Goal: Task Accomplishment & Management: Manage account settings

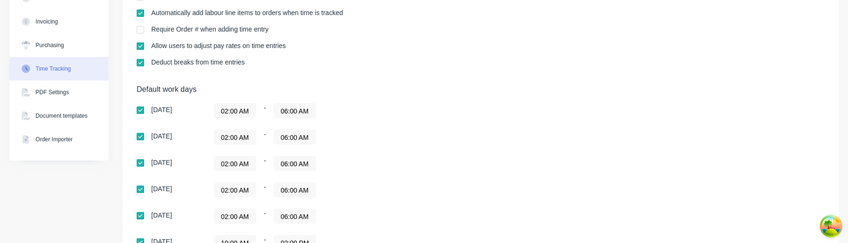
scroll to position [261, 0]
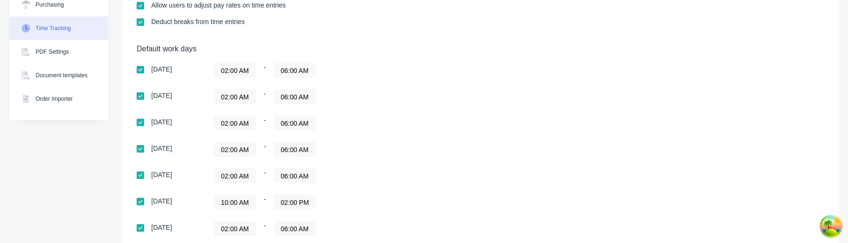
scroll to position [259, 0]
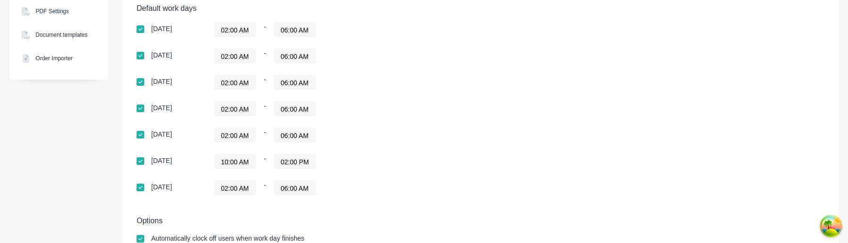
click at [239, 170] on div "[DATE] 02:00 AM - 06:00 AM [DATE] 02:00 AM - 06:00 AM [DATE] 02:00 AM - 06:00 A…" at bounding box center [302, 108] width 330 height 173
click at [240, 159] on input "10:00 AM" at bounding box center [234, 161] width 41 height 14
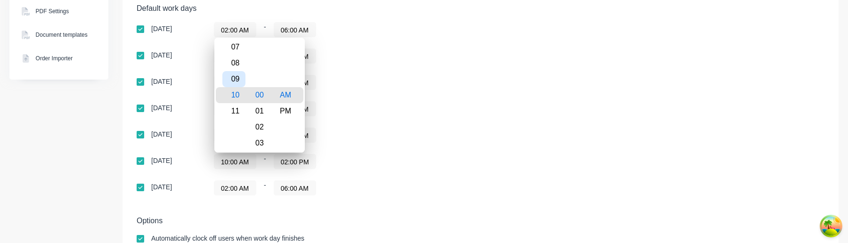
click at [239, 83] on div "09" at bounding box center [233, 79] width 23 height 16
type input "09:00 AM"
click at [393, 158] on div "09:00 AM - 02:00 PM" at bounding box center [331, 161] width 235 height 15
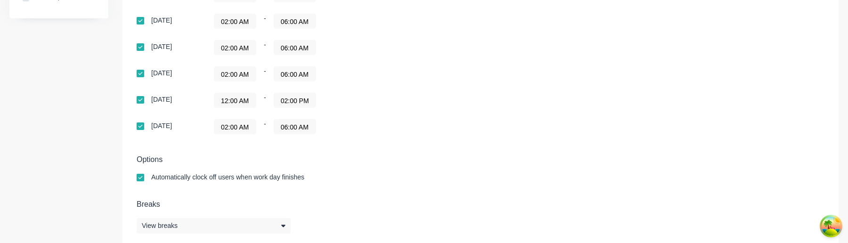
scroll to position [335, 0]
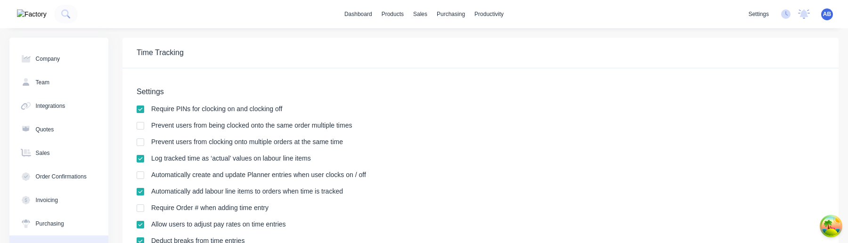
scroll to position [335, 0]
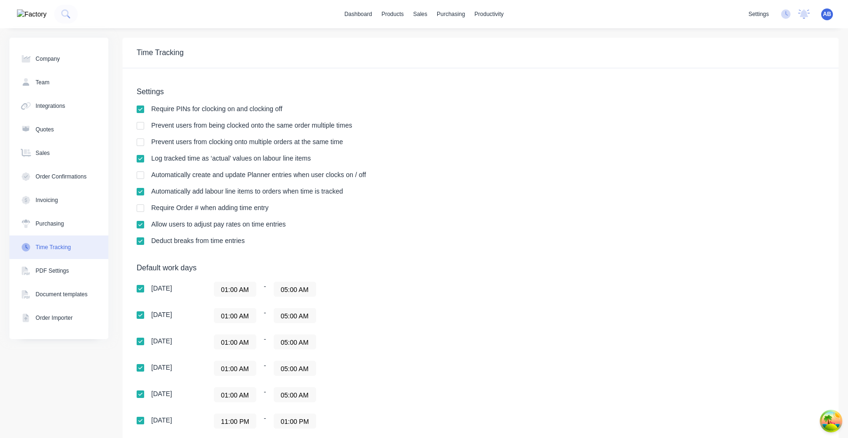
scroll to position [140, 0]
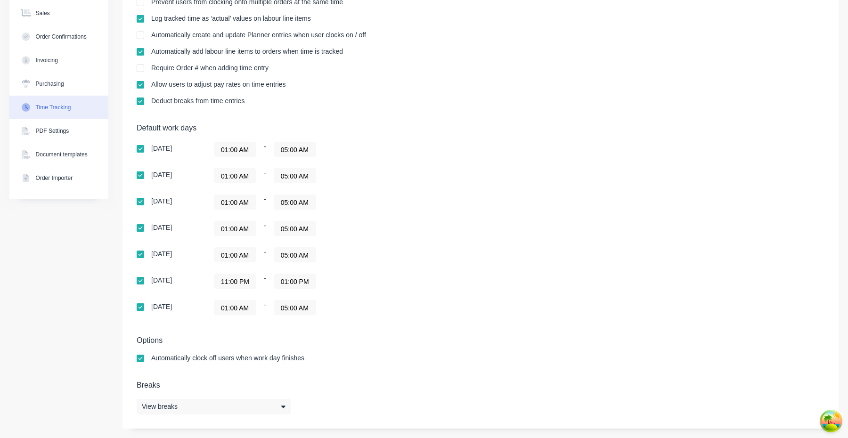
click at [234, 242] on input "11:00 PM" at bounding box center [234, 281] width 41 height 14
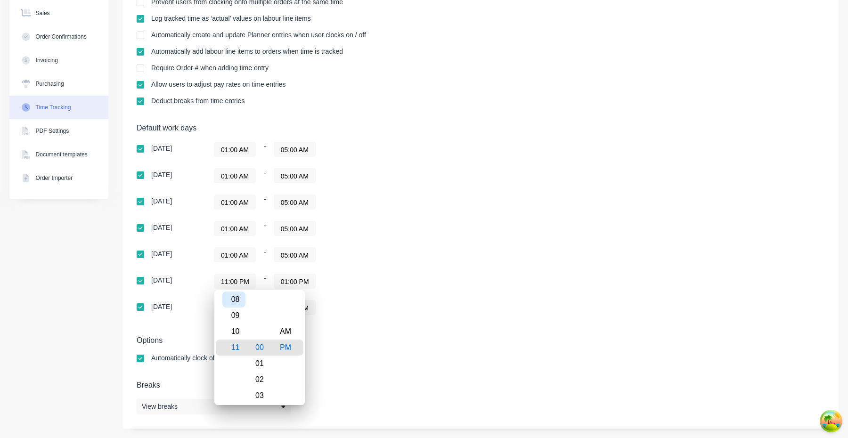
click at [236, 242] on div "08" at bounding box center [233, 299] width 23 height 16
click at [288, 242] on div "AM" at bounding box center [285, 331] width 23 height 16
type input "08:00 AM"
click at [386, 242] on div "01:00 AM - 05:00 AM" at bounding box center [331, 307] width 235 height 15
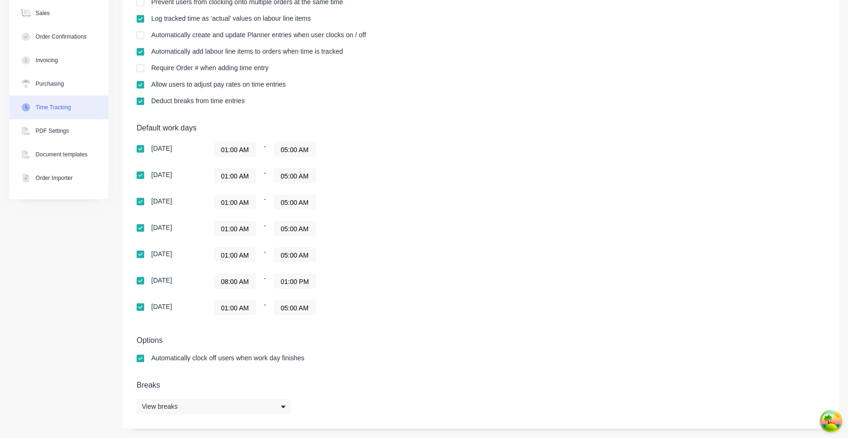
scroll to position [0, 0]
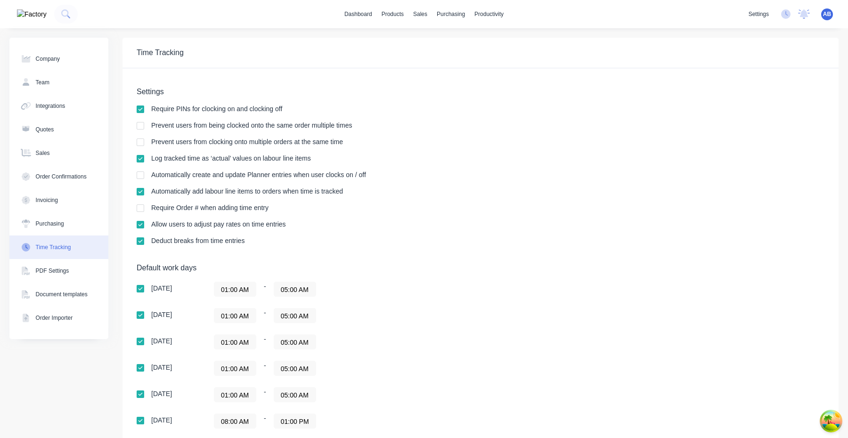
click at [829, 11] on span "AB" at bounding box center [827, 14] width 8 height 8
click at [745, 95] on div "Profile" at bounding box center [742, 99] width 16 height 8
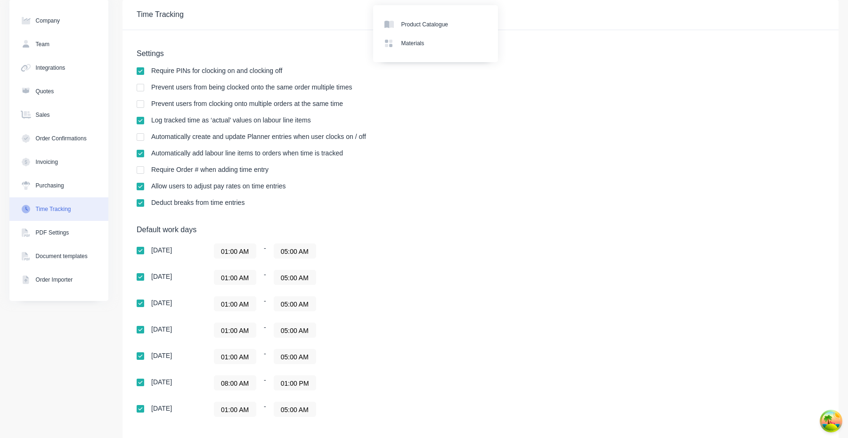
scroll to position [140, 0]
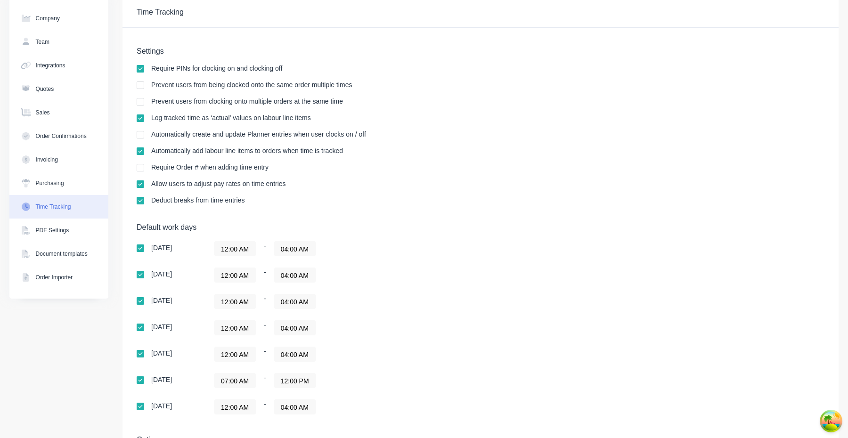
scroll to position [140, 0]
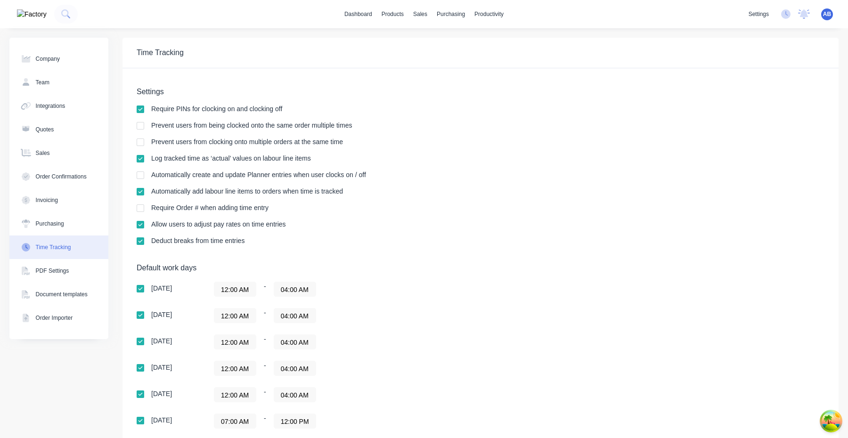
scroll to position [140, 0]
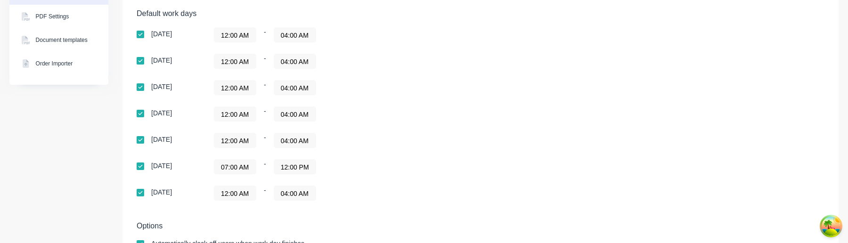
scroll to position [318, 0]
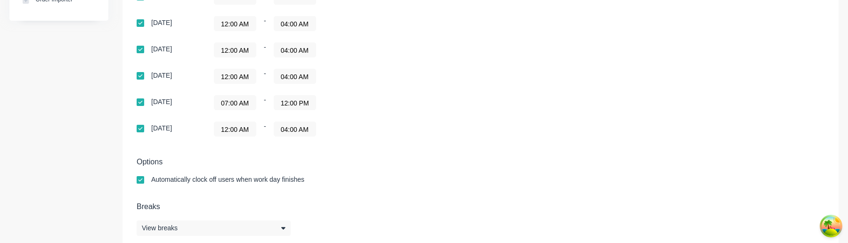
click at [241, 99] on input "07:00 AM" at bounding box center [234, 103] width 41 height 14
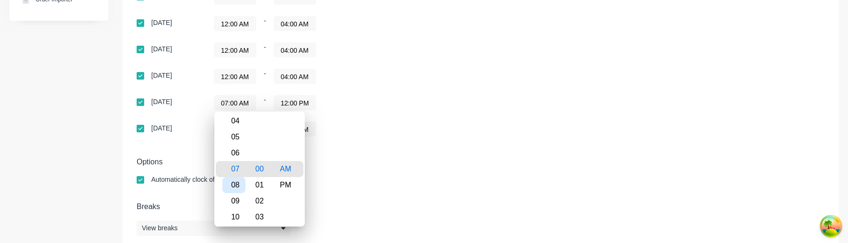
click at [239, 182] on div "08" at bounding box center [233, 185] width 23 height 16
type input "08:00 AM"
click at [369, 173] on div "Options Automatically clock off users when work day finishes" at bounding box center [480, 174] width 687 height 35
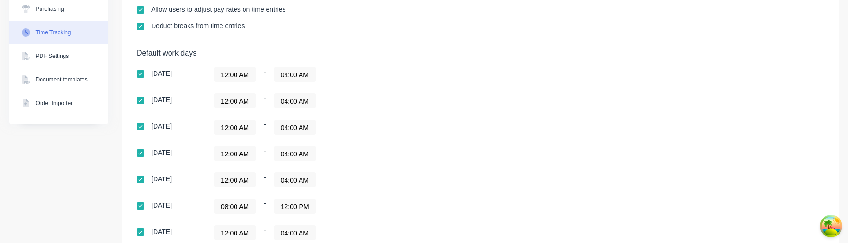
scroll to position [0, 0]
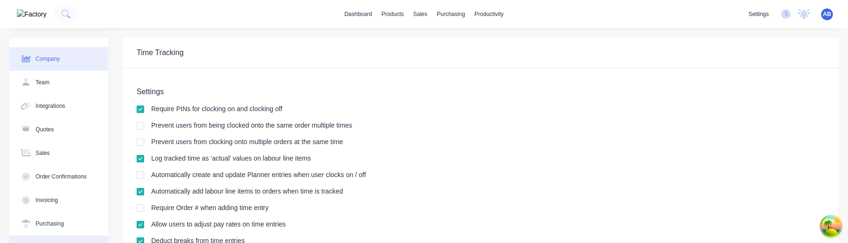
click at [82, 53] on button "Company" at bounding box center [58, 59] width 99 height 24
select select "AU"
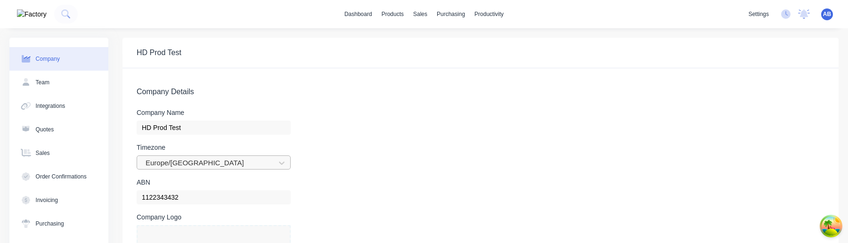
click at [240, 161] on div at bounding box center [208, 163] width 126 height 12
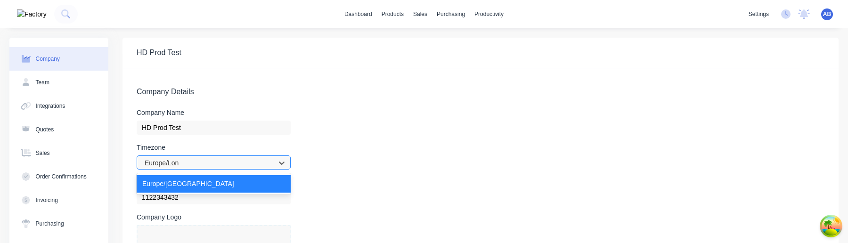
type input "Europe/Lond"
click at [222, 188] on div "Europe/[GEOGRAPHIC_DATA]" at bounding box center [214, 183] width 154 height 17
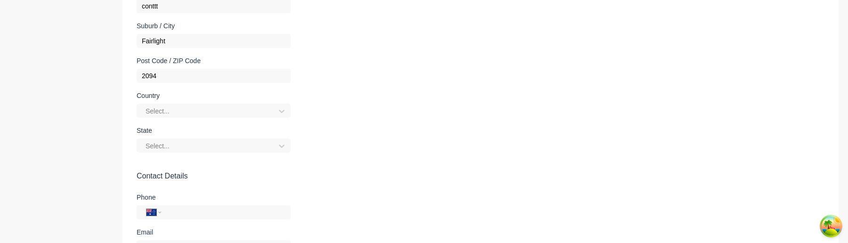
scroll to position [370, 0]
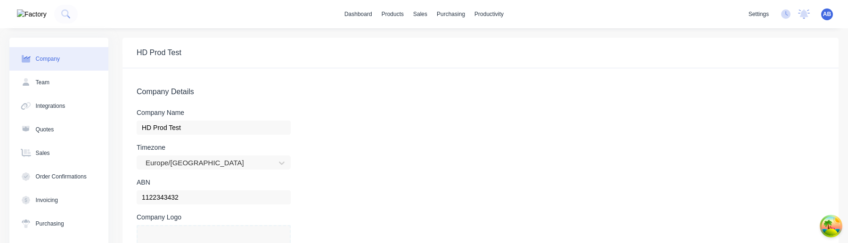
select select "AU"
click at [828, 12] on span "AB" at bounding box center [827, 14] width 8 height 8
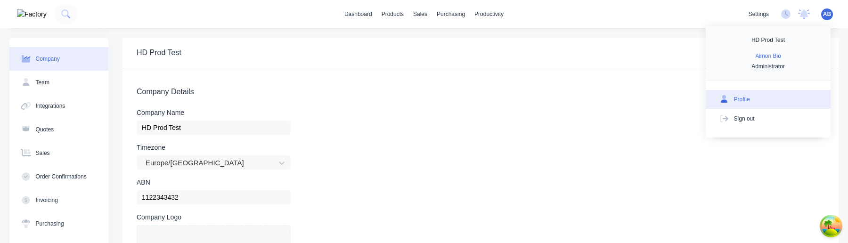
click at [758, 104] on button "Profile" at bounding box center [767, 99] width 125 height 19
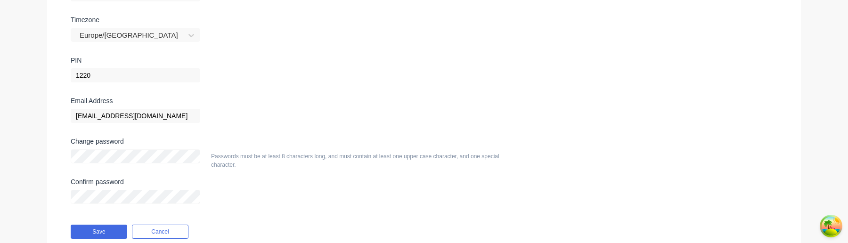
scroll to position [203, 0]
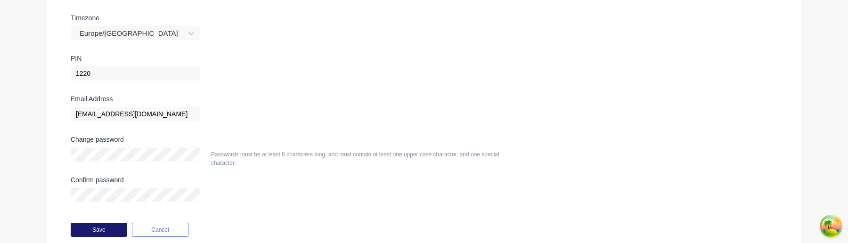
click at [97, 230] on button "Save" at bounding box center [99, 230] width 57 height 14
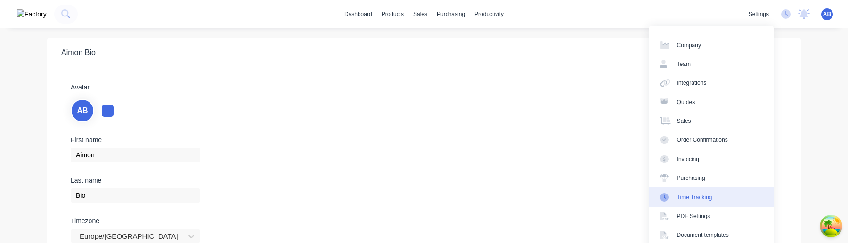
click at [711, 193] on div "Time Tracking" at bounding box center [694, 197] width 35 height 8
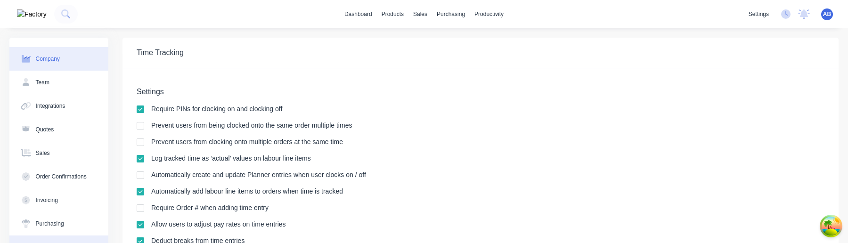
click at [40, 60] on div "Company" at bounding box center [48, 59] width 24 height 8
select select "AU"
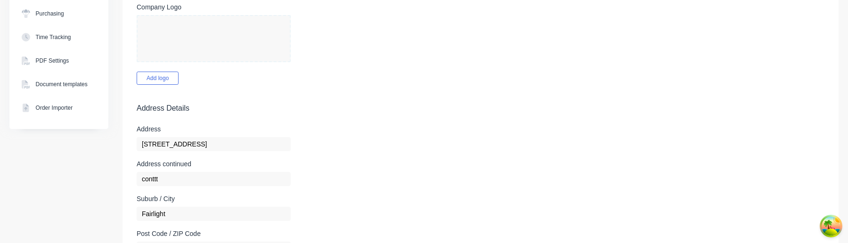
scroll to position [18, 0]
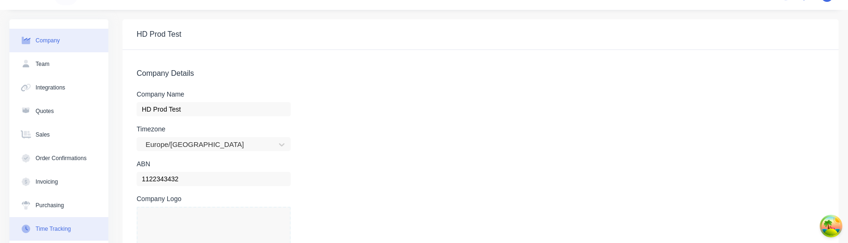
click at [64, 226] on div "Time Tracking" at bounding box center [53, 229] width 35 height 8
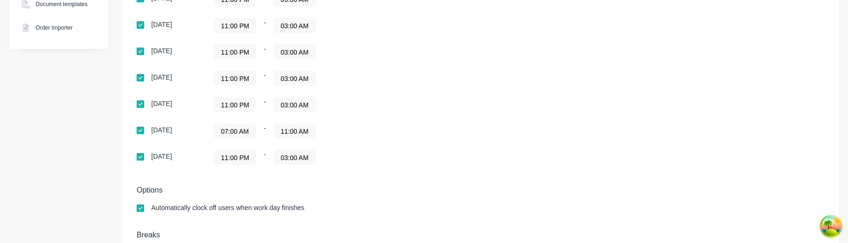
scroll to position [335, 0]
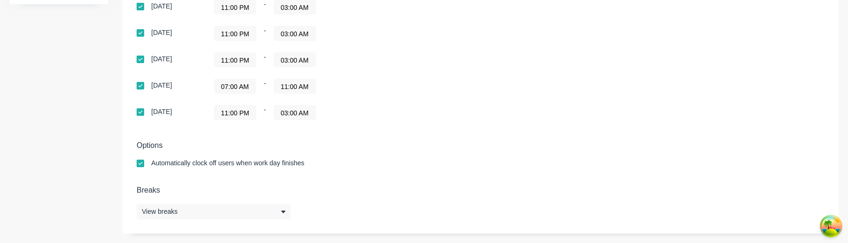
click at [232, 86] on input "07:00 AM" at bounding box center [234, 86] width 41 height 14
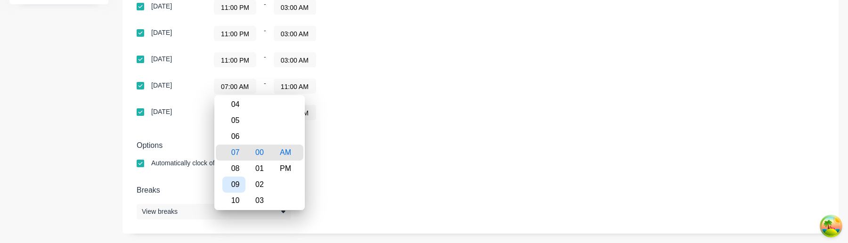
click at [234, 182] on div "09" at bounding box center [233, 185] width 23 height 16
type input "09:00 AM"
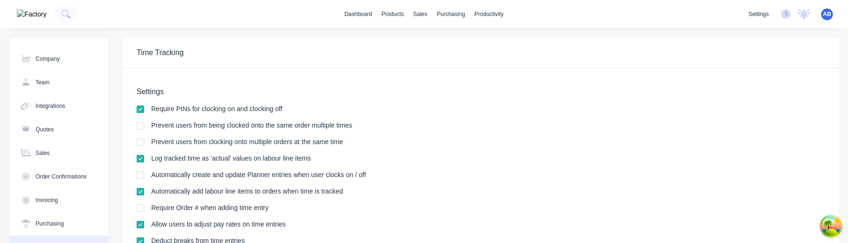
click at [827, 15] on span "AB" at bounding box center [827, 14] width 8 height 8
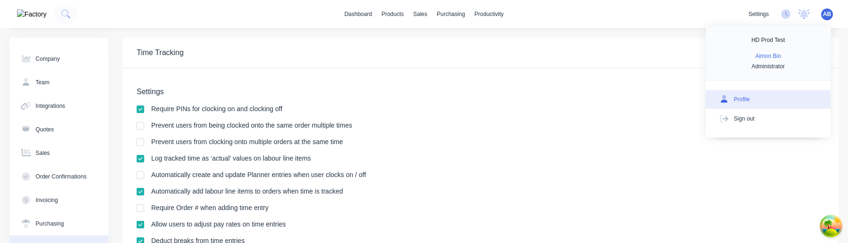
click at [742, 99] on div "Profile" at bounding box center [742, 99] width 16 height 8
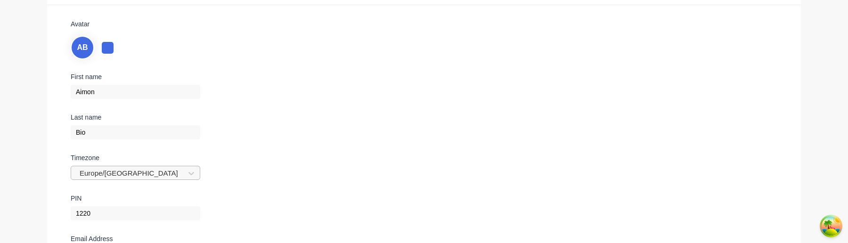
click at [163, 174] on div "Europe/London" at bounding box center [135, 173] width 129 height 14
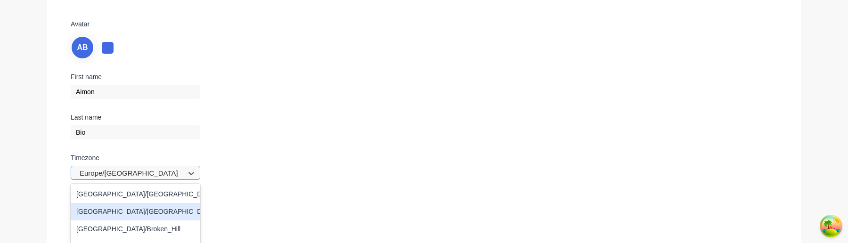
scroll to position [135, 0]
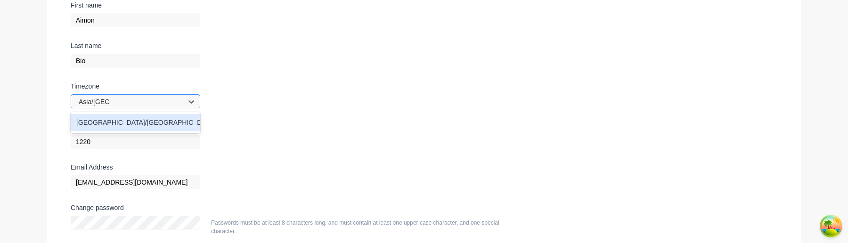
type input "Asia/Manil"
click at [145, 125] on div "Asia/Manila" at bounding box center [135, 122] width 129 height 17
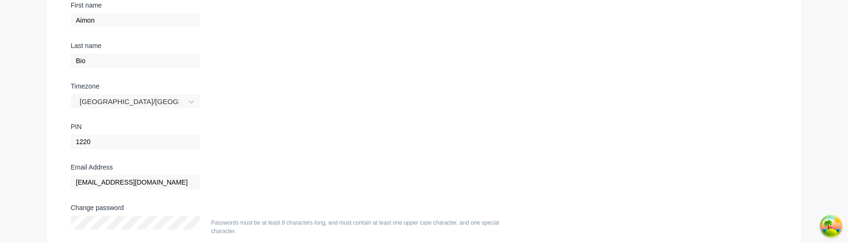
scroll to position [239, 0]
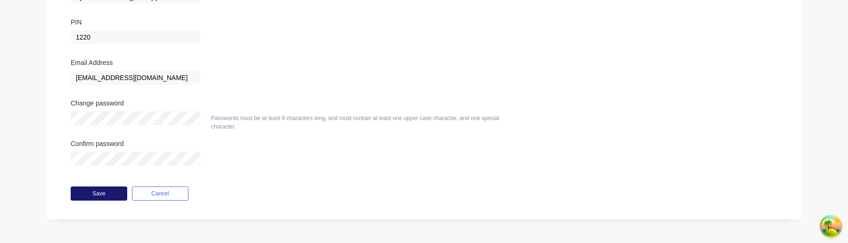
click at [102, 196] on button "Save" at bounding box center [99, 193] width 57 height 14
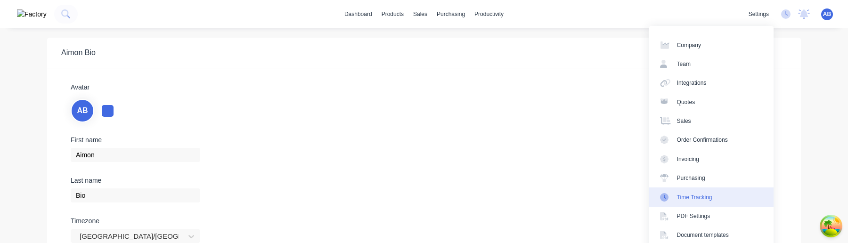
click at [721, 198] on link "Time Tracking" at bounding box center [710, 196] width 125 height 19
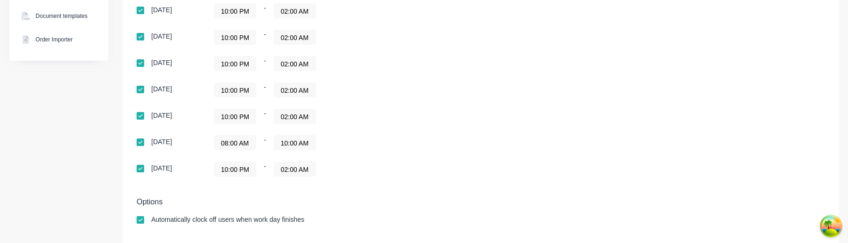
scroll to position [283, 0]
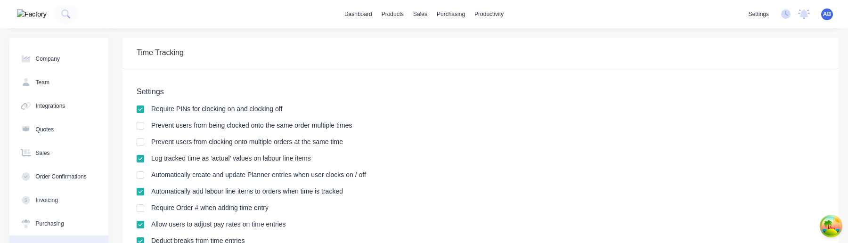
scroll to position [335, 0]
click at [824, 16] on span "AB" at bounding box center [827, 14] width 8 height 8
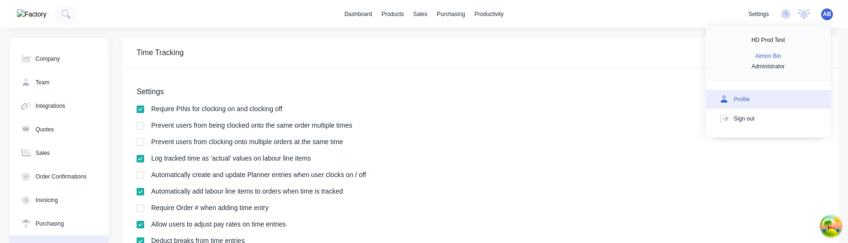
click at [751, 97] on button "Profile" at bounding box center [767, 99] width 125 height 19
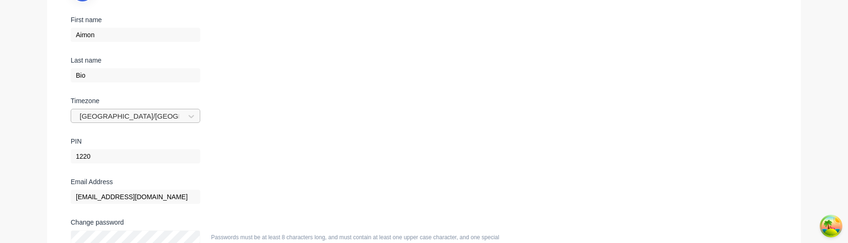
click at [162, 113] on div at bounding box center [129, 117] width 101 height 12
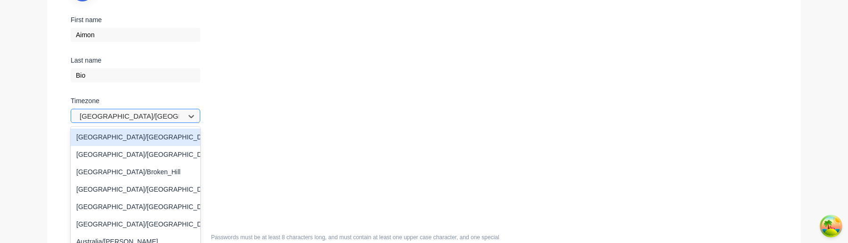
scroll to position [135, 0]
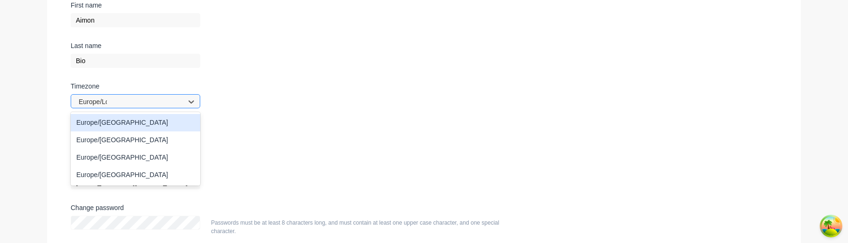
type input "Europe/Lon"
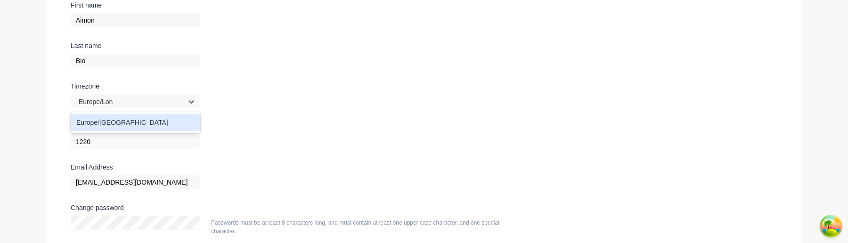
click at [157, 119] on div "Europe/[GEOGRAPHIC_DATA]" at bounding box center [135, 122] width 129 height 17
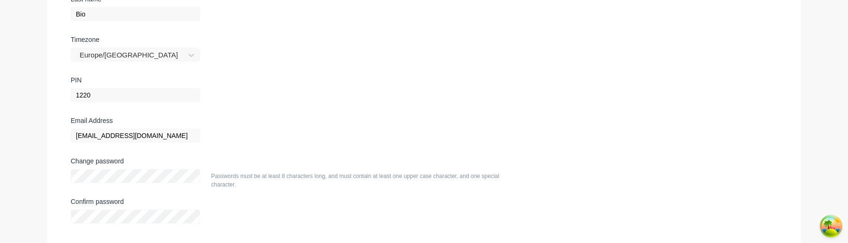
scroll to position [239, 0]
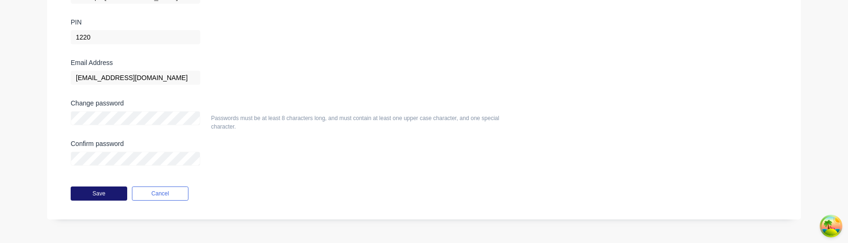
click at [120, 189] on button "Save" at bounding box center [99, 193] width 57 height 14
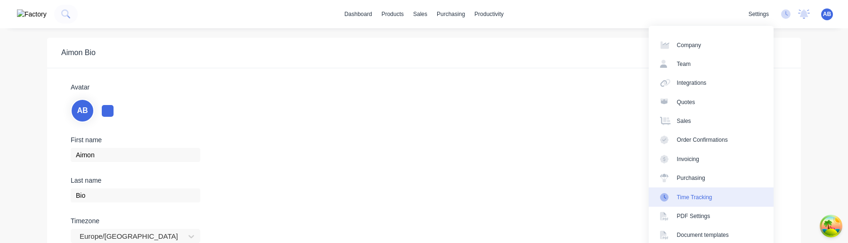
click at [695, 199] on div "Time Tracking" at bounding box center [694, 197] width 35 height 8
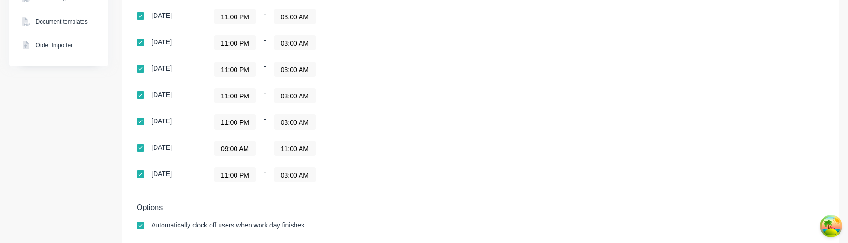
scroll to position [277, 0]
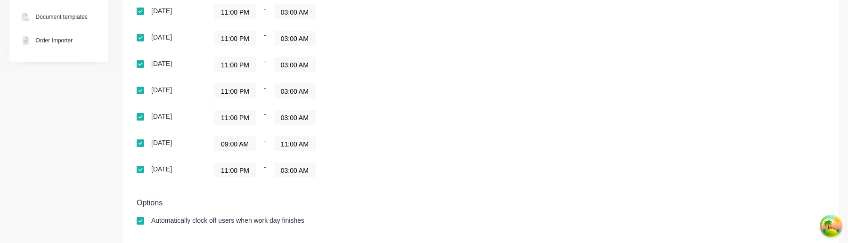
click at [247, 145] on input "09:00 AM" at bounding box center [234, 144] width 41 height 14
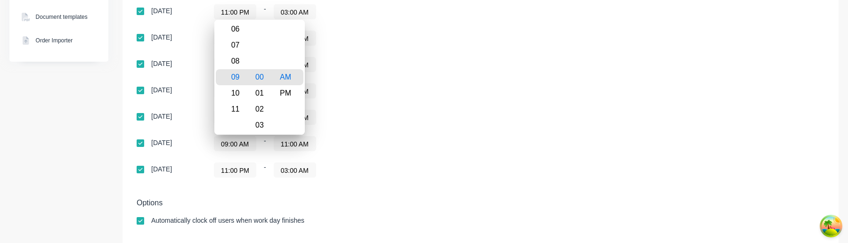
click at [476, 138] on div "Default work days Sunday 11:00 PM - 03:00 AM Monday 11:00 PM - 03:00 AM Tuesday…" at bounding box center [480, 87] width 687 height 203
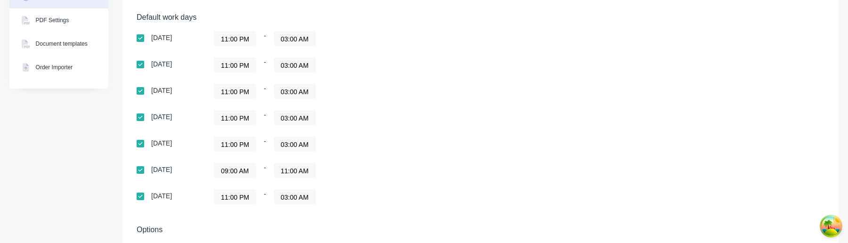
scroll to position [241, 0]
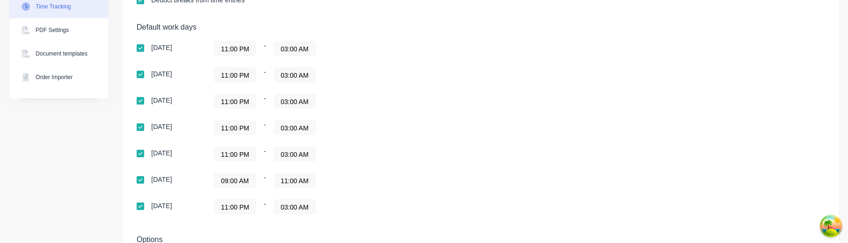
click at [242, 49] on input "11:00 PM" at bounding box center [234, 48] width 41 height 14
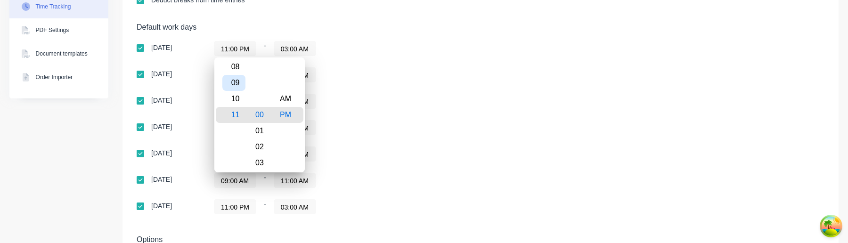
click at [239, 83] on div "09" at bounding box center [233, 83] width 23 height 16
click at [289, 102] on div "AM" at bounding box center [285, 99] width 23 height 16
type input "09:00 AM"
click at [367, 109] on div "Sunday 09:00 AM - 03:00 AM Monday 11:00 PM - 03:00 AM Tuesday 11:00 PM - 03:00 …" at bounding box center [302, 127] width 330 height 173
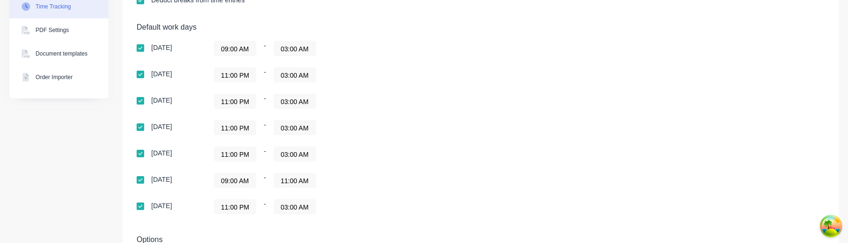
click at [238, 79] on input "11:00 PM" at bounding box center [234, 75] width 41 height 14
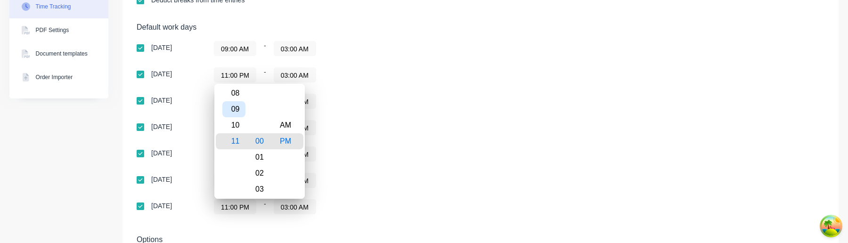
click at [238, 107] on div "09" at bounding box center [233, 109] width 23 height 16
click at [286, 125] on div "AM" at bounding box center [285, 125] width 23 height 16
type input "09:00 AM"
click at [351, 118] on div "Sunday 09:00 AM - 03:00 AM Monday 09:00 AM - 03:00 AM Tuesday 11:00 PM - 03:00 …" at bounding box center [302, 127] width 330 height 173
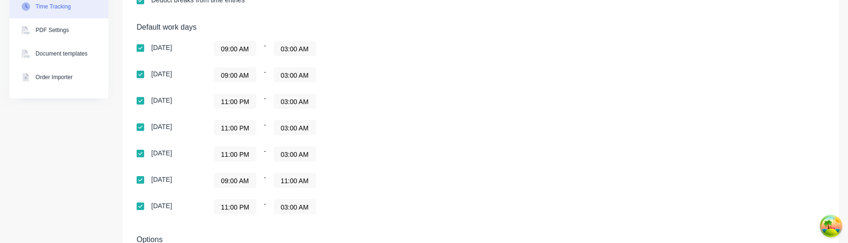
click at [233, 99] on input "11:00 PM" at bounding box center [234, 101] width 41 height 14
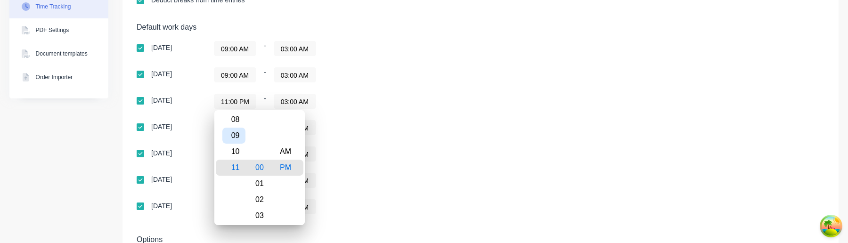
click at [242, 140] on div "09" at bounding box center [233, 136] width 23 height 16
click at [282, 148] on div "AM" at bounding box center [285, 152] width 23 height 16
type input "09:00 AM"
click at [358, 143] on div "Sunday 09:00 AM - 03:00 AM Monday 09:00 AM - 03:00 AM Tuesday 09:00 AM - 03:00 …" at bounding box center [302, 127] width 330 height 173
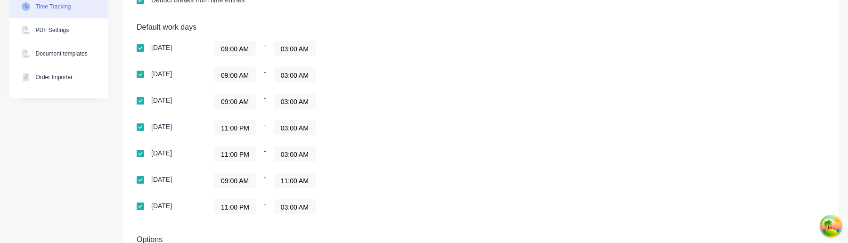
click at [242, 132] on input "11:00 PM" at bounding box center [234, 128] width 41 height 14
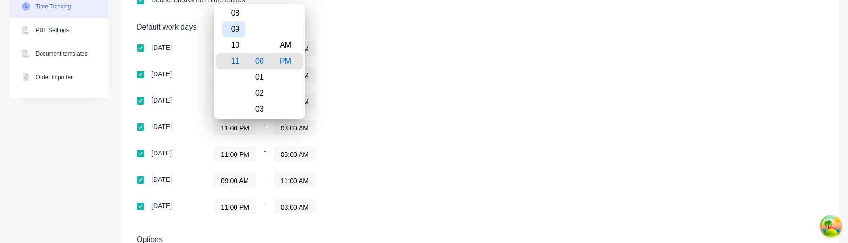
click at [234, 31] on div "09" at bounding box center [233, 29] width 23 height 16
click at [283, 51] on div "AM" at bounding box center [285, 45] width 23 height 16
type input "09:00 AM"
click at [380, 64] on div "Sunday 09:00 AM - 03:00 AM Monday 09:00 AM - 03:00 AM Tuesday 09:00 AM - 03:00 …" at bounding box center [302, 127] width 330 height 173
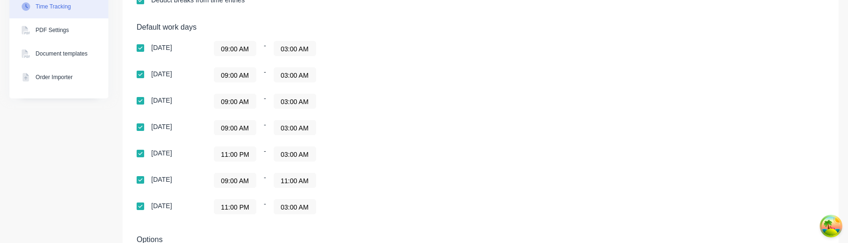
click at [242, 156] on input "11:00 PM" at bounding box center [234, 154] width 41 height 14
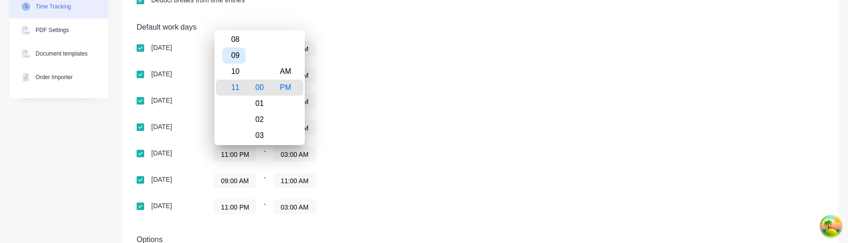
click at [237, 53] on div "09" at bounding box center [233, 56] width 23 height 16
click at [282, 77] on div "AM" at bounding box center [285, 72] width 23 height 16
type input "09:00 AM"
click at [391, 88] on div "Sunday 09:00 AM - 03:00 AM Monday 09:00 AM - 03:00 AM Tuesday 09:00 AM - 03:00 …" at bounding box center [302, 127] width 330 height 173
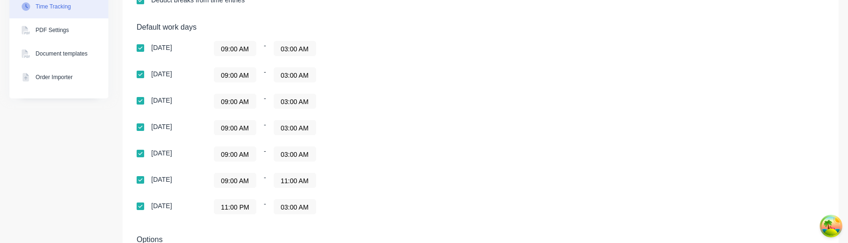
scroll to position [260, 0]
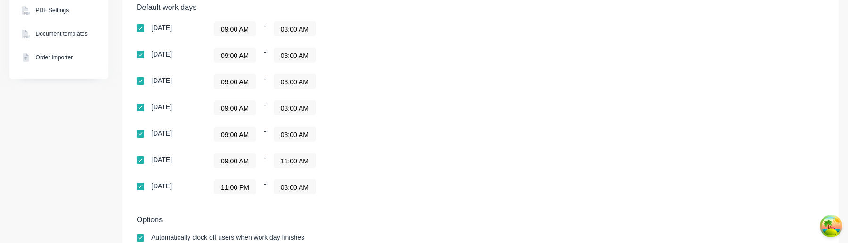
click at [233, 184] on input "11:00 PM" at bounding box center [234, 187] width 41 height 14
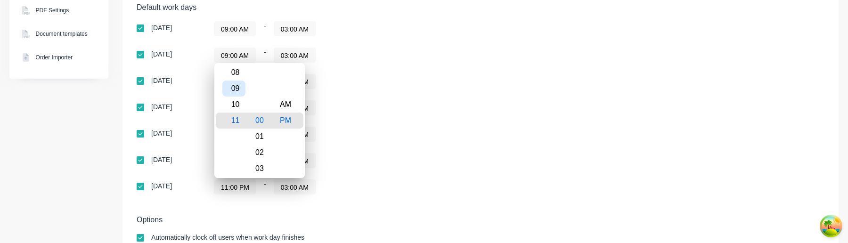
click at [239, 86] on div "09" at bounding box center [233, 89] width 23 height 16
click at [289, 103] on div "AM" at bounding box center [285, 105] width 23 height 16
type input "09:00 AM"
click at [360, 109] on div "09:00 AM - 03:00 AM" at bounding box center [331, 107] width 235 height 15
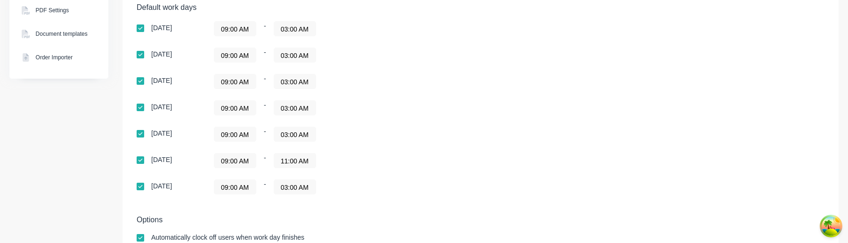
click at [301, 31] on input "03:00 AM" at bounding box center [294, 29] width 41 height 14
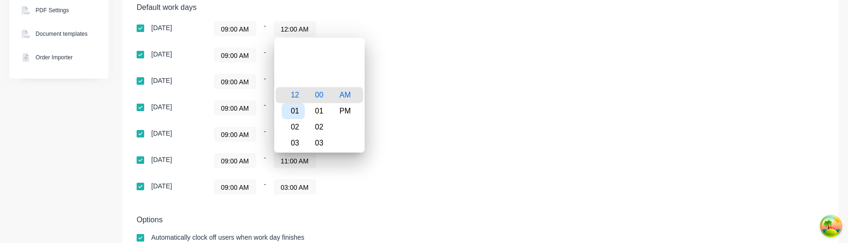
click at [298, 110] on div "01" at bounding box center [293, 111] width 23 height 16
click at [346, 110] on div "PM" at bounding box center [344, 111] width 23 height 16
type input "01:00 PM"
click at [391, 117] on div "Sunday 09:00 AM - 01:00 PM Monday 09:00 AM - 03:00 AM Tuesday 09:00 AM - 03:00 …" at bounding box center [302, 107] width 330 height 173
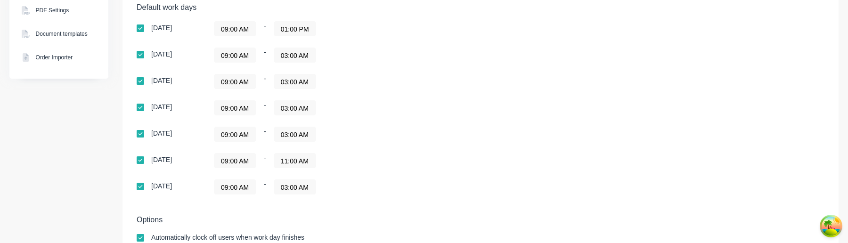
click at [301, 57] on input "03:00 AM" at bounding box center [294, 55] width 41 height 14
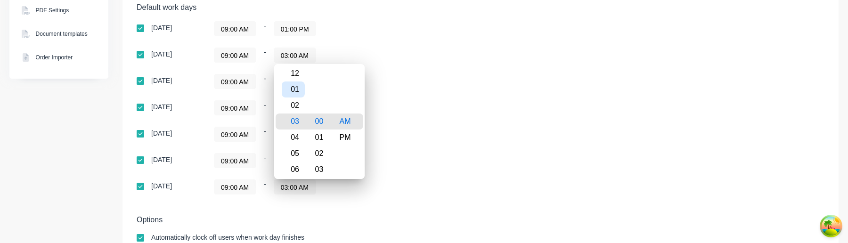
click at [299, 95] on div "01" at bounding box center [293, 89] width 23 height 16
click at [347, 133] on div "PM" at bounding box center [344, 137] width 23 height 16
type input "01:00 PM"
click at [388, 137] on div "09:00 AM - 03:00 AM" at bounding box center [331, 134] width 235 height 15
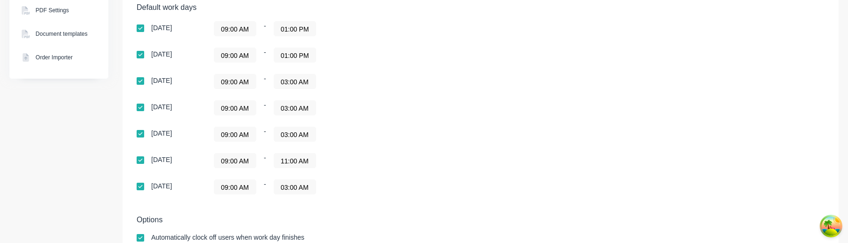
click at [295, 86] on input "03:00 AM" at bounding box center [294, 81] width 41 height 14
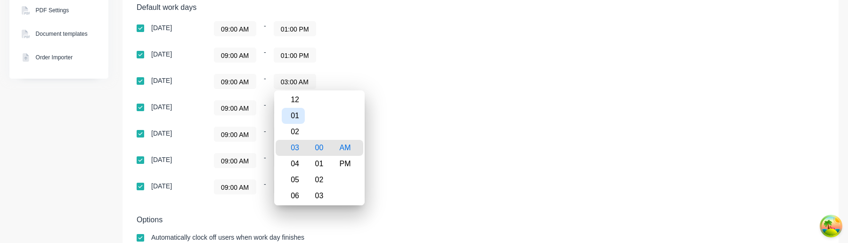
click at [300, 116] on div "01" at bounding box center [293, 116] width 23 height 16
click at [349, 165] on div "PM" at bounding box center [344, 164] width 23 height 16
type input "01:00 PM"
click at [386, 174] on div "Sunday 09:00 AM - 01:00 PM Monday 09:00 AM - 01:00 PM Tuesday 09:00 AM - 01:00 …" at bounding box center [302, 107] width 330 height 173
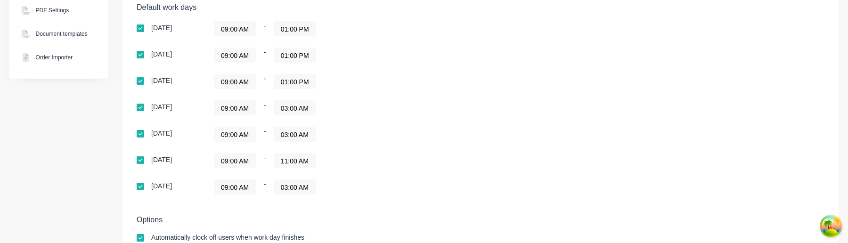
click at [300, 106] on input "03:00 AM" at bounding box center [294, 108] width 41 height 14
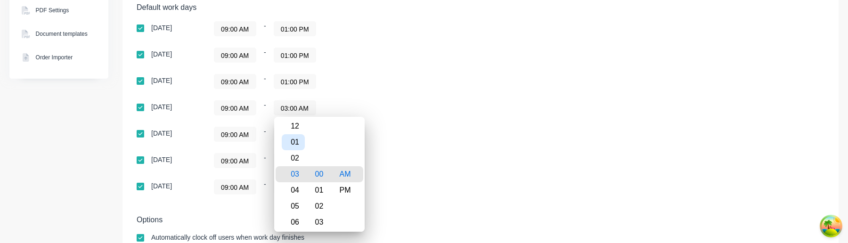
click at [298, 140] on div "01" at bounding box center [293, 142] width 23 height 16
click at [345, 185] on div "PM" at bounding box center [344, 190] width 23 height 16
type input "01:00 PM"
click at [401, 187] on div "09:00 AM - 03:00 AM" at bounding box center [331, 186] width 235 height 15
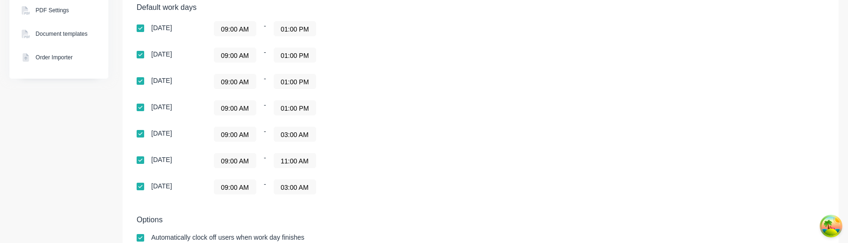
click at [301, 135] on input "03:00 AM" at bounding box center [294, 134] width 41 height 14
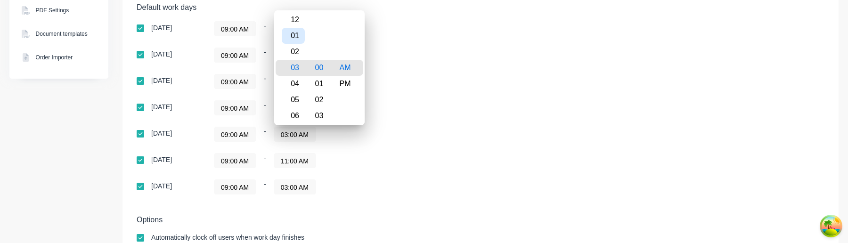
click at [295, 36] on div "01" at bounding box center [293, 36] width 23 height 16
click at [346, 85] on div "PM" at bounding box center [344, 84] width 23 height 16
type input "01:00 PM"
click at [395, 157] on div "09:00 AM - 11:00 AM" at bounding box center [331, 160] width 235 height 15
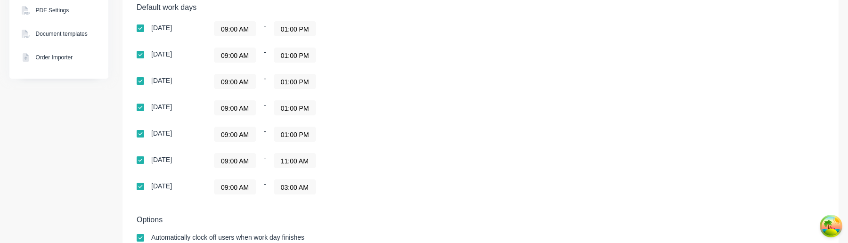
click at [292, 162] on input "11:00 AM" at bounding box center [294, 161] width 41 height 14
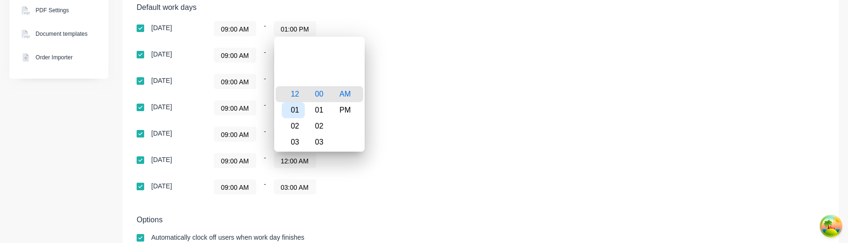
click at [297, 114] on div "01" at bounding box center [293, 110] width 23 height 16
click at [347, 110] on div "PM" at bounding box center [344, 110] width 23 height 16
type input "01:00 PM"
click at [382, 153] on div "09:00 AM - 01:00 PM" at bounding box center [331, 160] width 235 height 15
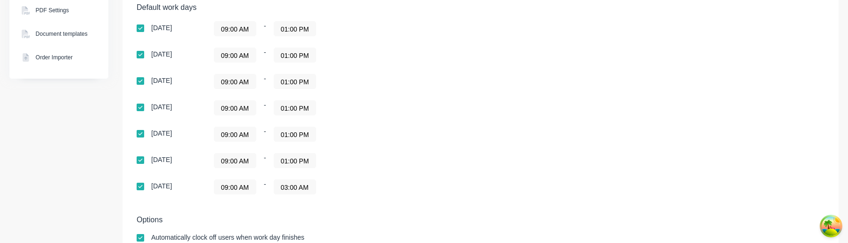
click at [295, 163] on input "01:00 PM" at bounding box center [294, 161] width 41 height 14
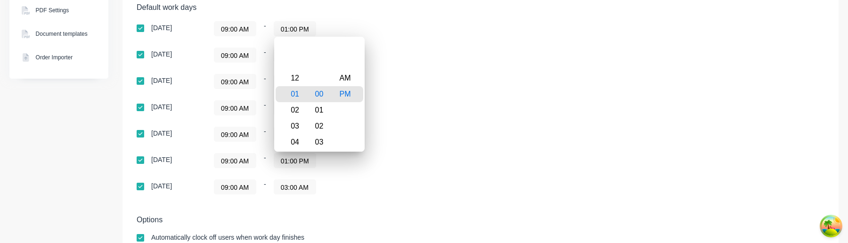
click at [419, 123] on div "Sunday 09:00 AM - 01:00 PM Monday 09:00 AM - 01:00 PM Tuesday 09:00 AM - 01:00 …" at bounding box center [302, 107] width 330 height 173
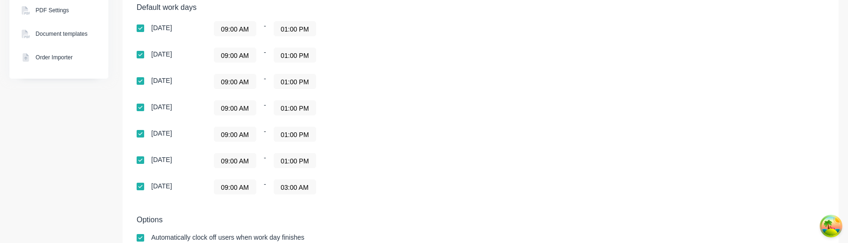
click at [296, 181] on input "03:00 AM" at bounding box center [294, 187] width 41 height 14
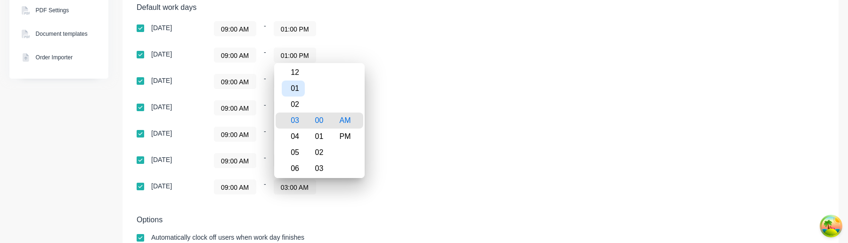
click at [295, 86] on div "01" at bounding box center [293, 89] width 23 height 16
click at [353, 137] on div "PM" at bounding box center [344, 137] width 23 height 16
type input "01:00 PM"
click at [418, 178] on div "Sunday 09:00 AM - 01:00 PM Monday 09:00 AM - 01:00 PM Tuesday 09:00 AM - 01:00 …" at bounding box center [302, 107] width 330 height 173
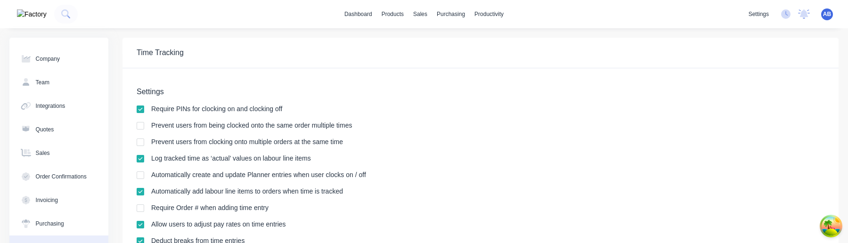
click at [827, 15] on span "AB" at bounding box center [827, 14] width 8 height 8
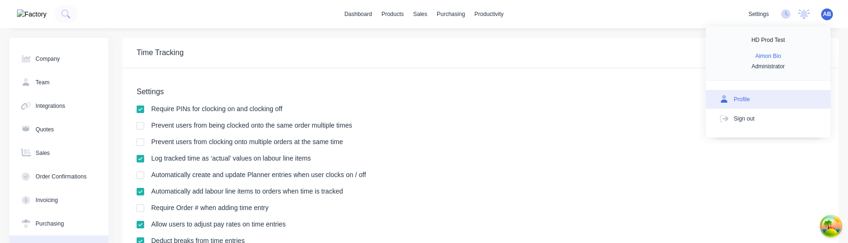
click at [752, 96] on button "Profile" at bounding box center [767, 99] width 125 height 19
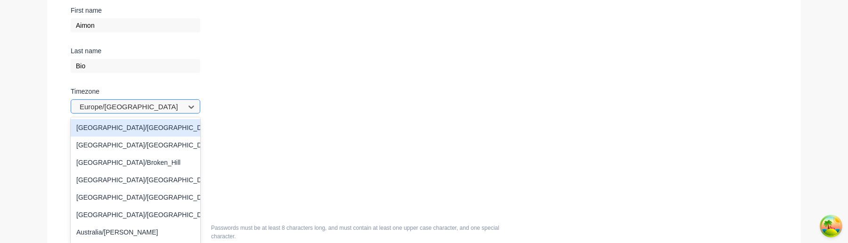
scroll to position [135, 0]
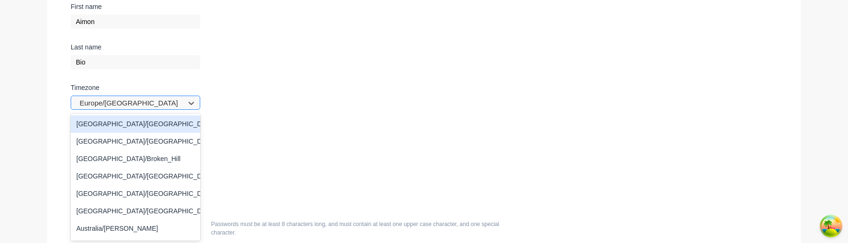
click at [145, 111] on div "Timezone [GEOGRAPHIC_DATA]/[GEOGRAPHIC_DATA], 1 of 432. 432 results available. …" at bounding box center [184, 104] width 226 height 40
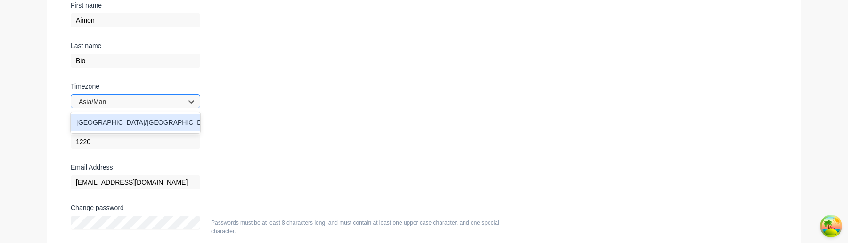
type input "Asia/[GEOGRAPHIC_DATA]"
click at [136, 129] on div "[GEOGRAPHIC_DATA]/[GEOGRAPHIC_DATA]" at bounding box center [135, 122] width 129 height 17
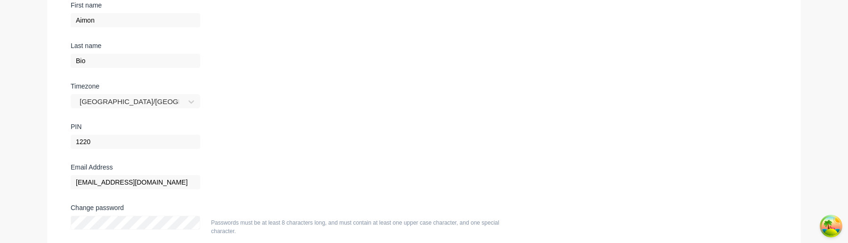
scroll to position [239, 0]
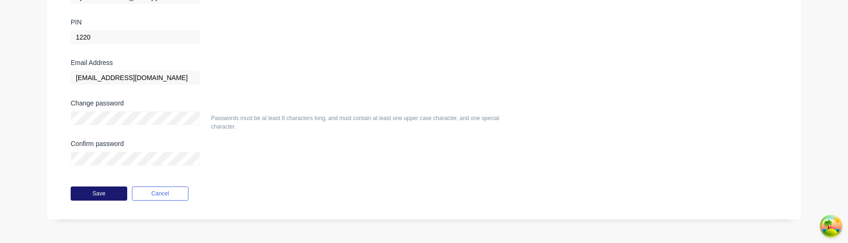
click at [105, 190] on button "Save" at bounding box center [99, 193] width 57 height 14
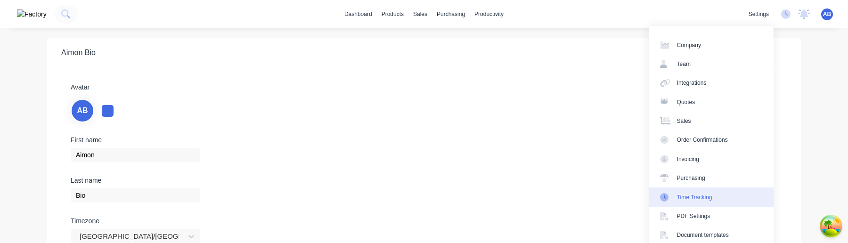
click at [719, 200] on link "Time Tracking" at bounding box center [710, 196] width 125 height 19
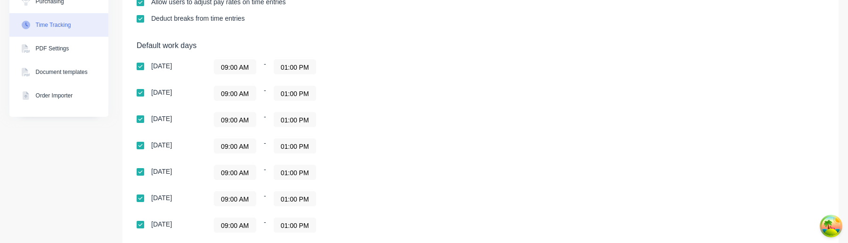
scroll to position [281, 0]
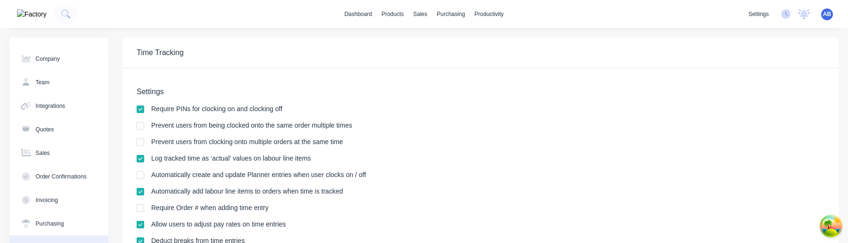
click at [836, 19] on div "settings No new notifications [PERSON_NAME] all as read [PERSON_NAME] mentioned…" at bounding box center [795, 14] width 104 height 14
click at [829, 17] on span "AB" at bounding box center [827, 14] width 8 height 8
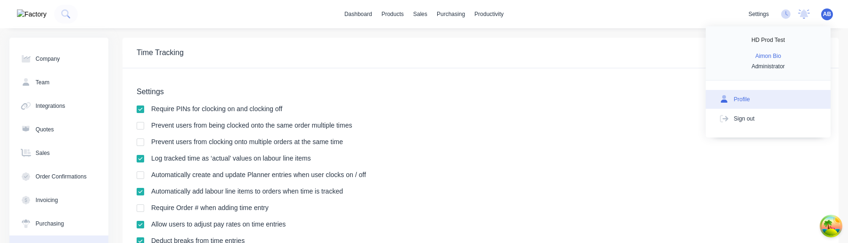
click at [776, 101] on button "Profile" at bounding box center [767, 99] width 125 height 19
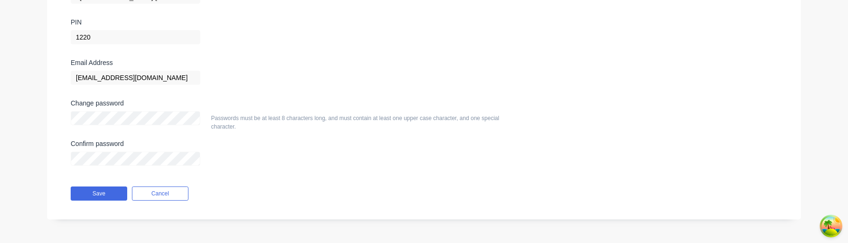
scroll to position [200, 0]
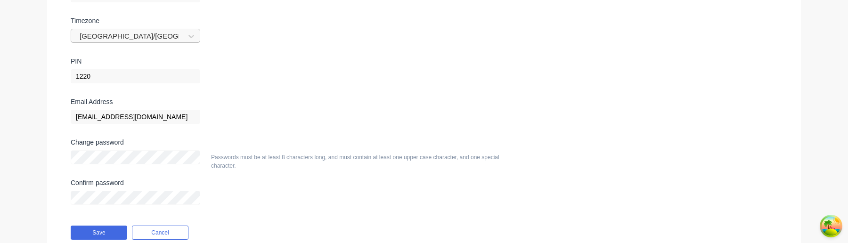
click at [147, 37] on div at bounding box center [129, 37] width 101 height 12
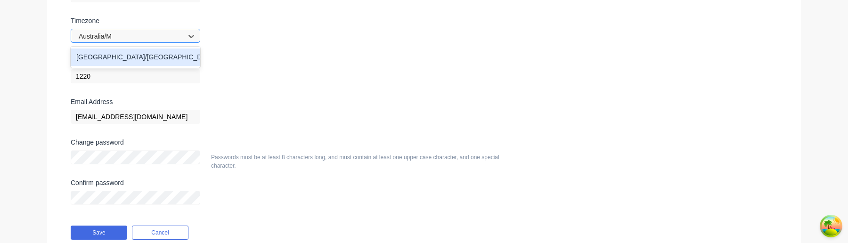
type input "Australia/Me"
click at [136, 59] on div "Australia/Melbourne" at bounding box center [135, 56] width 129 height 17
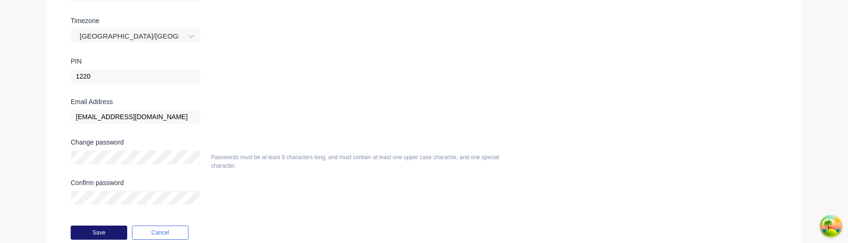
click at [107, 234] on button "Save" at bounding box center [99, 233] width 57 height 14
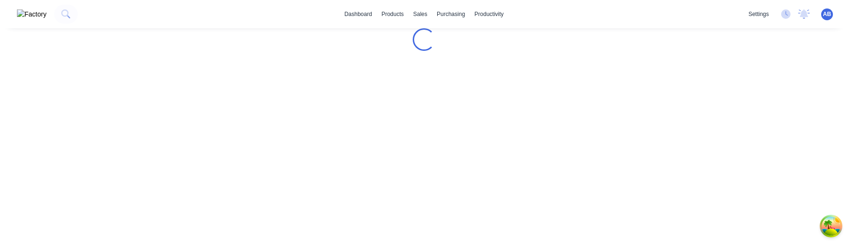
scroll to position [0, 0]
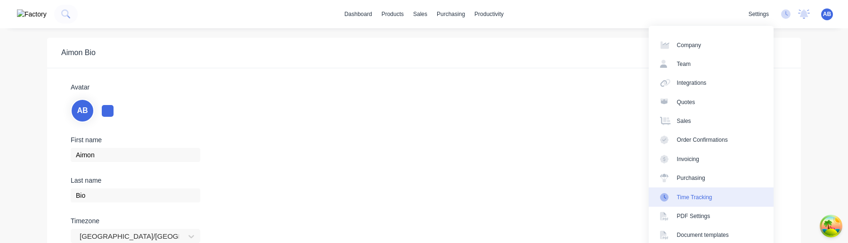
click at [704, 190] on link "Time Tracking" at bounding box center [710, 196] width 125 height 19
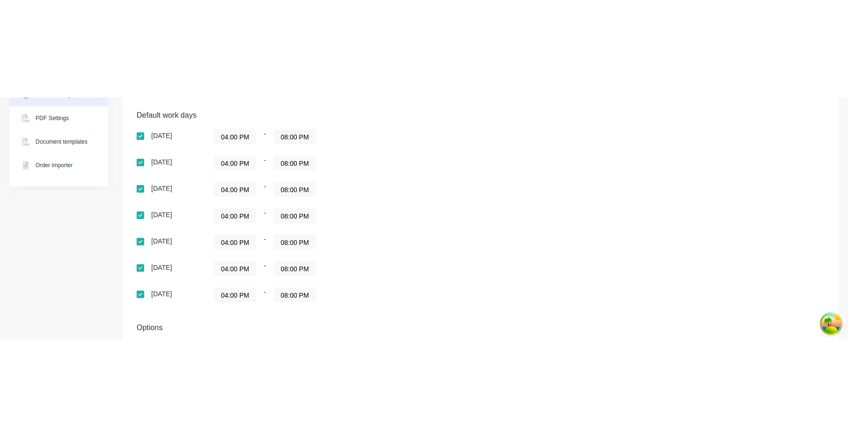
scroll to position [140, 0]
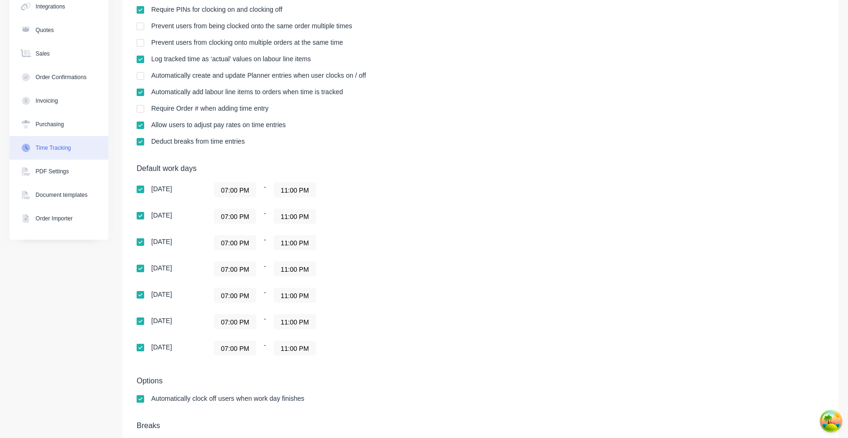
scroll to position [121, 0]
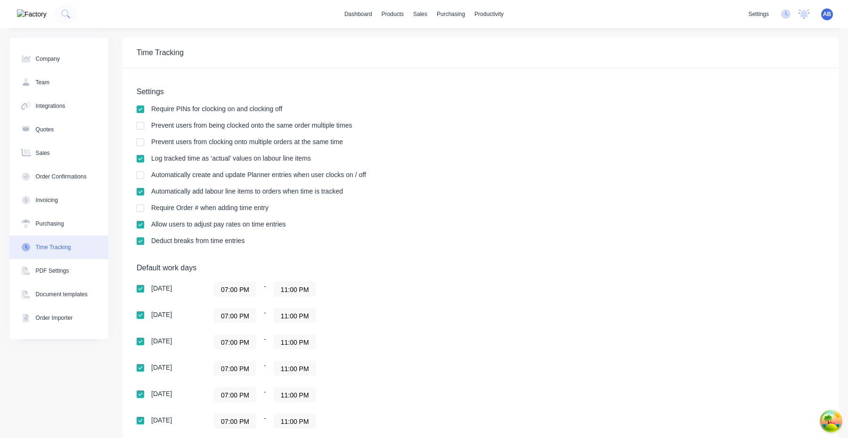
click at [247, 397] on input "07:00 PM" at bounding box center [234, 395] width 41 height 14
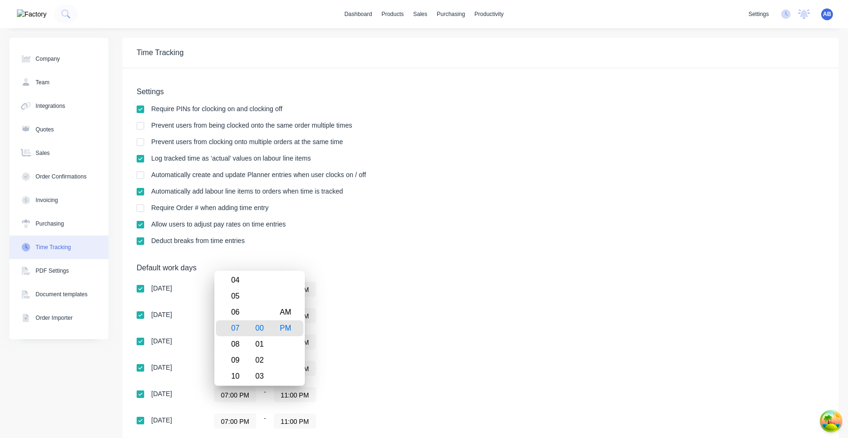
click at [372, 377] on div "Sunday 07:00 PM - 11:00 PM Monday 07:00 PM - 11:00 PM Tuesday 07:00 PM - 11:00 …" at bounding box center [302, 368] width 330 height 173
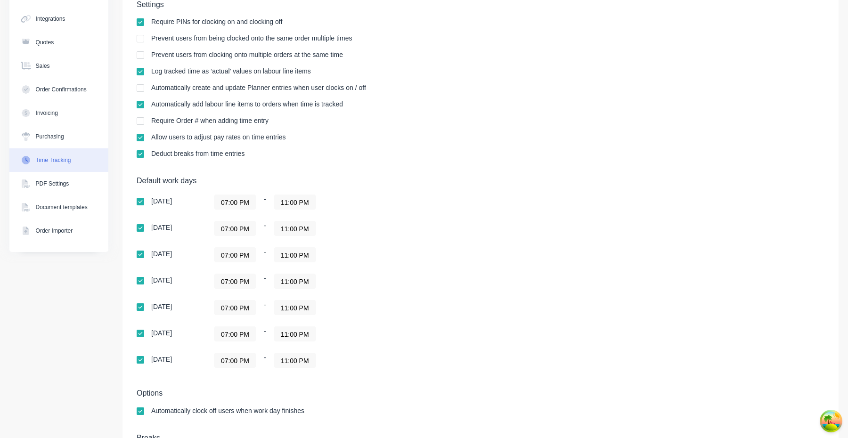
scroll to position [97, 0]
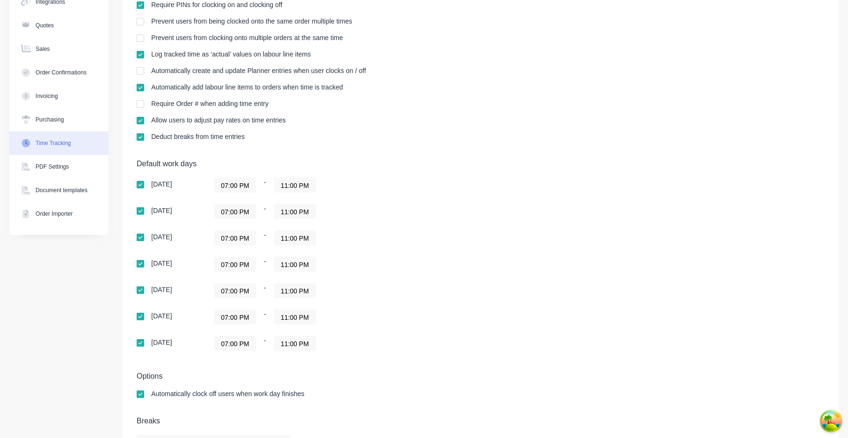
scroll to position [140, 0]
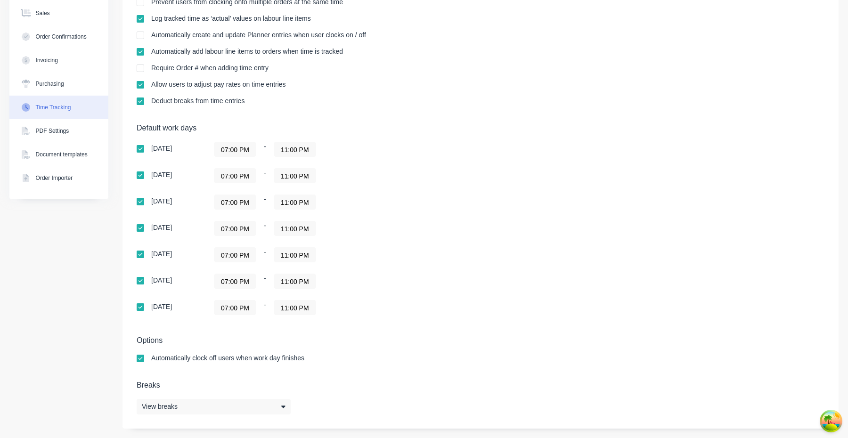
click at [238, 279] on input "07:00 PM" at bounding box center [234, 281] width 41 height 14
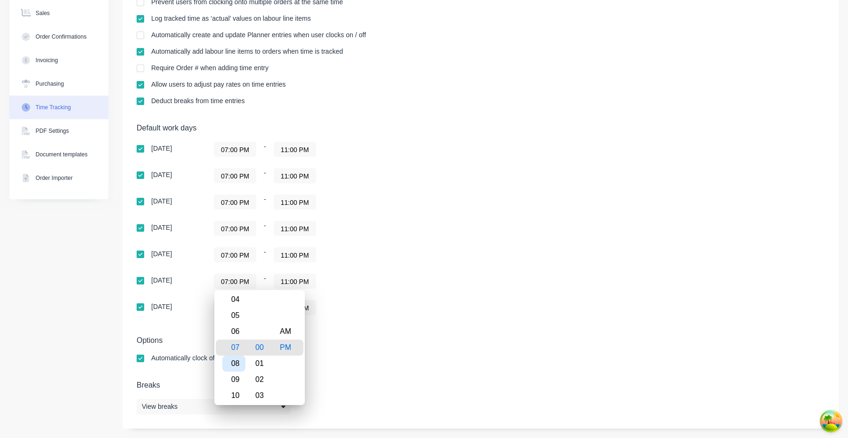
click at [242, 358] on div "08" at bounding box center [233, 363] width 23 height 16
click at [293, 333] on div "AM" at bounding box center [285, 331] width 23 height 16
type input "08:00 AM"
click at [385, 318] on div "Default work days Sunday 07:00 PM - 11:00 PM Monday 07:00 PM - 11:00 PM Tuesday…" at bounding box center [480, 224] width 687 height 203
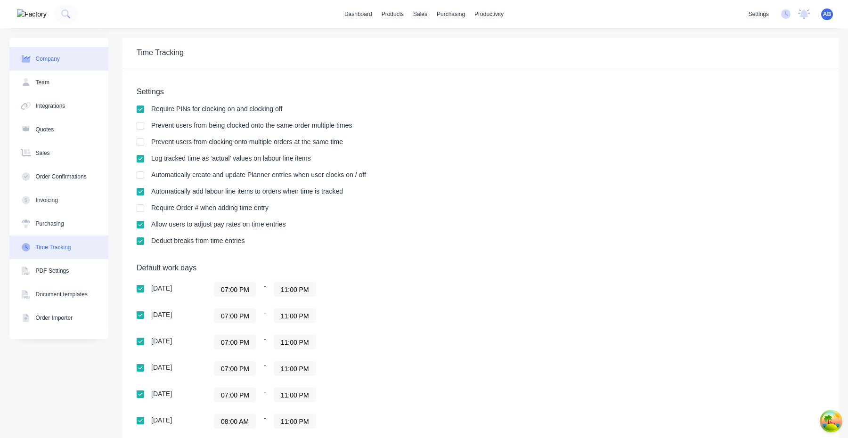
click at [71, 62] on button "Company" at bounding box center [58, 59] width 99 height 24
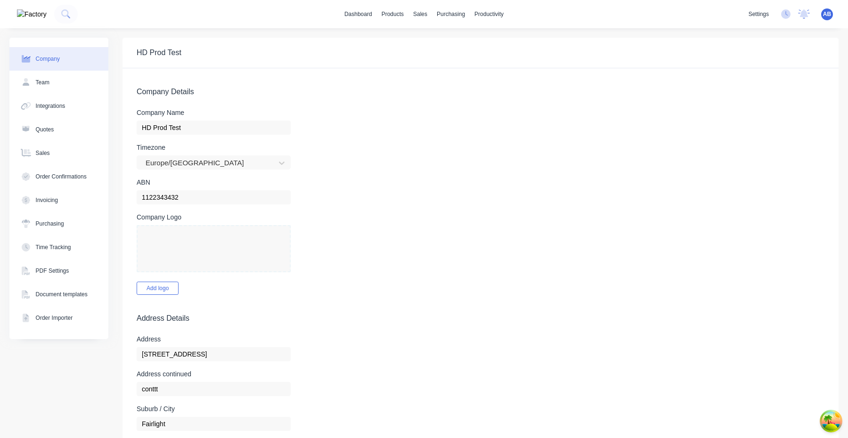
select select "AU"
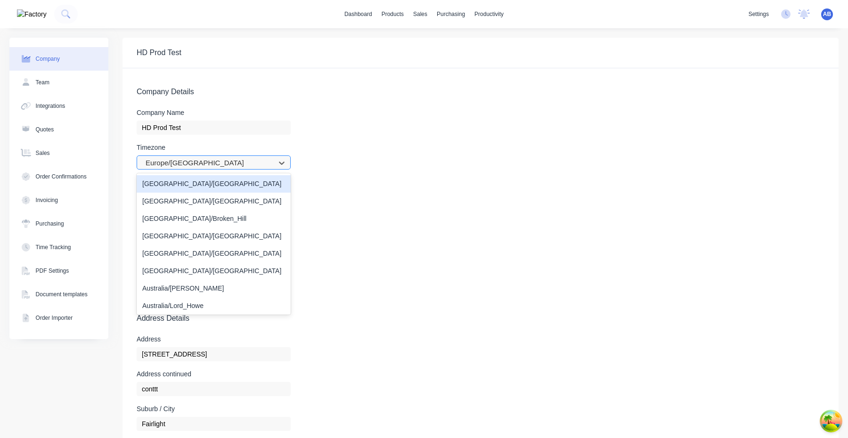
click at [235, 168] on div at bounding box center [208, 163] width 126 height 12
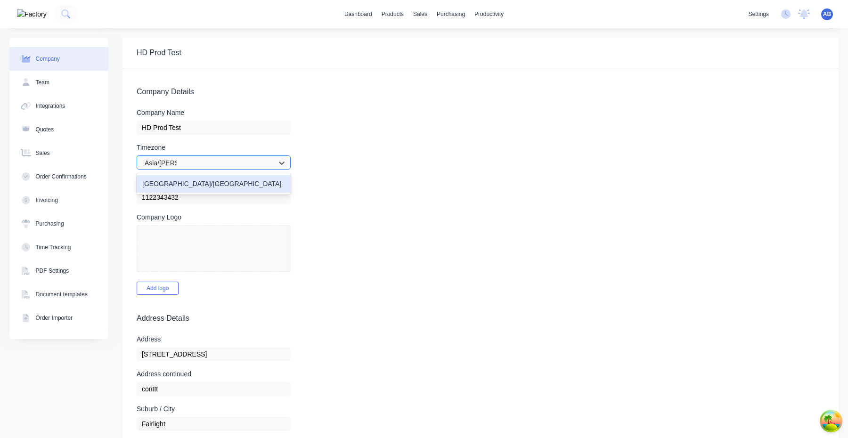
type input "[GEOGRAPHIC_DATA]/[GEOGRAPHIC_DATA]"
click at [229, 186] on div "[GEOGRAPHIC_DATA]/[GEOGRAPHIC_DATA]" at bounding box center [214, 183] width 154 height 17
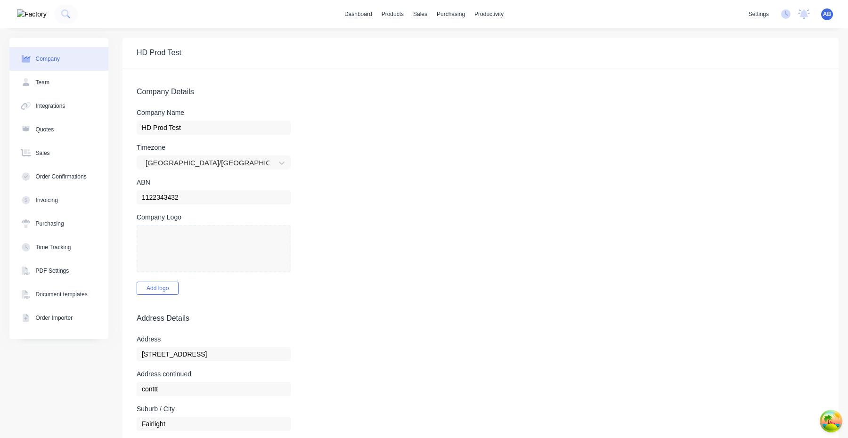
click at [368, 208] on form "Company Details Company Name HD Prod Test Timezone Asia/Manila ABN 1122343432 C…" at bounding box center [480, 437] width 716 height 738
click at [245, 164] on div at bounding box center [208, 163] width 126 height 12
type input "Australia/Mel"
click at [219, 187] on div "[GEOGRAPHIC_DATA]/[GEOGRAPHIC_DATA]" at bounding box center [214, 183] width 154 height 17
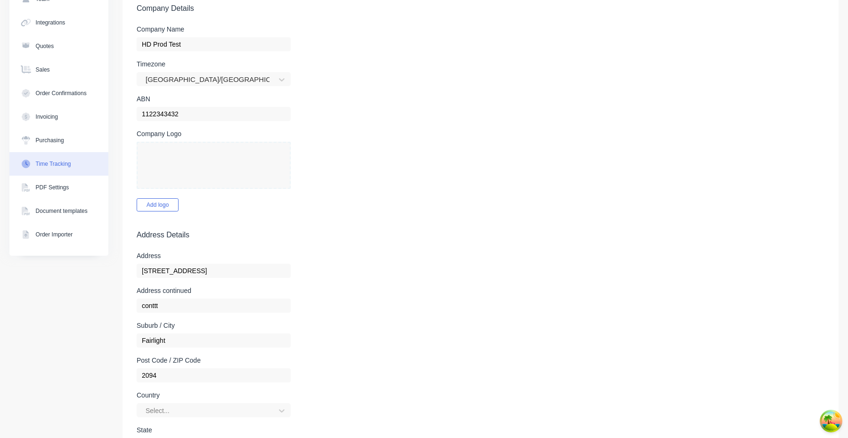
click at [67, 170] on button "Time Tracking" at bounding box center [58, 164] width 99 height 24
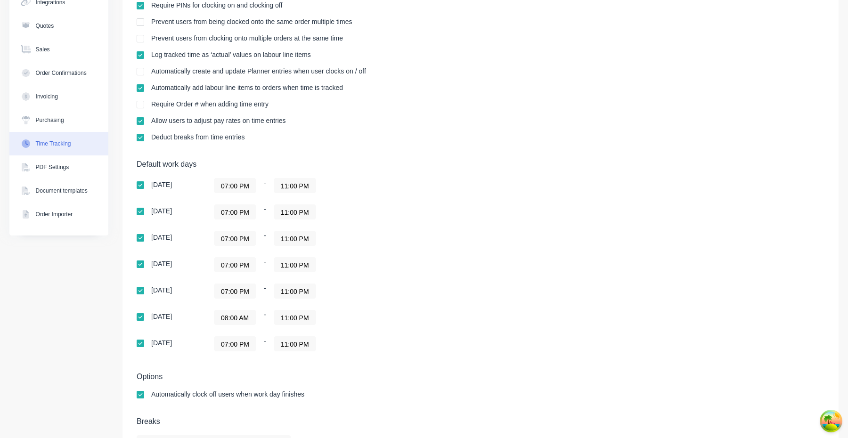
scroll to position [109, 0]
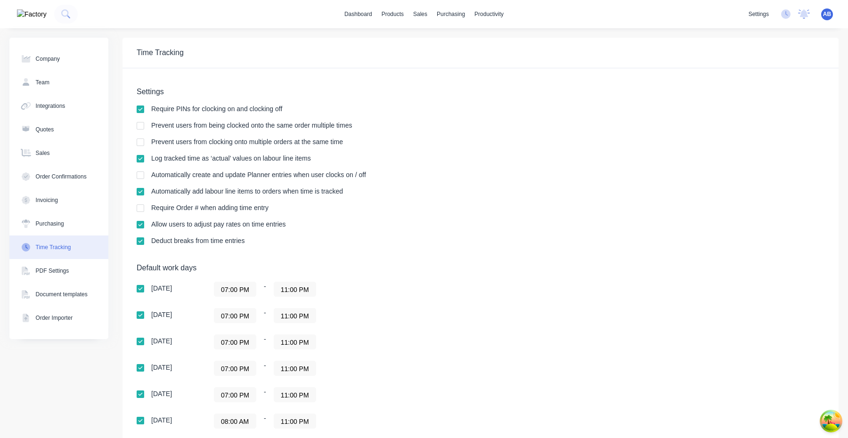
scroll to position [140, 0]
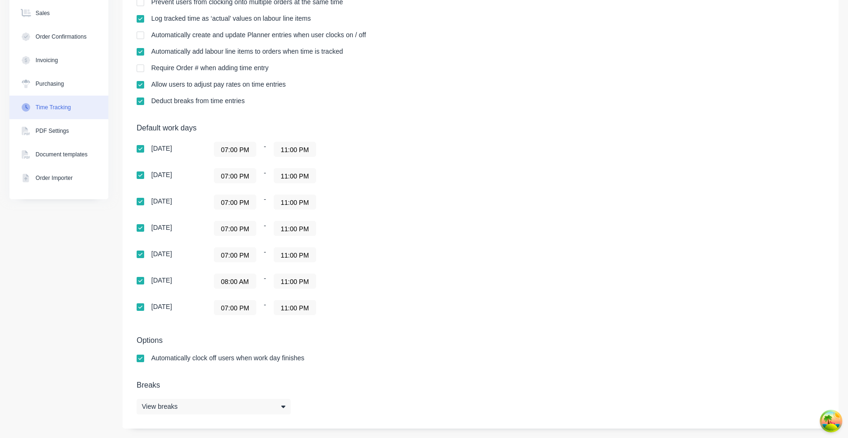
click at [244, 279] on input "08:00 AM" at bounding box center [234, 281] width 41 height 14
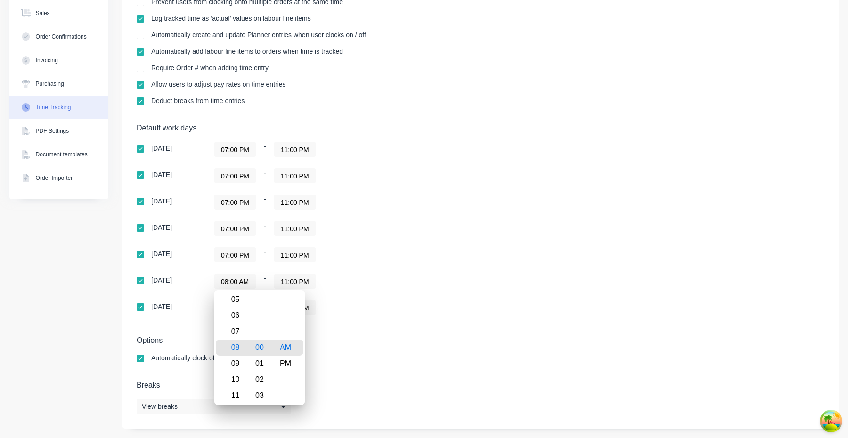
click at [522, 214] on div "Default work days Sunday 07:00 PM - 11:00 PM Monday 07:00 PM - 11:00 PM Tuesday…" at bounding box center [480, 224] width 687 height 203
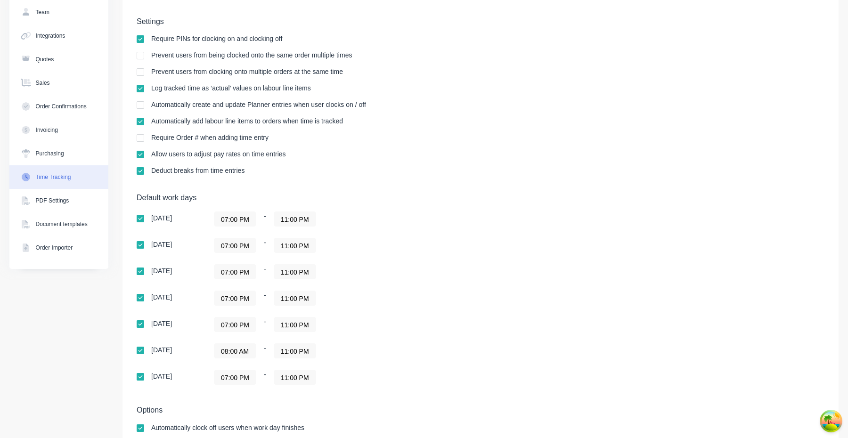
scroll to position [79, 0]
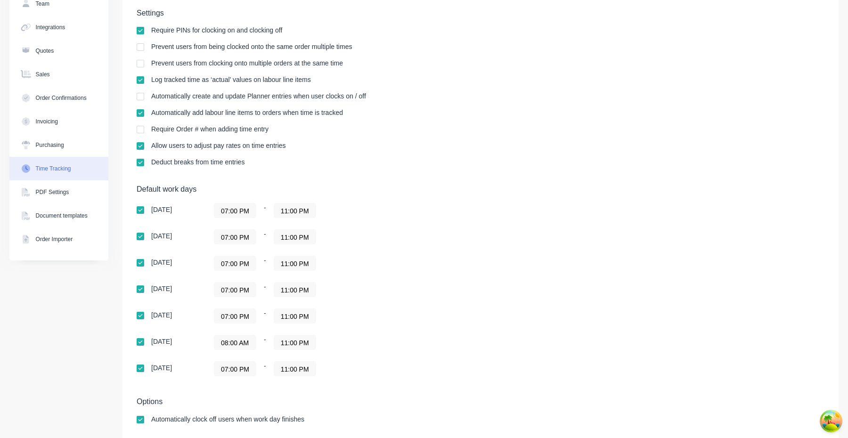
click at [242, 348] on input "08:00 AM" at bounding box center [234, 342] width 41 height 14
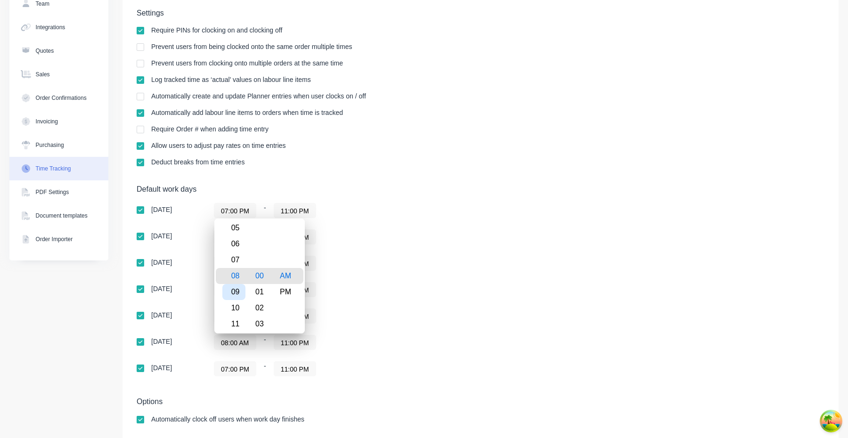
click at [240, 294] on div "09" at bounding box center [233, 292] width 23 height 16
type input "09:00 AM"
click at [462, 275] on div "Sunday 07:00 PM - 11:00 PM Monday 07:00 PM - 11:00 PM Tuesday 07:00 PM - 11:00 …" at bounding box center [302, 289] width 330 height 173
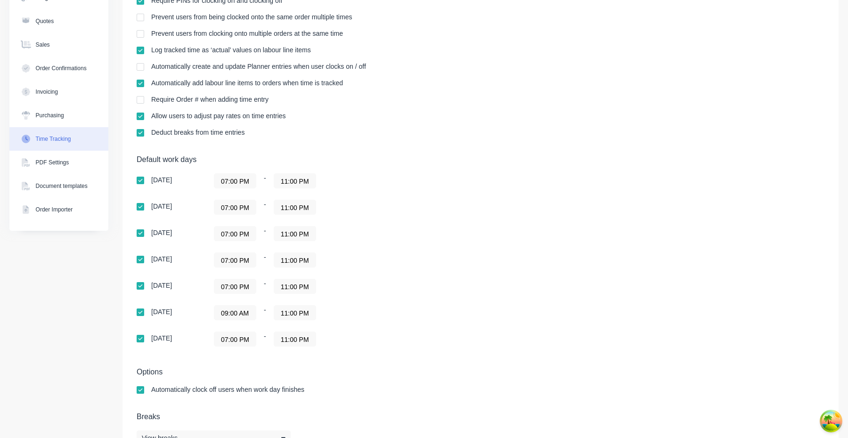
scroll to position [109, 0]
click at [248, 315] on input "09:00 AM" at bounding box center [234, 312] width 41 height 14
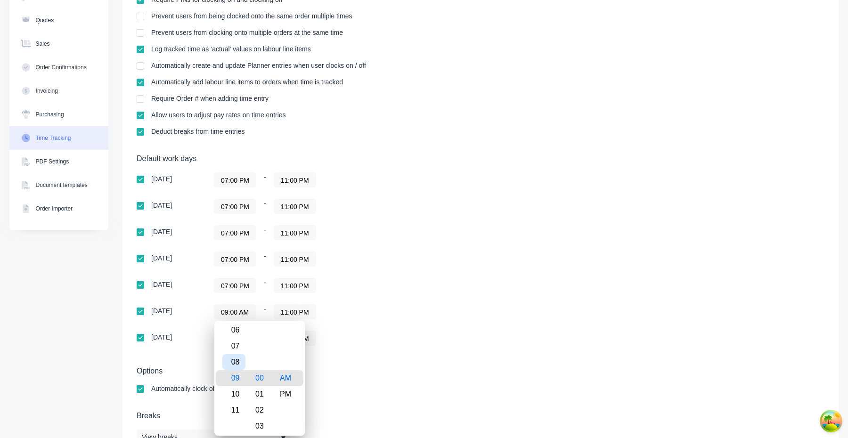
click at [233, 363] on div "08" at bounding box center [233, 362] width 23 height 16
type input "08:00 AM"
click at [397, 309] on div "08:00 AM - 11:00 PM" at bounding box center [331, 311] width 235 height 15
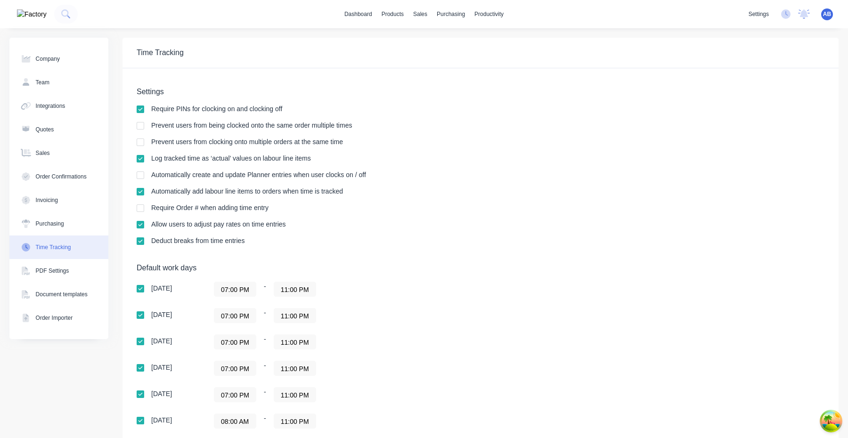
click at [824, 13] on span "AB" at bounding box center [827, 14] width 8 height 8
click at [760, 97] on button "Profile" at bounding box center [767, 99] width 125 height 19
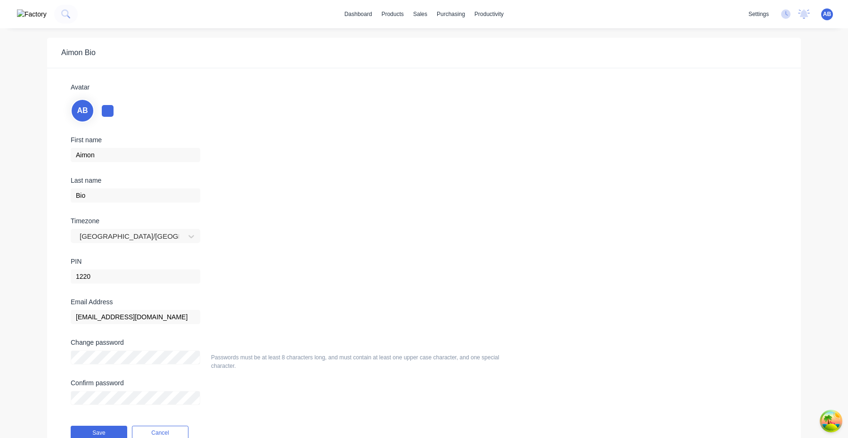
scroll to position [44, 0]
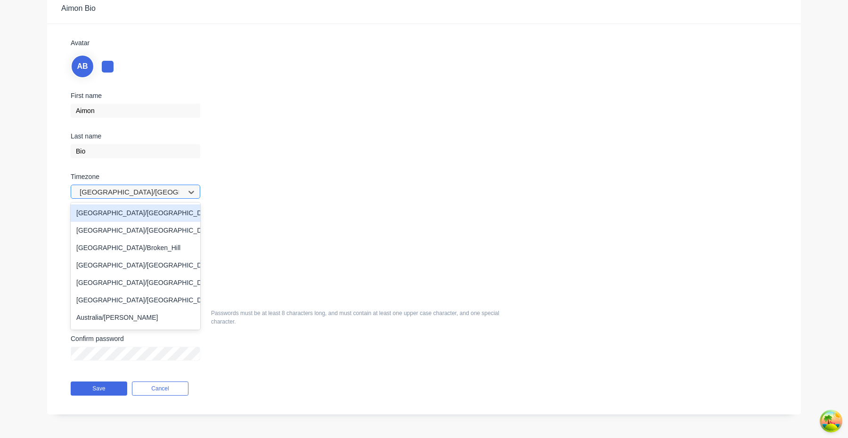
click at [150, 192] on div at bounding box center [129, 192] width 101 height 12
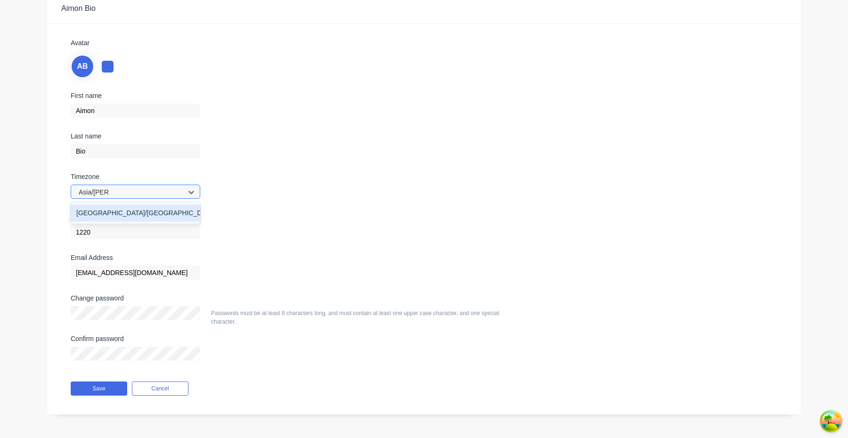
type input "[GEOGRAPHIC_DATA]/[GEOGRAPHIC_DATA]"
click at [137, 216] on div "[GEOGRAPHIC_DATA]/[GEOGRAPHIC_DATA]" at bounding box center [135, 212] width 129 height 17
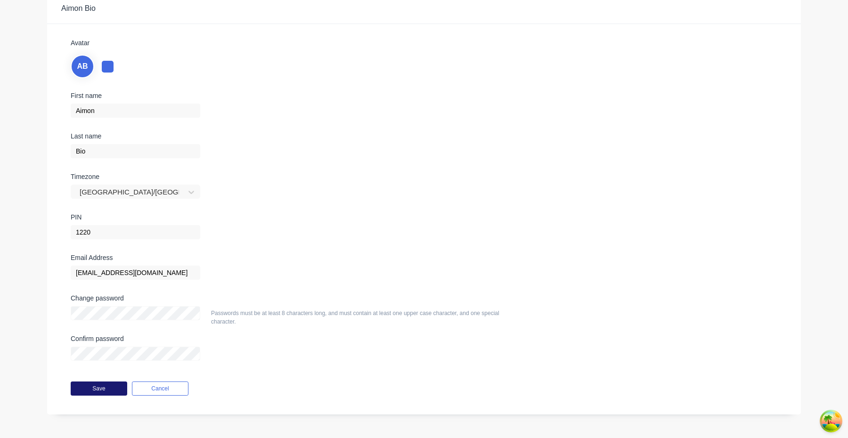
click at [97, 388] on button "Save" at bounding box center [99, 388] width 57 height 14
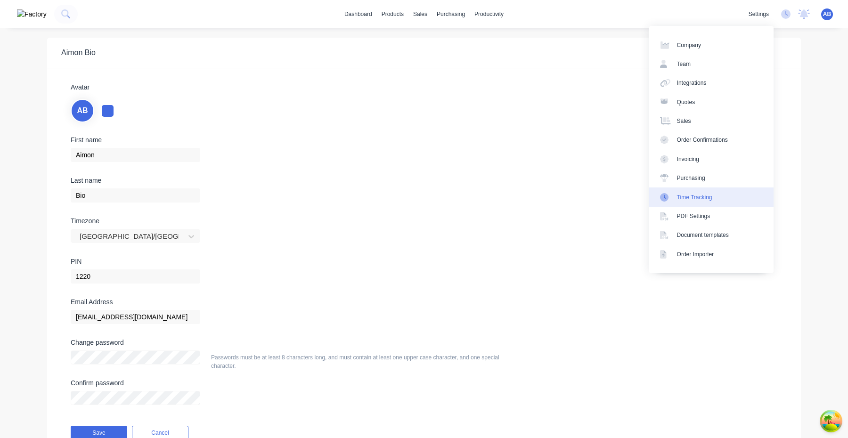
click at [702, 200] on div "Time Tracking" at bounding box center [694, 197] width 35 height 8
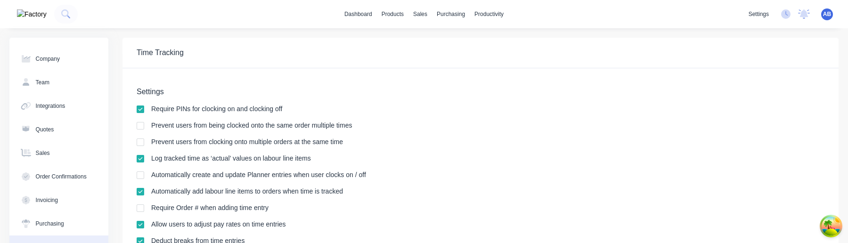
click at [832, 14] on div "AB HD Prod Test Aimon Bio Administrator Profile Sign out" at bounding box center [827, 14] width 12 height 12
click at [831, 11] on div "AB HD Prod Test Aimon Bio Administrator Profile Sign out" at bounding box center [827, 14] width 12 height 12
click at [824, 14] on span "AB" at bounding box center [827, 14] width 8 height 8
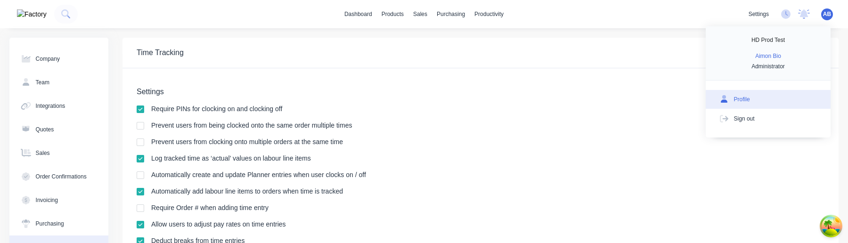
click at [747, 108] on button "Profile" at bounding box center [767, 99] width 125 height 19
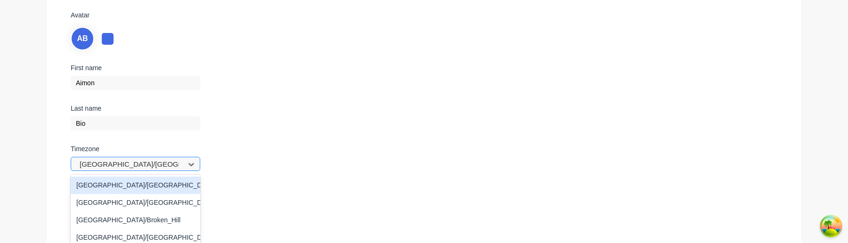
click at [148, 162] on div "Australia/Adelaide, 1 of 432. 432 results available. Use Up and Down to choose …" at bounding box center [135, 164] width 129 height 14
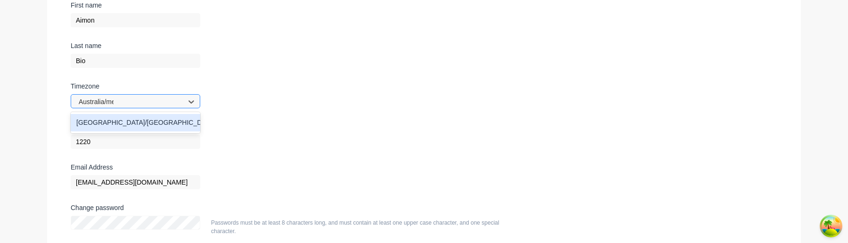
type input "Australia/mel"
click at [137, 121] on div "Australia/Melbourne" at bounding box center [135, 122] width 129 height 17
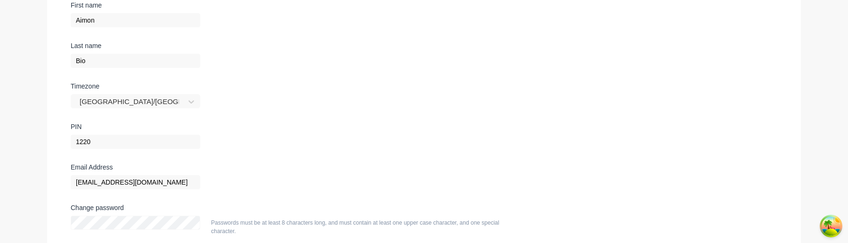
scroll to position [239, 0]
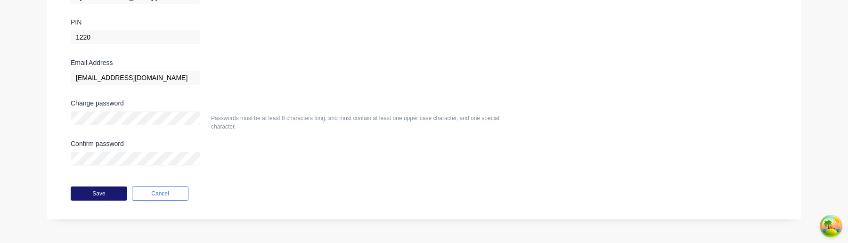
click at [105, 189] on button "Save" at bounding box center [99, 193] width 57 height 14
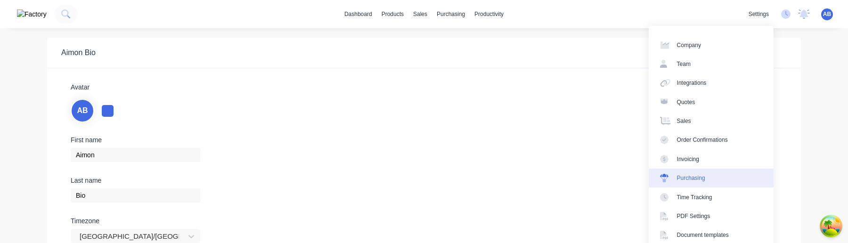
scroll to position [19, 0]
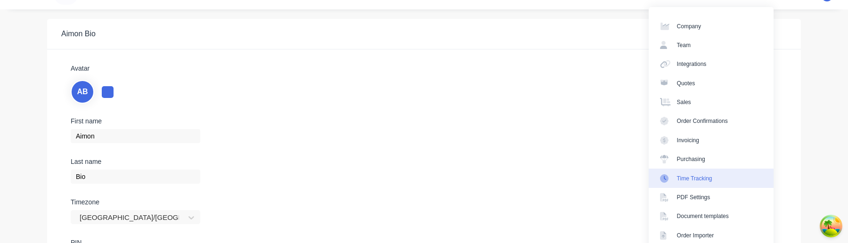
click at [712, 179] on div "Time Tracking" at bounding box center [694, 178] width 35 height 8
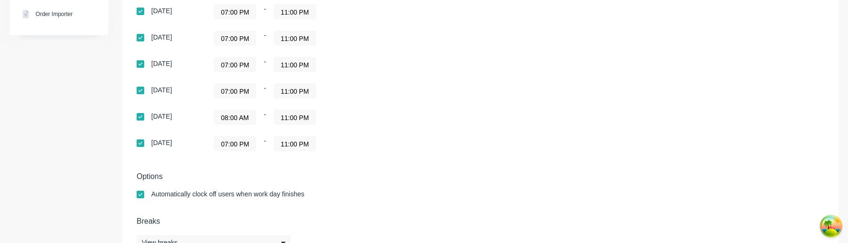
scroll to position [269, 0]
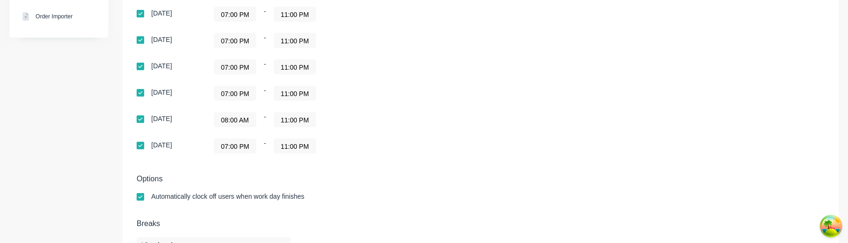
scroll to position [300, 0]
click at [241, 120] on input "08:00 AM" at bounding box center [234, 121] width 41 height 14
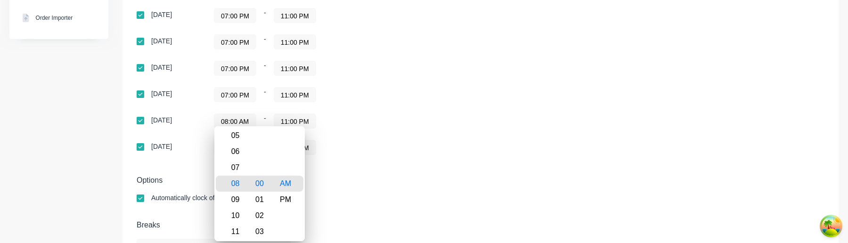
click at [445, 122] on div "08:00 AM - 11:00 PM" at bounding box center [331, 120] width 235 height 15
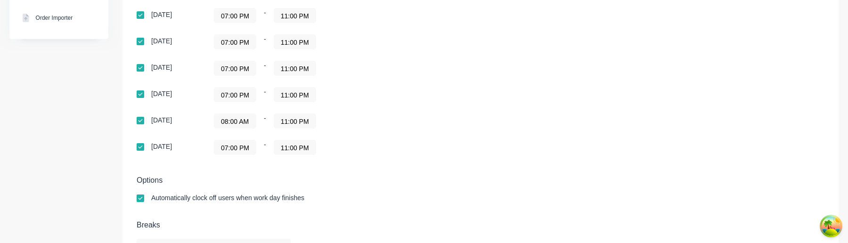
click at [239, 121] on input "08:00 AM" at bounding box center [234, 121] width 41 height 14
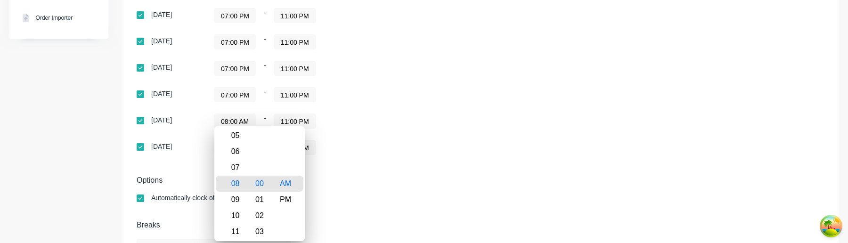
click at [760, 134] on div "Default work days Sunday 07:00 PM - 11:00 PM Monday 07:00 PM - 11:00 PM Tuesday…" at bounding box center [480, 64] width 687 height 203
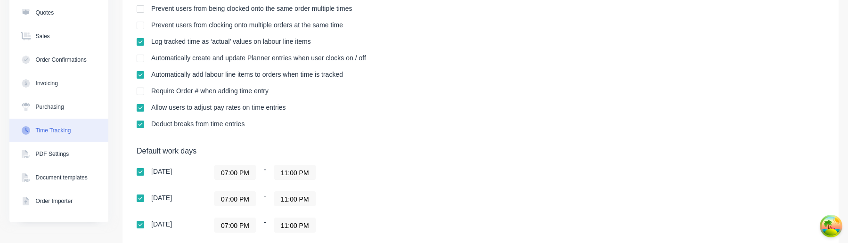
scroll to position [0, 0]
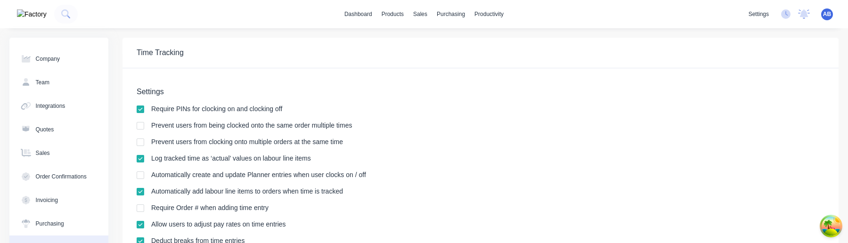
click at [828, 9] on div "AB HD Prod Test Aimon Bio Administrator Profile Sign out" at bounding box center [827, 14] width 12 height 12
click at [827, 13] on span "AB" at bounding box center [827, 14] width 8 height 8
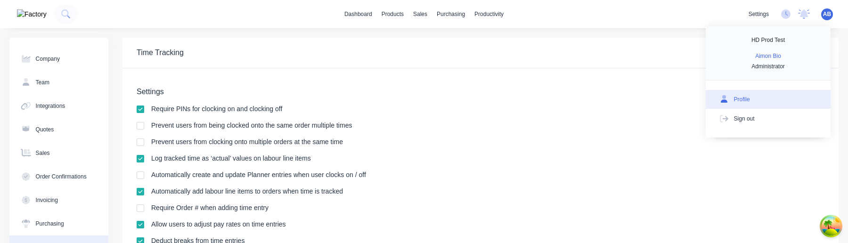
click at [759, 101] on button "Profile" at bounding box center [767, 99] width 125 height 19
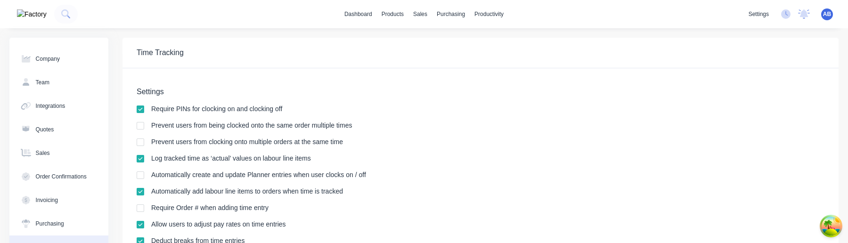
click at [827, 16] on span "AB" at bounding box center [827, 14] width 8 height 8
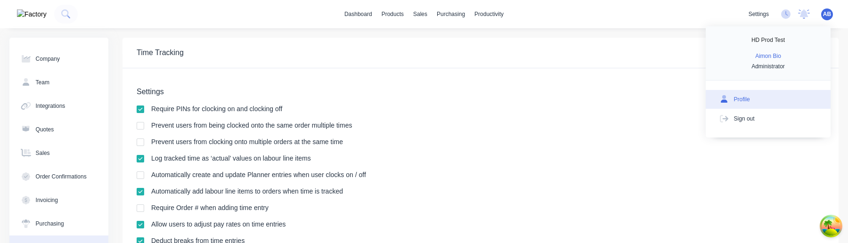
click at [748, 100] on div "Profile" at bounding box center [742, 99] width 16 height 8
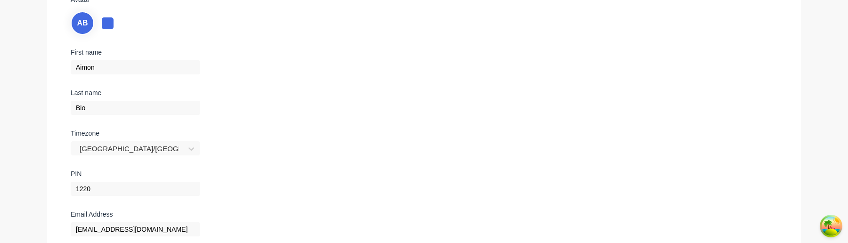
scroll to position [239, 0]
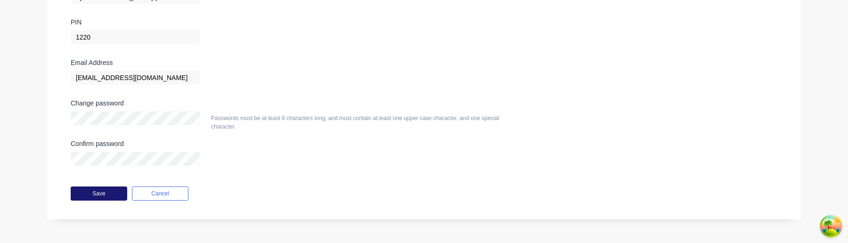
click at [109, 192] on button "Save" at bounding box center [99, 193] width 57 height 14
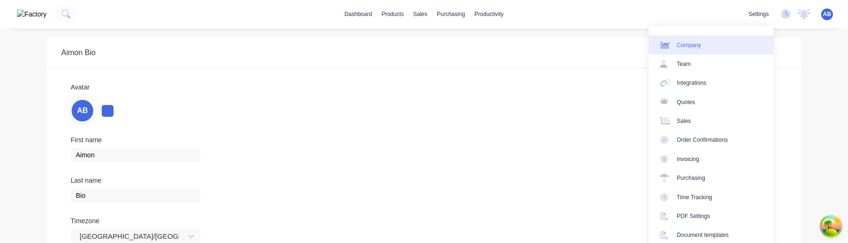
click at [751, 40] on link "Company" at bounding box center [710, 44] width 125 height 19
select select "AU"
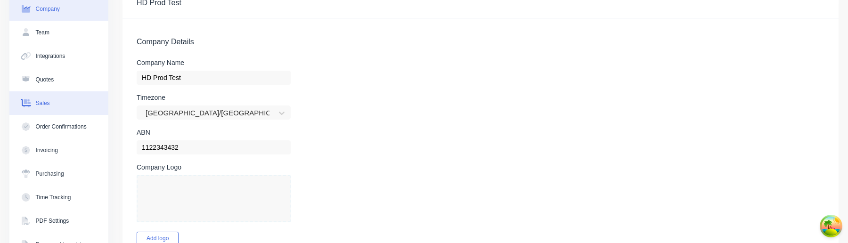
scroll to position [75, 0]
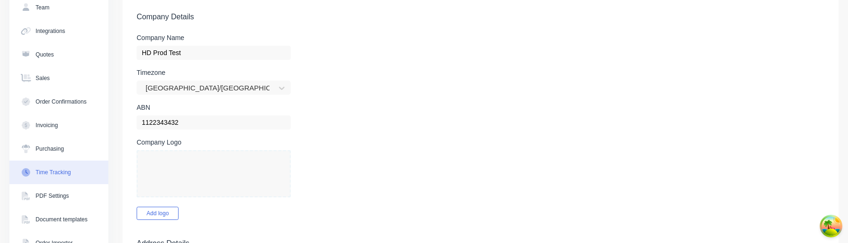
click at [76, 171] on button "Time Tracking" at bounding box center [58, 173] width 99 height 24
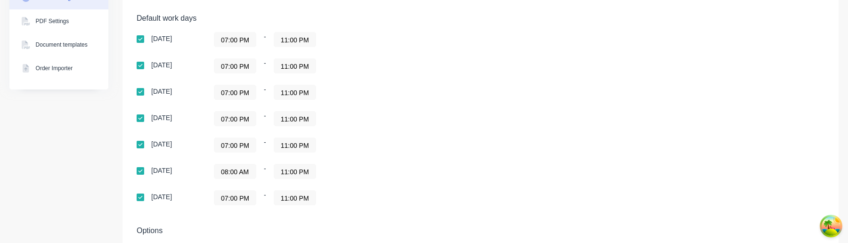
scroll to position [247, 0]
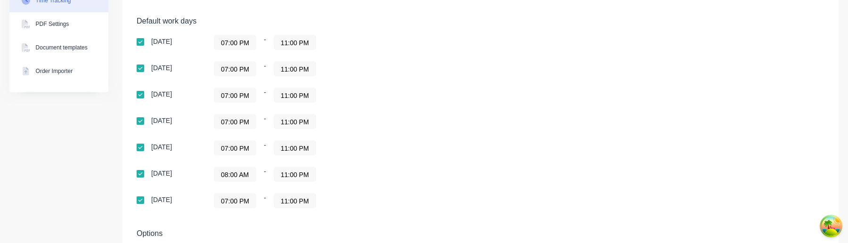
click at [237, 38] on input "07:00 PM" at bounding box center [234, 42] width 41 height 14
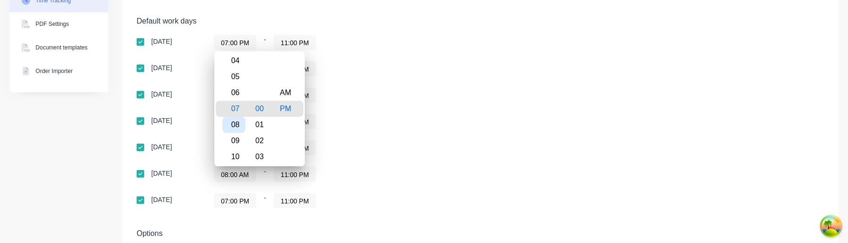
click at [240, 123] on div "08" at bounding box center [233, 125] width 23 height 16
click at [288, 99] on div "AM" at bounding box center [285, 93] width 23 height 16
type input "08:00 AM"
click at [376, 65] on div "07:00 PM - 11:00 PM" at bounding box center [331, 68] width 235 height 15
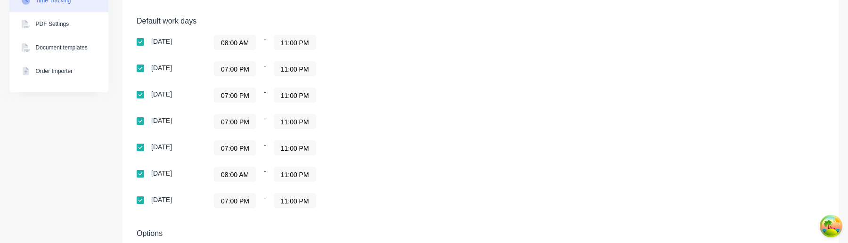
click at [293, 50] on div "[DATE] 08:00 AM - 11:00 PM [DATE] 07:00 PM - 11:00 PM [DATE] 07:00 PM - 11:00 P…" at bounding box center [302, 121] width 330 height 173
click at [293, 45] on input "11:00 PM" at bounding box center [294, 42] width 41 height 14
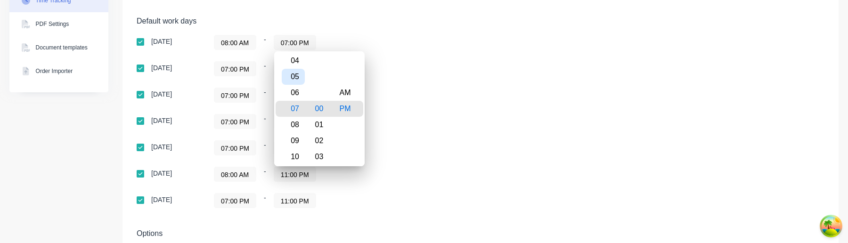
click at [297, 75] on div "05" at bounding box center [293, 77] width 23 height 16
type input "05:00 PM"
click at [400, 113] on div "[DATE] 08:00 AM - 05:00 PM [DATE] 07:00 PM - 11:00 PM [DATE] 07:00 PM - 11:00 P…" at bounding box center [302, 121] width 330 height 173
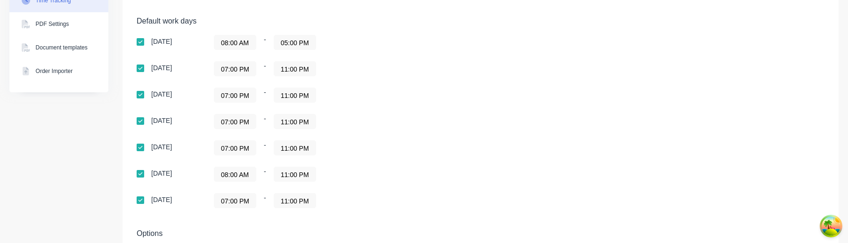
click at [241, 69] on input "07:00 PM" at bounding box center [234, 69] width 41 height 14
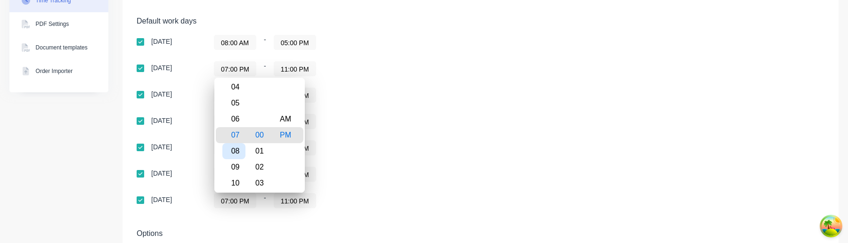
click at [235, 152] on div "08" at bounding box center [233, 151] width 23 height 16
click at [284, 119] on div "AM" at bounding box center [285, 119] width 23 height 16
type input "08:00 AM"
click at [363, 109] on div "[DATE] 08:00 AM - 05:00 PM [DATE] 08:00 AM - 11:00 PM [DATE] 07:00 PM - 11:00 P…" at bounding box center [302, 121] width 330 height 173
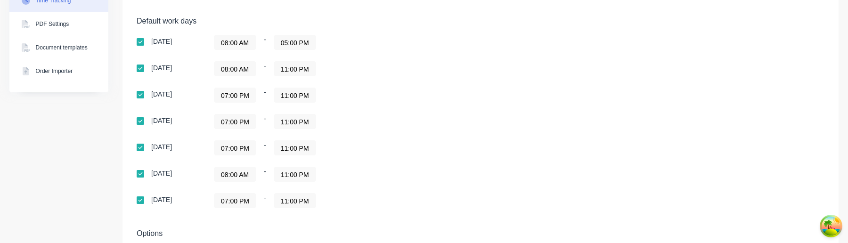
click at [299, 73] on input "11:00 PM" at bounding box center [294, 69] width 41 height 14
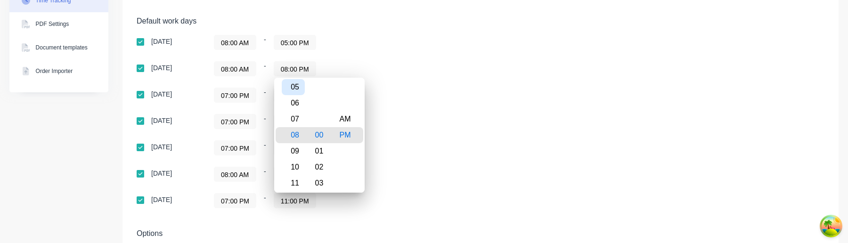
click at [298, 92] on div "05" at bounding box center [293, 87] width 23 height 16
type input "05:00 PM"
click at [401, 136] on div "Sunday 08:00 AM - 05:00 PM Monday 08:00 AM - 05:00 PM Tuesday 07:00 PM - 11:00 …" at bounding box center [302, 121] width 330 height 173
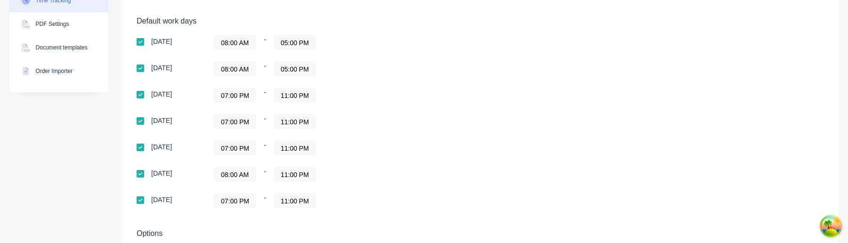
click at [233, 96] on input "07:00 PM" at bounding box center [234, 95] width 41 height 14
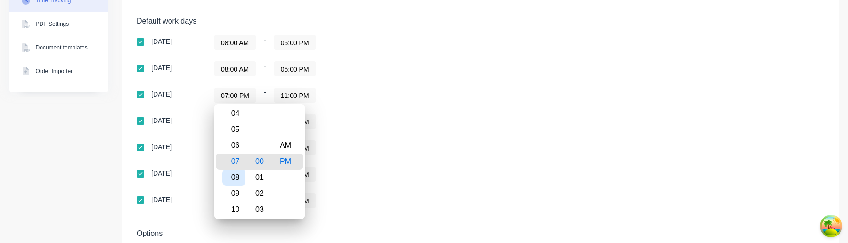
click at [235, 181] on div "08" at bounding box center [233, 178] width 23 height 16
click at [286, 151] on div "AM" at bounding box center [285, 145] width 23 height 16
type input "08:00 AM"
click at [354, 136] on div "Sunday 08:00 AM - 05:00 PM Monday 08:00 AM - 05:00 PM Tuesday 08:00 AM - 11:00 …" at bounding box center [302, 121] width 330 height 173
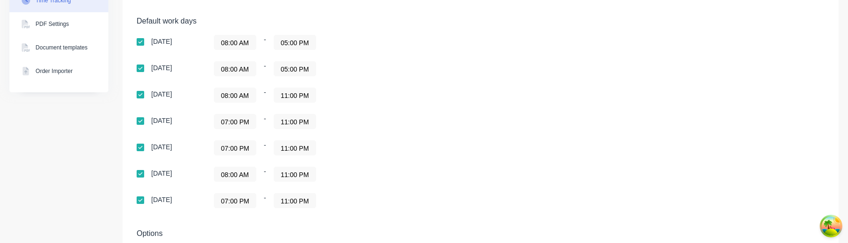
click at [299, 97] on input "11:00 PM" at bounding box center [294, 95] width 41 height 14
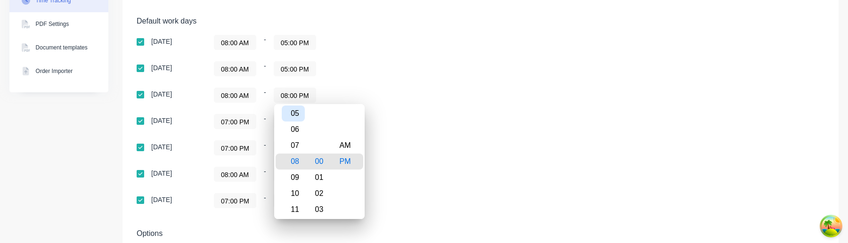
click at [296, 116] on div "05" at bounding box center [293, 113] width 23 height 16
type input "05:00 PM"
click at [410, 139] on div "Sunday 08:00 AM - 05:00 PM Monday 08:00 AM - 05:00 PM Tuesday 08:00 AM - 05:00 …" at bounding box center [302, 121] width 330 height 173
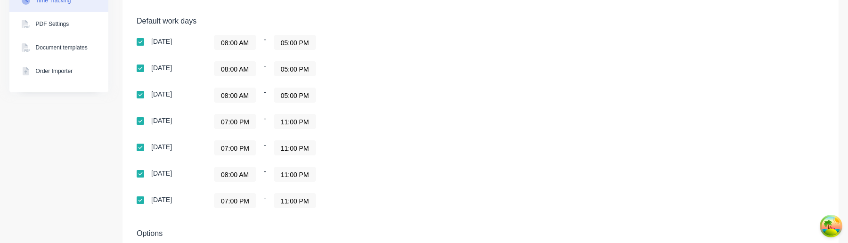
click at [243, 124] on input "07:00 PM" at bounding box center [234, 121] width 41 height 14
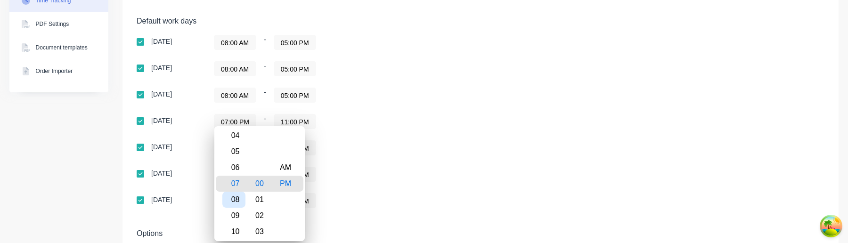
click at [236, 201] on div "08" at bounding box center [233, 200] width 23 height 16
click at [284, 168] on div "AM" at bounding box center [285, 168] width 23 height 16
type input "08:00 AM"
click at [394, 106] on div "Sunday 08:00 AM - 05:00 PM Monday 08:00 AM - 05:00 PM Tuesday 08:00 AM - 05:00 …" at bounding box center [302, 121] width 330 height 173
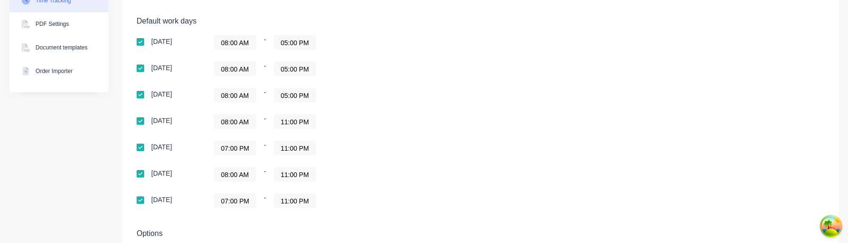
click at [296, 93] on input "05:00 PM" at bounding box center [294, 95] width 41 height 14
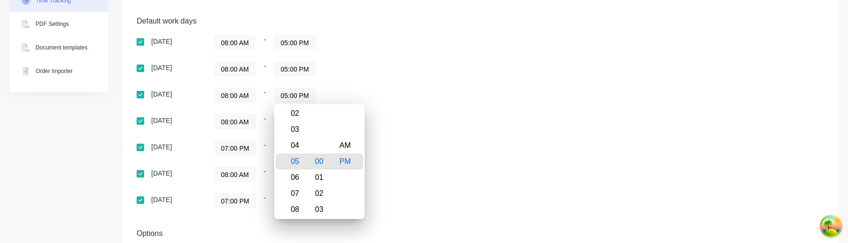
click at [460, 132] on div "Sunday 08:00 AM - 05:00 PM Monday 08:00 AM - 05:00 PM Tuesday 08:00 AM - 05:00 …" at bounding box center [302, 121] width 330 height 173
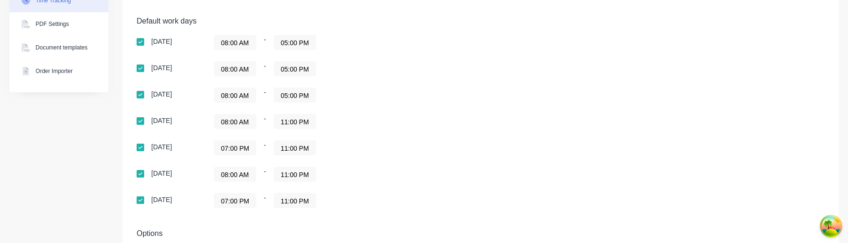
click at [294, 120] on input "11:00 PM" at bounding box center [294, 121] width 41 height 14
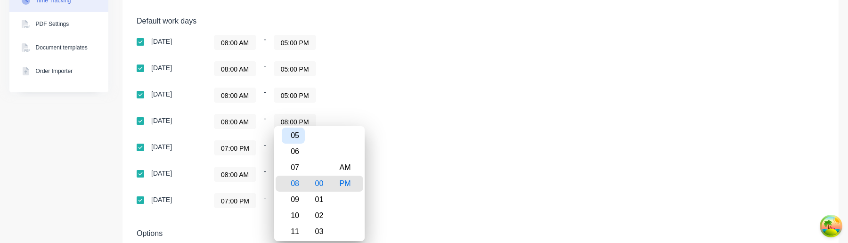
click at [295, 137] on div "05" at bounding box center [293, 136] width 23 height 16
type input "05:00 PM"
click at [347, 186] on div "PM" at bounding box center [344, 184] width 23 height 16
click at [403, 178] on div "08:00 AM - 11:00 PM" at bounding box center [331, 174] width 235 height 15
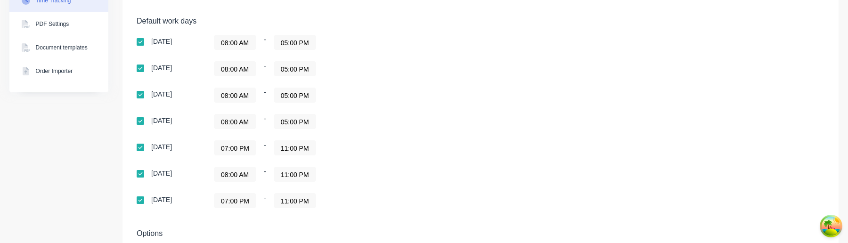
click at [236, 154] on input "07:00 PM" at bounding box center [234, 148] width 41 height 14
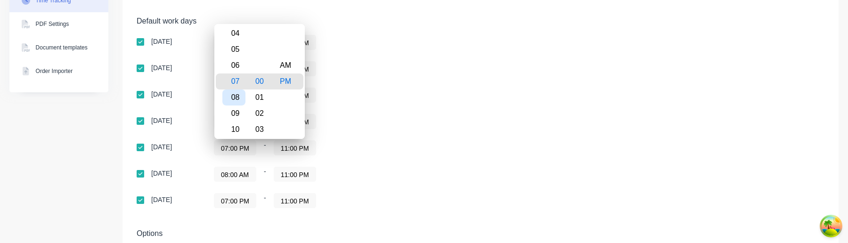
click at [236, 91] on div "08" at bounding box center [233, 97] width 23 height 16
type input "08:00 PM"
click at [359, 112] on div "Sunday 08:00 AM - 05:00 PM Monday 08:00 AM - 05:00 PM Tuesday 08:00 AM - 05:00 …" at bounding box center [302, 121] width 330 height 173
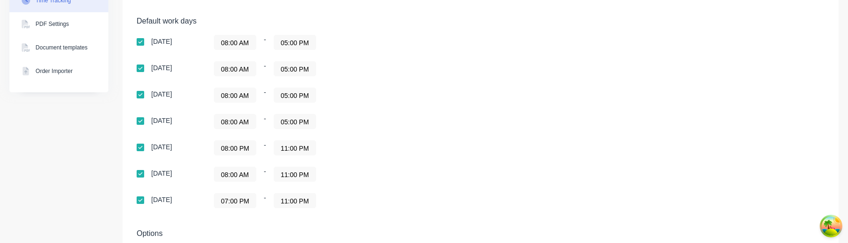
click at [297, 149] on input "11:00 PM" at bounding box center [294, 148] width 41 height 14
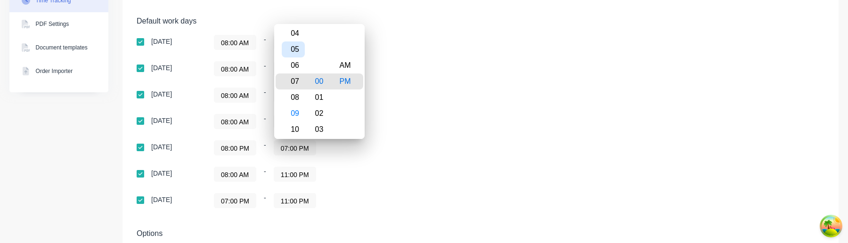
click at [296, 41] on div "05" at bounding box center [293, 49] width 23 height 16
click at [293, 51] on div "05" at bounding box center [293, 49] width 23 height 16
type input "05:00 PM"
drag, startPoint x: 390, startPoint y: 98, endPoint x: 389, endPoint y: 103, distance: 4.7
click at [390, 98] on div "08:00 AM - 05:00 PM" at bounding box center [331, 95] width 235 height 15
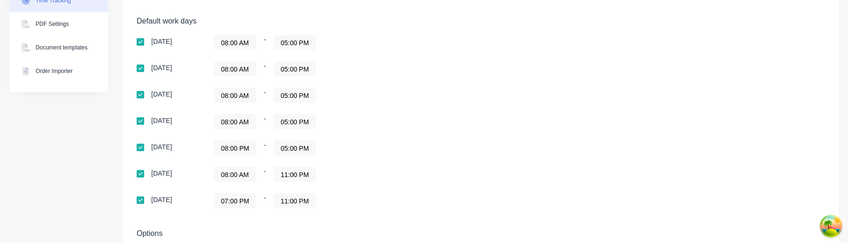
click at [302, 171] on input "11:00 PM" at bounding box center [294, 174] width 41 height 14
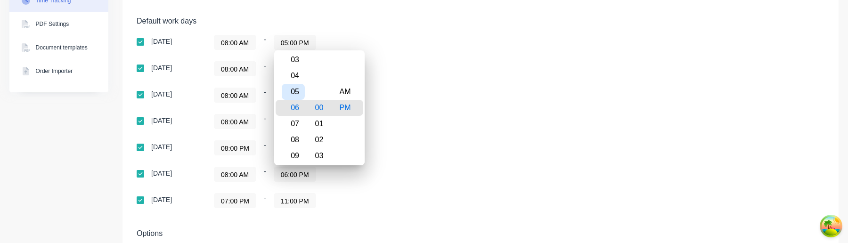
click at [297, 87] on div "05" at bounding box center [293, 92] width 23 height 16
type input "05:00 PM"
click at [395, 123] on div "08:00 AM - 05:00 PM" at bounding box center [331, 121] width 235 height 15
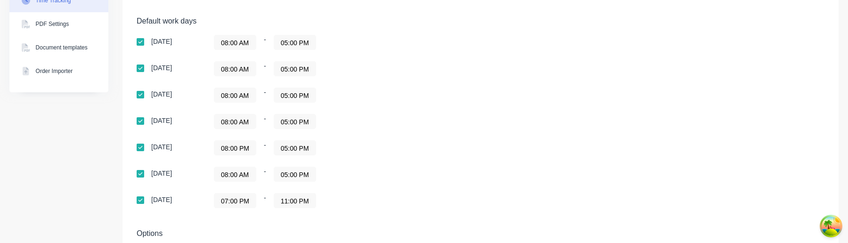
click at [246, 197] on input "07:00 PM" at bounding box center [234, 201] width 41 height 14
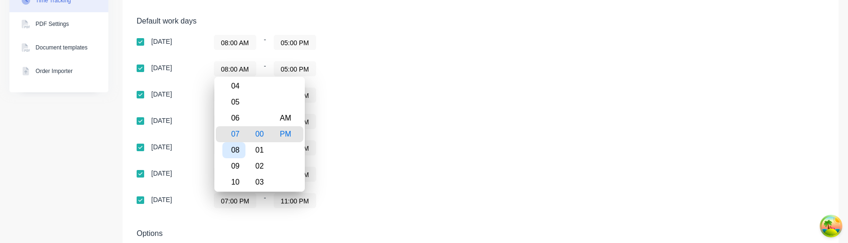
click at [237, 151] on div "08" at bounding box center [233, 150] width 23 height 16
type input "08:00 PM"
click at [340, 142] on div "08:00 PM - 05:00 PM" at bounding box center [331, 147] width 235 height 15
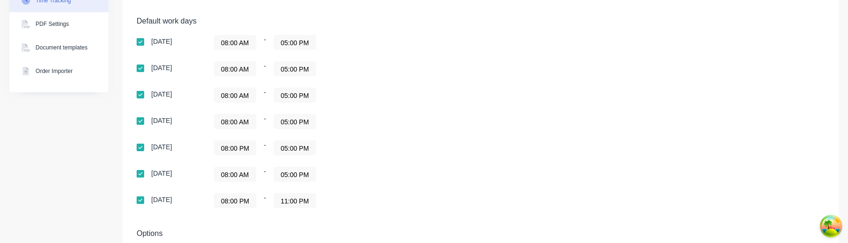
click at [299, 202] on input "11:00 PM" at bounding box center [294, 201] width 41 height 14
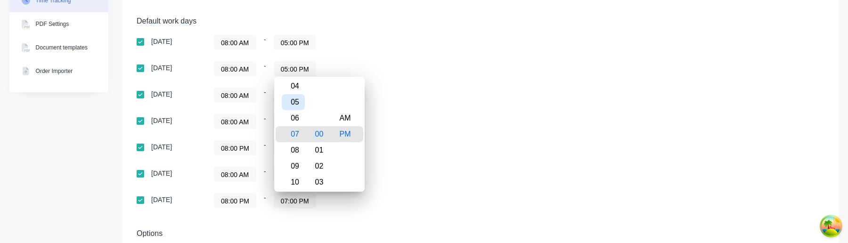
click at [299, 105] on div "05" at bounding box center [293, 102] width 23 height 16
type input "05:00 PM"
click at [395, 145] on div "08:00 PM - 05:00 PM" at bounding box center [331, 147] width 235 height 15
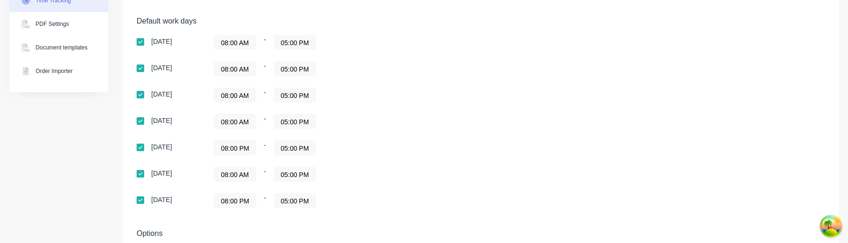
click at [247, 204] on input "08:00 PM" at bounding box center [234, 201] width 41 height 14
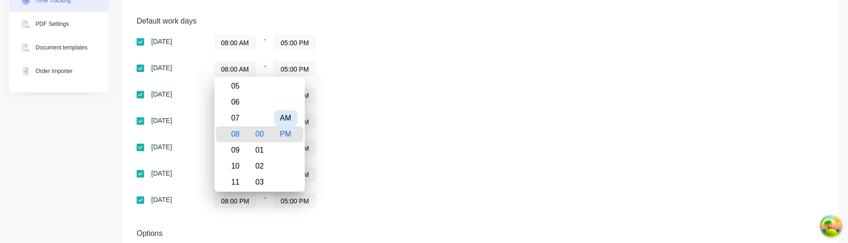
click at [287, 119] on div "AM" at bounding box center [285, 118] width 23 height 16
type input "08:00 AM"
click at [349, 130] on div "Sunday 08:00 AM - 05:00 PM Monday 08:00 AM - 05:00 PM Tuesday 08:00 AM - 05:00 …" at bounding box center [302, 121] width 330 height 173
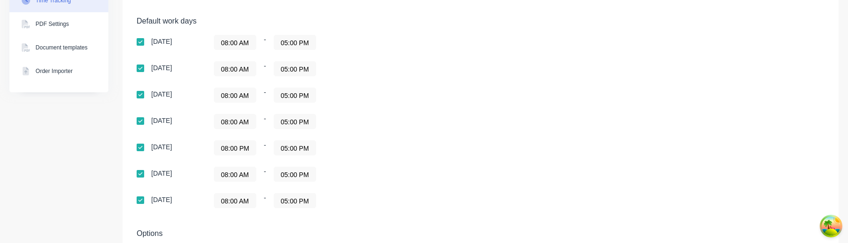
click at [299, 198] on input "05:00 PM" at bounding box center [294, 201] width 41 height 14
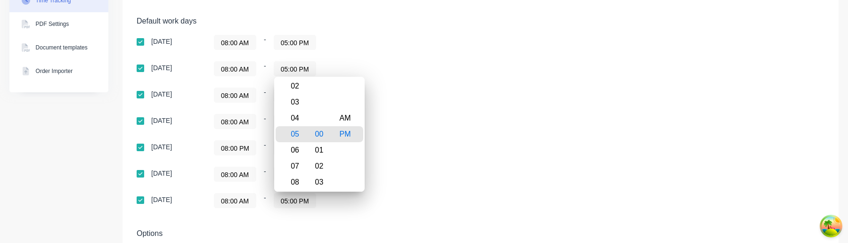
click at [388, 157] on div "Sunday 08:00 AM - 05:00 PM Monday 08:00 AM - 05:00 PM Tuesday 08:00 AM - 05:00 …" at bounding box center [302, 121] width 330 height 173
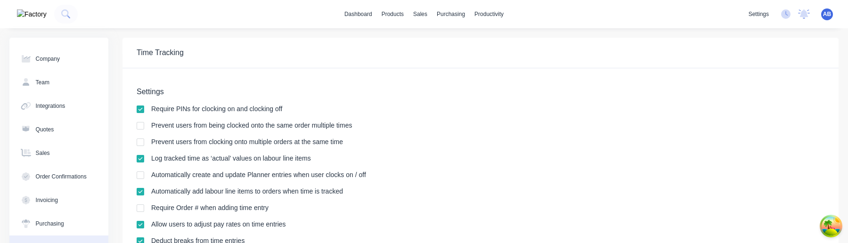
click at [831, 21] on div "dashboard products sales purchasing productivity dashboard products Product Cat…" at bounding box center [424, 14] width 848 height 28
click at [825, 14] on span "AB" at bounding box center [827, 14] width 8 height 8
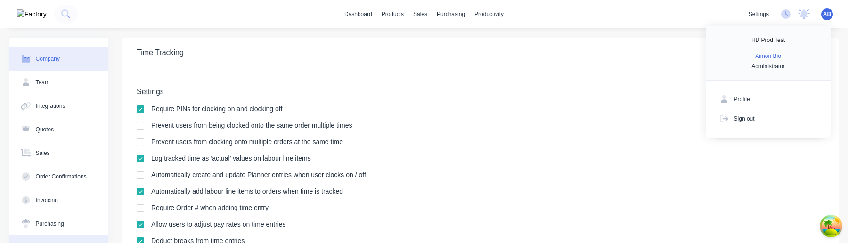
click at [61, 65] on button "Company" at bounding box center [58, 59] width 99 height 24
select select "AU"
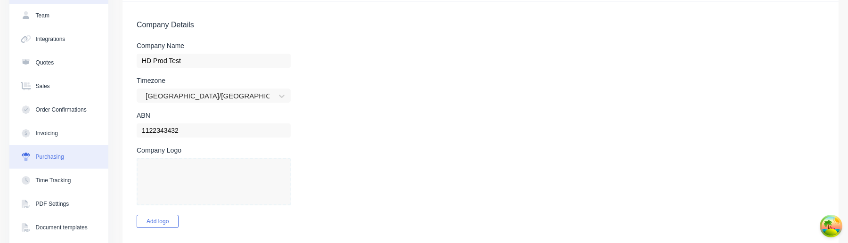
scroll to position [101, 0]
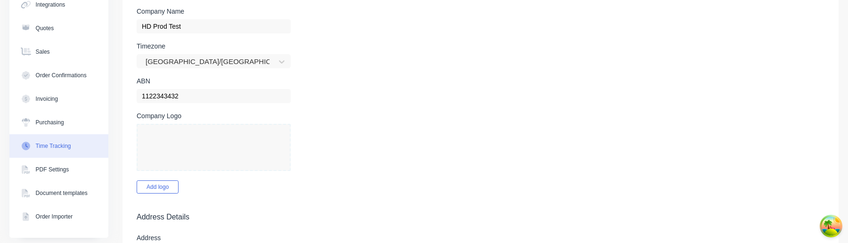
click at [63, 149] on div "Time Tracking" at bounding box center [53, 146] width 35 height 8
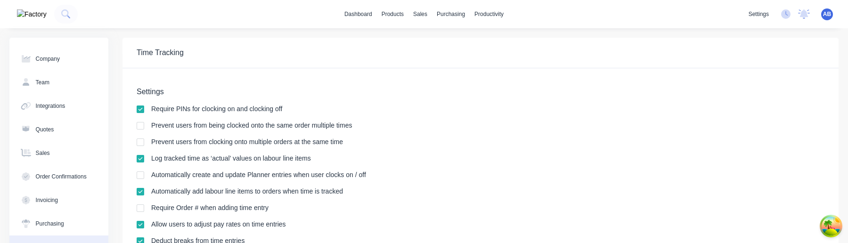
click at [822, 20] on div "AB HD Prod Test Aimon Bio Administrator Profile Sign out" at bounding box center [827, 14] width 12 height 12
click at [831, 15] on div "AB HD Prod Test Aimon Bio Administrator Profile Sign out" at bounding box center [827, 14] width 12 height 12
click at [827, 15] on span "AB" at bounding box center [827, 14] width 8 height 8
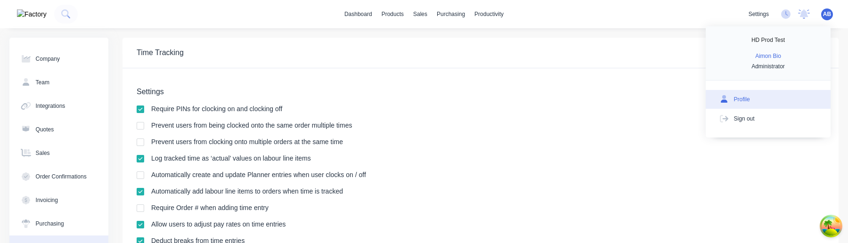
click at [759, 96] on button "Profile" at bounding box center [767, 99] width 125 height 19
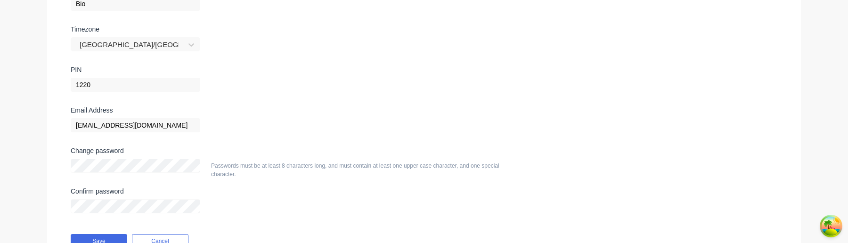
scroll to position [159, 0]
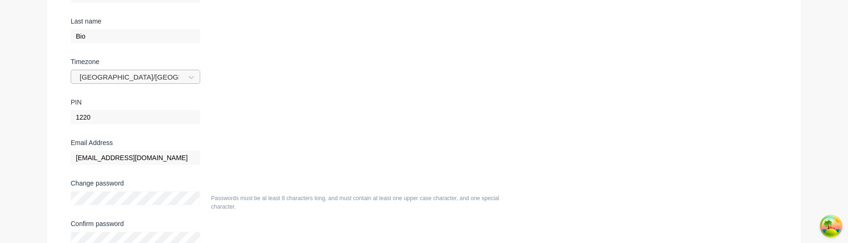
click at [130, 79] on div at bounding box center [129, 78] width 101 height 12
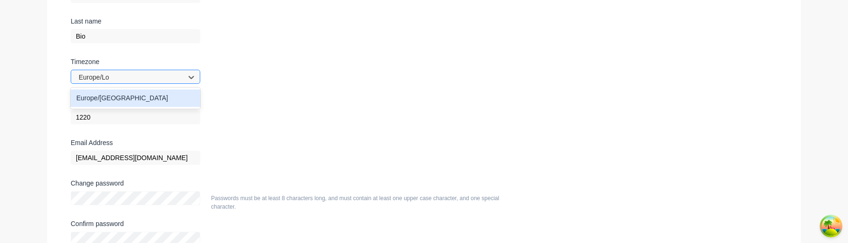
type input "Europe/Lon"
click at [108, 95] on div "Europe/[GEOGRAPHIC_DATA]" at bounding box center [135, 97] width 129 height 17
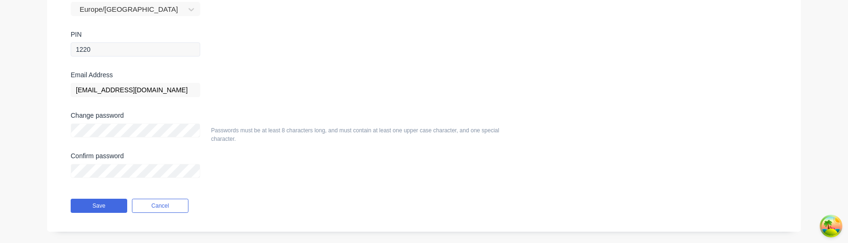
scroll to position [239, 0]
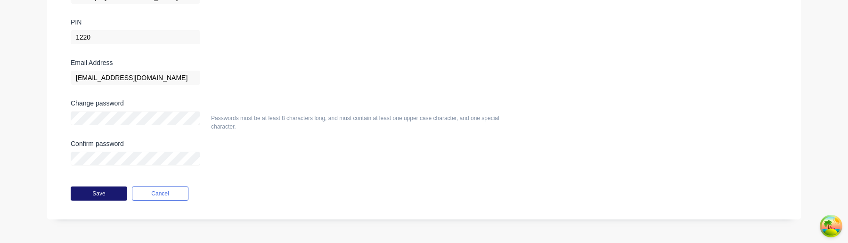
click at [110, 194] on button "Save" at bounding box center [99, 193] width 57 height 14
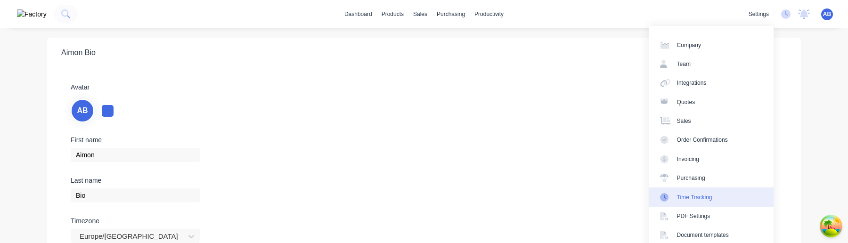
click at [710, 197] on div "Time Tracking" at bounding box center [694, 197] width 35 height 8
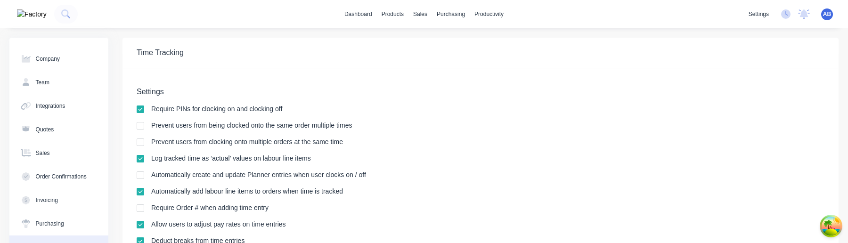
click at [833, 16] on div "settings No new notifications [PERSON_NAME] all as read [PERSON_NAME] mentioned…" at bounding box center [795, 14] width 104 height 14
click at [826, 16] on span "AB" at bounding box center [827, 14] width 8 height 8
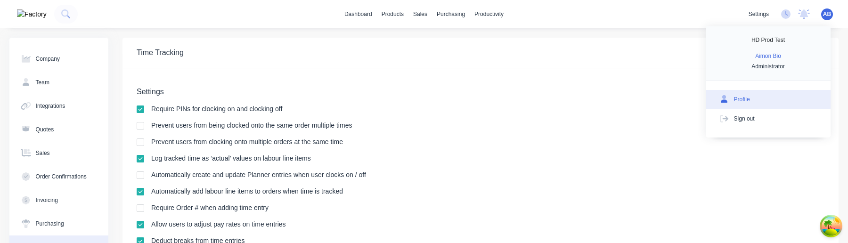
click at [729, 98] on div at bounding box center [724, 99] width 14 height 8
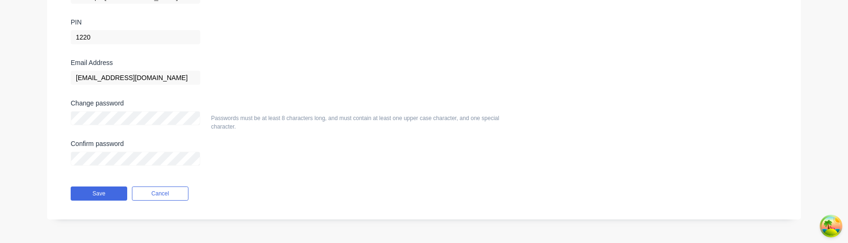
scroll to position [142, 0]
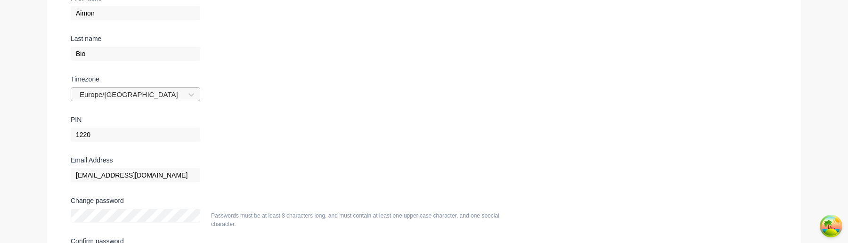
click at [181, 93] on div "Europe/[GEOGRAPHIC_DATA]" at bounding box center [129, 95] width 107 height 14
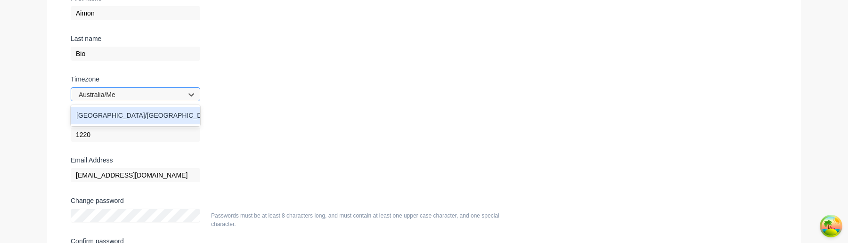
type input "Australia/Mel"
click at [154, 113] on div "Australia/Melbourne" at bounding box center [135, 115] width 129 height 17
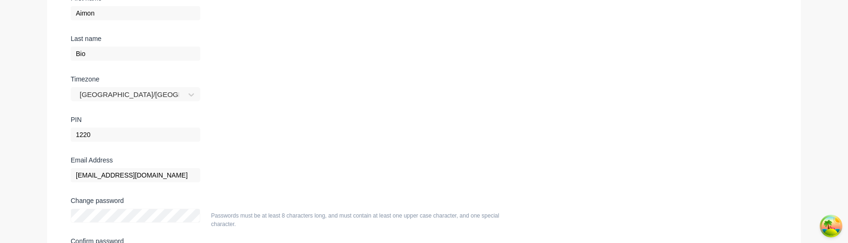
scroll to position [239, 0]
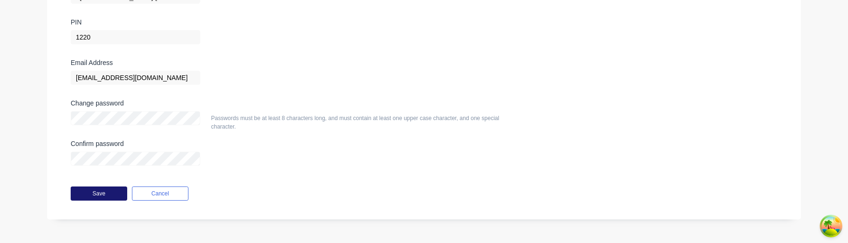
click at [102, 200] on button "Save" at bounding box center [99, 193] width 57 height 14
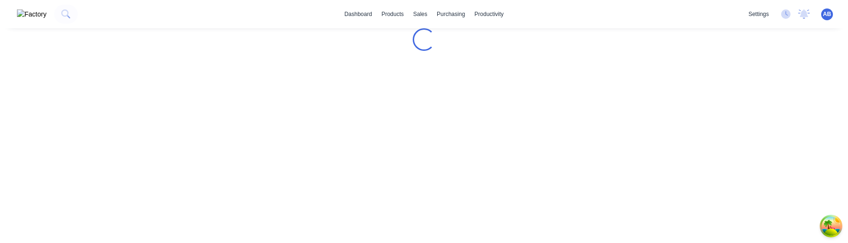
scroll to position [0, 0]
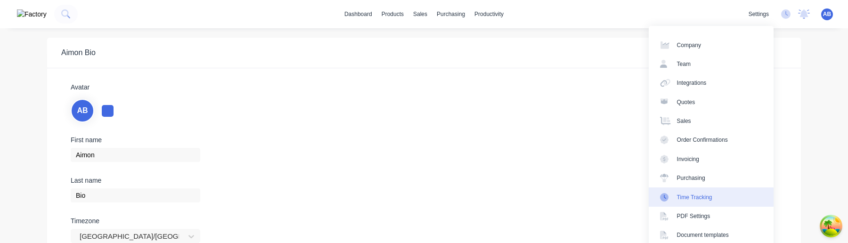
click at [710, 202] on link "Time Tracking" at bounding box center [710, 196] width 125 height 19
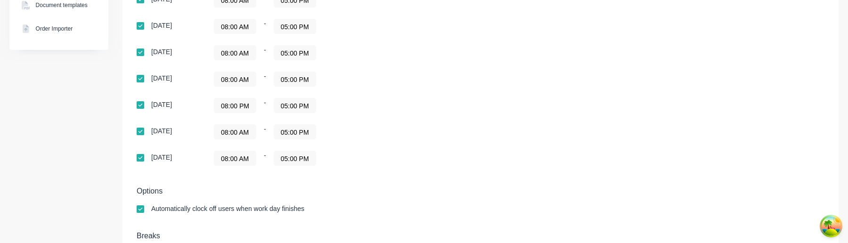
scroll to position [290, 0]
click at [242, 108] on input "08:00 PM" at bounding box center [234, 105] width 41 height 14
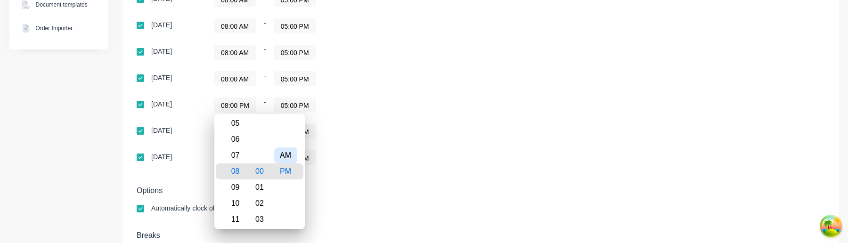
click at [290, 151] on div "AM" at bounding box center [285, 155] width 23 height 16
type input "08:00 AM"
click at [399, 152] on div "08:00 AM - 05:00 PM" at bounding box center [331, 157] width 235 height 15
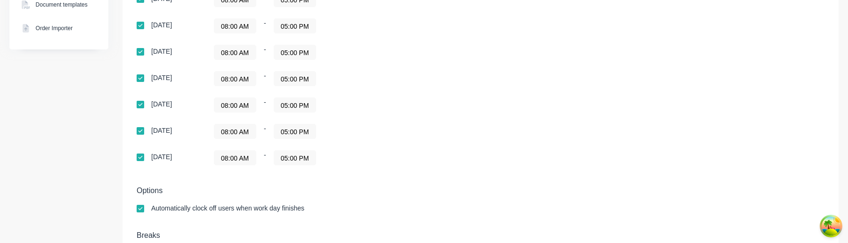
click at [243, 135] on input "08:00 AM" at bounding box center [234, 131] width 41 height 14
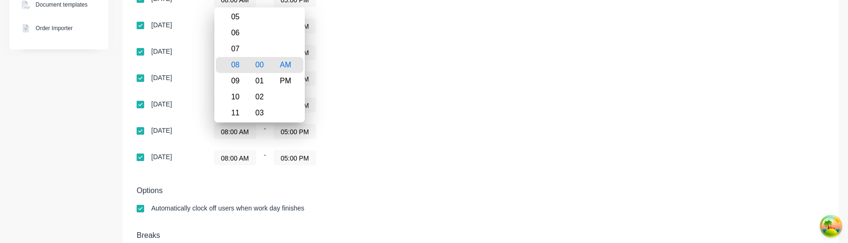
click at [353, 84] on div "08:00 AM - 05:00 PM" at bounding box center [331, 78] width 235 height 15
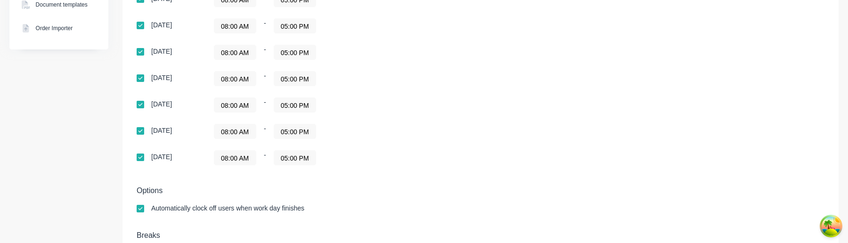
click at [245, 160] on input "08:00 AM" at bounding box center [234, 158] width 41 height 14
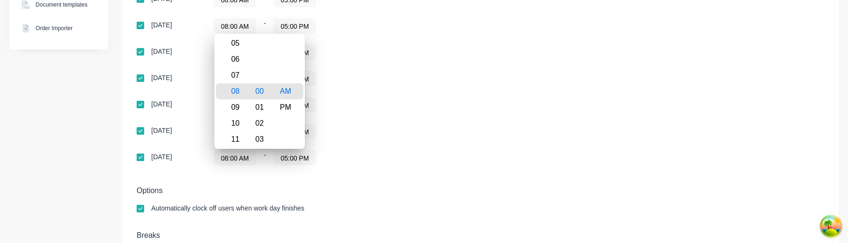
click at [414, 160] on div "08:00 AM - 05:00 PM" at bounding box center [331, 157] width 235 height 15
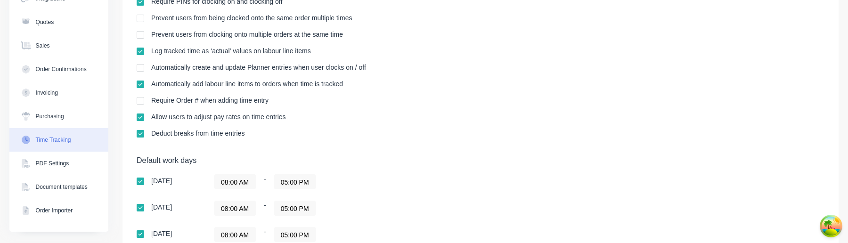
scroll to position [0, 0]
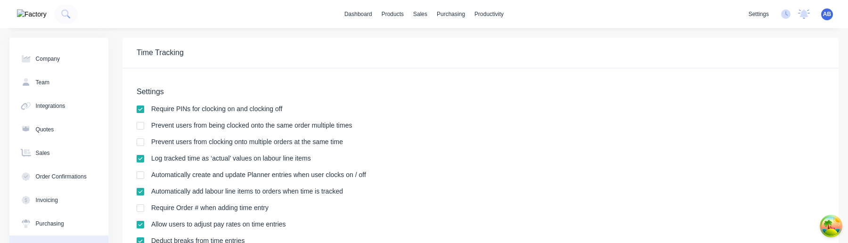
click at [827, 15] on span "AB" at bounding box center [827, 14] width 8 height 8
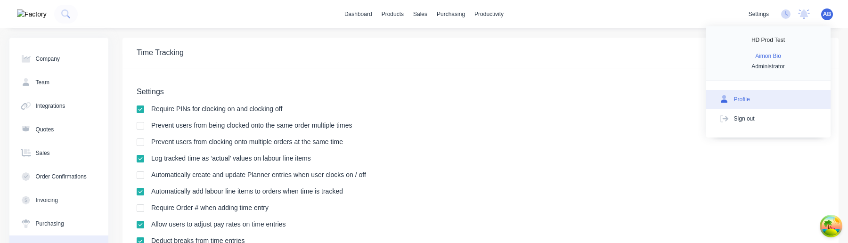
click at [734, 95] on div "Profile" at bounding box center [742, 99] width 16 height 8
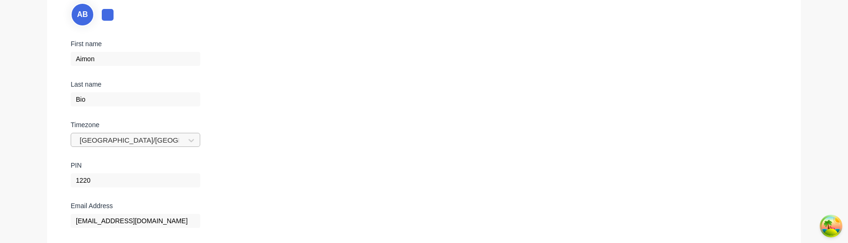
click at [158, 134] on div "Australia/Melbourne" at bounding box center [129, 140] width 107 height 14
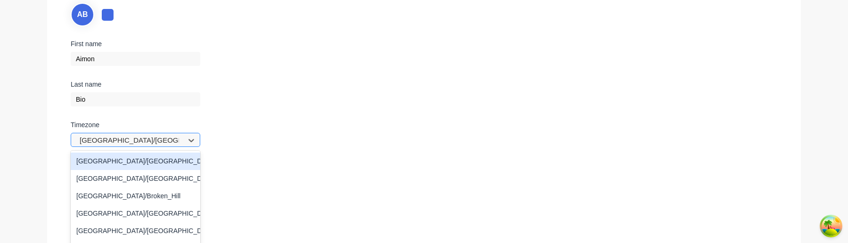
scroll to position [135, 0]
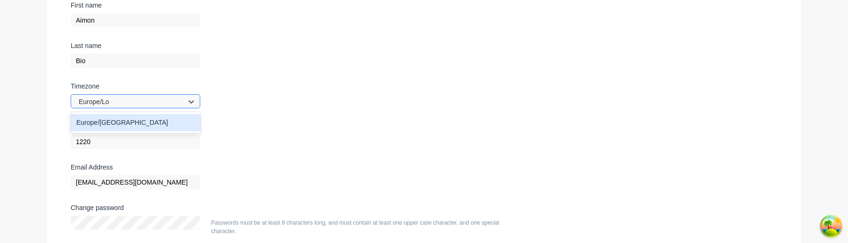
type input "Europe/Lon"
click at [123, 120] on div "Europe/[GEOGRAPHIC_DATA]" at bounding box center [135, 122] width 129 height 17
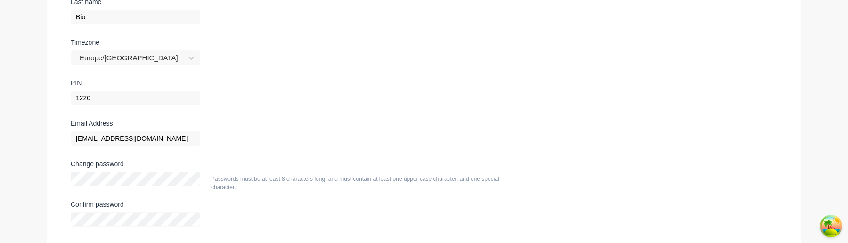
scroll to position [239, 0]
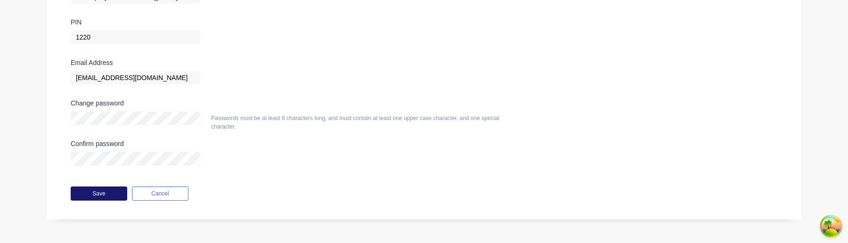
click at [112, 191] on button "Save" at bounding box center [99, 193] width 57 height 14
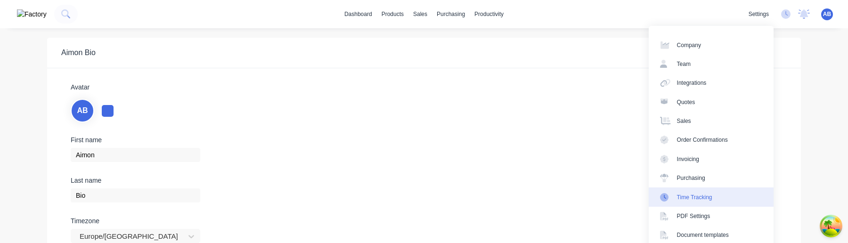
click at [706, 199] on div "Time Tracking" at bounding box center [694, 197] width 35 height 8
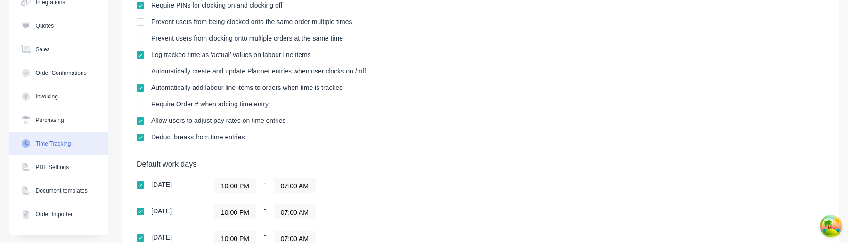
scroll to position [11, 0]
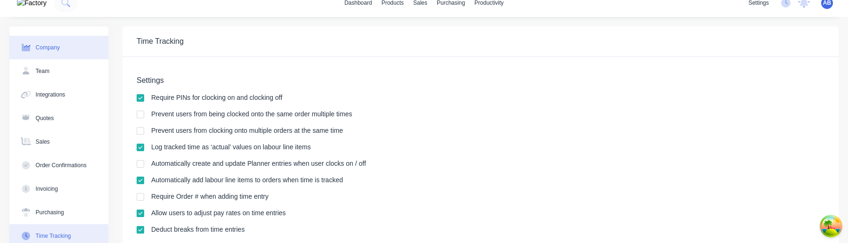
click at [69, 47] on button "Company" at bounding box center [58, 48] width 99 height 24
select select "AU"
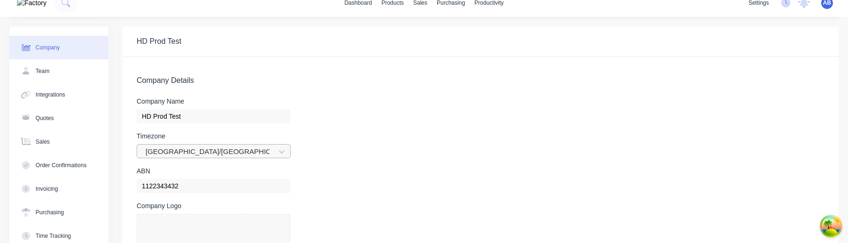
click at [239, 155] on div at bounding box center [208, 152] width 126 height 12
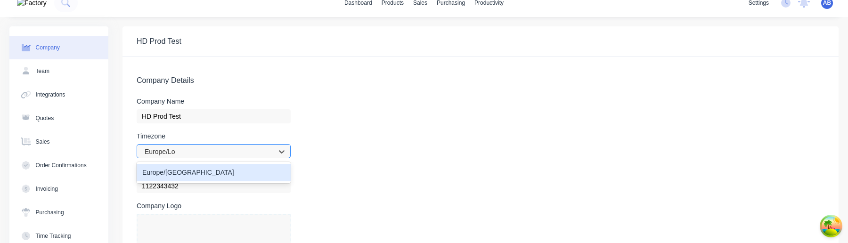
type input "Europe/Lon"
click at [226, 173] on div "Europe/[GEOGRAPHIC_DATA]" at bounding box center [214, 172] width 154 height 17
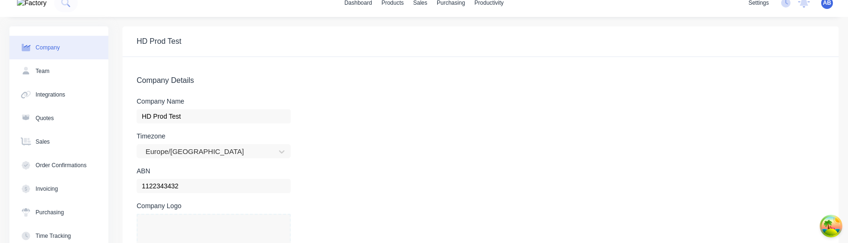
click at [412, 150] on div "Timezone Europe/London" at bounding box center [480, 145] width 687 height 25
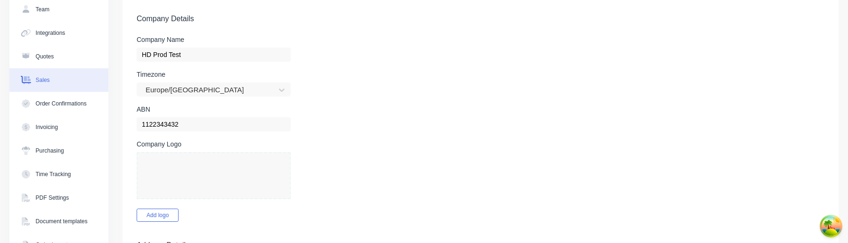
scroll to position [97, 0]
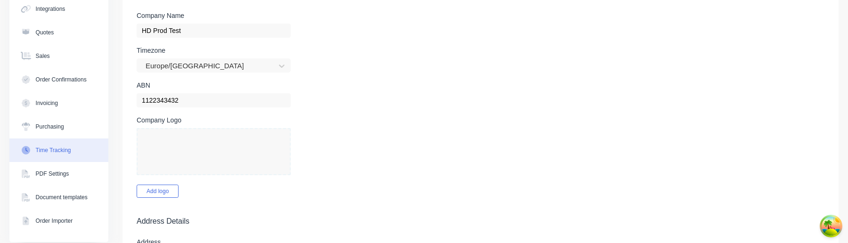
click at [66, 150] on div "Time Tracking" at bounding box center [53, 150] width 35 height 8
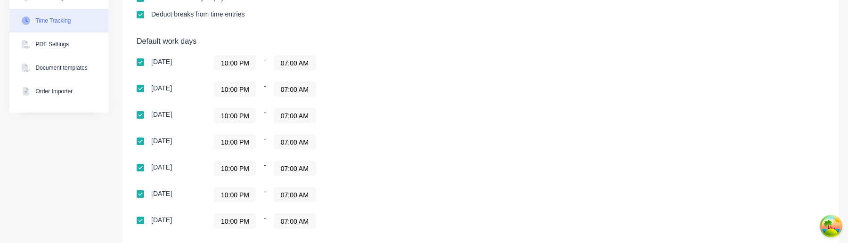
scroll to position [335, 0]
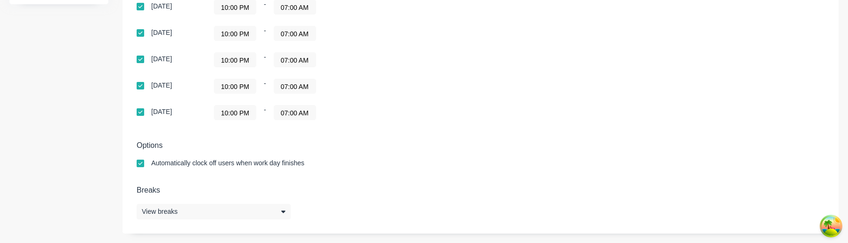
click at [234, 85] on input "10:00 PM" at bounding box center [234, 86] width 41 height 14
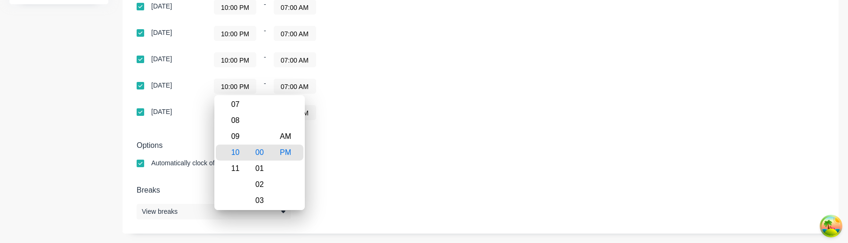
click at [432, 71] on div "Sunday 10:00 PM - 07:00 AM Monday 10:00 PM - 07:00 AM Tuesday 10:00 PM - 07:00 …" at bounding box center [302, 33] width 330 height 173
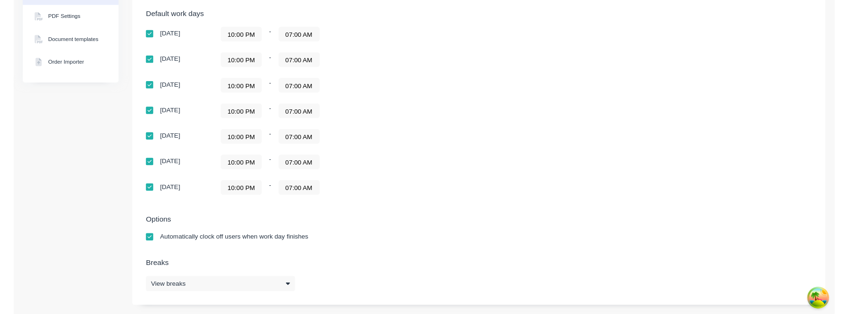
scroll to position [229, 0]
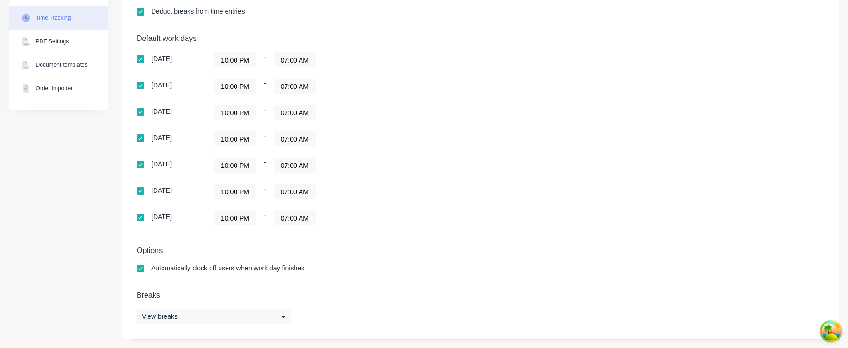
click at [240, 56] on input "10:00 PM" at bounding box center [234, 60] width 41 height 14
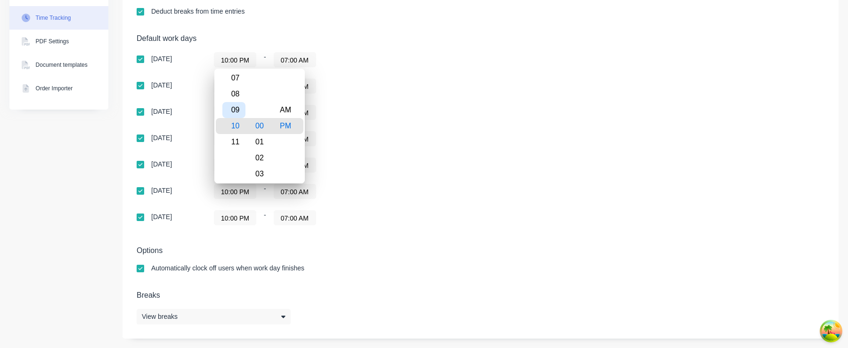
click at [235, 112] on div "09" at bounding box center [233, 110] width 23 height 16
click at [291, 112] on div "AM" at bounding box center [285, 110] width 23 height 16
click at [231, 145] on div "10" at bounding box center [233, 142] width 23 height 16
click at [241, 111] on div "09" at bounding box center [233, 110] width 23 height 16
type input "09:00 AM"
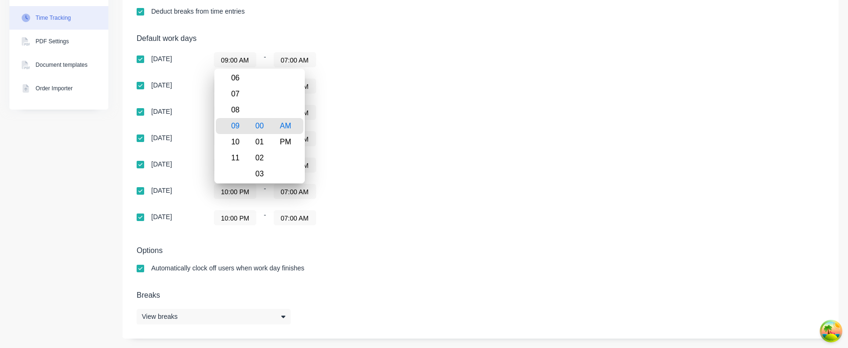
click at [372, 120] on div "10:00 PM - 07:00 AM" at bounding box center [331, 112] width 235 height 15
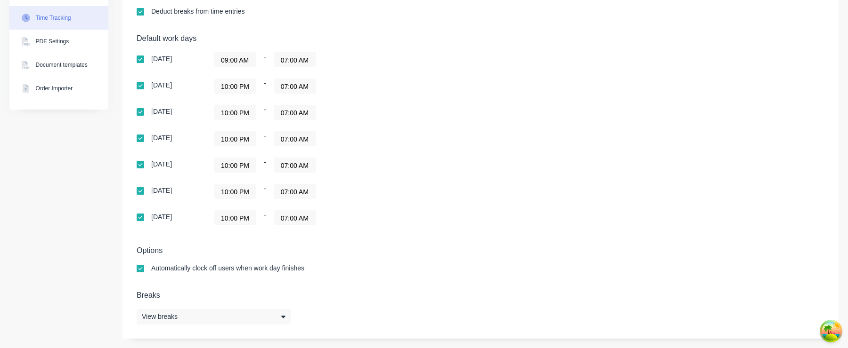
click at [301, 59] on input "07:00 AM" at bounding box center [294, 60] width 41 height 14
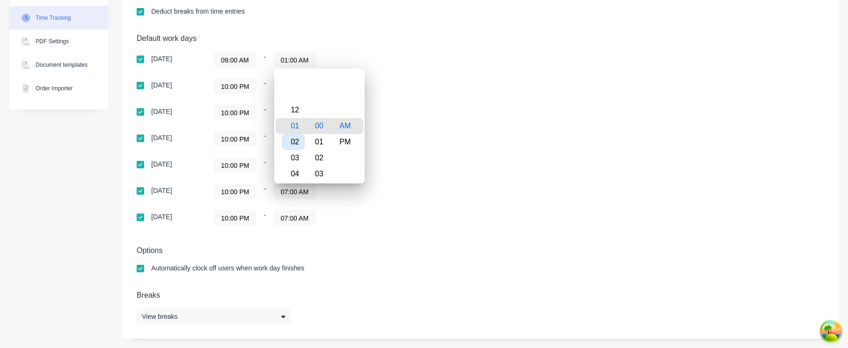
click at [296, 139] on div "02" at bounding box center [293, 142] width 23 height 16
click at [339, 140] on div "PM" at bounding box center [344, 142] width 23 height 16
type input "02:00 PM"
click at [404, 122] on div "Sunday 09:00 AM - 02:00 PM Monday 10:00 PM - 07:00 AM Tuesday 10:00 PM - 07:00 …" at bounding box center [302, 138] width 330 height 173
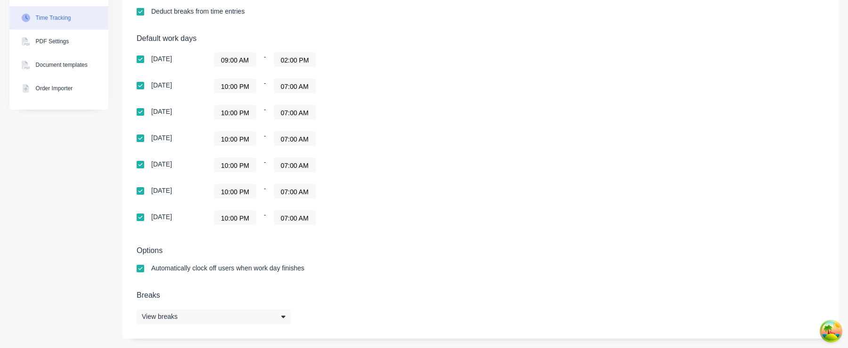
click at [248, 85] on input "10:00 PM" at bounding box center [234, 86] width 41 height 14
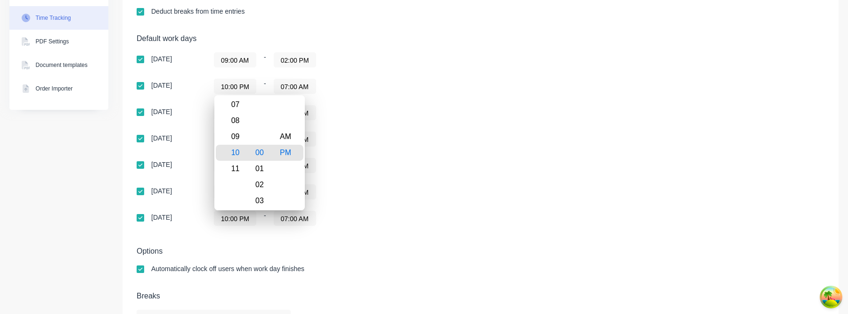
click at [372, 126] on div "Sunday 09:00 AM - 02:00 PM Monday 10:00 PM - 07:00 AM Tuesday 10:00 PM - 07:00 …" at bounding box center [302, 138] width 330 height 173
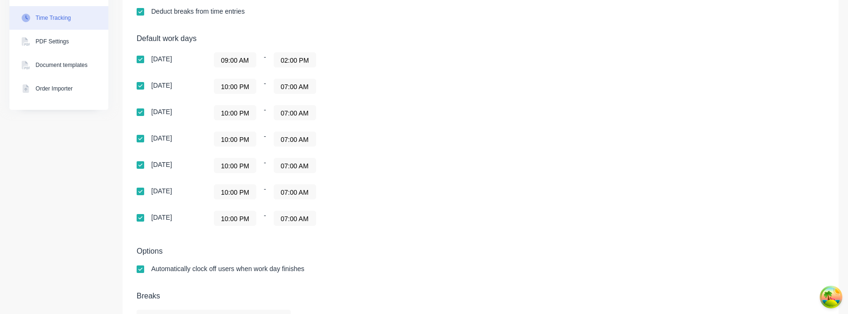
click at [241, 88] on input "10:00 PM" at bounding box center [234, 86] width 41 height 14
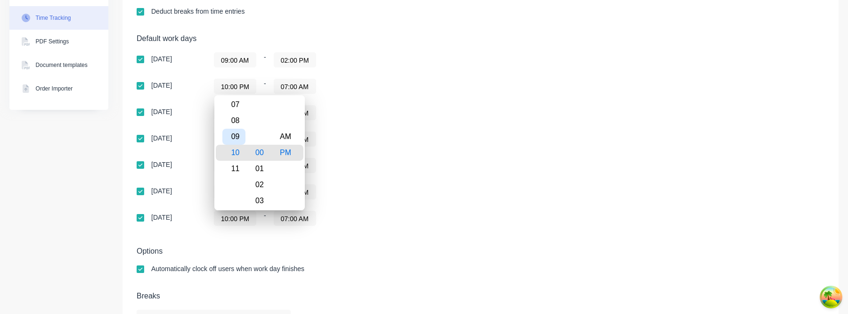
click at [240, 140] on div "09" at bounding box center [233, 137] width 23 height 16
drag, startPoint x: 285, startPoint y: 137, endPoint x: 289, endPoint y: 132, distance: 6.7
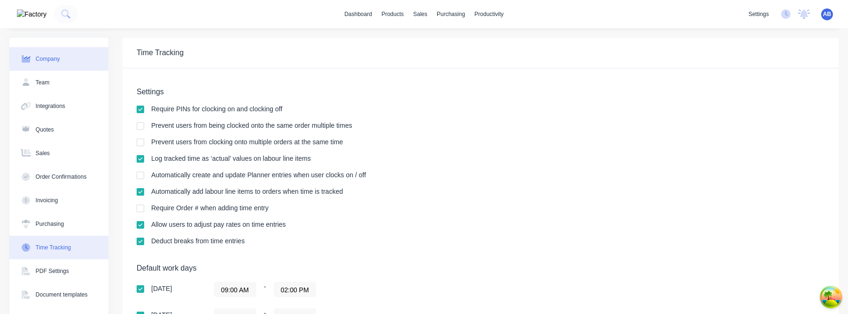
click at [64, 51] on button "Company" at bounding box center [58, 59] width 99 height 24
select select "AU"
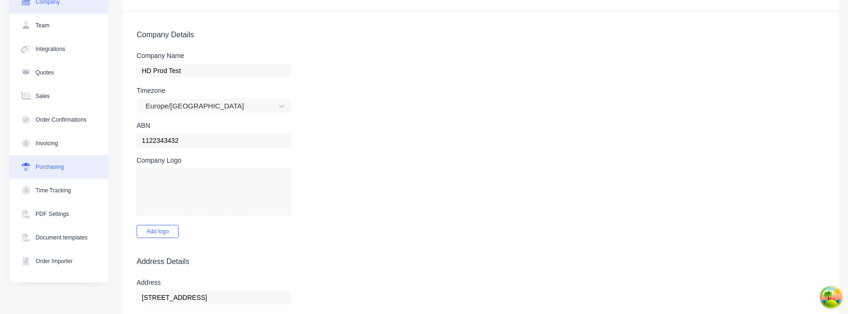
scroll to position [60, 0]
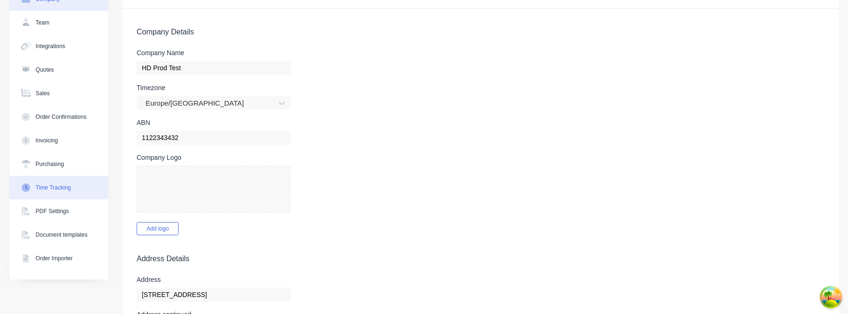
click at [63, 192] on button "Time Tracking" at bounding box center [58, 188] width 99 height 24
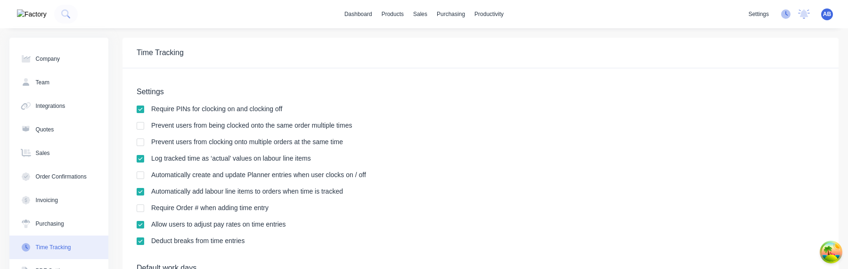
click at [784, 16] on icon at bounding box center [785, 13] width 9 height 9
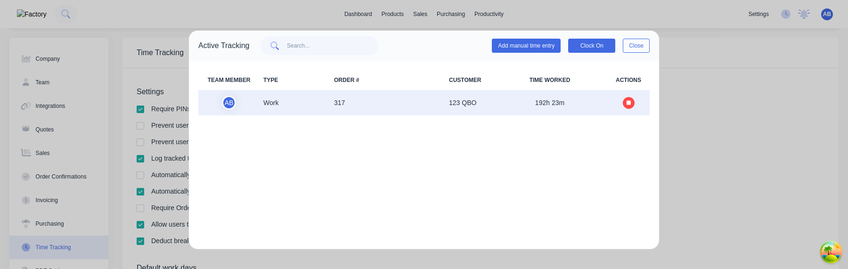
click at [628, 108] on span at bounding box center [628, 103] width 42 height 14
click at [630, 102] on icon "button" at bounding box center [628, 102] width 5 height 5
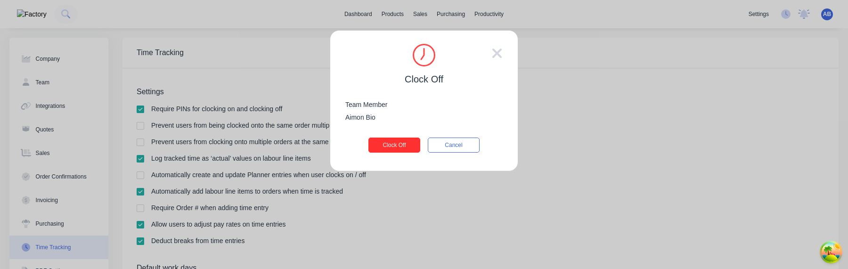
click at [401, 144] on button "Clock Off" at bounding box center [394, 144] width 52 height 15
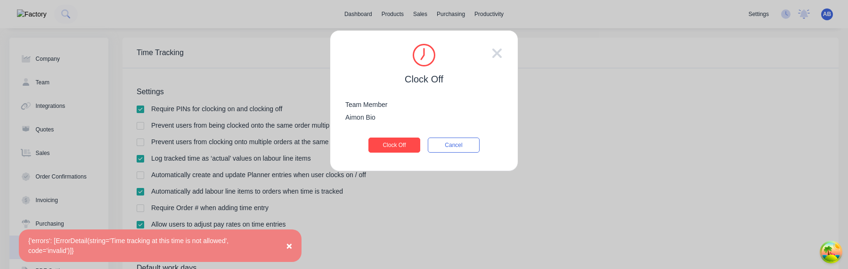
click at [285, 244] on button "×" at bounding box center [289, 245] width 24 height 23
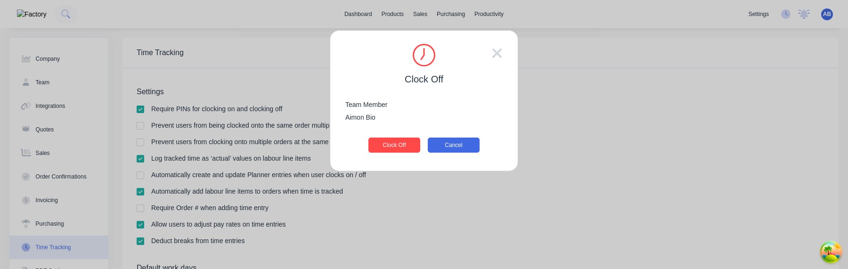
click at [459, 142] on button "Cancel" at bounding box center [454, 144] width 52 height 15
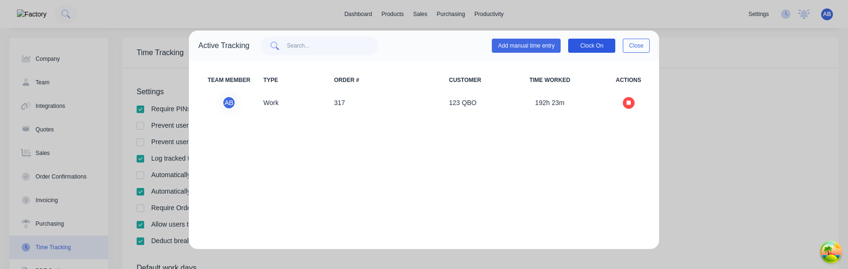
click at [590, 51] on button "Clock On" at bounding box center [591, 46] width 47 height 14
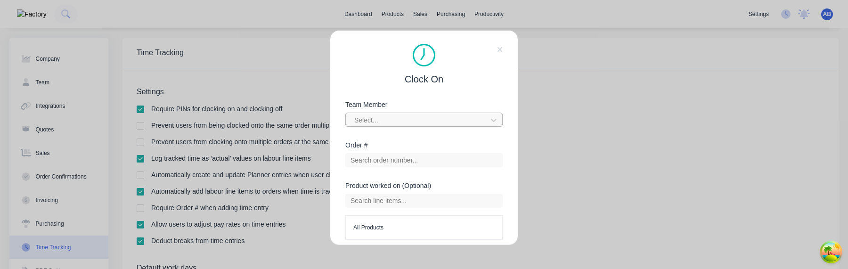
click at [428, 116] on div at bounding box center [417, 120] width 129 height 12
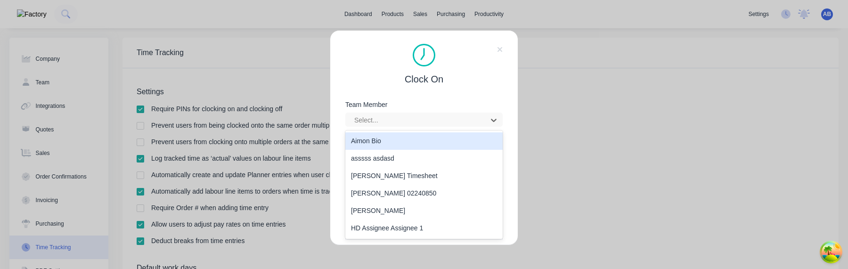
click at [414, 136] on div "Aimon Bio" at bounding box center [423, 140] width 157 height 17
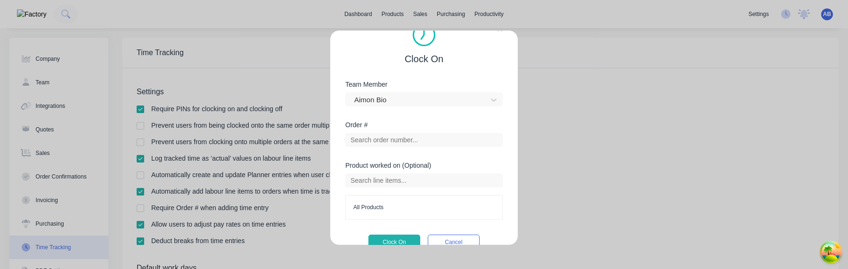
scroll to position [38, 0]
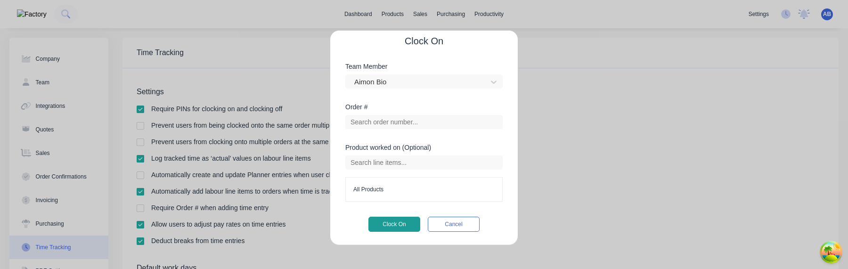
click at [392, 222] on button "Clock On" at bounding box center [394, 224] width 52 height 15
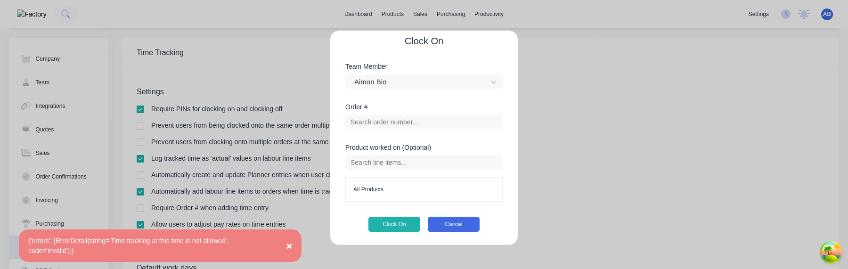
click at [446, 220] on button "Cancel" at bounding box center [454, 224] width 52 height 15
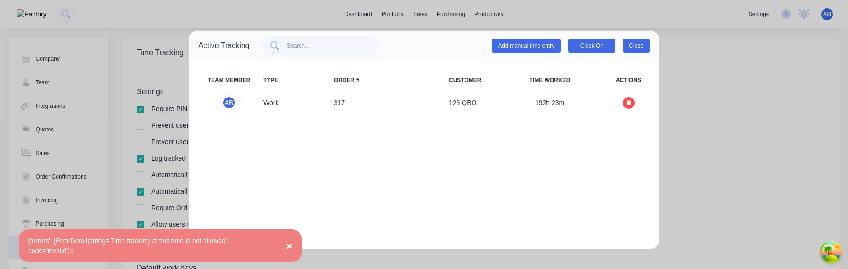
click at [639, 43] on button "Close" at bounding box center [635, 46] width 27 height 14
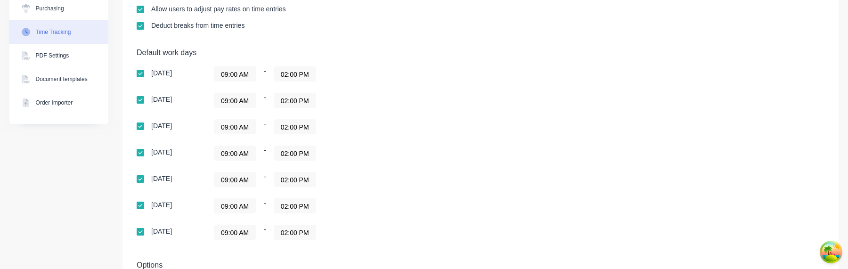
scroll to position [238, 0]
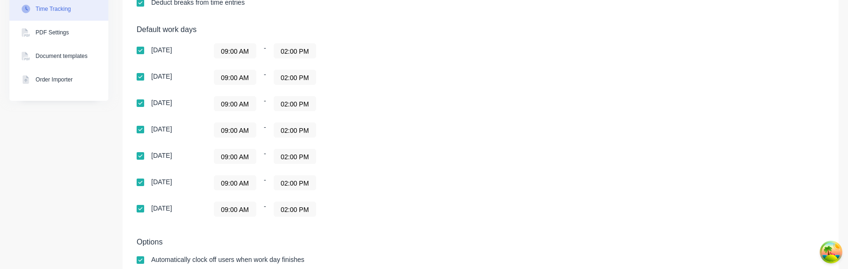
click at [228, 50] on input "09:00 AM" at bounding box center [234, 51] width 41 height 14
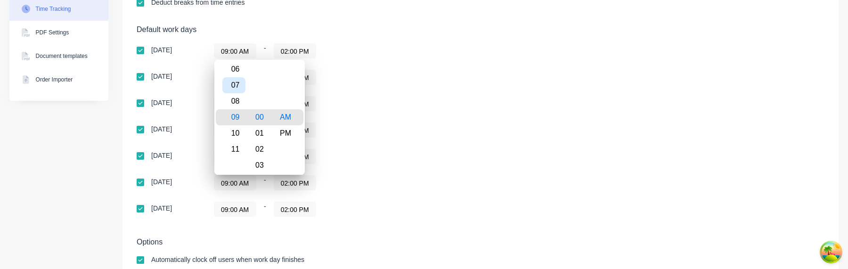
click at [237, 81] on div "07" at bounding box center [233, 85] width 23 height 16
type input "07:00 AM"
click at [347, 89] on div "Sunday 07:00 AM - 02:00 PM Monday 09:00 AM - 02:00 PM Tuesday 09:00 AM - 02:00 …" at bounding box center [302, 129] width 330 height 173
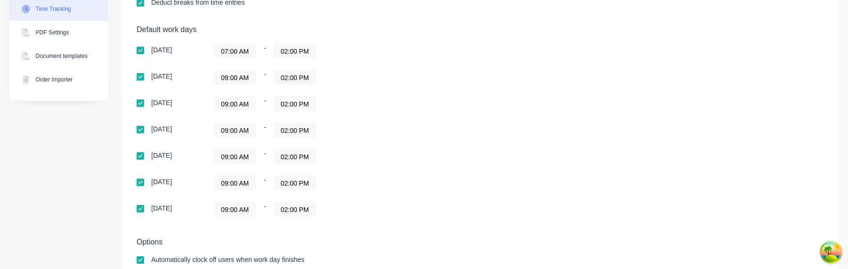
click at [242, 77] on input "09:00 AM" at bounding box center [234, 77] width 41 height 14
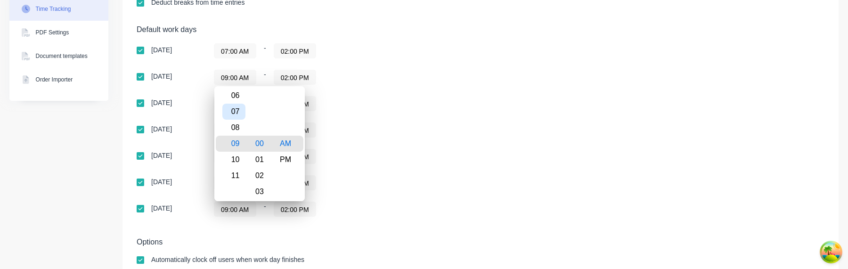
click at [238, 115] on div "07" at bounding box center [233, 112] width 23 height 16
type input "07:00 AM"
drag, startPoint x: 358, startPoint y: 119, endPoint x: 350, endPoint y: 119, distance: 8.0
click at [358, 119] on div "Sunday 07:00 AM - 02:00 PM Monday 07:00 AM - 02:00 PM Tuesday 09:00 AM - 02:00 …" at bounding box center [302, 129] width 330 height 173
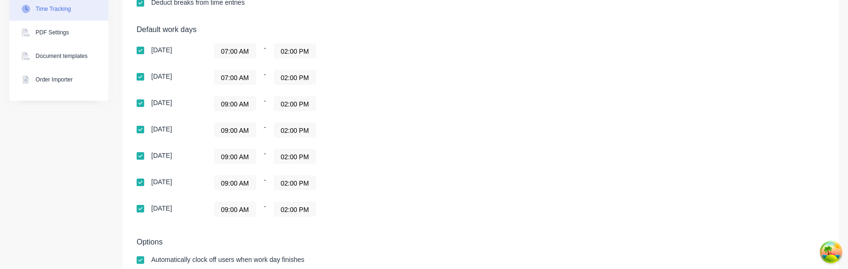
click at [229, 106] on input "09:00 AM" at bounding box center [234, 104] width 41 height 14
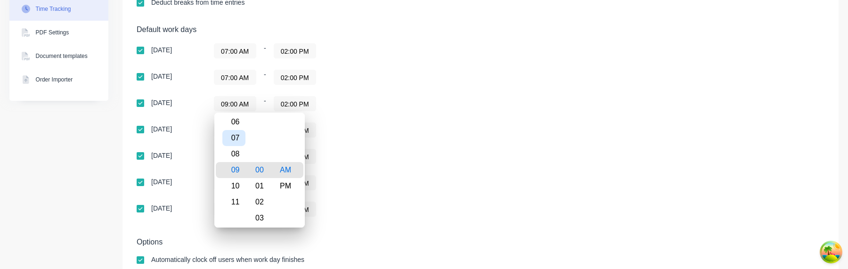
click at [234, 131] on div "07" at bounding box center [233, 138] width 23 height 16
type input "07:00 AM"
click at [396, 150] on div "09:00 AM - 02:00 PM" at bounding box center [331, 156] width 235 height 15
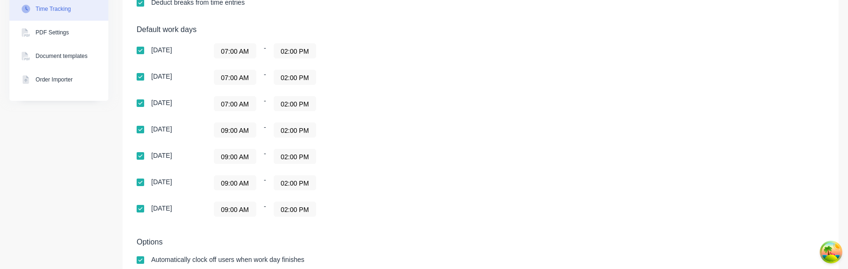
click at [238, 185] on input "09:00 AM" at bounding box center [234, 183] width 41 height 14
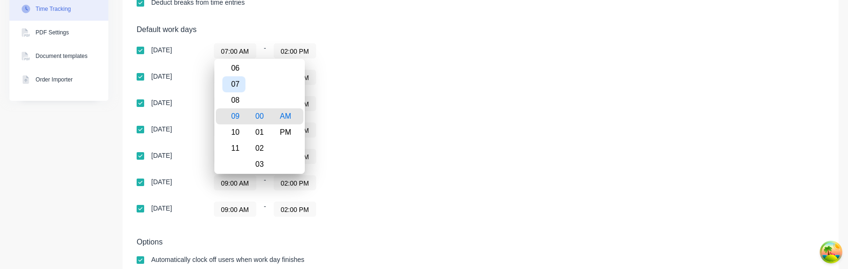
click at [235, 84] on div "07" at bounding box center [233, 84] width 23 height 16
type input "07:00 AM"
click at [335, 113] on div "Sunday 07:00 AM - 02:00 PM Monday 07:00 AM - 02:00 PM Tuesday 07:00 AM - 02:00 …" at bounding box center [302, 129] width 330 height 173
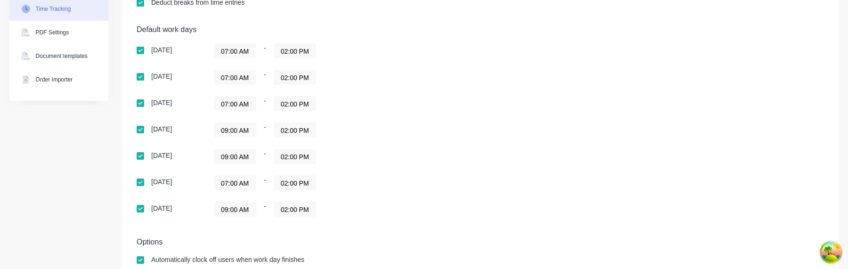
click at [236, 209] on input "09:00 AM" at bounding box center [234, 209] width 41 height 14
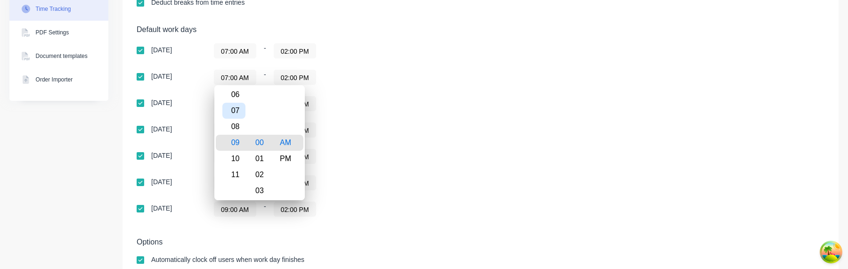
click at [237, 108] on div "07" at bounding box center [233, 111] width 23 height 16
type input "07:00 AM"
click at [393, 142] on div "Sunday 07:00 AM - 02:00 PM Monday 07:00 AM - 02:00 PM Tuesday 07:00 AM - 02:00 …" at bounding box center [302, 129] width 330 height 173
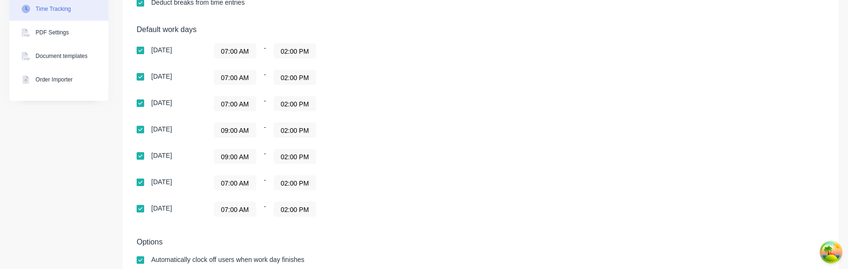
click at [243, 155] on input "09:00 AM" at bounding box center [234, 156] width 41 height 14
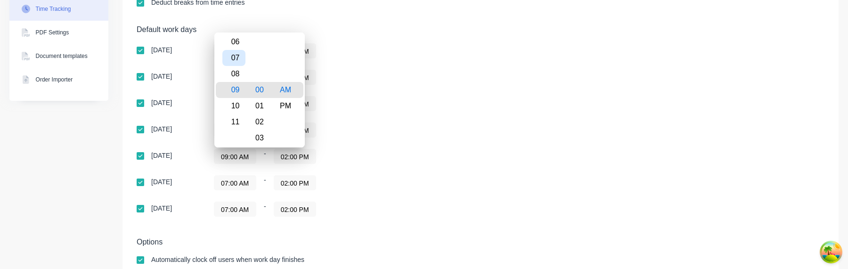
click at [236, 61] on div "07" at bounding box center [233, 58] width 23 height 16
type input "07:00 AM"
click at [352, 97] on div "07:00 AM - 02:00 PM" at bounding box center [331, 103] width 235 height 15
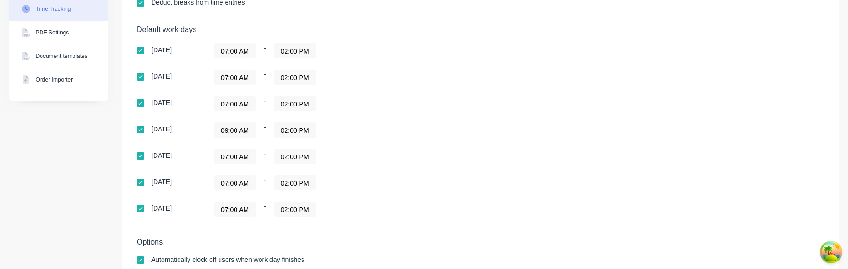
click at [229, 134] on input "09:00 AM" at bounding box center [234, 130] width 41 height 14
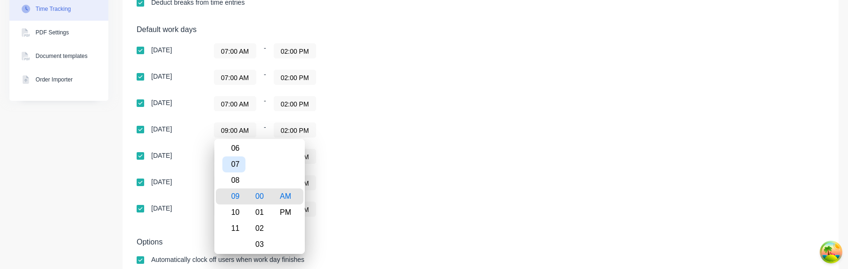
click at [238, 170] on div "07" at bounding box center [233, 164] width 23 height 16
type input "07:00 AM"
click at [360, 166] on div "Sunday 07:00 AM - 02:00 PM Monday 07:00 AM - 02:00 PM Tuesday 07:00 AM - 02:00 …" at bounding box center [302, 129] width 330 height 173
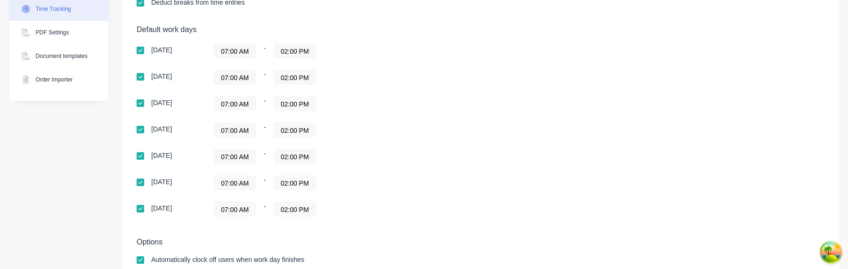
click at [548, 155] on div "Default work days Sunday 07:00 AM - 02:00 PM Monday 07:00 AM - 02:00 PM Tuesday…" at bounding box center [480, 126] width 687 height 203
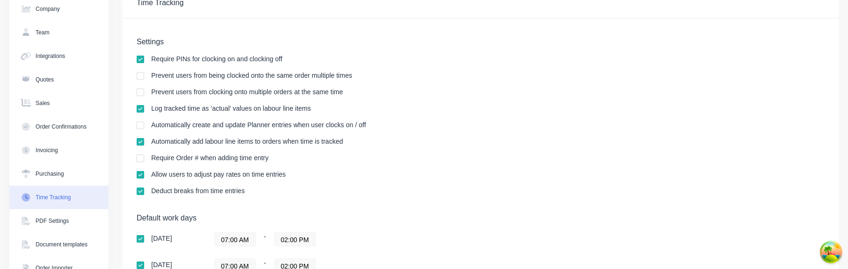
scroll to position [0, 0]
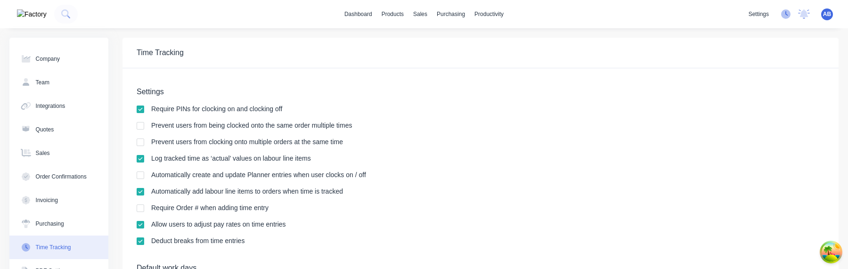
click at [787, 16] on icon at bounding box center [785, 13] width 9 height 9
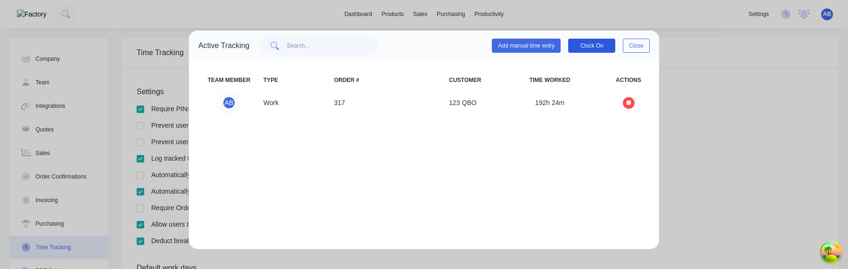
click at [587, 50] on button "Clock On" at bounding box center [591, 46] width 47 height 14
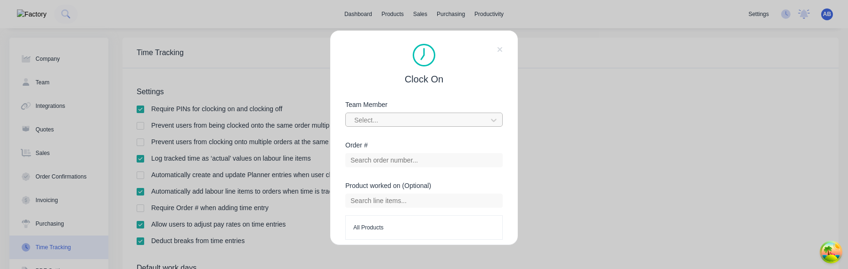
click at [400, 121] on div at bounding box center [417, 120] width 129 height 12
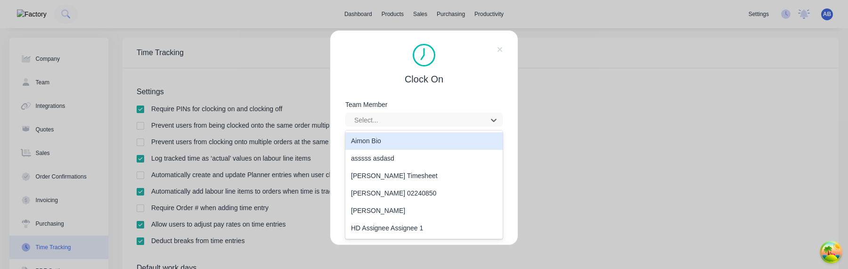
click at [394, 136] on div "Aimon Bio" at bounding box center [423, 140] width 157 height 17
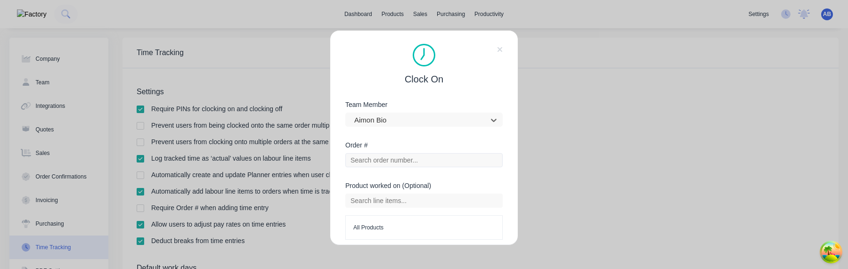
scroll to position [38, 0]
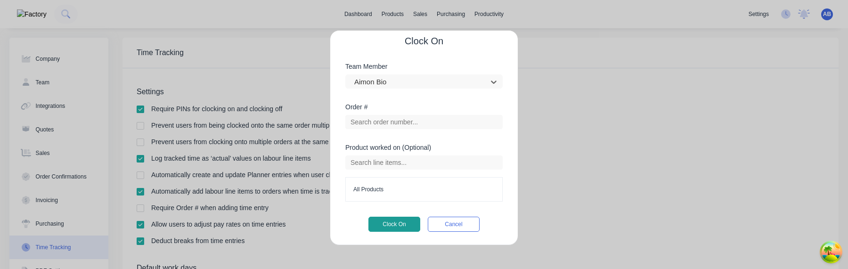
click at [392, 224] on button "Clock On" at bounding box center [394, 224] width 52 height 15
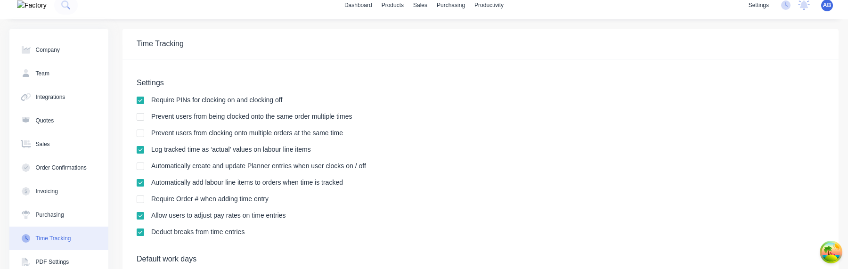
scroll to position [0, 0]
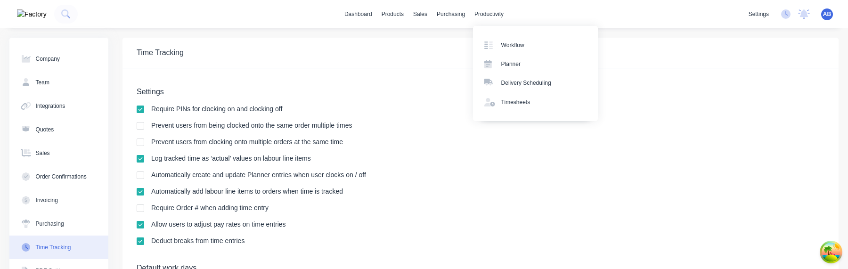
click at [421, 182] on div "Settings Require PINs for clocking on and clocking off Prevent users from being…" at bounding box center [480, 170] width 687 height 167
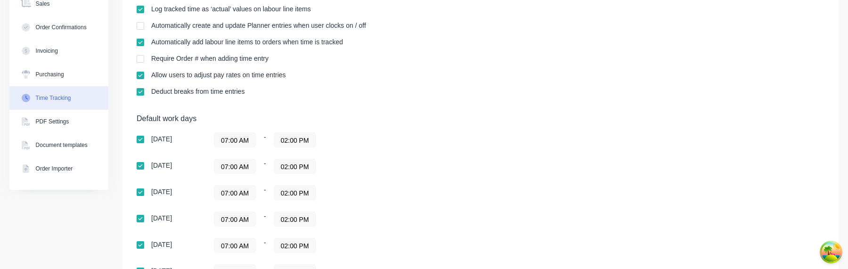
scroll to position [259, 0]
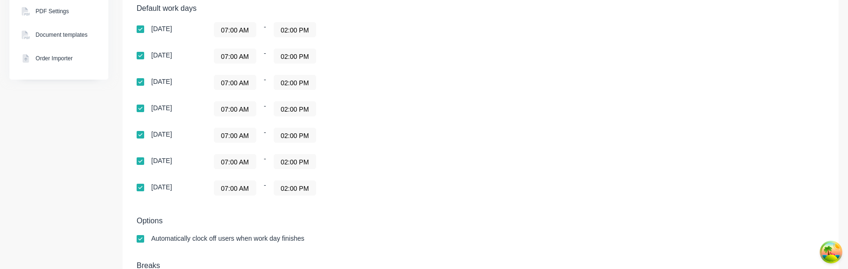
click at [245, 164] on input "07:00 AM" at bounding box center [234, 161] width 41 height 14
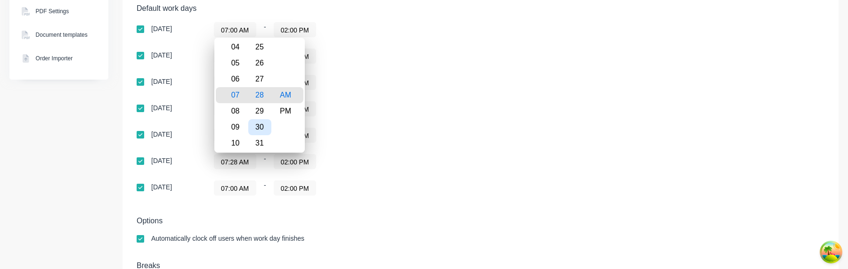
click at [261, 125] on div "30" at bounding box center [259, 127] width 23 height 16
type input "07:30 AM"
click at [494, 143] on div "Default work days Sunday 07:00 AM - 02:00 PM Monday 07:00 AM - 02:00 PM Tuesday…" at bounding box center [480, 105] width 687 height 203
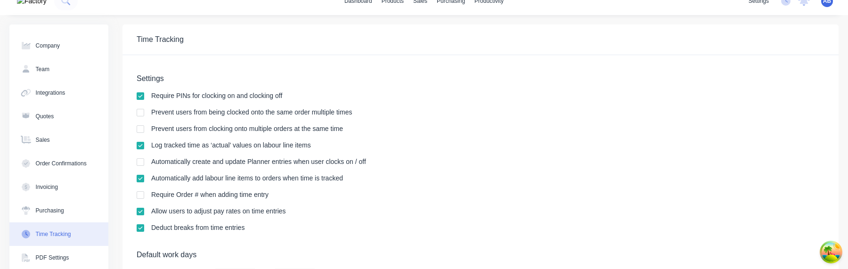
scroll to position [0, 0]
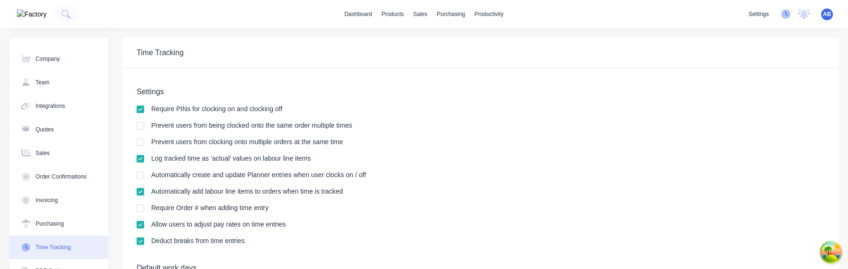
click at [786, 12] on icon at bounding box center [785, 13] width 9 height 9
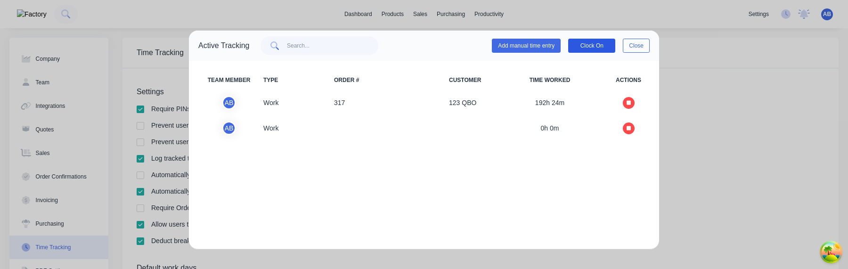
click at [592, 51] on button "Clock On" at bounding box center [591, 46] width 47 height 14
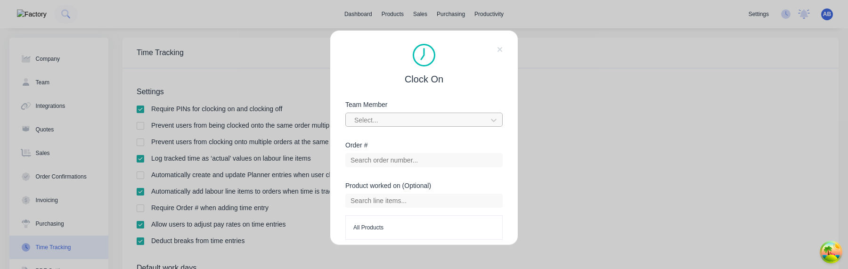
click at [436, 124] on div at bounding box center [417, 120] width 129 height 12
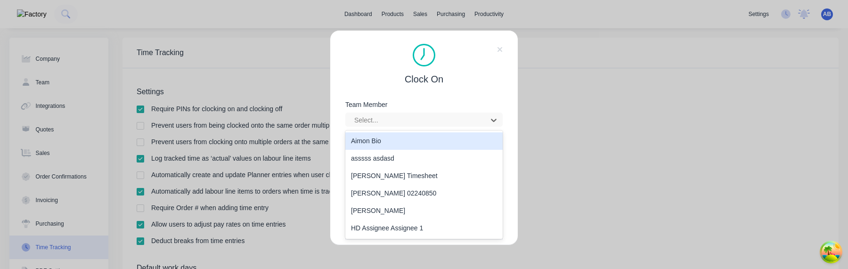
click at [414, 137] on div "Aimon Bio" at bounding box center [423, 140] width 157 height 17
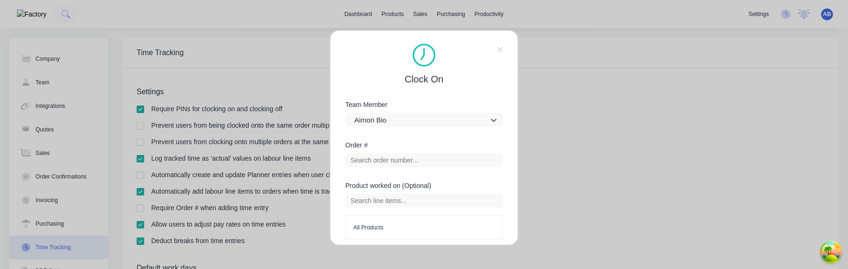
scroll to position [38, 0]
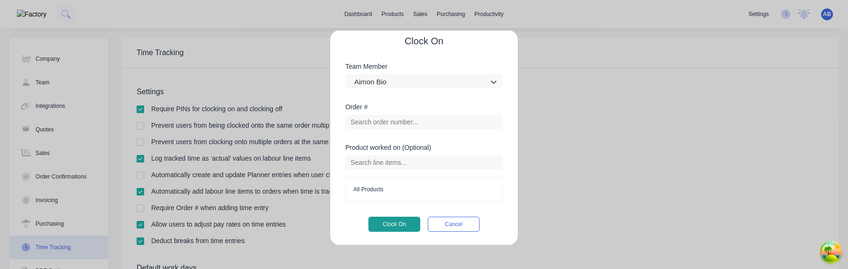
click at [394, 229] on button "Clock On" at bounding box center [394, 224] width 52 height 15
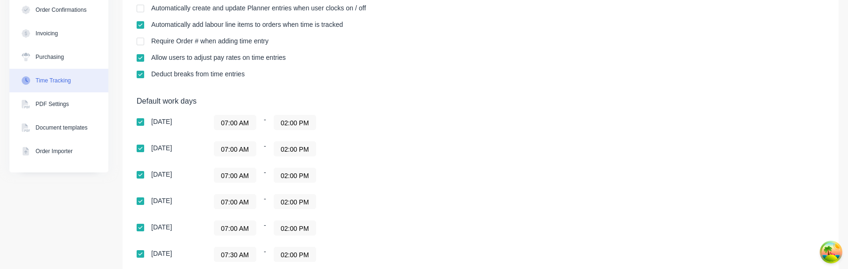
scroll to position [309, 0]
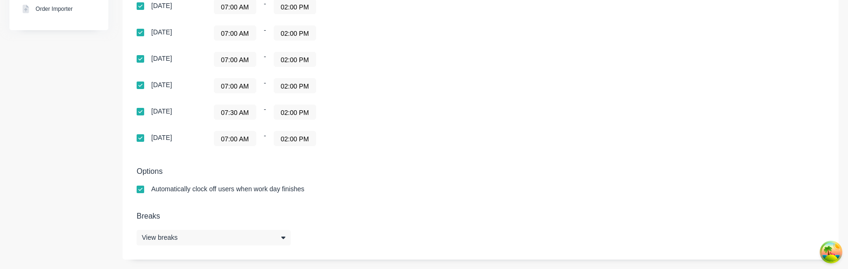
click at [238, 84] on input "07:00 AM" at bounding box center [234, 86] width 41 height 14
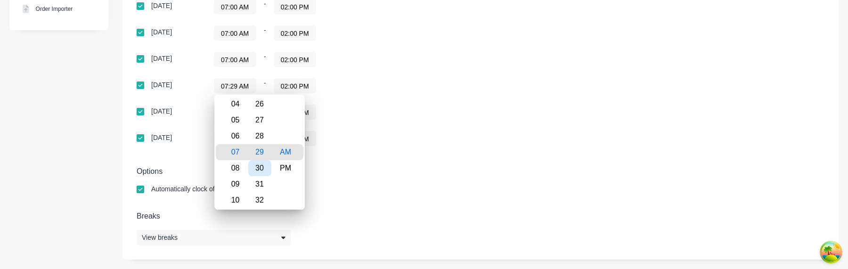
click at [264, 167] on div "30" at bounding box center [259, 168] width 23 height 16
type input "07:30 AM"
click at [508, 147] on div "Default work days Sunday 07:00 AM - 02:00 PM Monday 07:00 AM - 02:00 PM Tuesday…" at bounding box center [480, 55] width 687 height 203
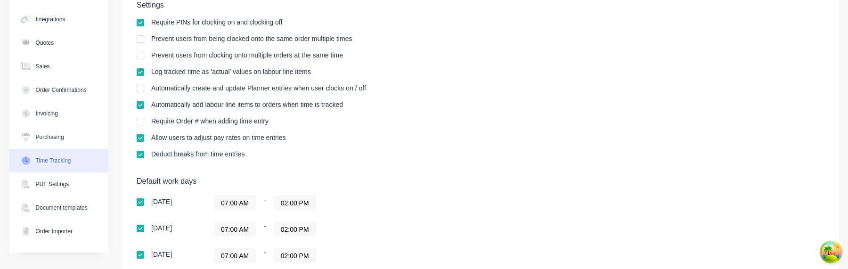
scroll to position [0, 0]
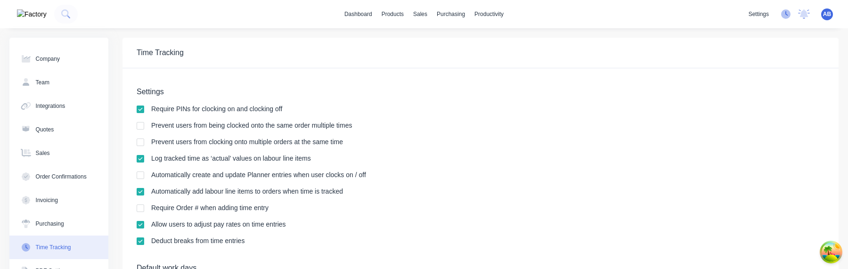
click at [784, 14] on icon at bounding box center [785, 13] width 9 height 9
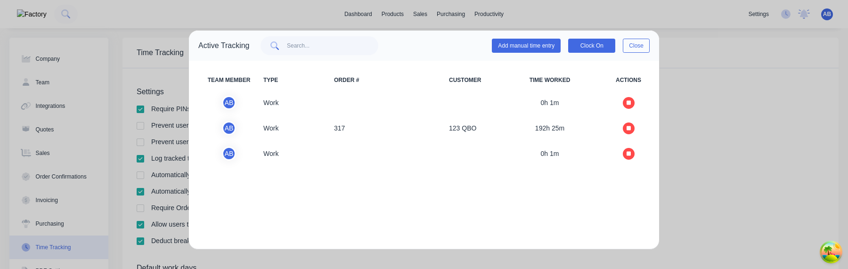
click at [581, 53] on div "Add manual time entry Clock On Close" at bounding box center [571, 45] width 158 height 19
click at [588, 48] on button "Clock On" at bounding box center [591, 46] width 47 height 14
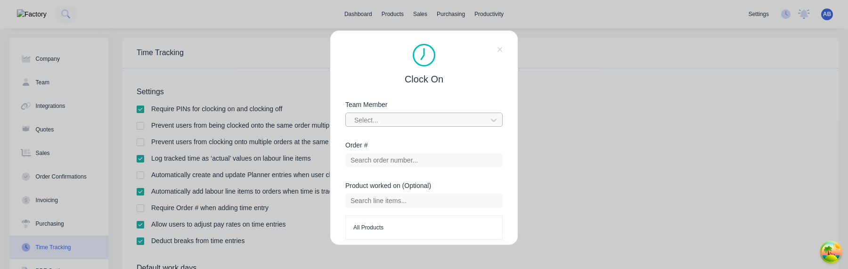
click at [472, 122] on div at bounding box center [417, 120] width 129 height 12
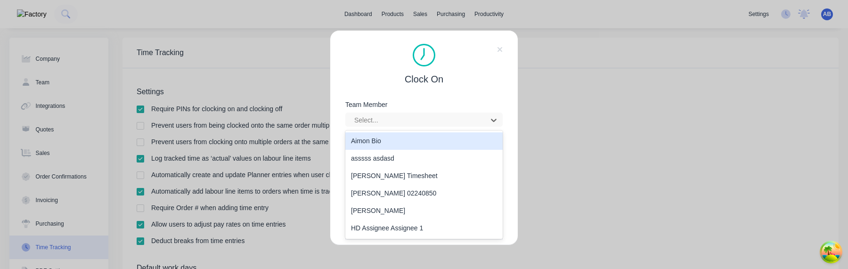
click at [431, 146] on div "Aimon Bio" at bounding box center [423, 140] width 157 height 17
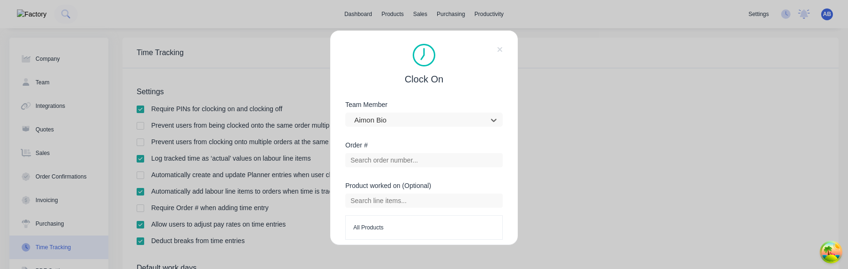
scroll to position [38, 0]
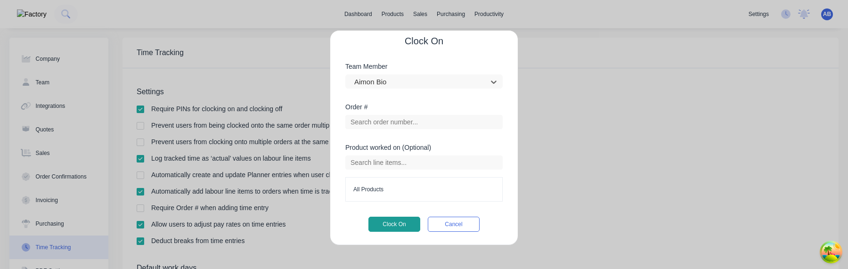
click at [400, 217] on button "Clock On" at bounding box center [394, 224] width 52 height 15
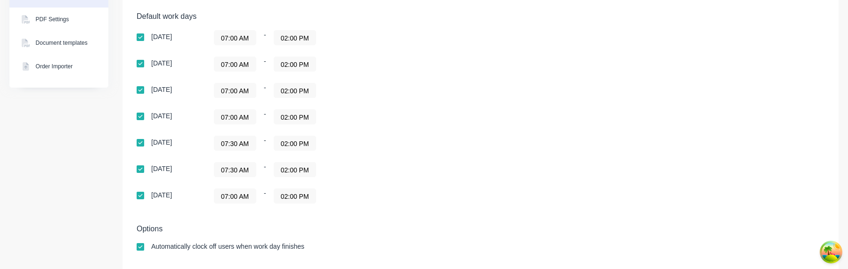
scroll to position [309, 0]
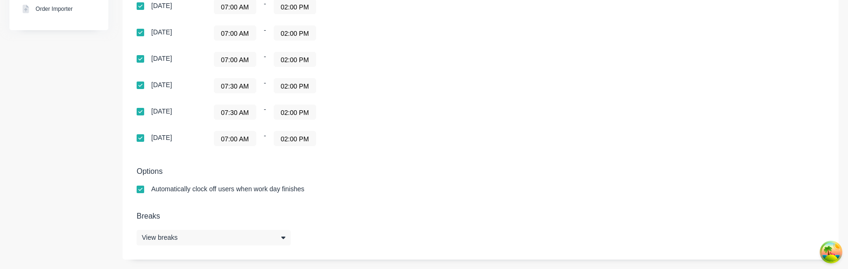
click at [246, 139] on input "07:00 AM" at bounding box center [234, 138] width 41 height 14
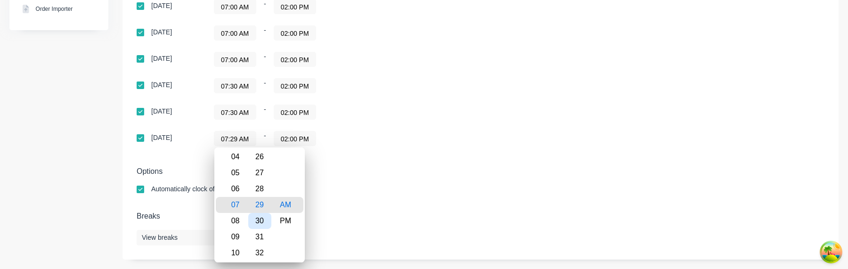
click at [262, 224] on div "30" at bounding box center [259, 221] width 23 height 16
type input "07:30 AM"
click at [441, 173] on h5 "Options" at bounding box center [480, 171] width 687 height 9
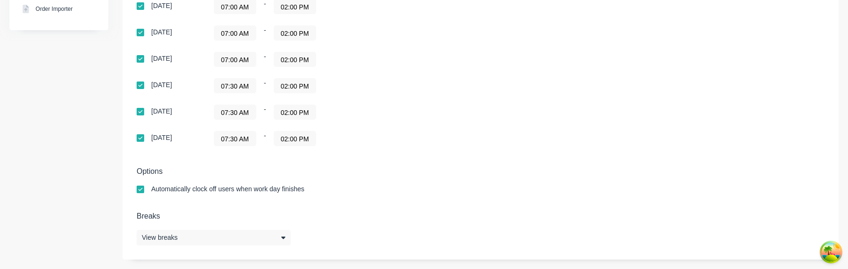
scroll to position [0, 0]
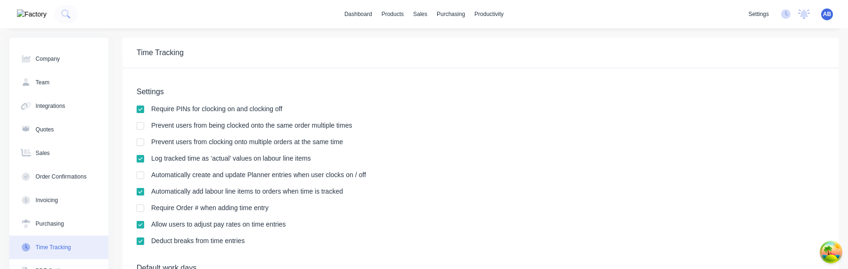
click at [786, 19] on div "settings No new notifications Mark all as read Aimon mentioned you in a message…" at bounding box center [795, 14] width 104 height 14
click at [786, 18] on icon at bounding box center [785, 13] width 9 height 9
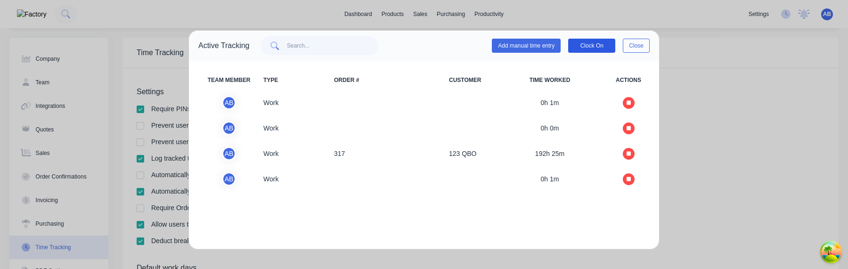
click at [601, 46] on button "Clock On" at bounding box center [591, 46] width 47 height 14
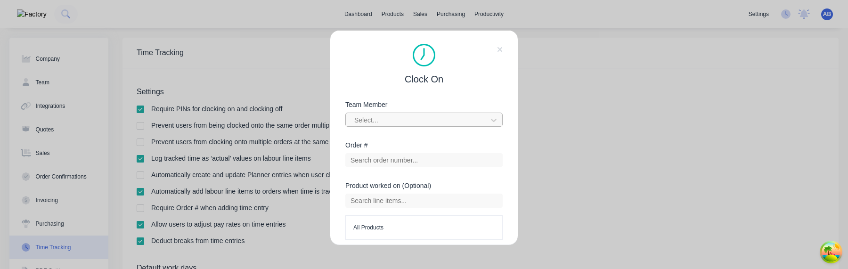
click at [416, 122] on div at bounding box center [417, 120] width 129 height 12
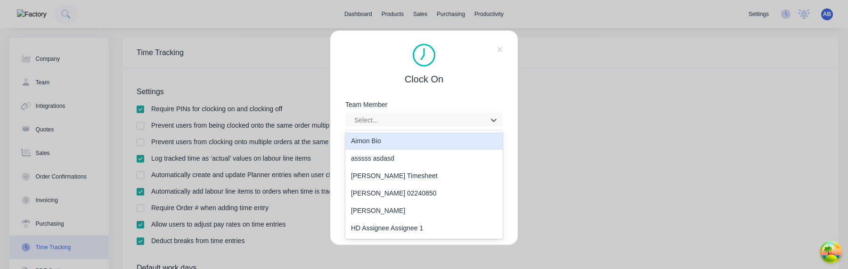
click at [402, 140] on div "Aimon Bio" at bounding box center [423, 140] width 157 height 17
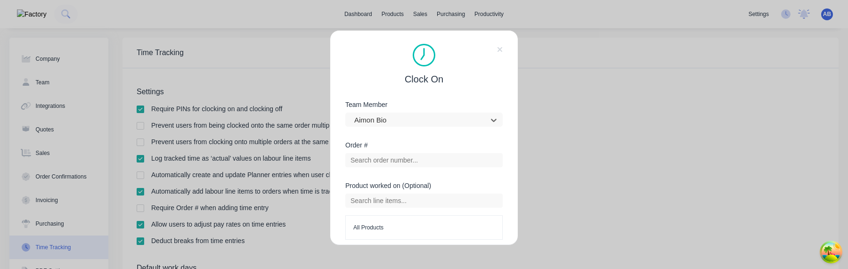
scroll to position [38, 0]
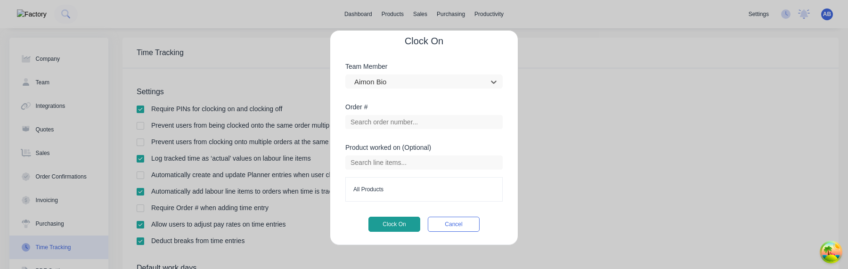
click at [402, 220] on button "Clock On" at bounding box center [394, 224] width 52 height 15
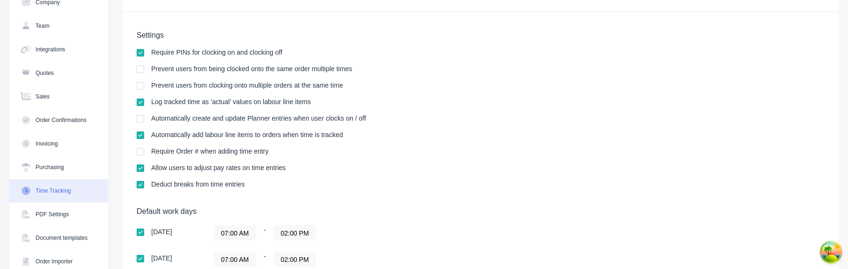
scroll to position [30, 0]
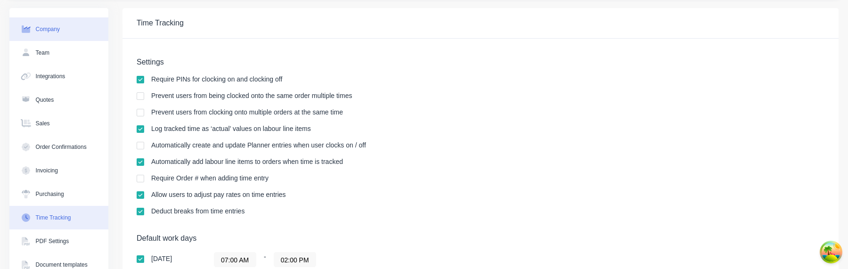
click at [76, 31] on button "Company" at bounding box center [58, 29] width 99 height 24
select select "AU"
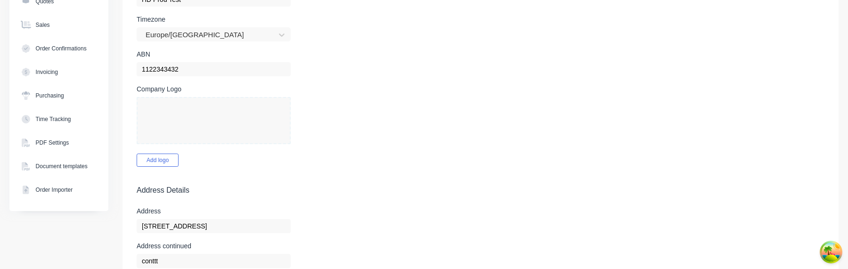
scroll to position [57, 0]
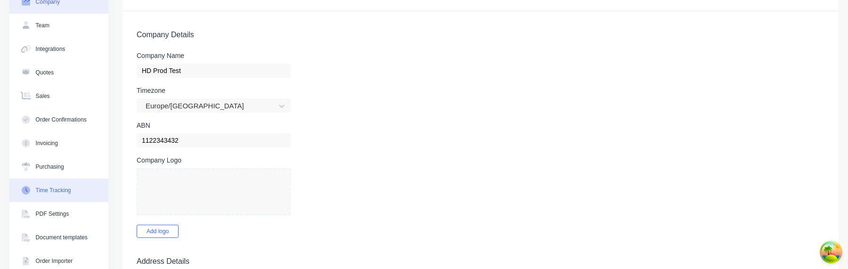
click at [62, 195] on button "Time Tracking" at bounding box center [58, 190] width 99 height 24
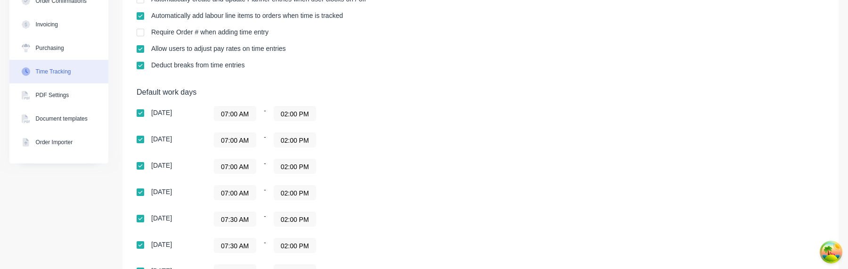
scroll to position [258, 0]
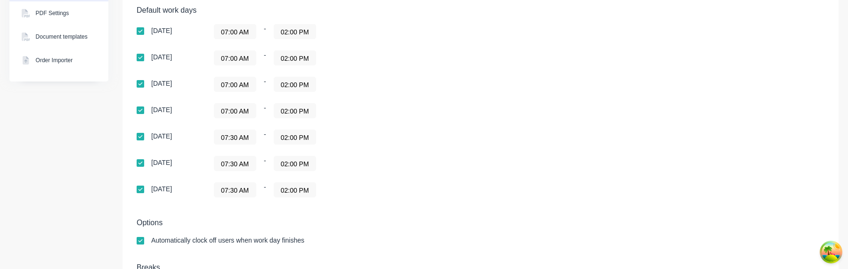
click at [242, 139] on input "07:30 AM" at bounding box center [234, 137] width 41 height 14
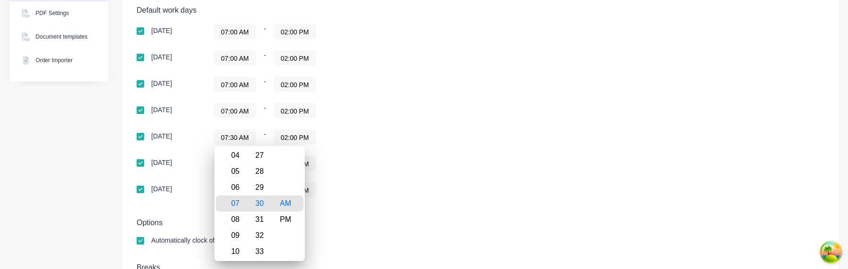
click at [399, 147] on div "Sunday 07:00 AM - 02:00 PM Monday 07:00 AM - 02:00 PM Tuesday 07:00 AM - 02:00 …" at bounding box center [302, 110] width 330 height 173
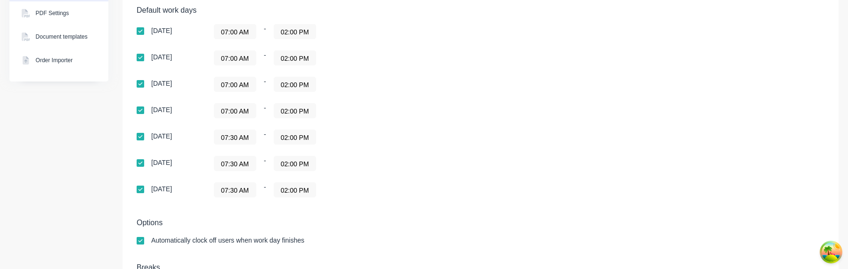
click at [237, 164] on input "07:30 AM" at bounding box center [234, 163] width 41 height 14
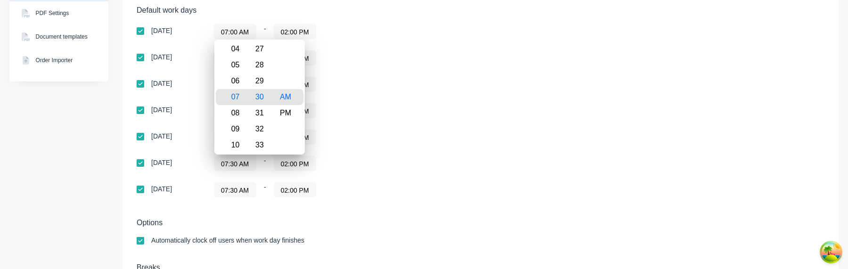
click at [434, 203] on div "Default work days Sunday 07:00 AM - 02:00 PM Monday 07:00 AM - 02:00 PM Tuesday…" at bounding box center [480, 107] width 687 height 203
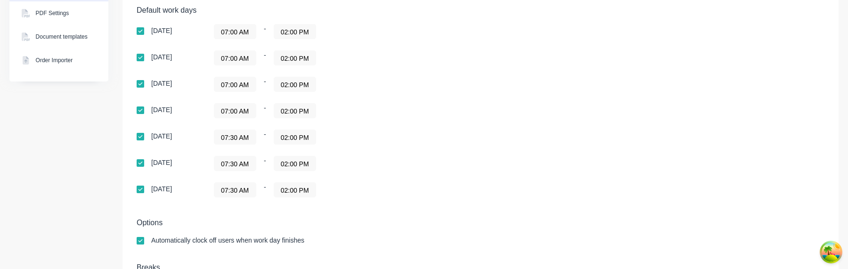
scroll to position [0, 0]
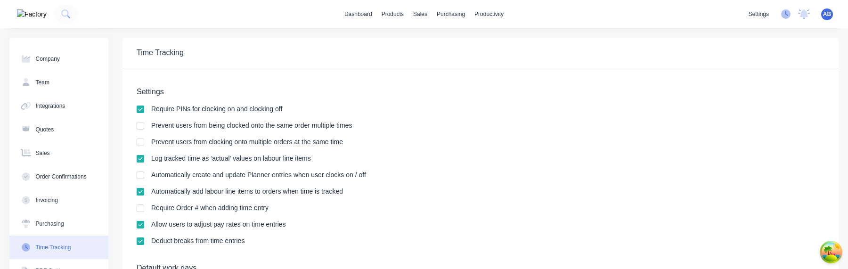
click at [789, 12] on icon at bounding box center [785, 13] width 9 height 9
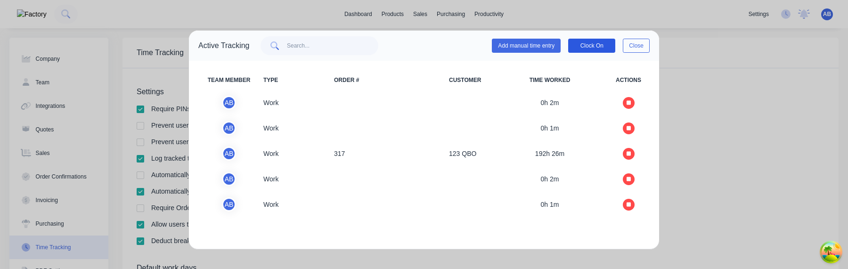
click at [583, 46] on button "Clock On" at bounding box center [591, 46] width 47 height 14
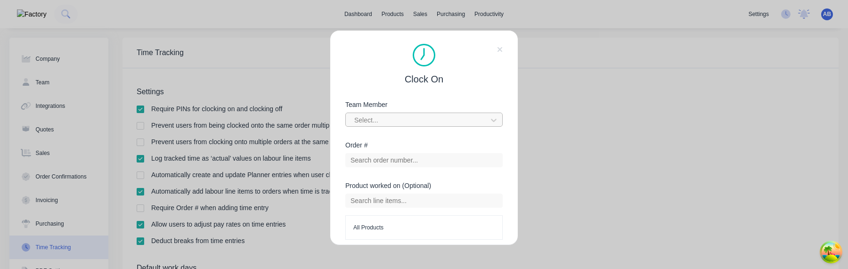
click at [437, 124] on div at bounding box center [417, 120] width 129 height 12
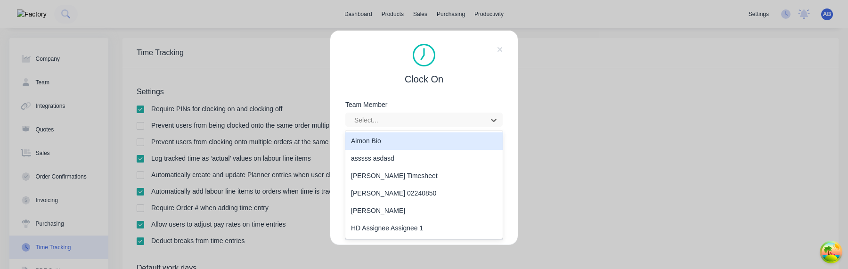
click at [414, 144] on div "Aimon Bio" at bounding box center [423, 140] width 157 height 17
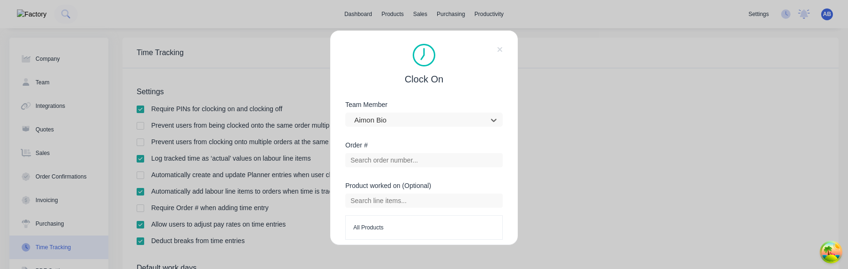
scroll to position [38, 0]
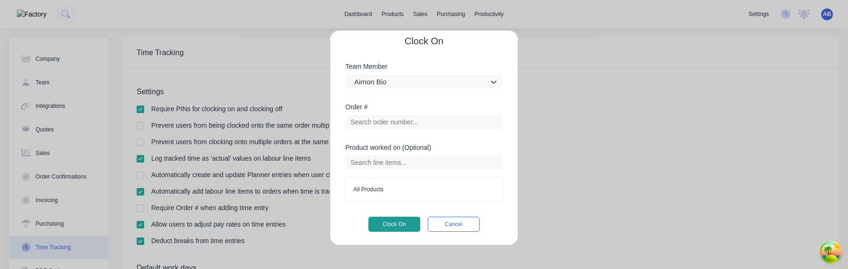
click at [395, 218] on button "Clock On" at bounding box center [394, 224] width 52 height 15
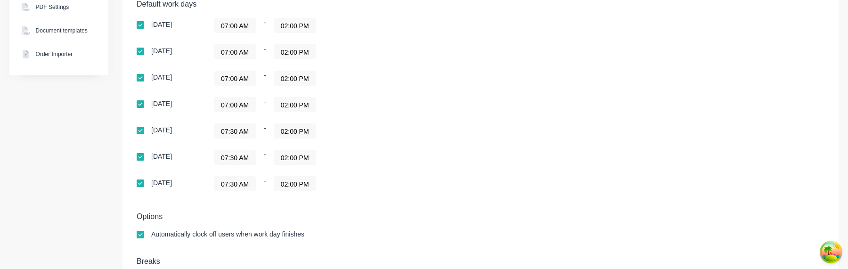
scroll to position [275, 0]
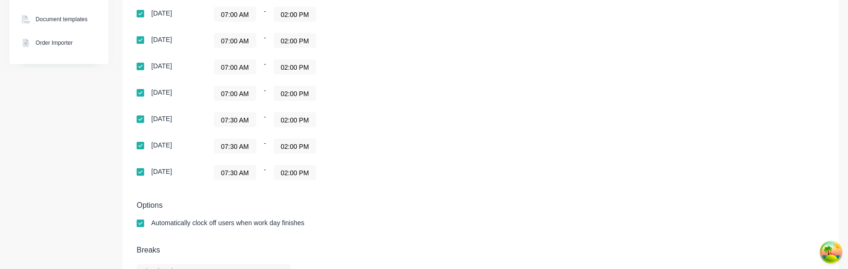
click at [378, 173] on div "07:30 AM - 02:00 PM" at bounding box center [331, 172] width 235 height 15
click at [245, 146] on input "07:30 AM" at bounding box center [234, 146] width 41 height 14
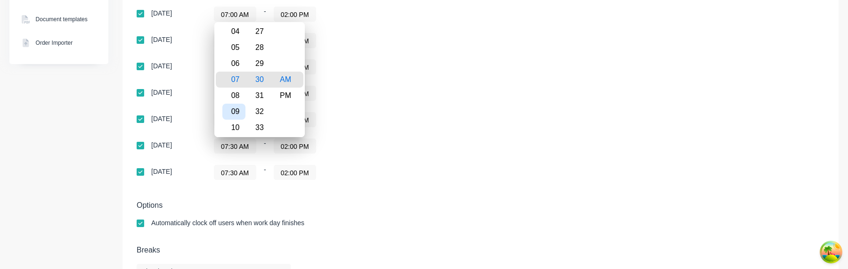
click at [240, 112] on div "09" at bounding box center [233, 112] width 23 height 16
click at [414, 182] on div "Default work days Sunday 07:00 AM - 02:00 PM Monday 07:00 AM - 02:00 PM Tuesday…" at bounding box center [480, 89] width 687 height 203
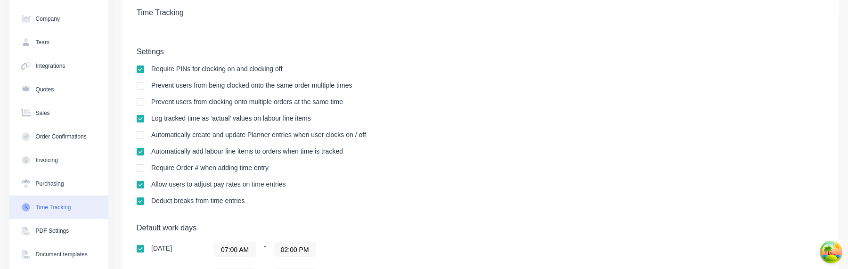
scroll to position [0, 0]
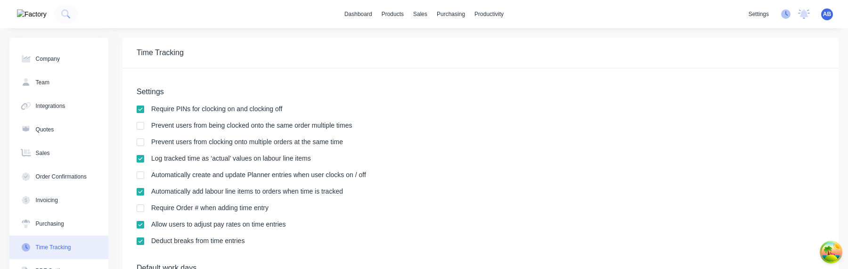
click at [784, 16] on icon at bounding box center [785, 13] width 9 height 9
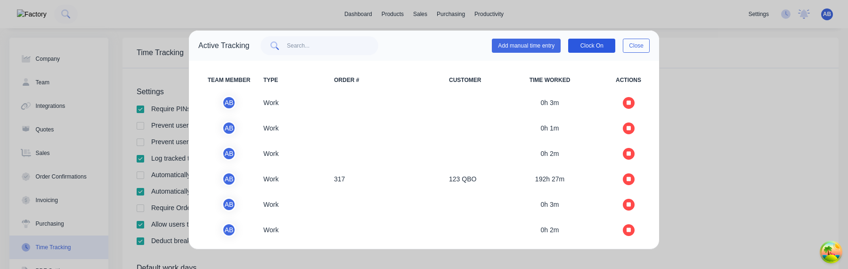
click at [582, 40] on button "Clock On" at bounding box center [591, 46] width 47 height 14
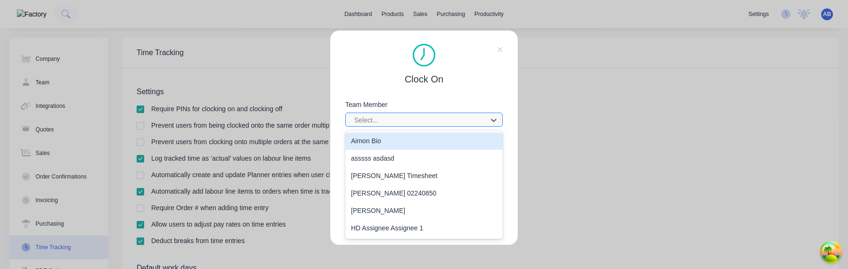
click at [409, 115] on div at bounding box center [417, 120] width 129 height 12
click at [387, 144] on div "Aimon Bio" at bounding box center [423, 140] width 157 height 17
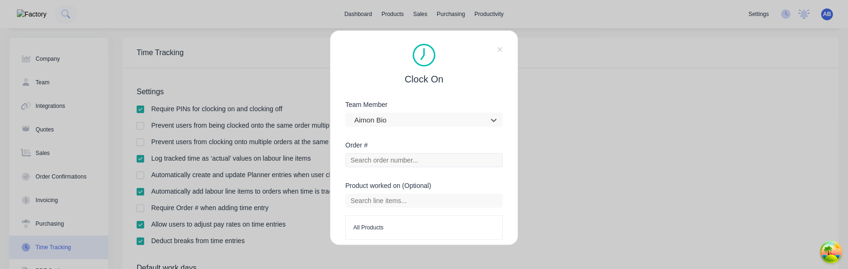
scroll to position [38, 0]
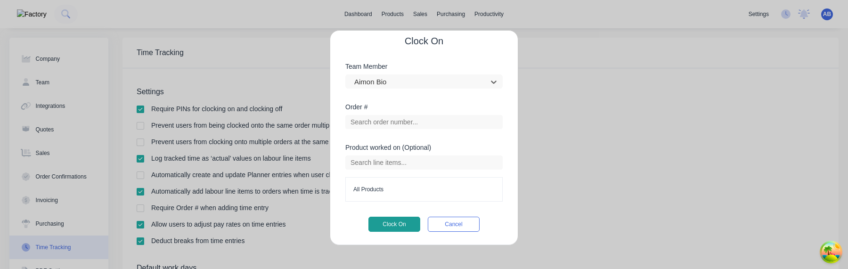
click at [387, 226] on button "Clock On" at bounding box center [394, 224] width 52 height 15
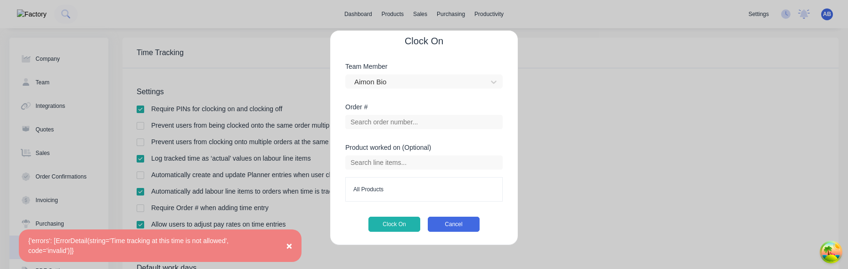
click at [460, 221] on button "Cancel" at bounding box center [454, 224] width 52 height 15
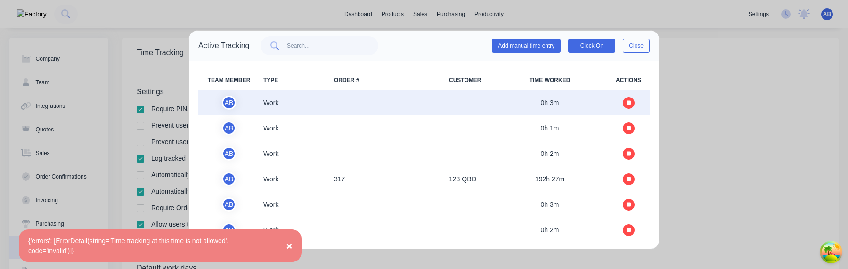
click at [624, 105] on button "button" at bounding box center [628, 103] width 12 height 12
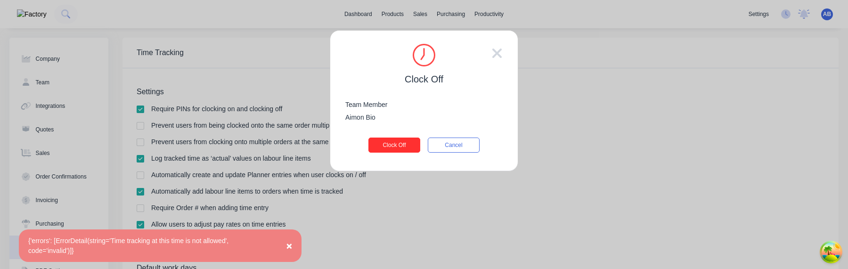
click at [398, 145] on button "Clock Off" at bounding box center [394, 144] width 52 height 15
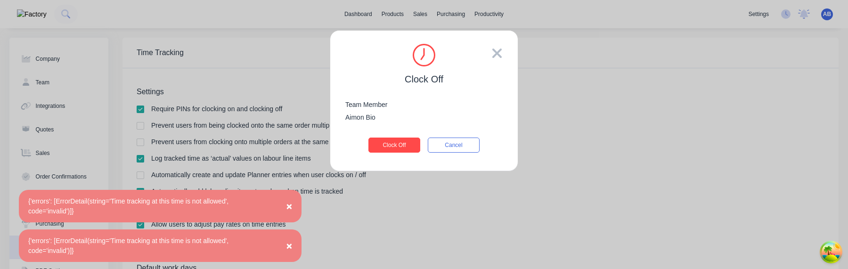
click at [495, 53] on icon at bounding box center [496, 53] width 11 height 15
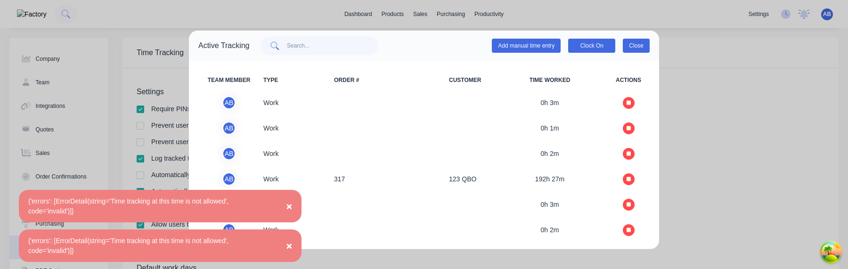
click at [634, 51] on button "Close" at bounding box center [635, 46] width 27 height 14
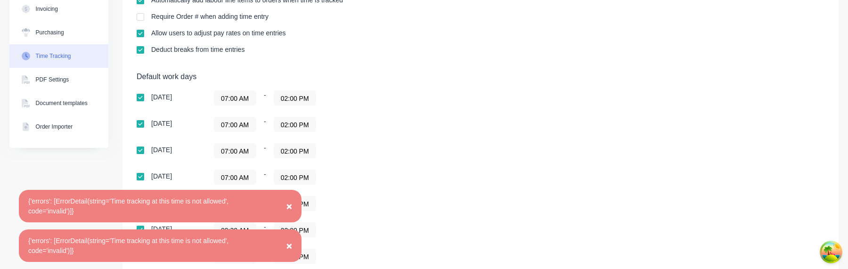
scroll to position [256, 0]
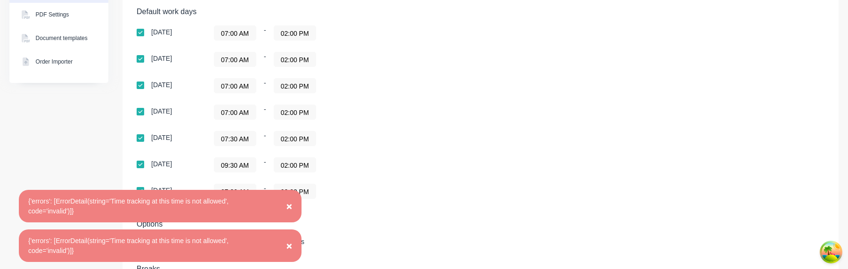
click at [288, 202] on span "×" at bounding box center [289, 206] width 6 height 11
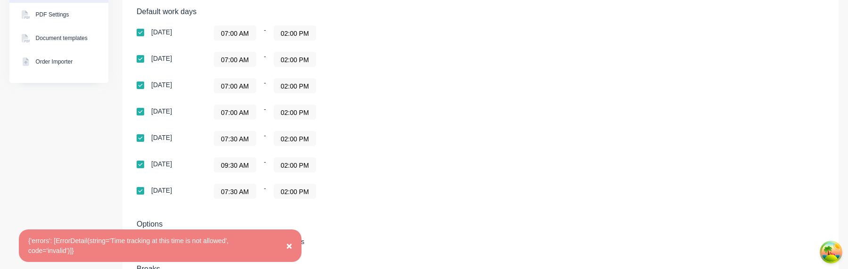
click at [288, 245] on span "×" at bounding box center [289, 245] width 6 height 11
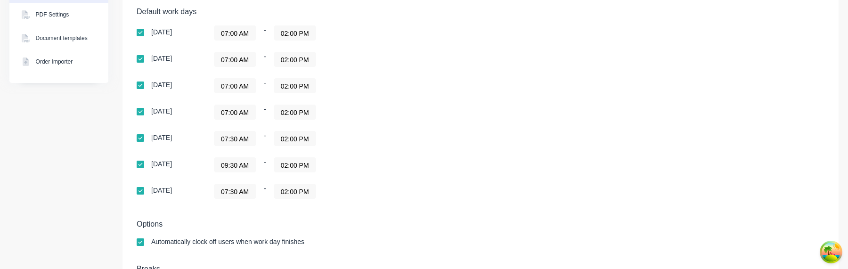
click at [240, 165] on input "09:30 AM" at bounding box center [234, 165] width 41 height 14
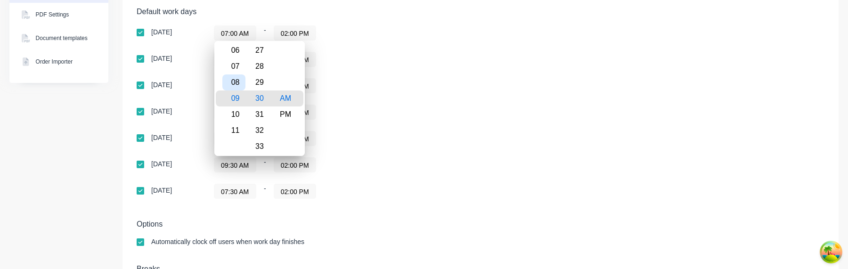
click at [240, 87] on div "08" at bounding box center [233, 82] width 23 height 16
click at [367, 138] on div "07:30 AM - 02:00 PM" at bounding box center [331, 138] width 235 height 15
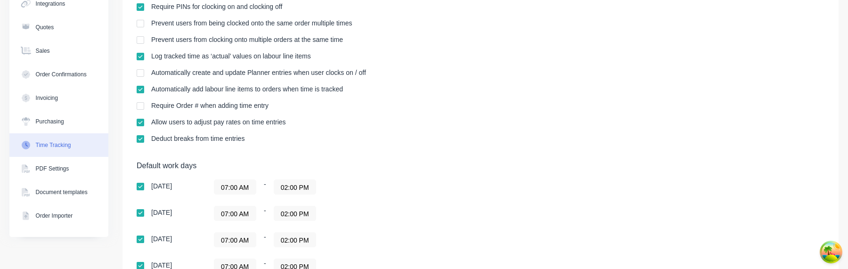
scroll to position [0, 0]
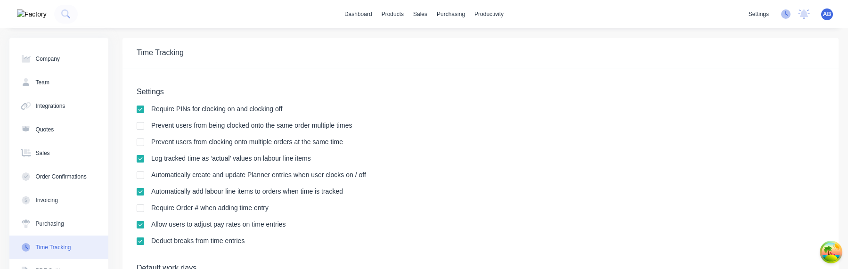
click at [787, 17] on icon at bounding box center [785, 13] width 9 height 9
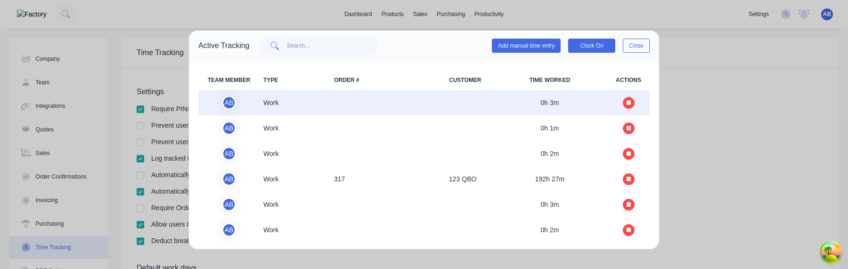
click at [630, 100] on icon "button" at bounding box center [628, 102] width 5 height 5
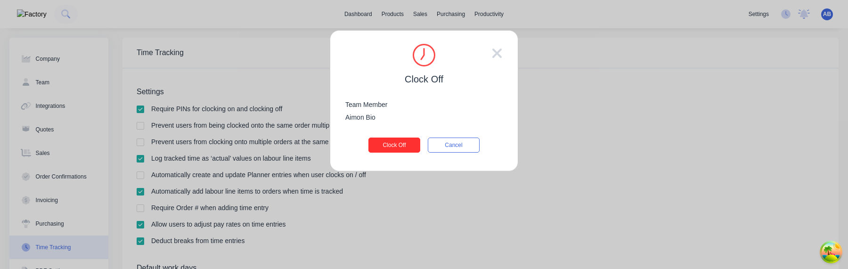
click at [415, 145] on button "Clock Off" at bounding box center [394, 144] width 52 height 15
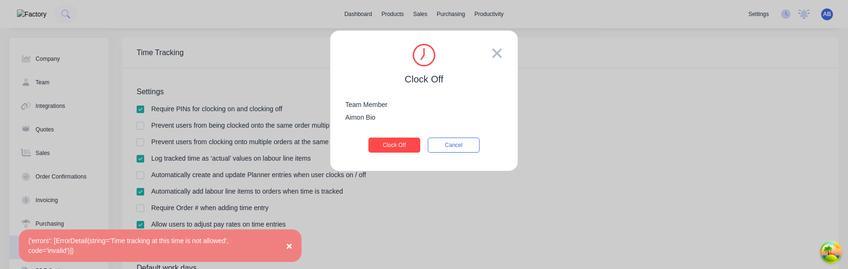
click at [497, 51] on icon at bounding box center [496, 52] width 9 height 9
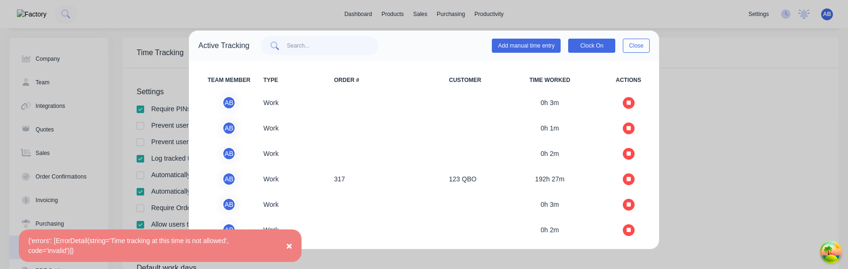
scroll to position [3, 0]
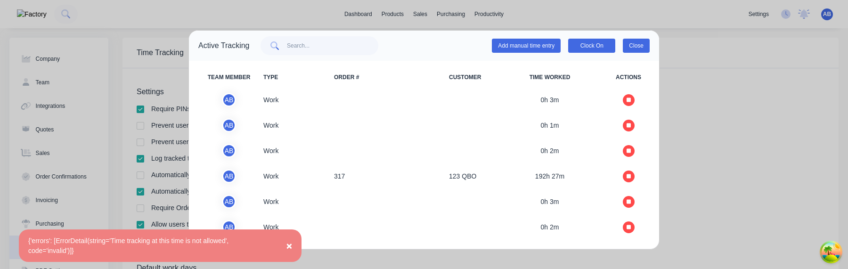
click at [645, 47] on button "Close" at bounding box center [635, 46] width 27 height 14
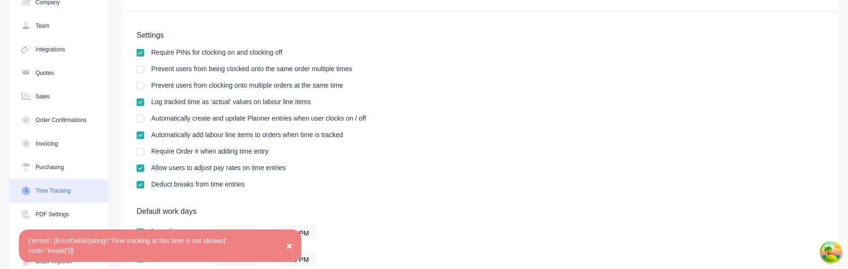
scroll to position [309, 0]
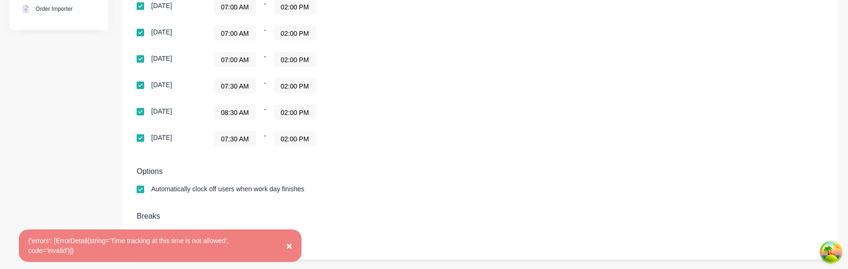
click at [250, 113] on input "08:30 AM" at bounding box center [234, 112] width 41 height 14
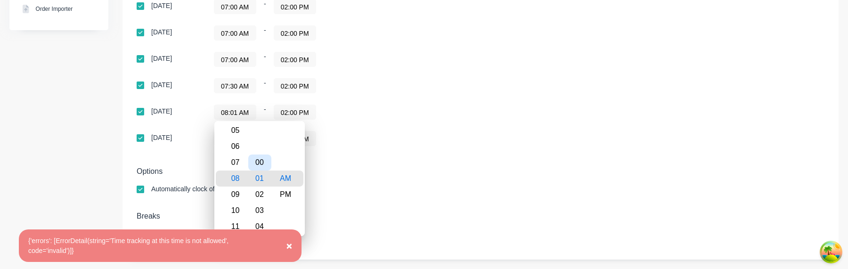
click at [262, 163] on div "00" at bounding box center [259, 162] width 23 height 16
click at [483, 166] on div "Settings Require PINs for clocking on and clocking off Prevent users from being…" at bounding box center [480, 9] width 716 height 500
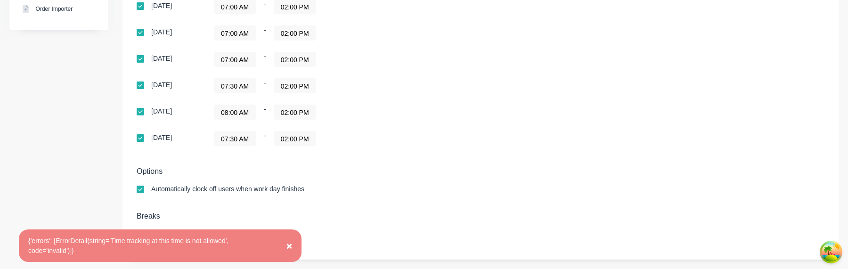
click at [285, 244] on button "×" at bounding box center [289, 245] width 24 height 23
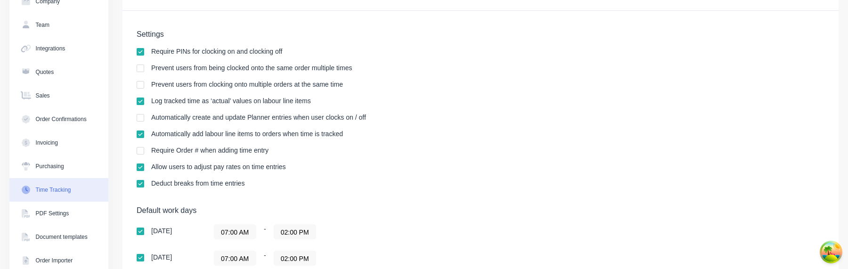
scroll to position [0, 0]
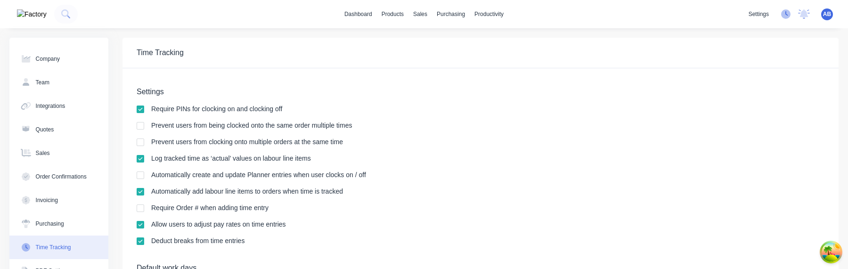
click at [784, 11] on icon at bounding box center [785, 13] width 9 height 9
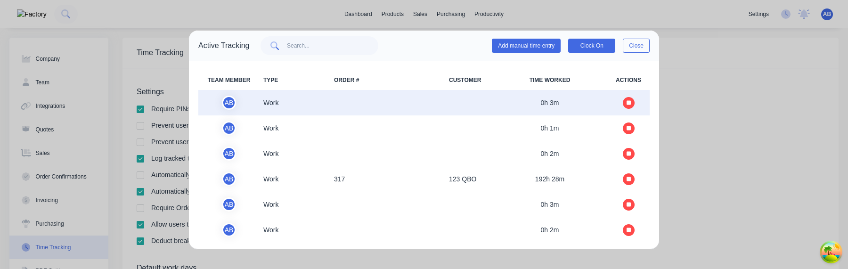
click at [632, 105] on button "button" at bounding box center [628, 103] width 12 height 12
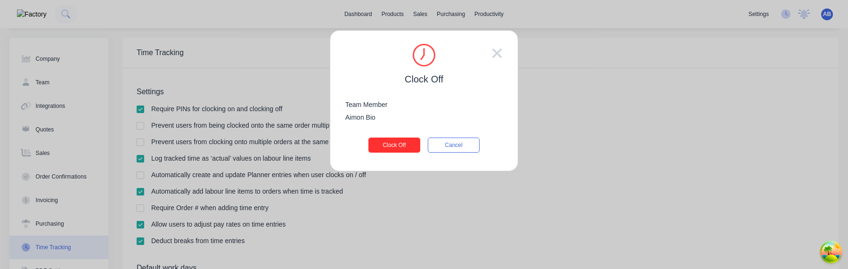
click at [400, 142] on button "Clock Off" at bounding box center [394, 144] width 52 height 15
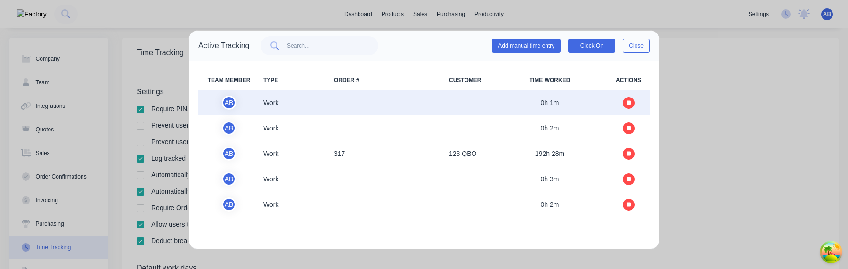
click at [628, 102] on icon "button" at bounding box center [628, 102] width 5 height 5
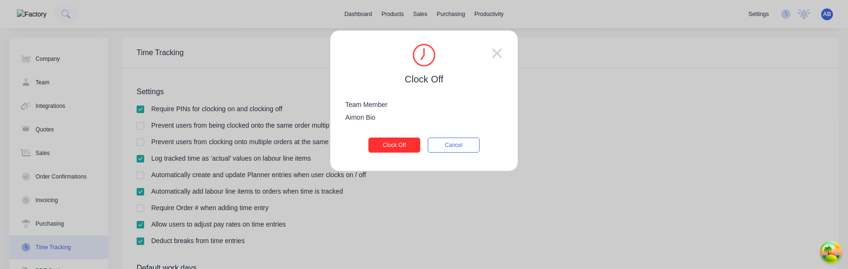
click at [402, 144] on button "Clock Off" at bounding box center [394, 144] width 52 height 15
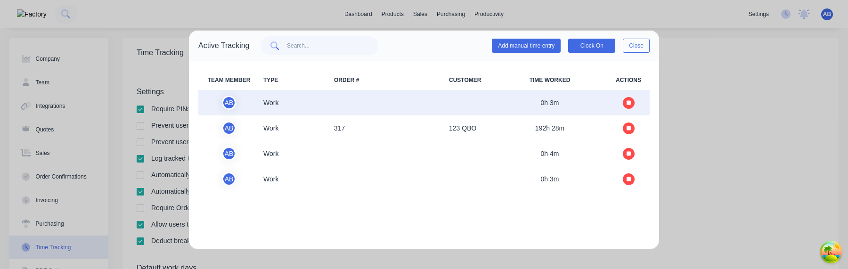
click at [630, 100] on icon "button" at bounding box center [628, 103] width 5 height 6
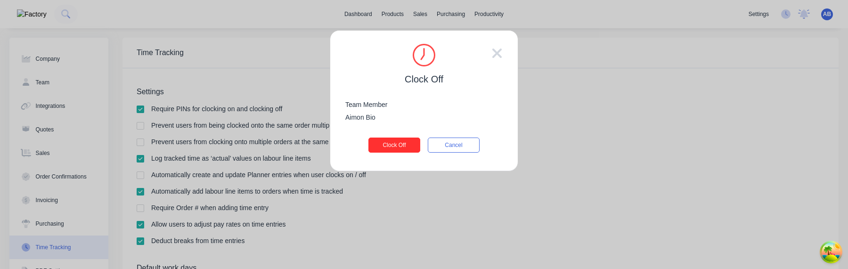
click at [409, 146] on button "Clock Off" at bounding box center [394, 144] width 52 height 15
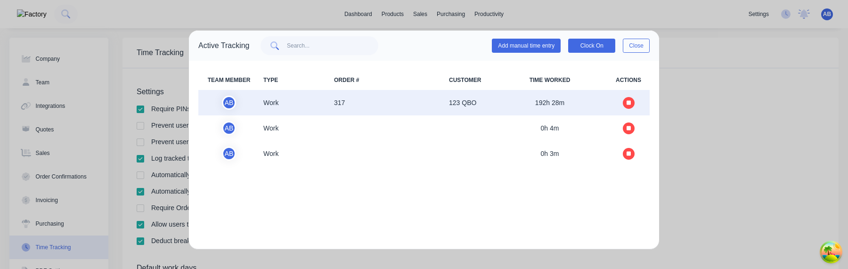
click at [630, 102] on icon "button" at bounding box center [628, 102] width 5 height 5
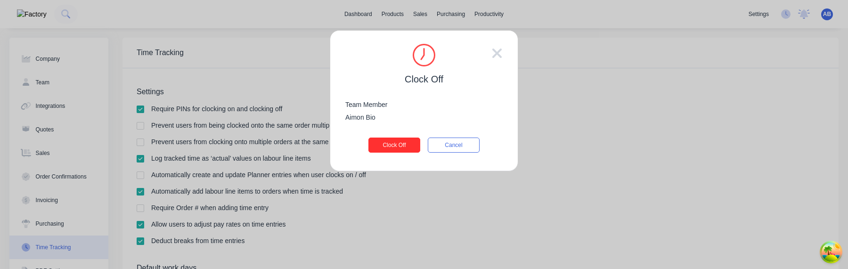
click at [407, 149] on button "Clock Off" at bounding box center [394, 144] width 52 height 15
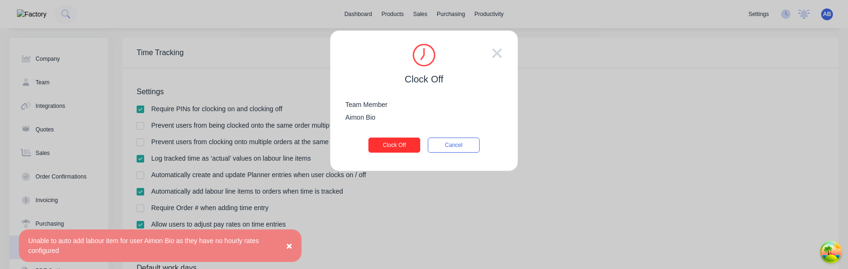
click at [412, 142] on button "Clock Off" at bounding box center [394, 144] width 52 height 15
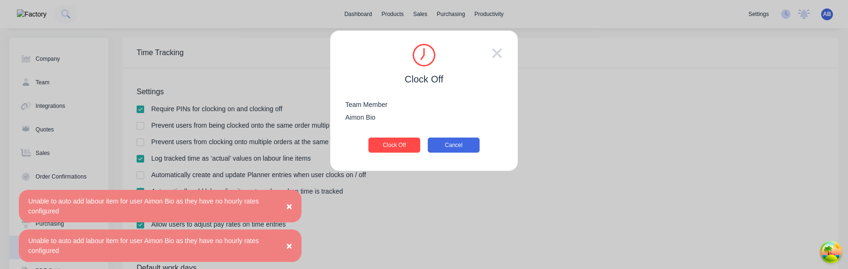
click at [476, 150] on button "Cancel" at bounding box center [454, 144] width 52 height 15
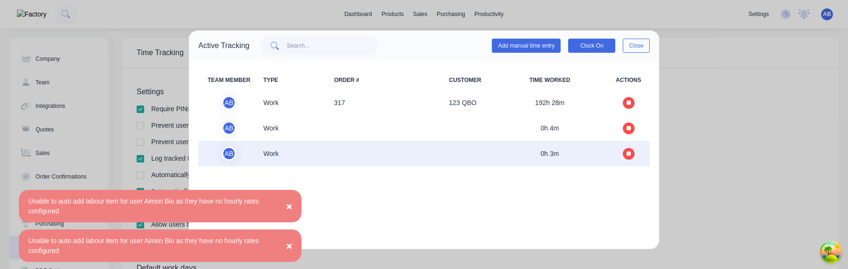
click at [627, 154] on icon "button" at bounding box center [628, 153] width 5 height 5
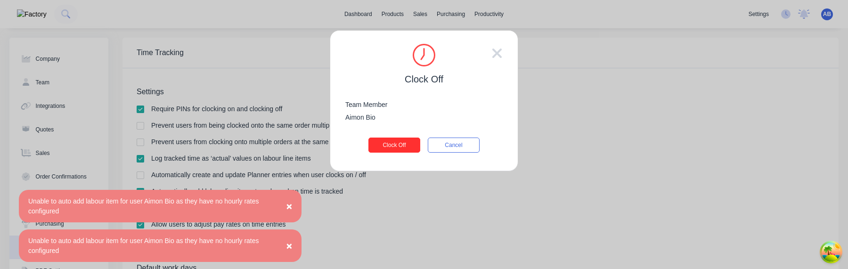
click at [392, 147] on button "Clock Off" at bounding box center [394, 144] width 52 height 15
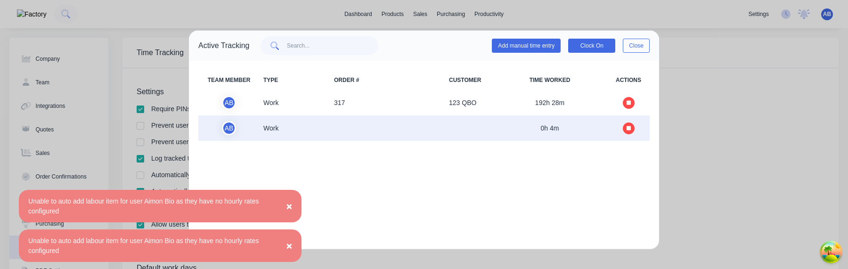
click at [631, 133] on button "button" at bounding box center [628, 128] width 12 height 12
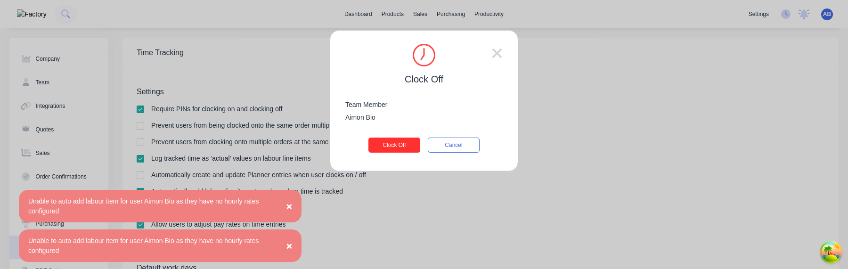
click at [402, 144] on button "Clock Off" at bounding box center [394, 144] width 52 height 15
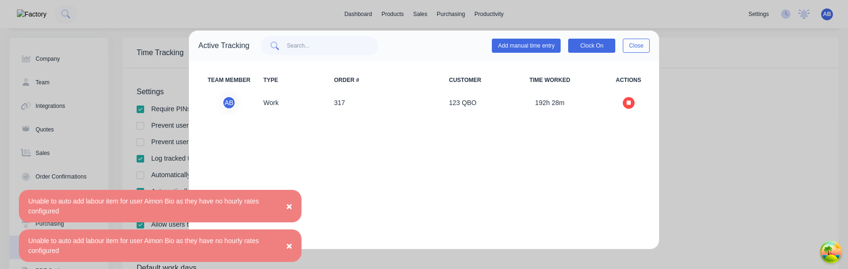
click at [290, 203] on span "×" at bounding box center [289, 206] width 6 height 11
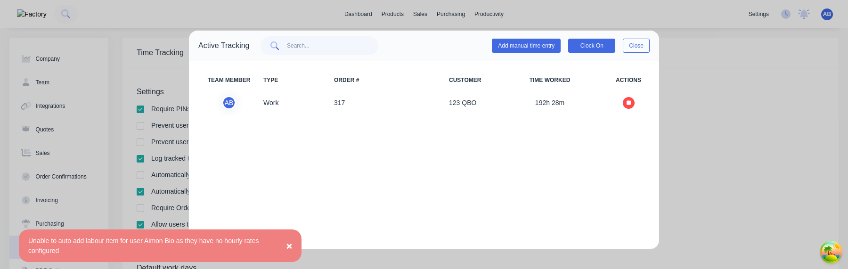
click at [288, 249] on span "×" at bounding box center [289, 245] width 6 height 11
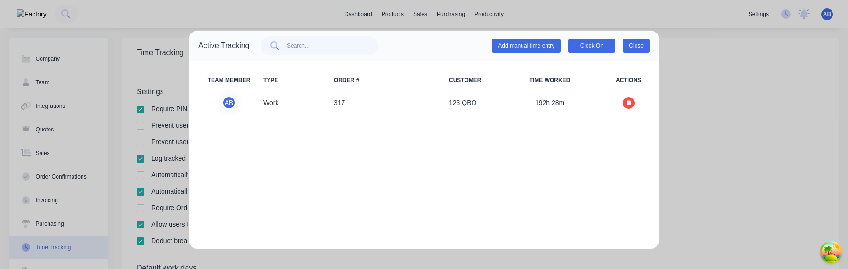
click at [646, 46] on button "Close" at bounding box center [635, 46] width 27 height 14
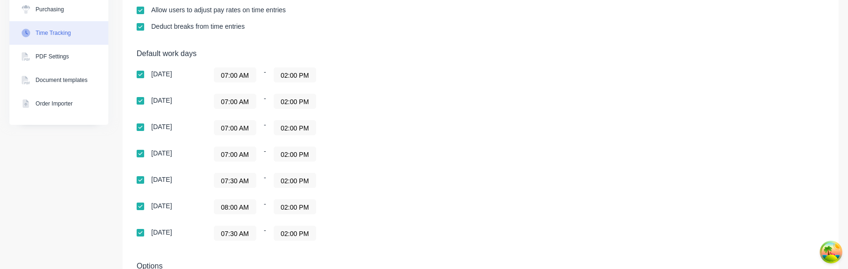
scroll to position [309, 0]
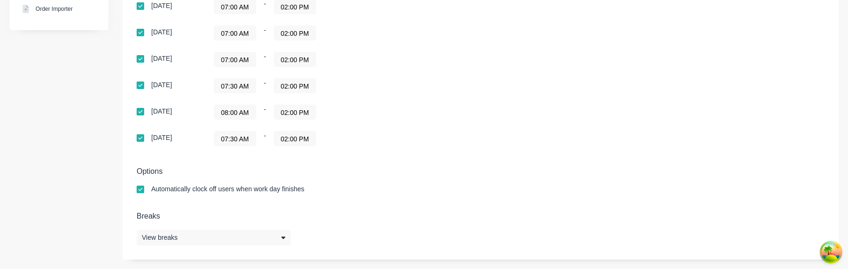
click at [246, 115] on input "08:00 AM" at bounding box center [234, 112] width 41 height 14
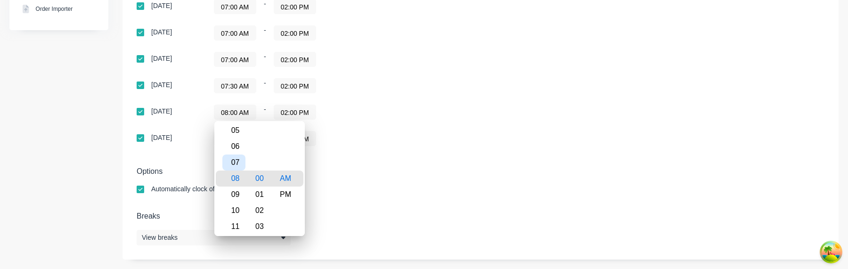
click at [237, 161] on div "07" at bounding box center [233, 162] width 23 height 16
click at [264, 199] on div "30" at bounding box center [259, 194] width 23 height 16
type input "07:30 AM"
click at [493, 178] on div "Options Automatically clock off users when work day finishes" at bounding box center [480, 184] width 687 height 35
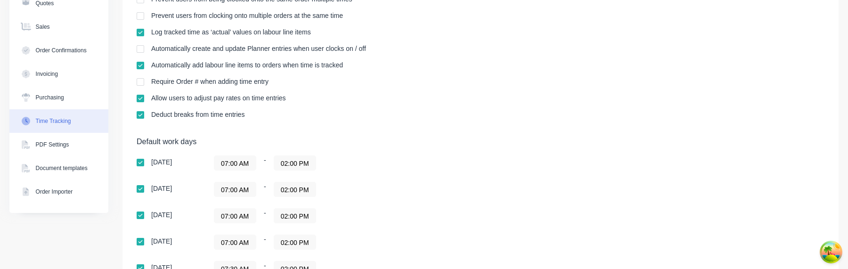
scroll to position [0, 0]
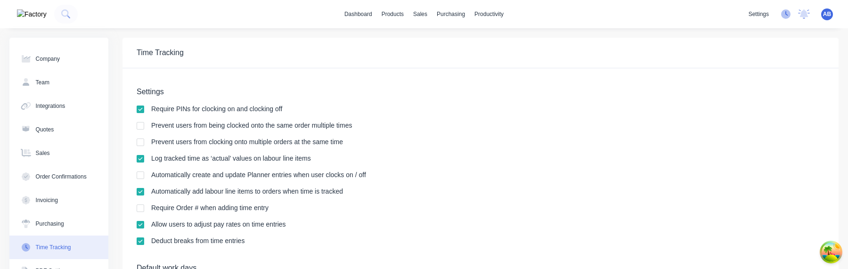
click at [787, 15] on icon at bounding box center [785, 13] width 9 height 9
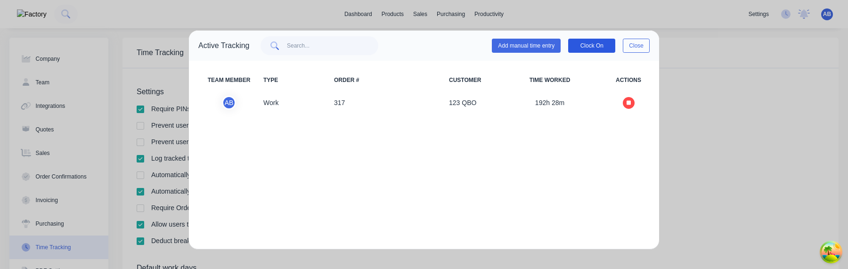
click at [583, 46] on button "Clock On" at bounding box center [591, 46] width 47 height 14
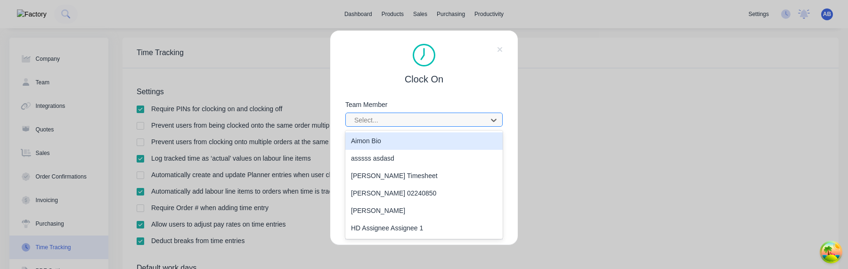
click at [451, 117] on div at bounding box center [417, 120] width 129 height 12
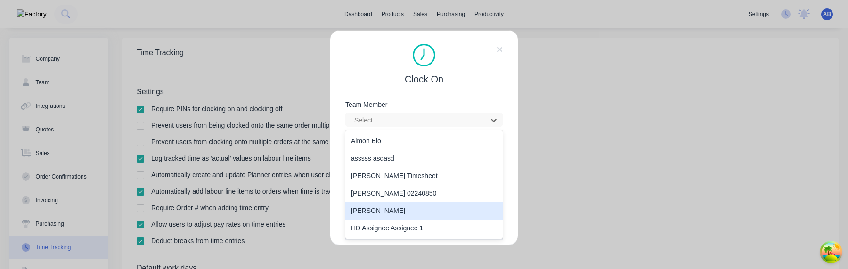
click at [413, 208] on div "Harry Deocareza" at bounding box center [423, 210] width 157 height 17
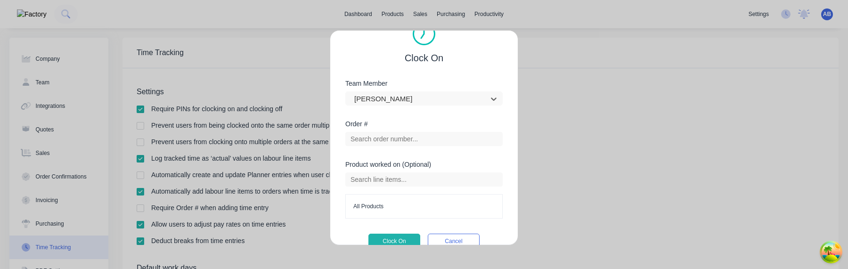
scroll to position [31, 0]
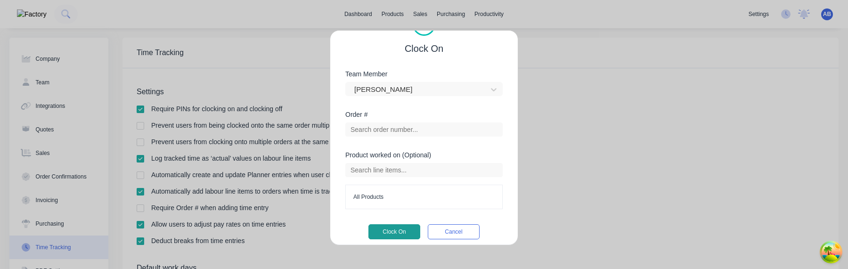
click at [398, 232] on button "Clock On" at bounding box center [394, 231] width 52 height 15
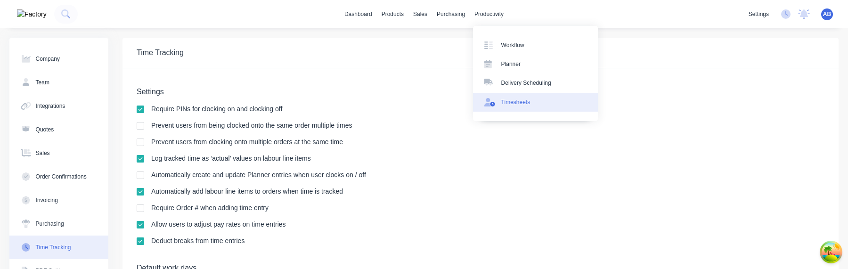
click at [525, 98] on div "Timesheets" at bounding box center [515, 102] width 29 height 8
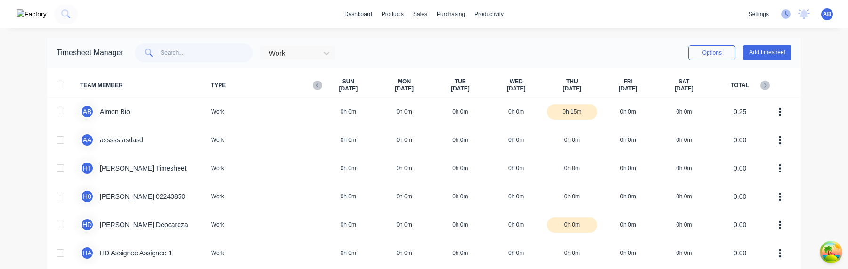
click at [790, 16] on icon at bounding box center [785, 13] width 9 height 9
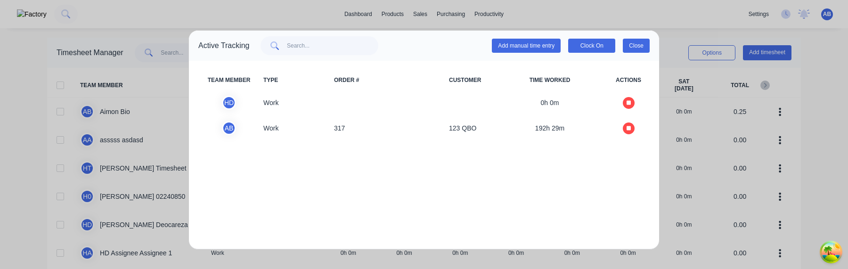
click at [638, 43] on button "Close" at bounding box center [635, 46] width 27 height 14
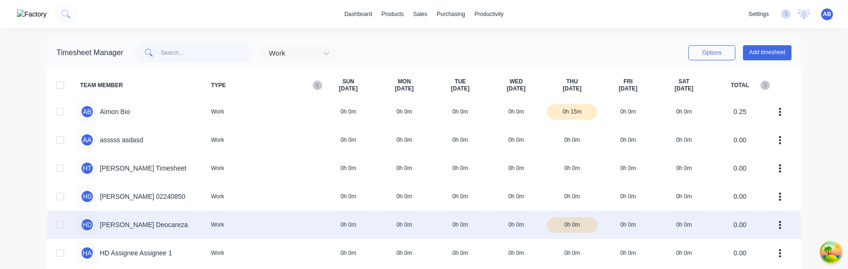
click at [197, 234] on div "H D Harry Deocareza Work 0h 0m 0h 0m 0h 0m 0h 0m 0h 0m 0h 0m 0h 0m 0.00" at bounding box center [423, 224] width 753 height 28
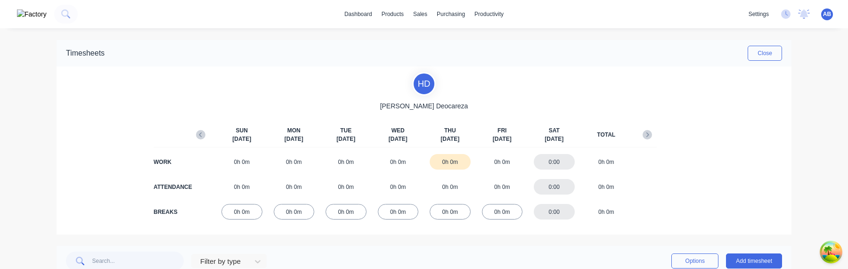
scroll to position [47, 0]
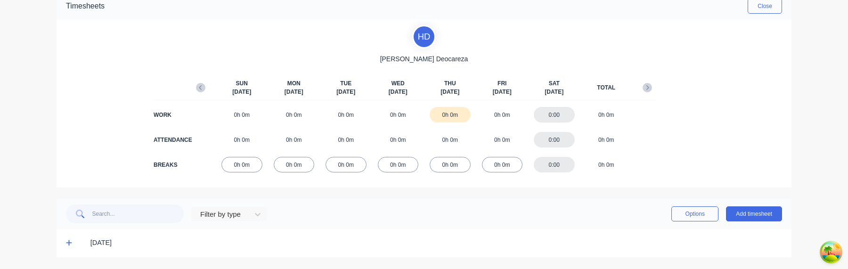
click at [62, 245] on div "[DATE]" at bounding box center [424, 243] width 735 height 28
click at [67, 245] on icon at bounding box center [69, 242] width 6 height 7
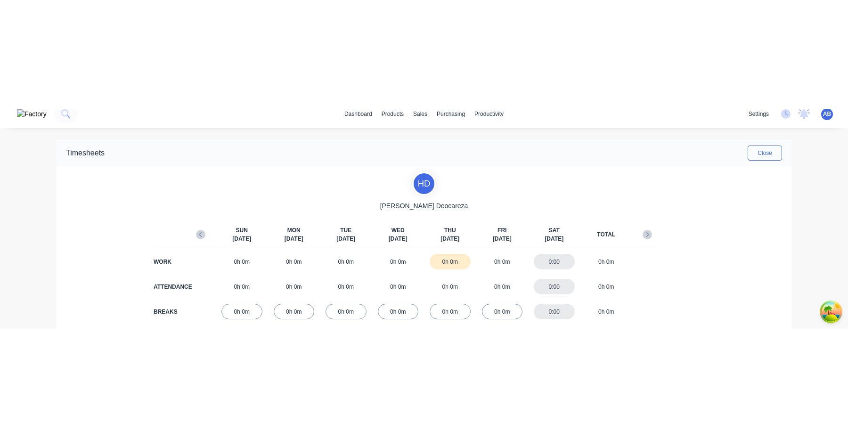
scroll to position [0, 0]
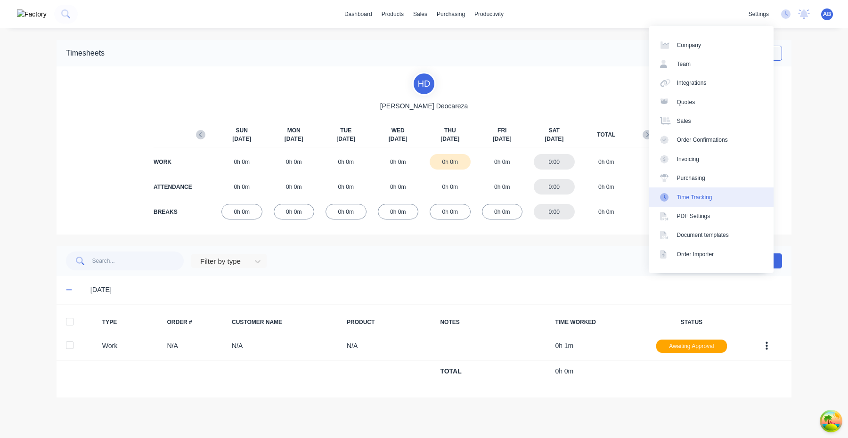
click at [705, 202] on link "Time Tracking" at bounding box center [710, 196] width 125 height 19
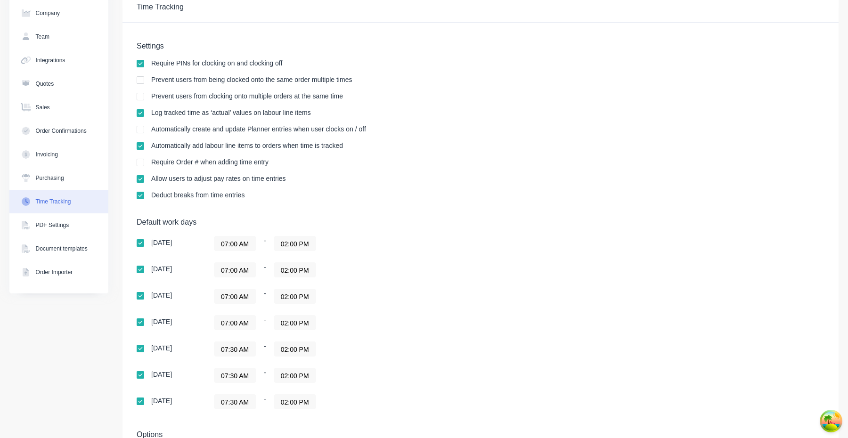
scroll to position [140, 0]
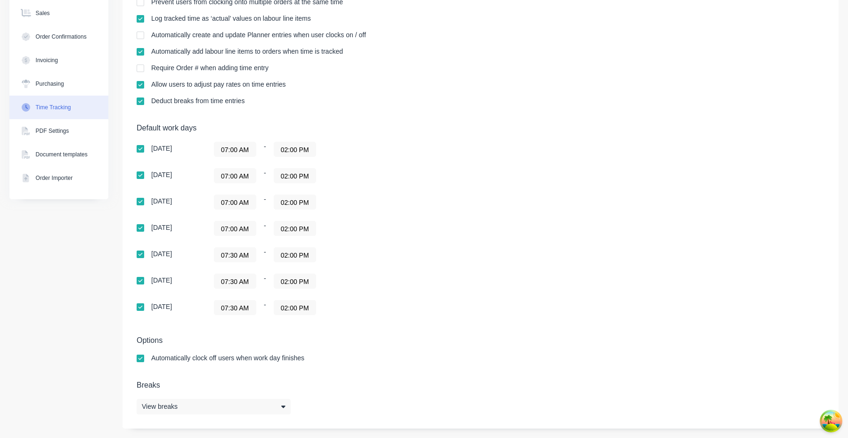
click at [237, 255] on input "07:30 AM" at bounding box center [234, 255] width 41 height 14
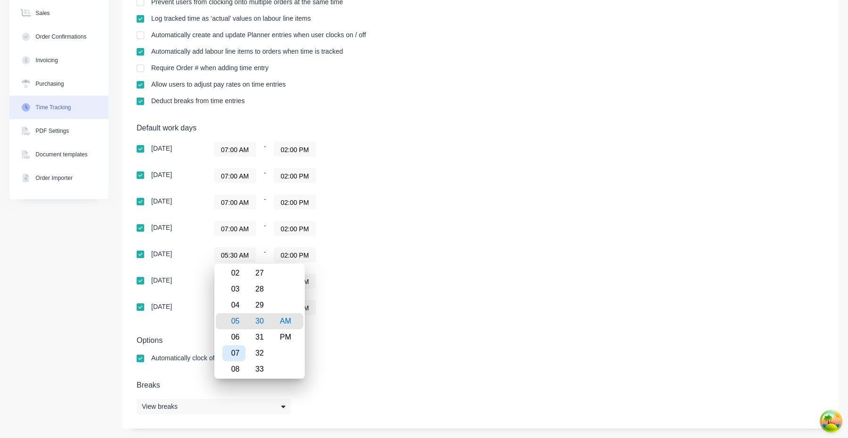
click at [236, 268] on div "07" at bounding box center [233, 353] width 23 height 16
type input "07:00 AM"
click at [259, 268] on div "00" at bounding box center [259, 321] width 23 height 16
click at [410, 262] on div "07:00 AM - 02:00 PM" at bounding box center [331, 254] width 235 height 15
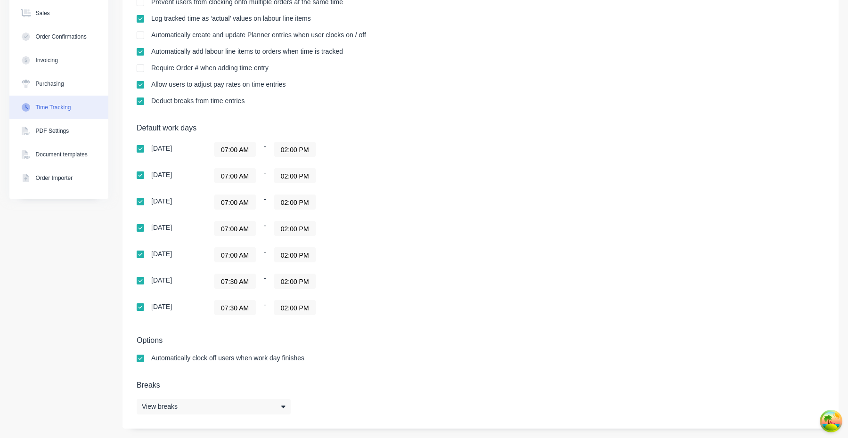
click at [239, 268] on input "07:30 AM" at bounding box center [234, 281] width 41 height 14
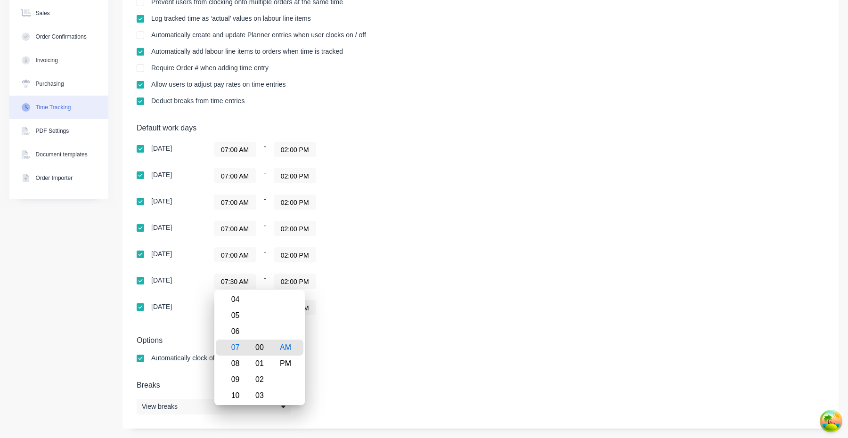
type input "07:00 AM"
click at [263, 268] on div "00" at bounding box center [259, 347] width 23 height 16
click at [348, 268] on div "Options Automatically clock off users when work day finishes" at bounding box center [480, 353] width 687 height 35
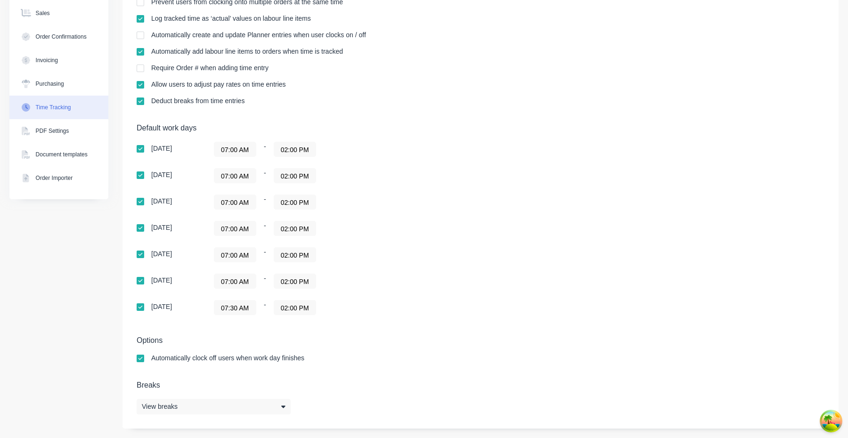
scroll to position [0, 0]
click at [241, 268] on input "07:30 AM" at bounding box center [234, 307] width 41 height 14
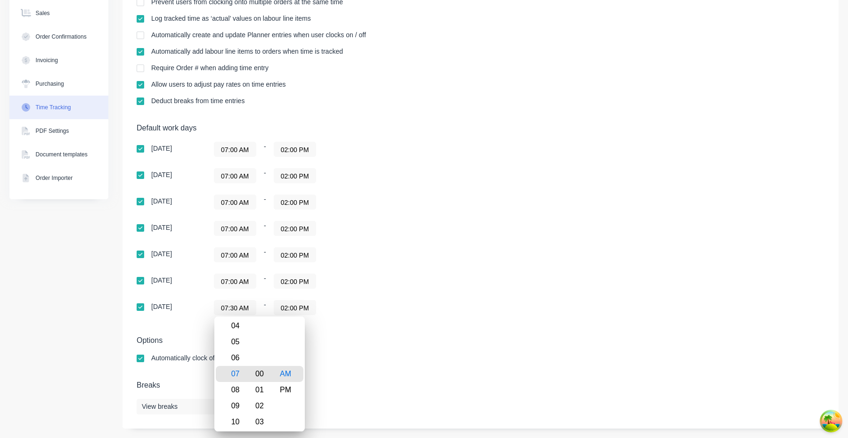
type input "07:00 AM"
click at [258, 268] on div "00" at bounding box center [259, 374] width 23 height 16
click at [354, 268] on div "Default work days Sunday 07:00 AM - 02:00 PM Monday 07:00 AM - 02:00 PM Tuesday…" at bounding box center [480, 224] width 687 height 203
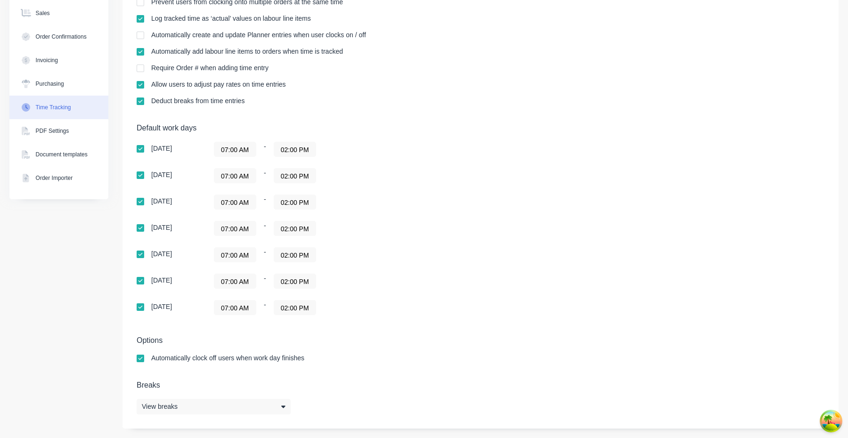
click at [358, 235] on div "07:00 AM - 02:00 PM" at bounding box center [331, 228] width 235 height 15
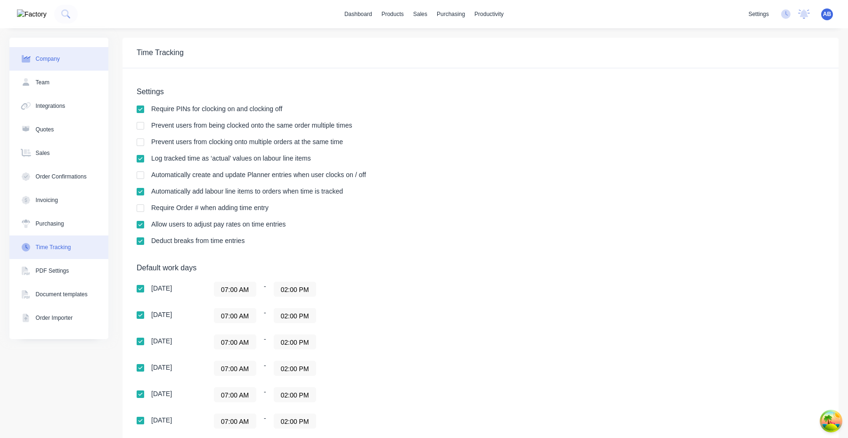
click at [55, 58] on div "Company" at bounding box center [48, 59] width 24 height 8
select select "AU"
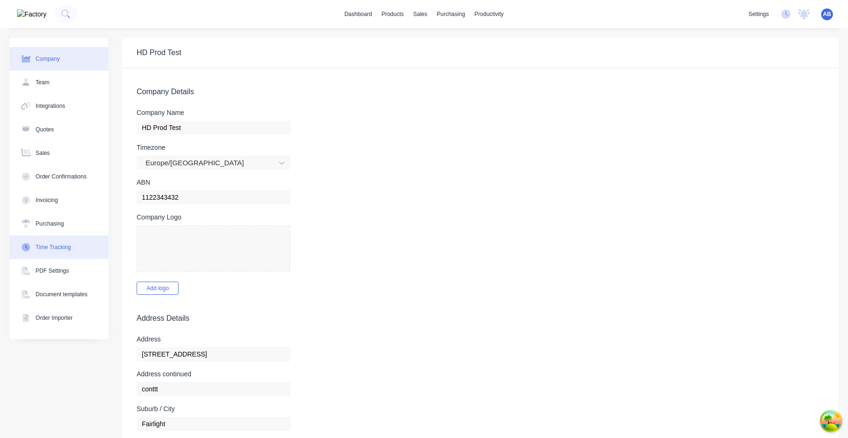
click at [57, 250] on div "Time Tracking" at bounding box center [53, 247] width 35 height 8
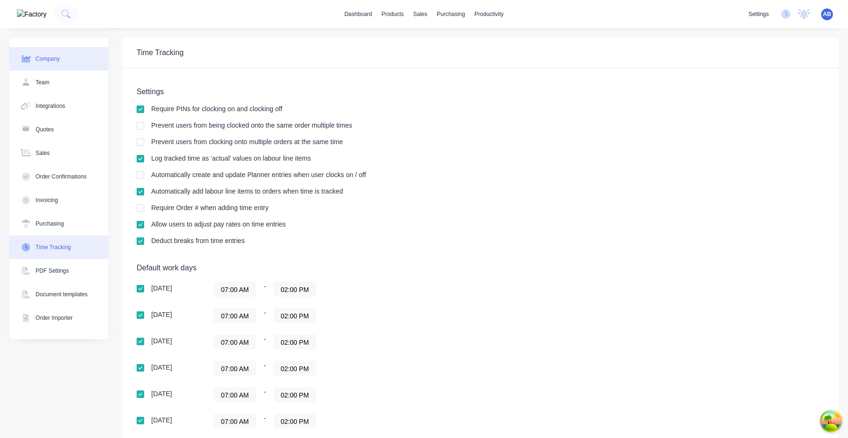
click at [65, 59] on button "Company" at bounding box center [58, 59] width 99 height 24
select select "AU"
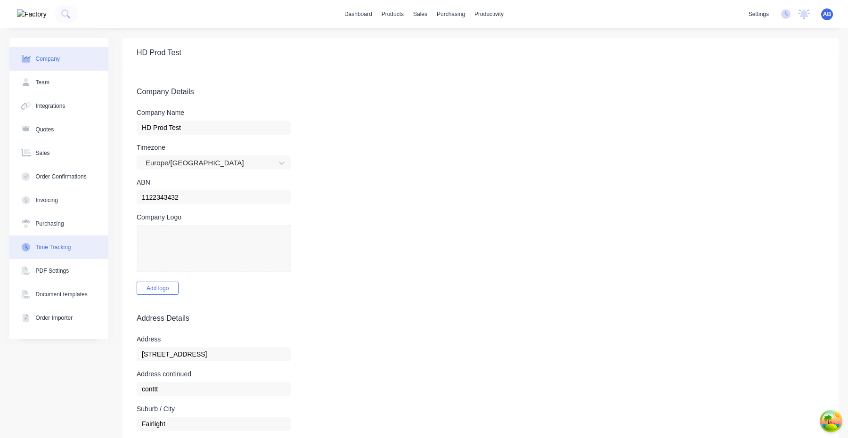
click at [63, 252] on button "Time Tracking" at bounding box center [58, 247] width 99 height 24
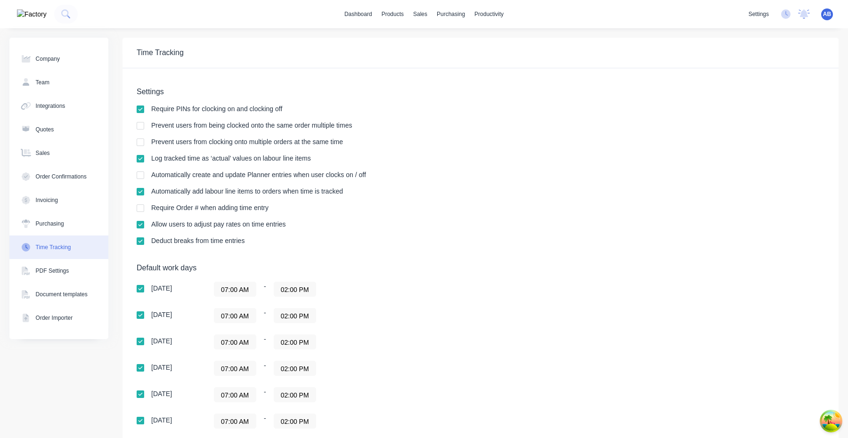
click at [826, 15] on span "AB" at bounding box center [827, 14] width 8 height 8
click at [768, 95] on button "Profile" at bounding box center [767, 99] width 125 height 19
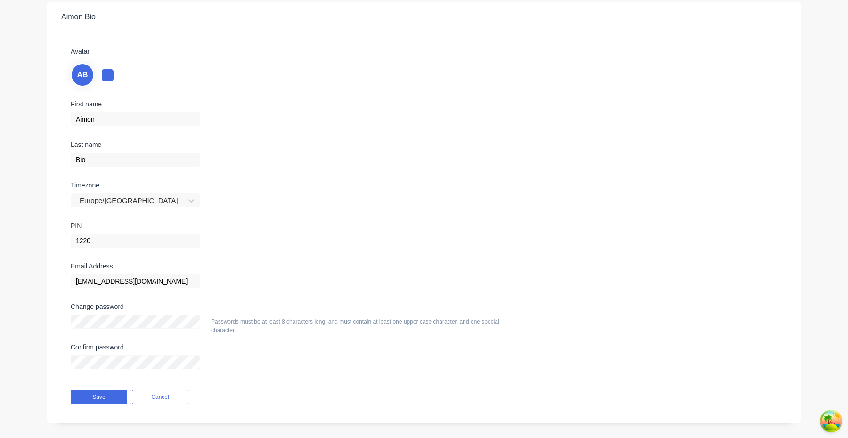
scroll to position [37, 0]
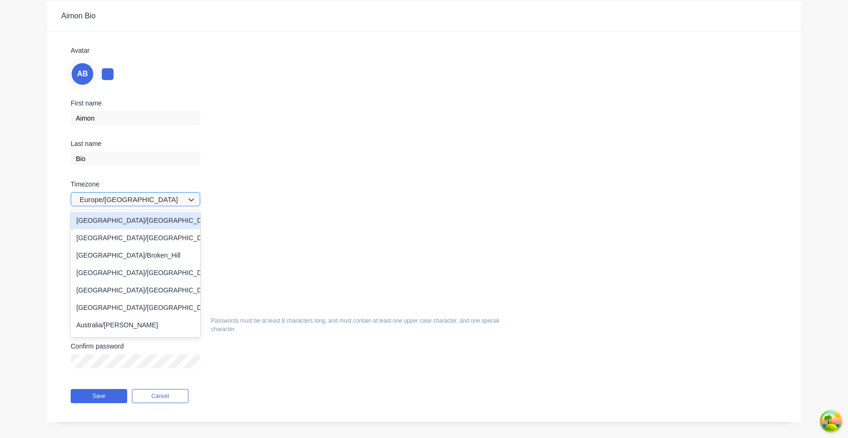
click at [163, 197] on div at bounding box center [129, 200] width 101 height 12
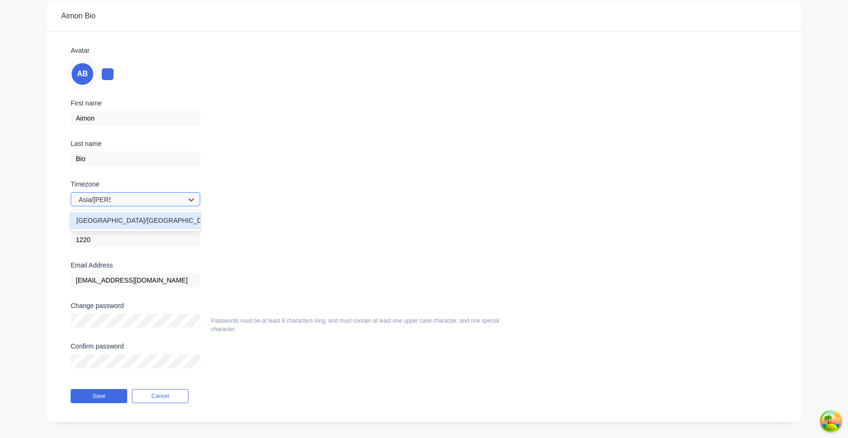
type input "[GEOGRAPHIC_DATA]/[GEOGRAPHIC_DATA]"
click at [135, 220] on div "[GEOGRAPHIC_DATA]/[GEOGRAPHIC_DATA]" at bounding box center [135, 220] width 129 height 17
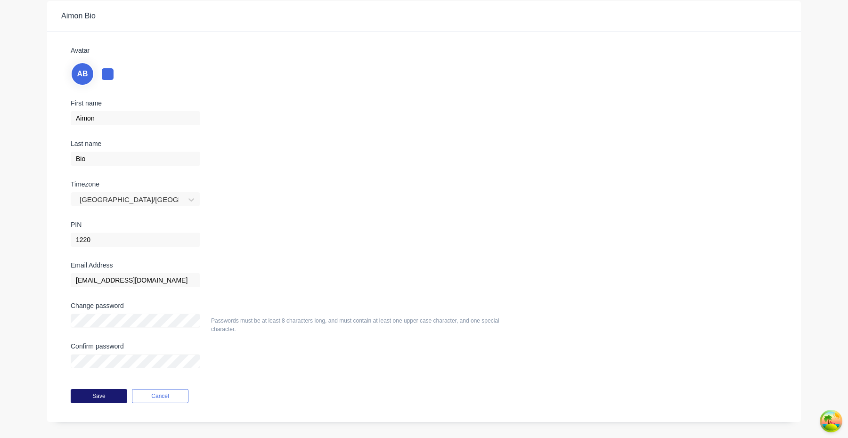
click at [114, 391] on button "Save" at bounding box center [99, 396] width 57 height 14
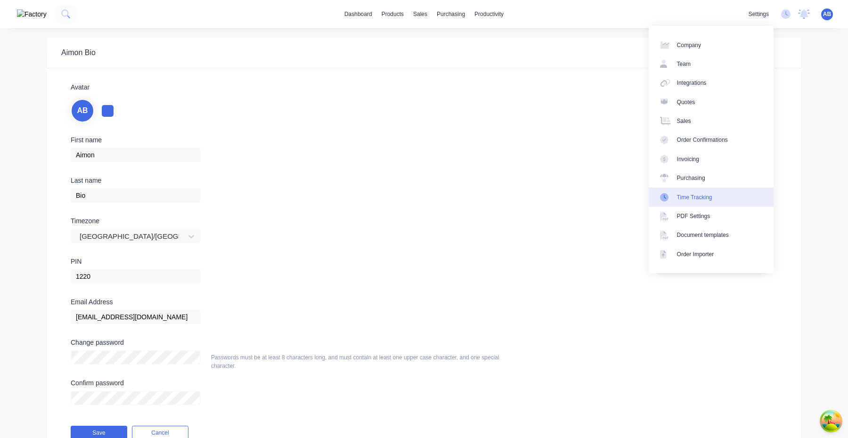
click at [712, 203] on link "Time Tracking" at bounding box center [710, 196] width 125 height 19
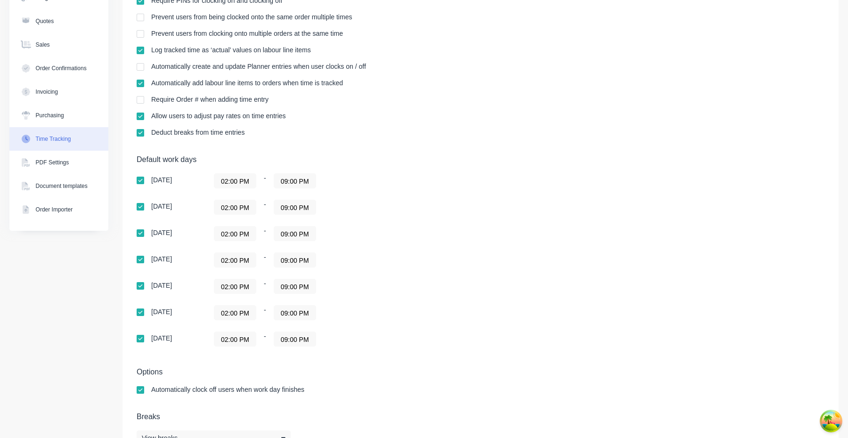
scroll to position [111, 0]
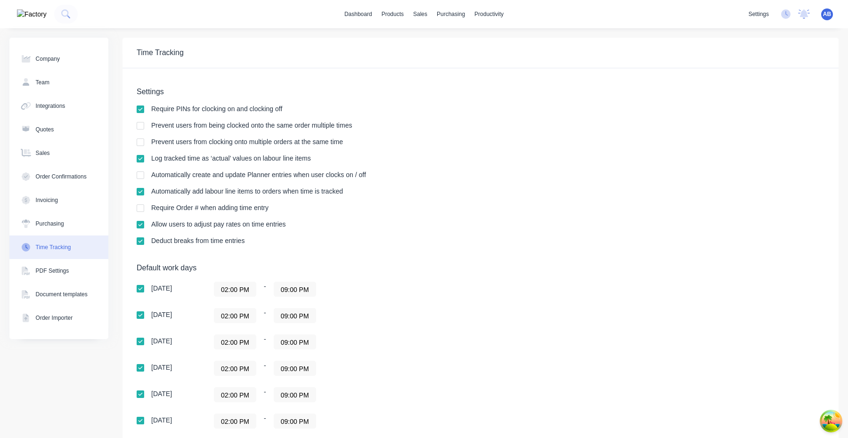
click at [825, 10] on span "AB" at bounding box center [827, 14] width 8 height 8
click at [765, 96] on button "Profile" at bounding box center [767, 99] width 125 height 19
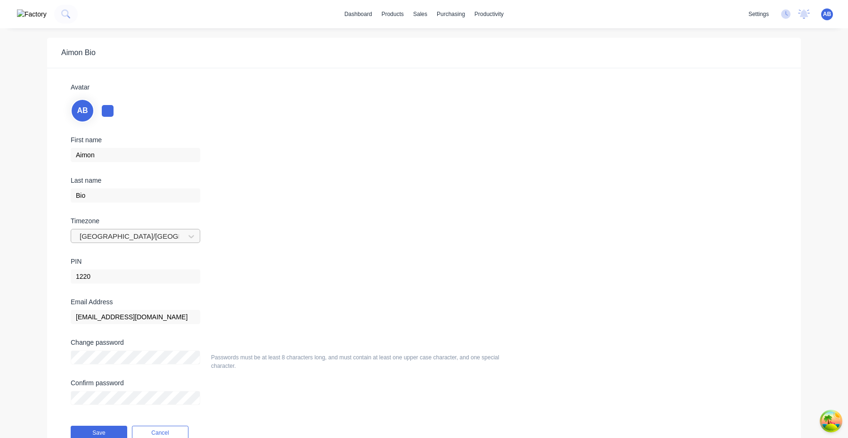
click at [132, 238] on div at bounding box center [129, 237] width 101 height 12
type input "Australia/Me"
click at [136, 254] on div "Australia/Melbourne" at bounding box center [135, 257] width 129 height 17
click at [106, 430] on button "Save" at bounding box center [99, 433] width 57 height 14
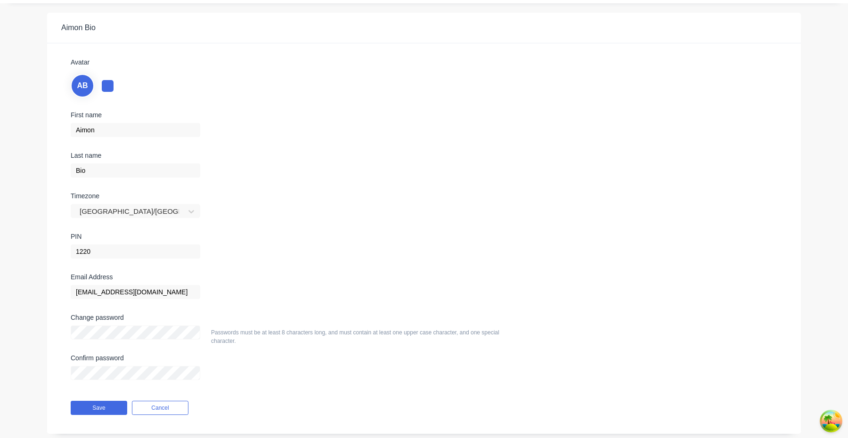
scroll to position [44, 0]
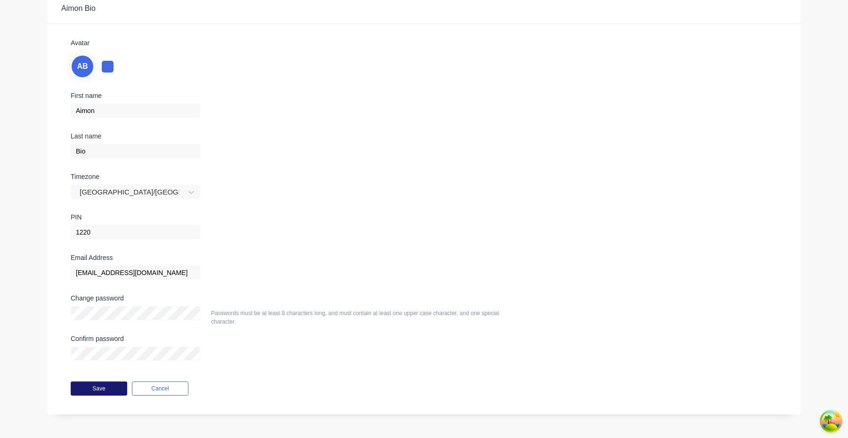
click at [105, 392] on button "Save" at bounding box center [99, 388] width 57 height 14
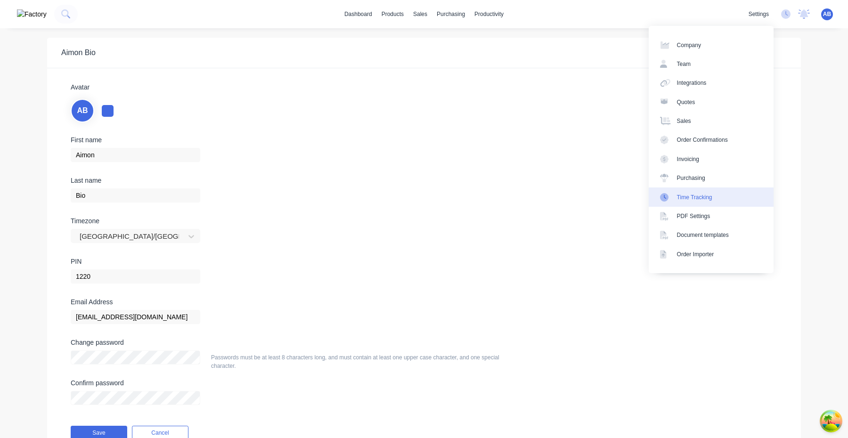
click at [707, 202] on link "Time Tracking" at bounding box center [710, 196] width 125 height 19
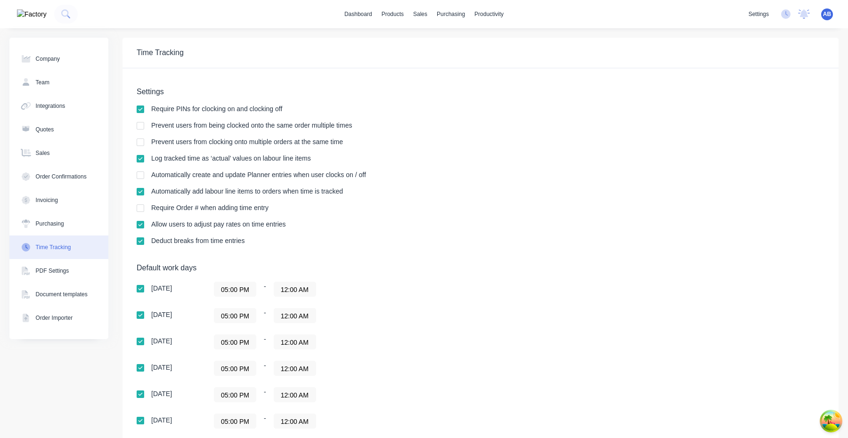
scroll to position [140, 0]
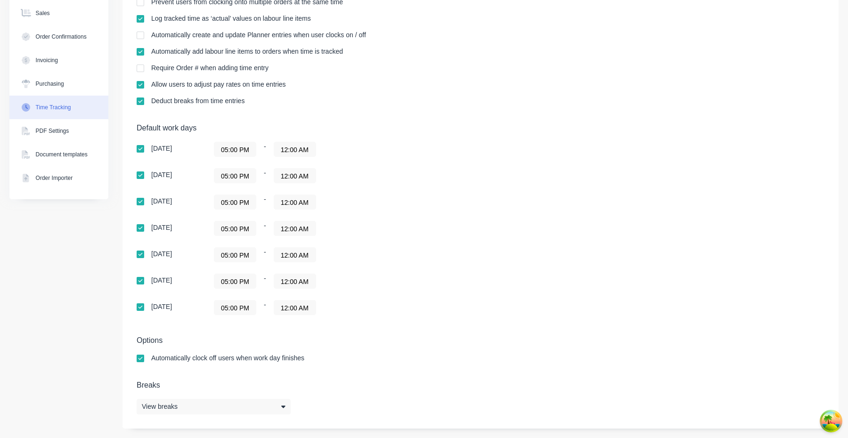
click at [300, 149] on input "12:00 AM" at bounding box center [294, 149] width 41 height 14
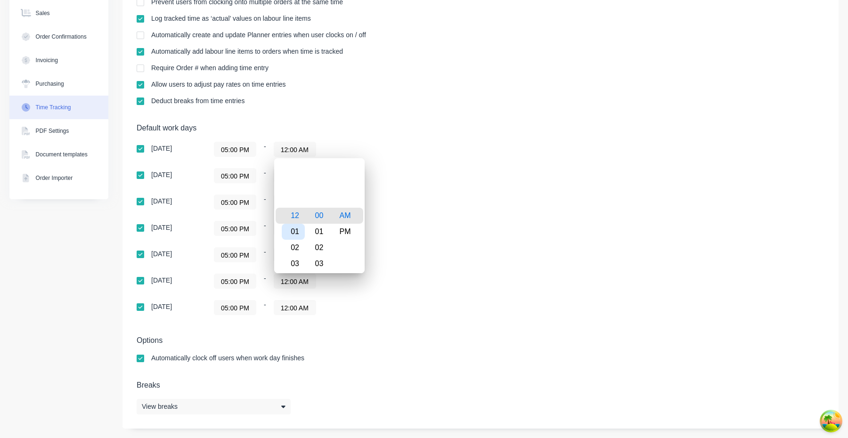
click at [297, 231] on div "01" at bounding box center [293, 232] width 23 height 16
type input "01:00 AM"
click at [417, 228] on div "05:00 PM - 12:00 AM" at bounding box center [331, 228] width 235 height 15
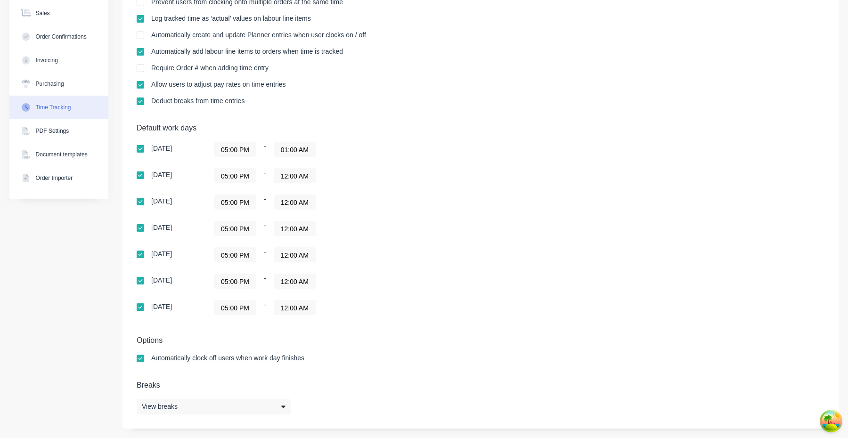
click at [304, 178] on input "12:00 AM" at bounding box center [294, 176] width 41 height 14
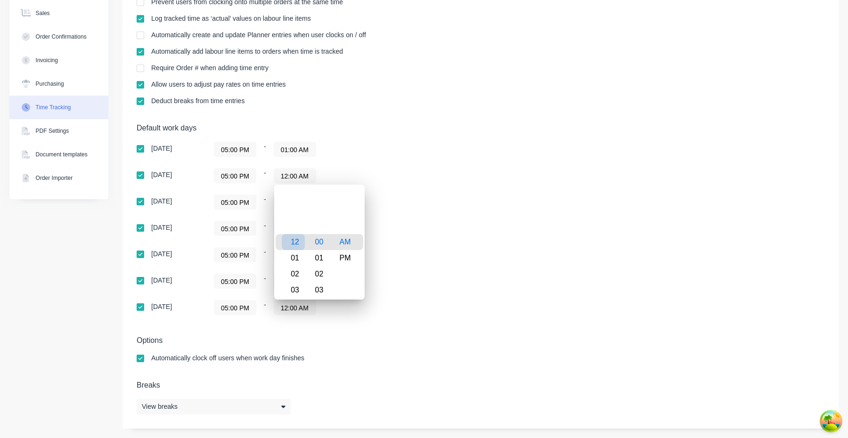
click at [300, 252] on div "01" at bounding box center [293, 258] width 23 height 16
type input "01:00 AM"
click at [428, 272] on div "Sunday 05:00 PM - 01:00 AM Monday 05:00 PM - 01:00 AM Tuesday 05:00 PM - 12:00 …" at bounding box center [302, 228] width 330 height 173
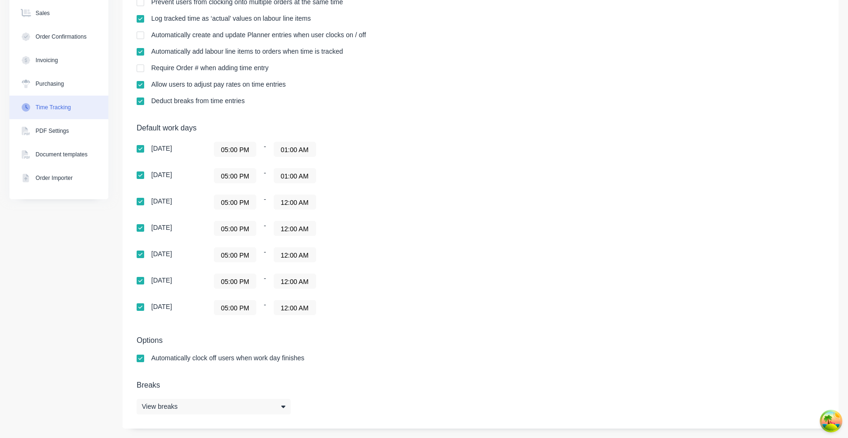
click at [295, 204] on input "12:00 AM" at bounding box center [294, 202] width 41 height 14
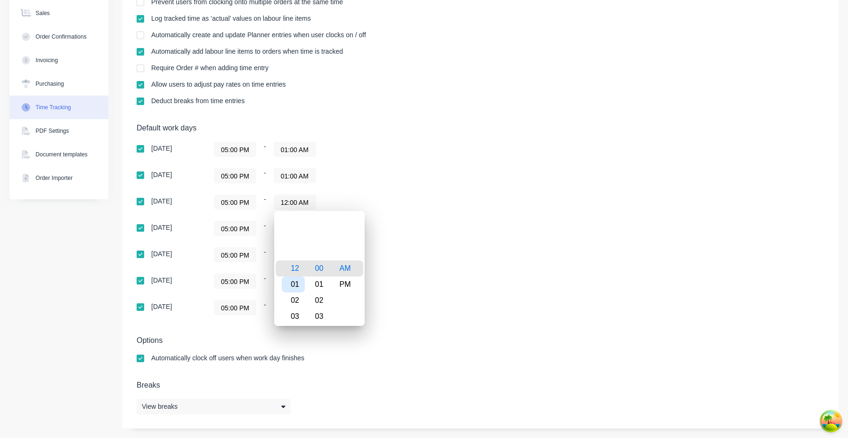
click at [301, 277] on div "01" at bounding box center [293, 284] width 23 height 16
type input "01:00 AM"
click at [412, 286] on div "05:00 PM - 12:00 AM" at bounding box center [331, 281] width 235 height 15
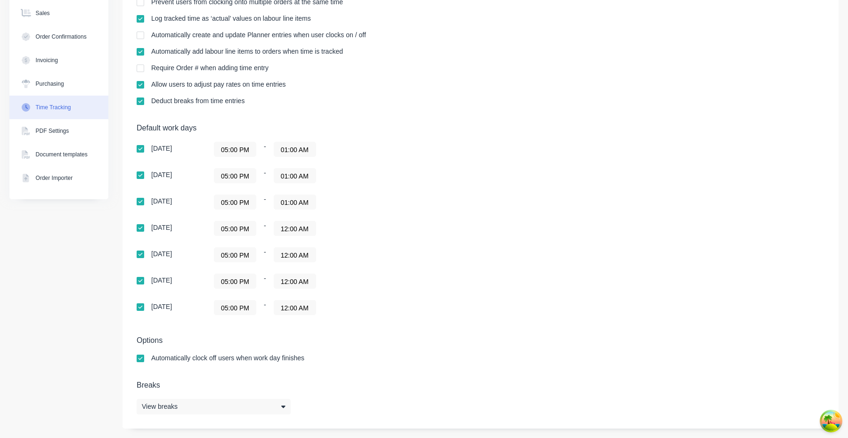
click at [284, 220] on div "Sunday 05:00 PM - 01:00 AM Monday 05:00 PM - 01:00 AM Tuesday 05:00 PM - 01:00 …" at bounding box center [302, 228] width 330 height 173
click at [290, 230] on input "12:00 AM" at bounding box center [294, 228] width 41 height 14
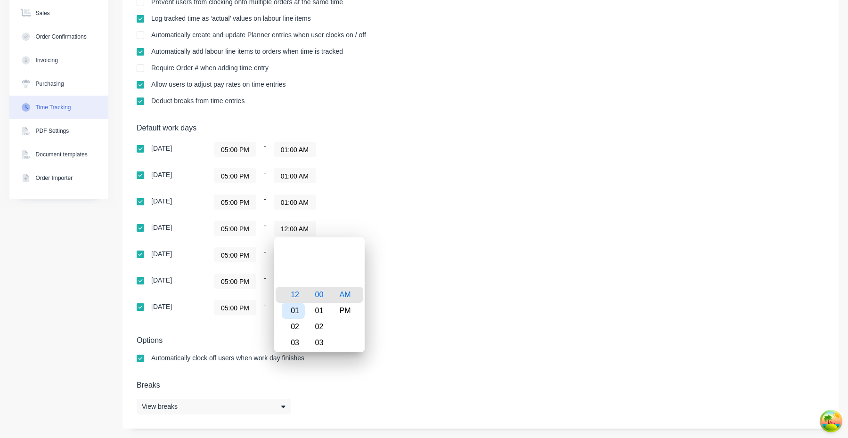
click at [295, 307] on div "01" at bounding box center [293, 311] width 23 height 16
type input "01:00 AM"
click at [397, 313] on div "05:00 PM - 12:00 AM" at bounding box center [331, 307] width 235 height 15
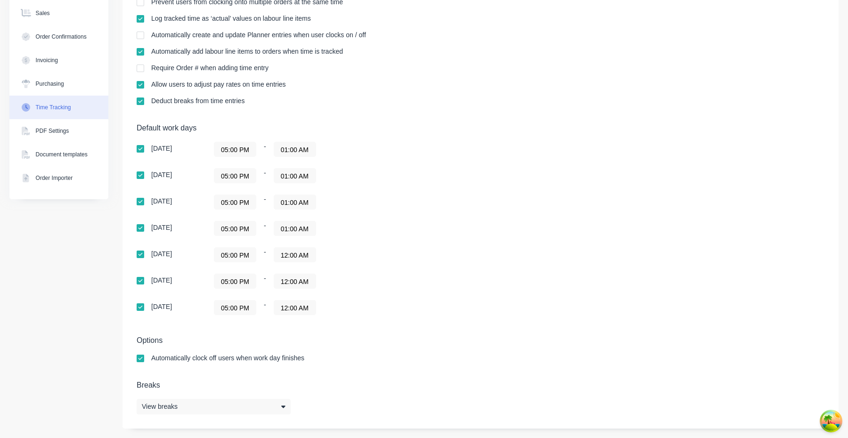
click at [298, 250] on input "12:00 AM" at bounding box center [294, 255] width 41 height 14
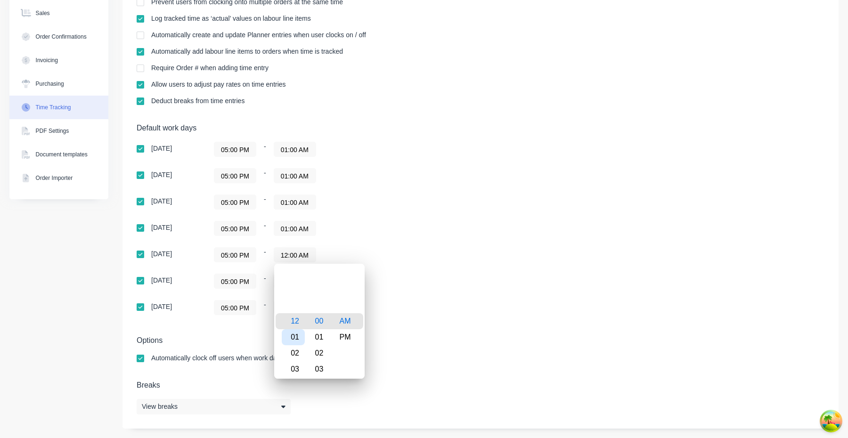
click at [297, 331] on div "01" at bounding box center [293, 337] width 23 height 16
type input "01:00 AM"
click at [433, 331] on div "Settings Require PINs for clocking on and clocking off Prevent users from being…" at bounding box center [480, 178] width 716 height 500
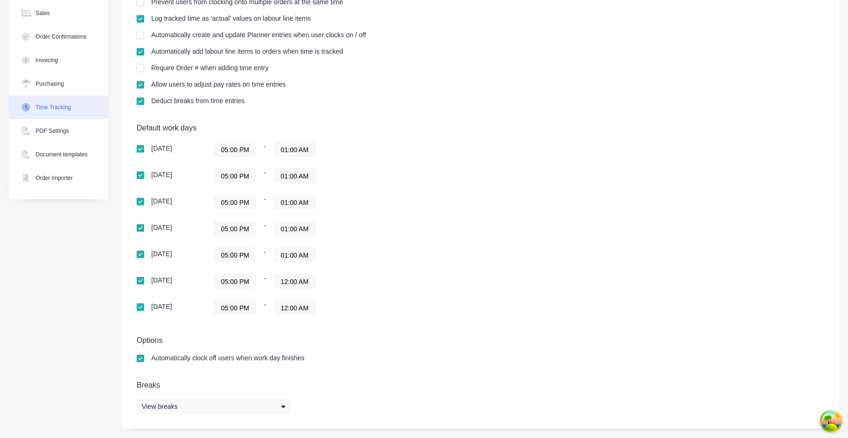
click at [299, 276] on input "12:00 AM" at bounding box center [294, 281] width 41 height 14
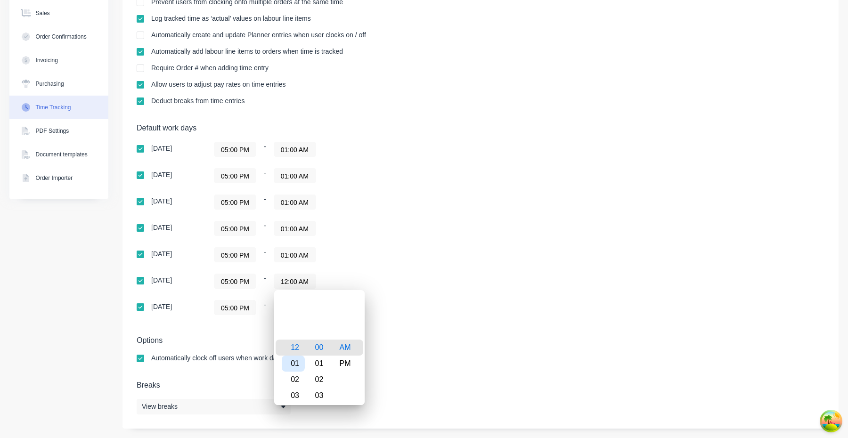
click at [298, 361] on div "01" at bounding box center [293, 363] width 23 height 16
type input "01:00 AM"
click at [442, 345] on div "Options Automatically clock off users when work day finishes" at bounding box center [480, 353] width 687 height 35
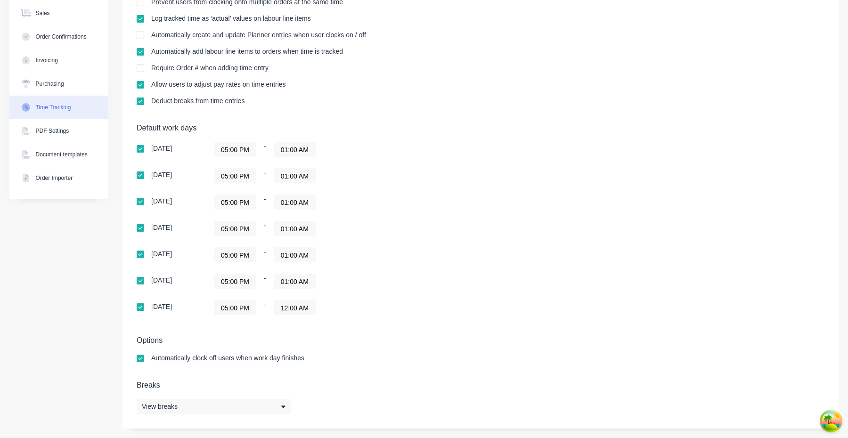
click at [296, 307] on input "12:00 AM" at bounding box center [294, 307] width 41 height 14
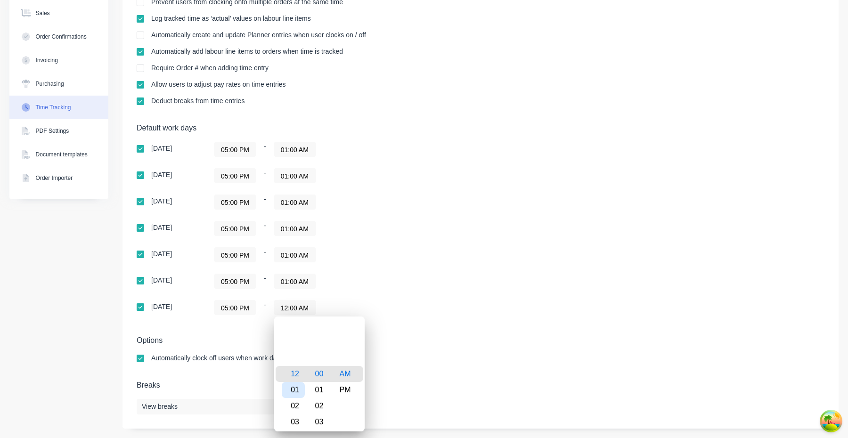
click at [296, 389] on div "01" at bounding box center [293, 390] width 23 height 16
type input "01:00 AM"
click at [429, 380] on h5 "Breaks" at bounding box center [480, 384] width 687 height 9
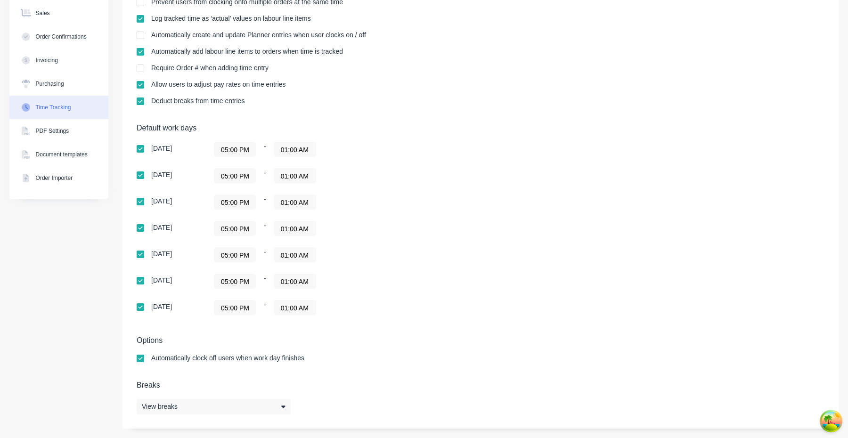
click at [404, 273] on div "Sunday 05:00 PM - 01:00 AM Monday 05:00 PM - 01:00 AM Tuesday 05:00 PM - 01:00 …" at bounding box center [302, 228] width 330 height 173
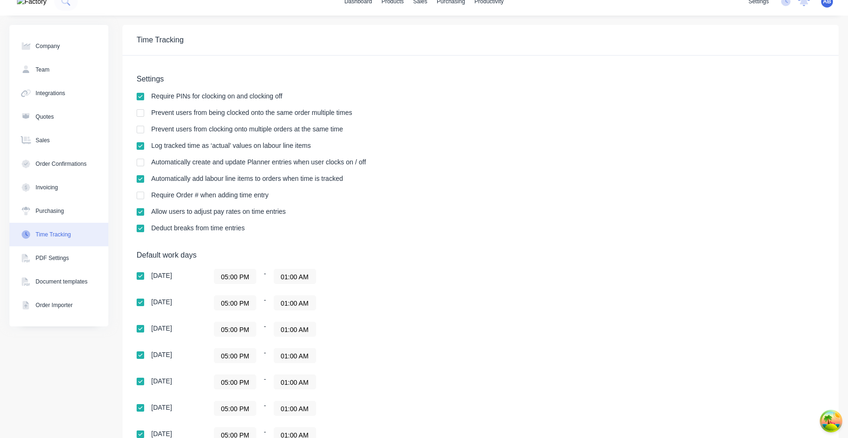
scroll to position [10, 0]
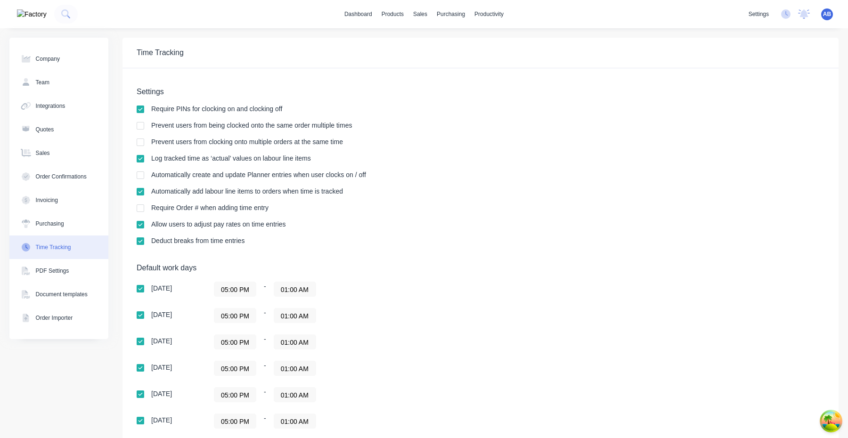
click at [832, 16] on div "AB HD Prod Test Aimon Bio Administrator Profile Sign out" at bounding box center [827, 14] width 12 height 12
click at [51, 53] on button "Company" at bounding box center [58, 59] width 99 height 24
select select "AU"
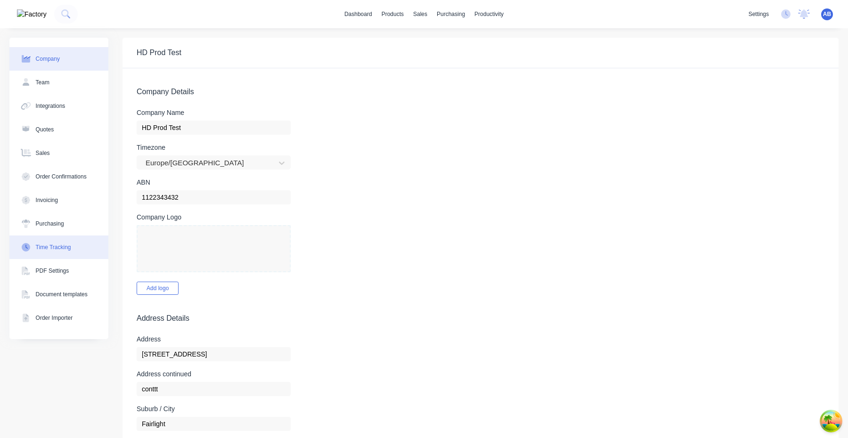
click at [60, 247] on div "Time Tracking" at bounding box center [53, 247] width 35 height 8
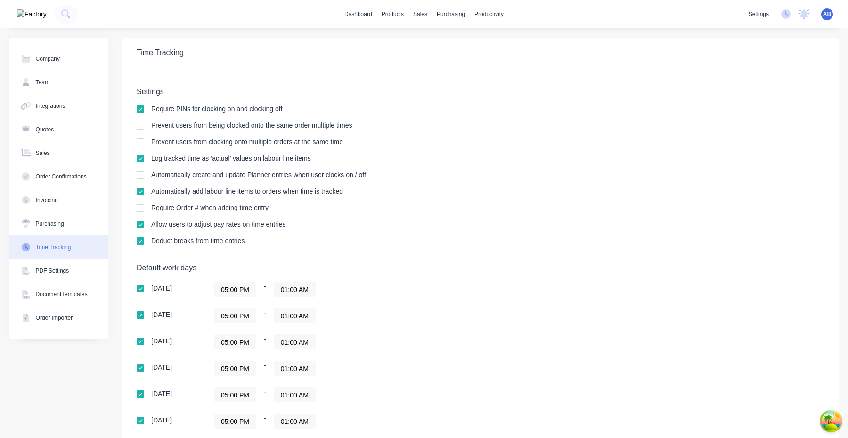
click at [231, 392] on input "05:00 PM" at bounding box center [234, 395] width 41 height 14
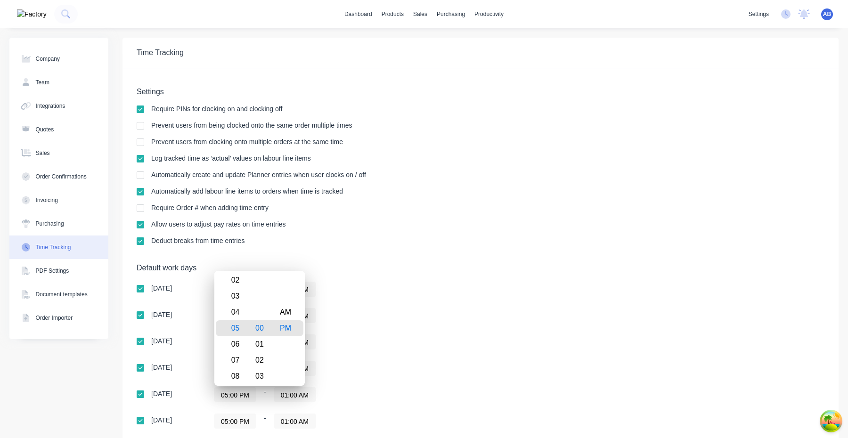
click at [436, 370] on div "05:00 PM - 01:00 AM" at bounding box center [331, 368] width 235 height 15
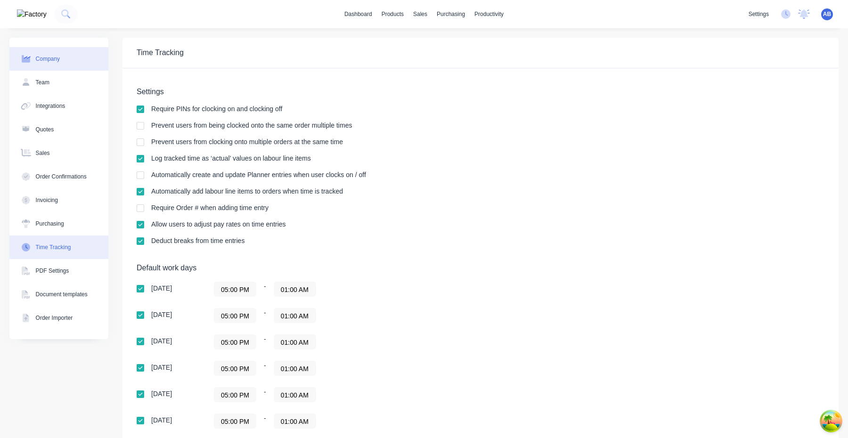
click at [78, 63] on button "Company" at bounding box center [58, 59] width 99 height 24
select select "AU"
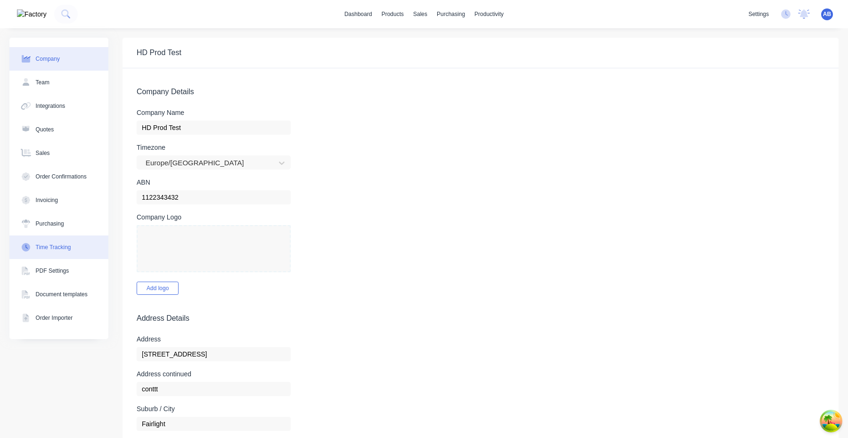
click at [67, 253] on button "Time Tracking" at bounding box center [58, 247] width 99 height 24
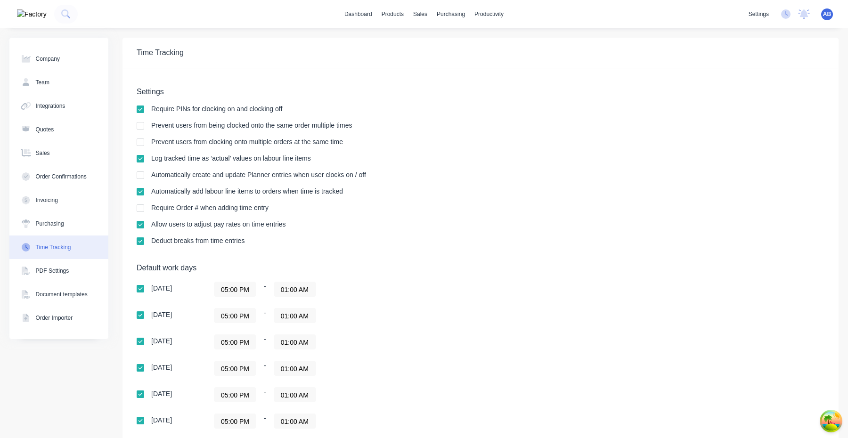
click at [825, 16] on span "AB" at bounding box center [827, 14] width 8 height 8
click at [764, 96] on button "Profile" at bounding box center [767, 99] width 125 height 19
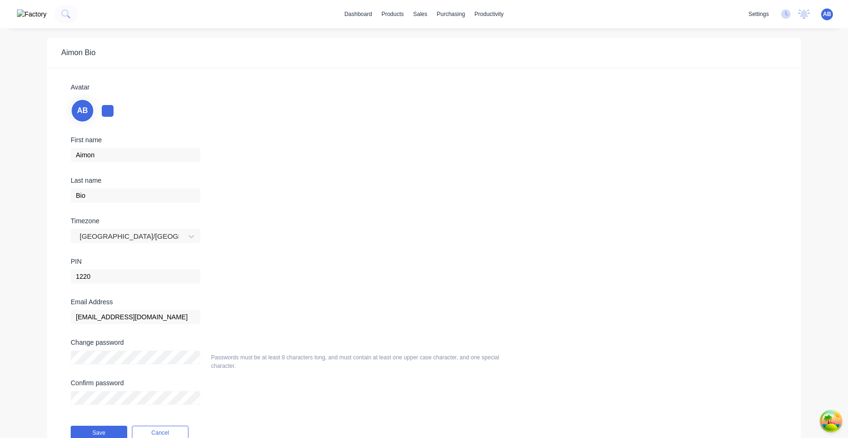
scroll to position [6, 0]
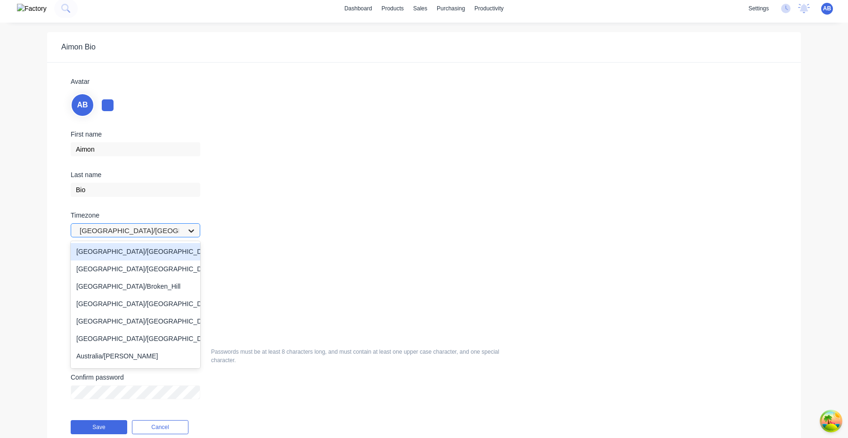
click at [183, 227] on div at bounding box center [191, 230] width 17 height 15
type input "Europe/Lon"
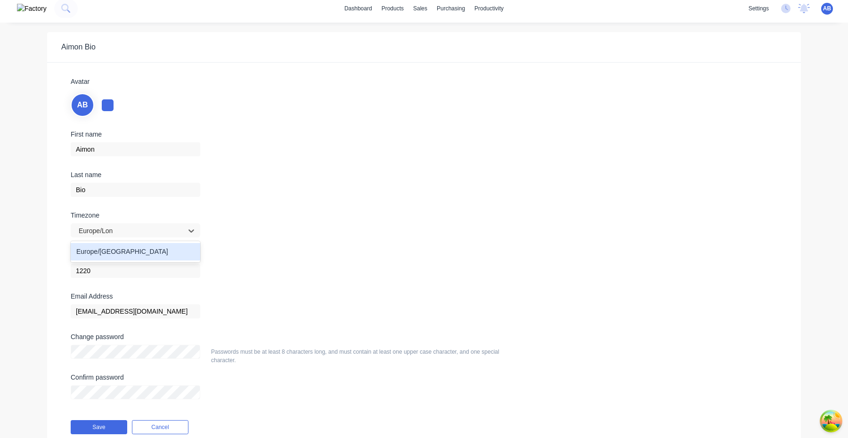
click at [150, 258] on div "Europe/[GEOGRAPHIC_DATA]" at bounding box center [135, 251] width 129 height 17
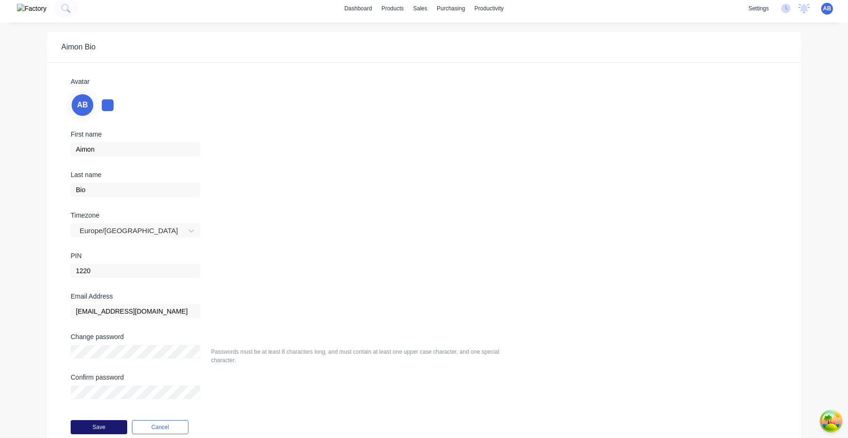
click at [112, 428] on button "Save" at bounding box center [99, 427] width 57 height 14
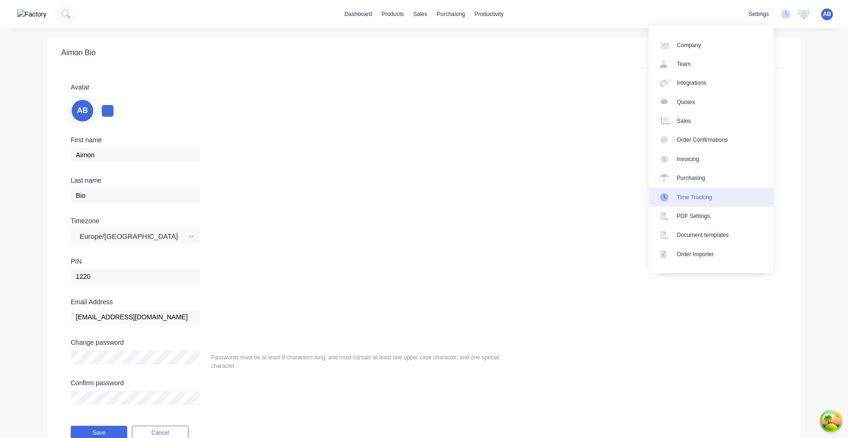
click at [703, 196] on div "Time Tracking" at bounding box center [694, 197] width 35 height 8
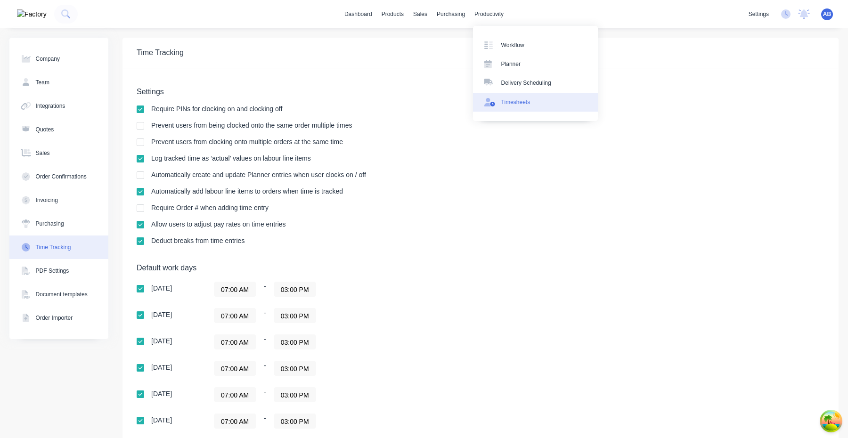
click at [515, 99] on div "Timesheets" at bounding box center [515, 102] width 29 height 8
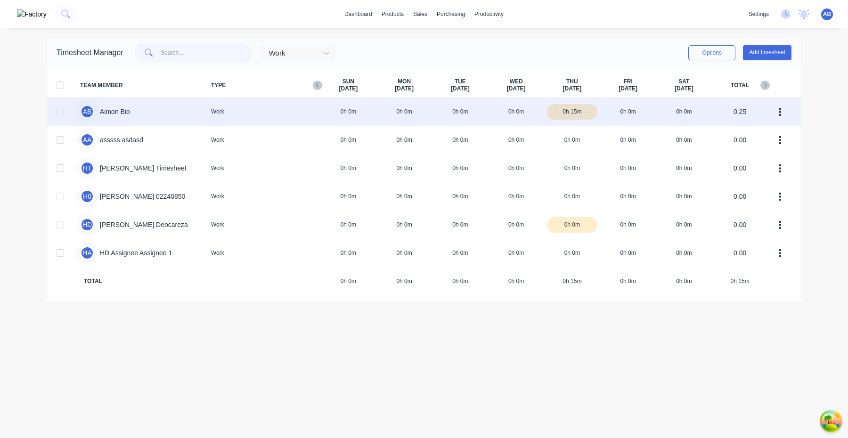
click at [58, 113] on div at bounding box center [60, 111] width 19 height 19
click at [63, 110] on div at bounding box center [60, 111] width 19 height 19
click at [108, 110] on div "A B Aimon Bio Work 0h 0m 0h 0m 0h 0m 0h 0m 0h 15m 0h 0m 0h 0m 0.25" at bounding box center [423, 111] width 753 height 28
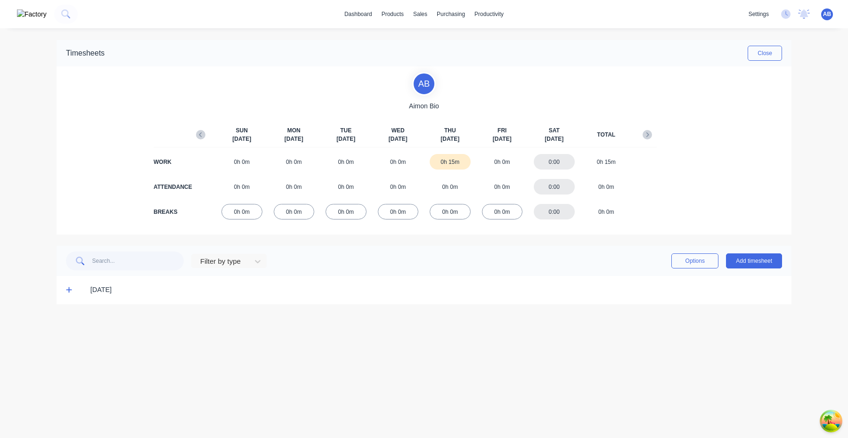
click at [70, 289] on icon at bounding box center [69, 289] width 6 height 7
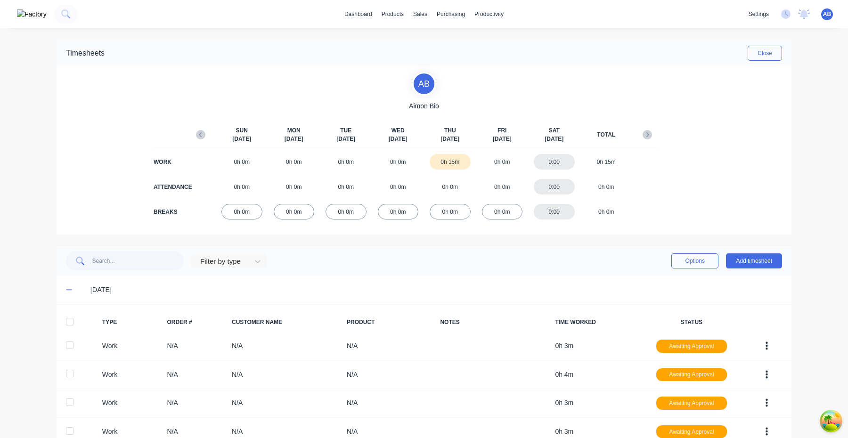
click at [72, 325] on div at bounding box center [69, 321] width 19 height 19
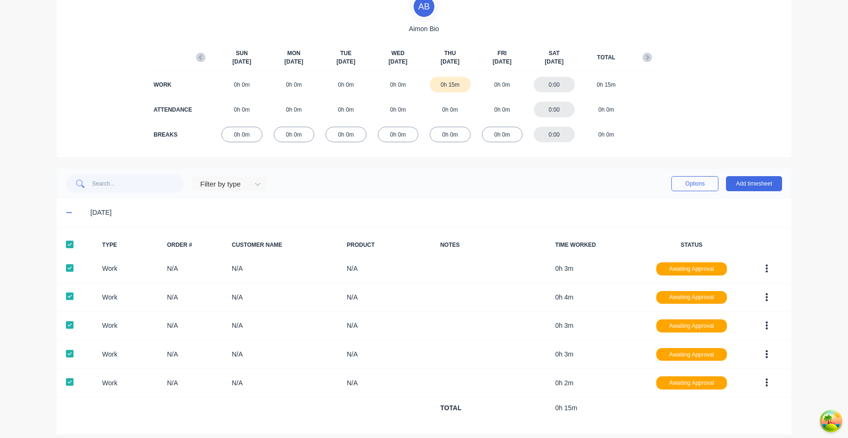
scroll to position [85, 0]
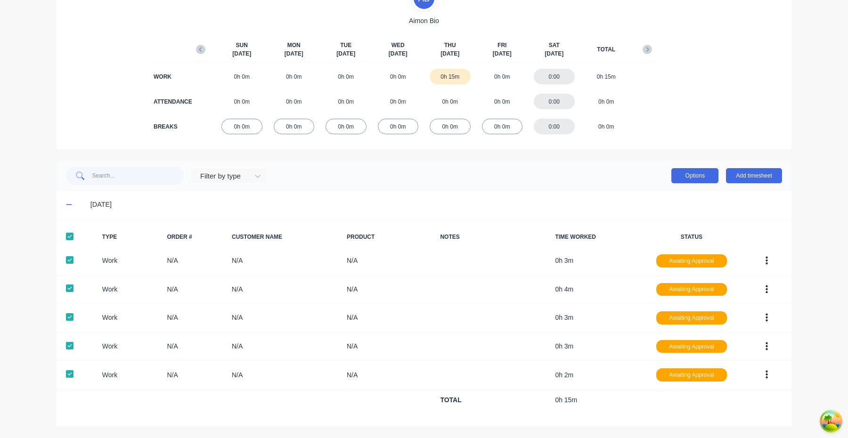
click at [696, 174] on button "Options" at bounding box center [694, 175] width 47 height 15
click at [669, 231] on div "Delete" at bounding box center [673, 238] width 73 height 14
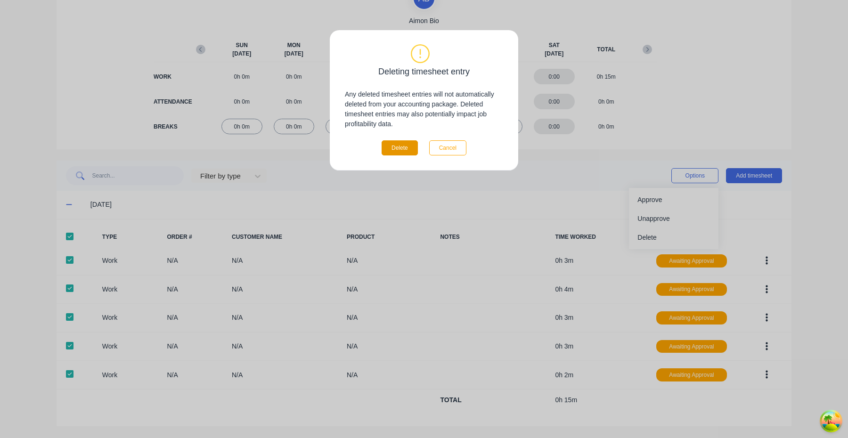
click at [402, 147] on button "Delete" at bounding box center [399, 147] width 36 height 15
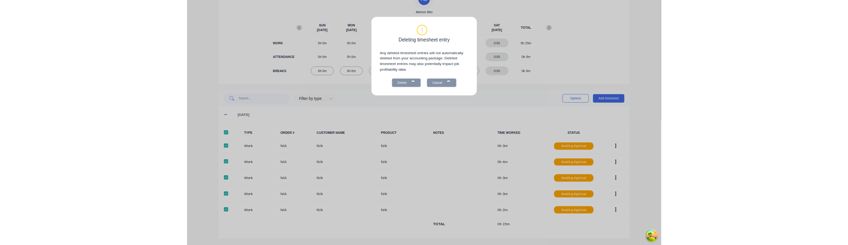
scroll to position [0, 0]
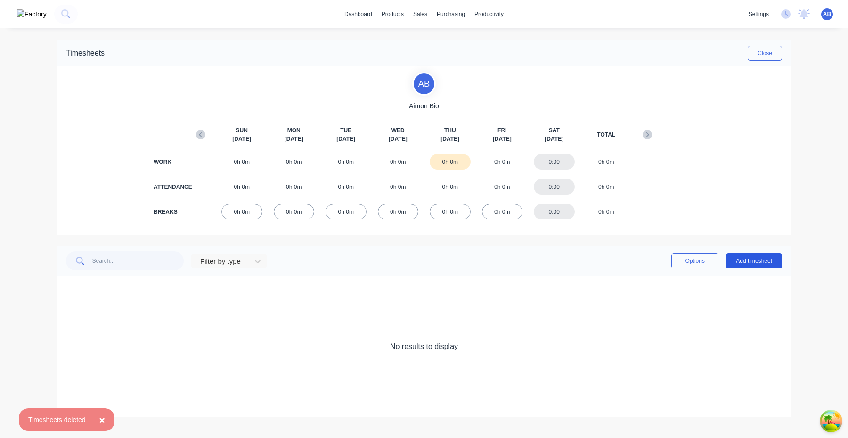
click at [775, 263] on button "Add timesheet" at bounding box center [754, 260] width 56 height 15
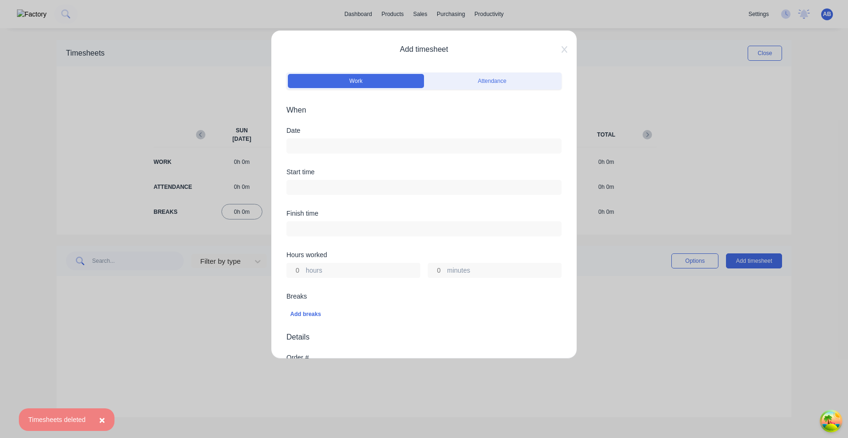
click at [421, 141] on input at bounding box center [424, 146] width 274 height 14
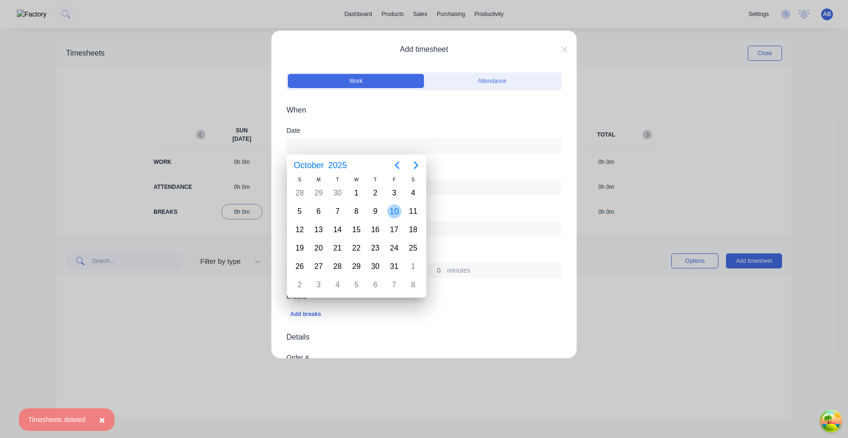
click at [395, 216] on div "10" at bounding box center [394, 211] width 14 height 14
type input "10/10/2025"
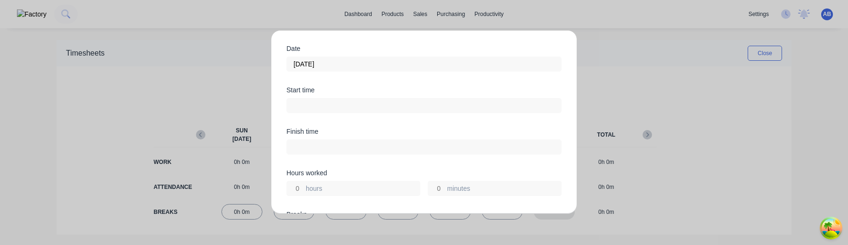
scroll to position [89, 0]
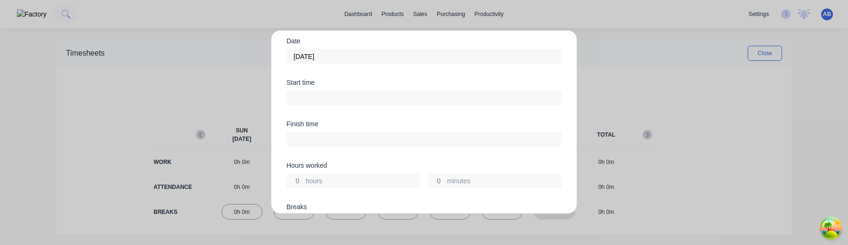
click at [327, 104] on input at bounding box center [424, 98] width 274 height 14
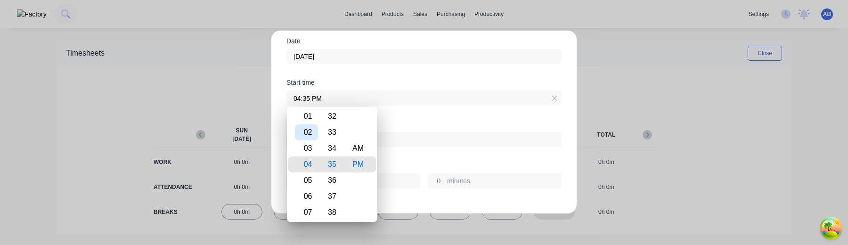
click at [313, 134] on div "02" at bounding box center [306, 132] width 23 height 16
click at [333, 162] on div "00" at bounding box center [332, 164] width 23 height 16
click at [333, 181] on div "30" at bounding box center [332, 180] width 23 height 16
type input "02:30 PM"
click at [406, 163] on div "Hours worked" at bounding box center [423, 165] width 275 height 7
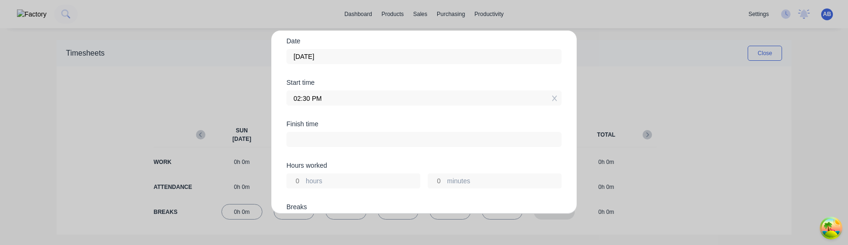
click at [295, 181] on input "hours" at bounding box center [295, 181] width 16 height 14
type input "2"
type input "04:30 PM"
type input "0"
click at [352, 160] on div "Finish time 04:30 PM" at bounding box center [423, 141] width 275 height 41
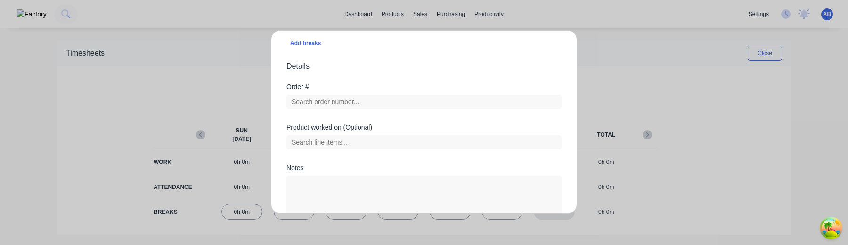
scroll to position [326, 0]
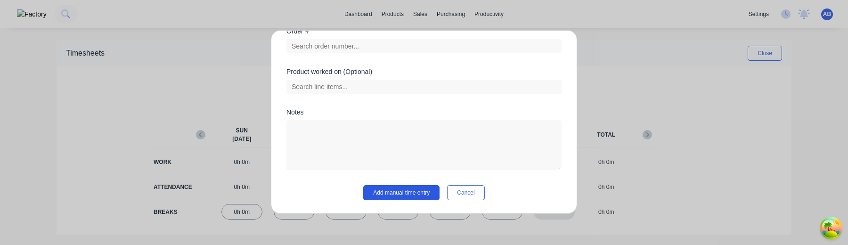
click at [431, 196] on button "Add manual time entry" at bounding box center [401, 192] width 76 height 15
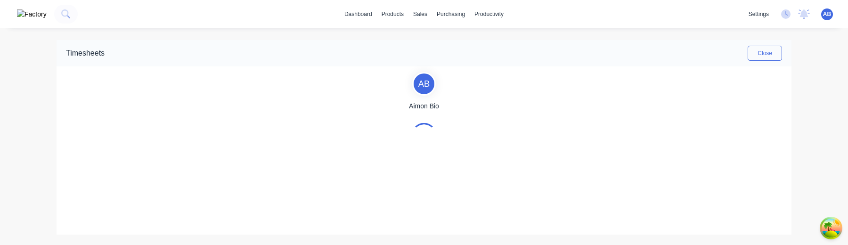
scroll to position [138, 0]
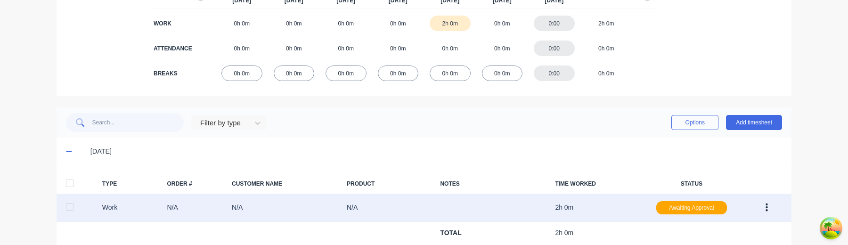
click at [71, 209] on div at bounding box center [69, 206] width 19 height 19
click at [70, 209] on div at bounding box center [69, 206] width 19 height 19
click at [768, 204] on button "button" at bounding box center [766, 207] width 22 height 17
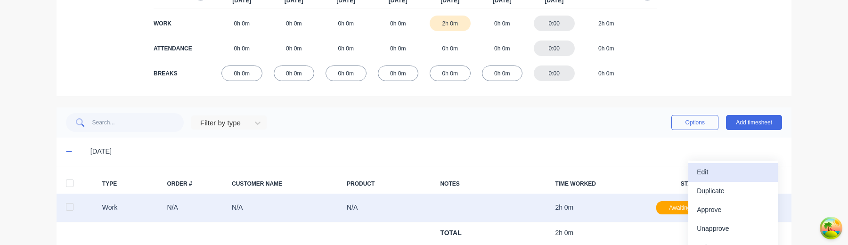
click at [761, 176] on div "Edit" at bounding box center [732, 172] width 73 height 14
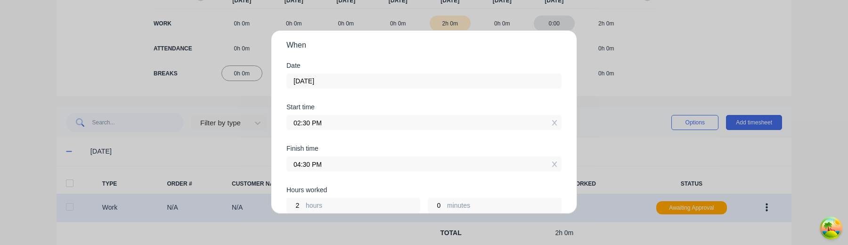
scroll to position [65, 0]
click at [404, 122] on input "02:30 PM" at bounding box center [424, 122] width 274 height 14
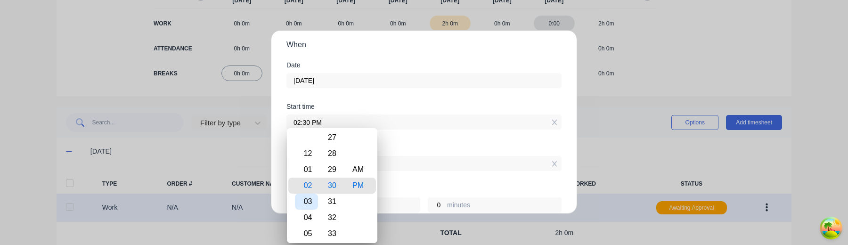
click at [311, 202] on div "03" at bounding box center [306, 202] width 23 height 16
type input "03:30 PM"
type input "1"
click at [414, 178] on div "Finish time 04:30 PM" at bounding box center [423, 165] width 275 height 41
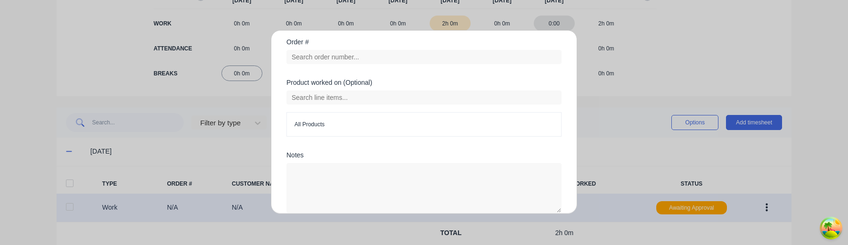
scroll to position [358, 0]
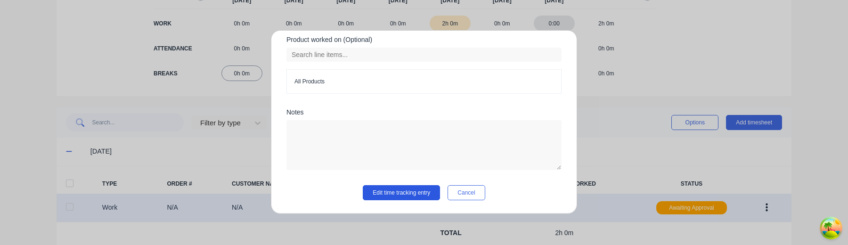
click at [403, 190] on button "Edit time tracking entry" at bounding box center [401, 192] width 77 height 15
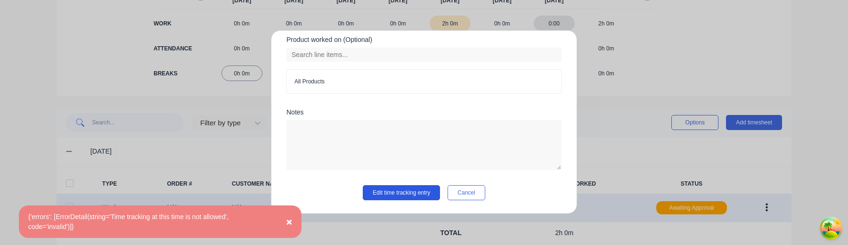
click at [404, 191] on button "Edit time tracking entry" at bounding box center [401, 192] width 77 height 15
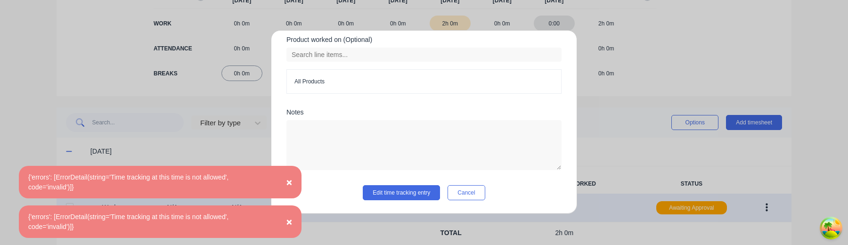
click at [291, 178] on span "×" at bounding box center [289, 182] width 6 height 11
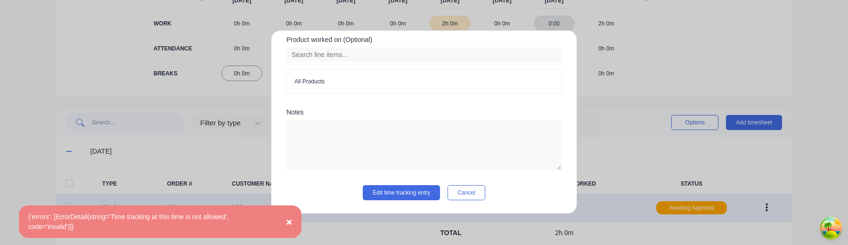
click at [290, 220] on span "×" at bounding box center [289, 221] width 6 height 11
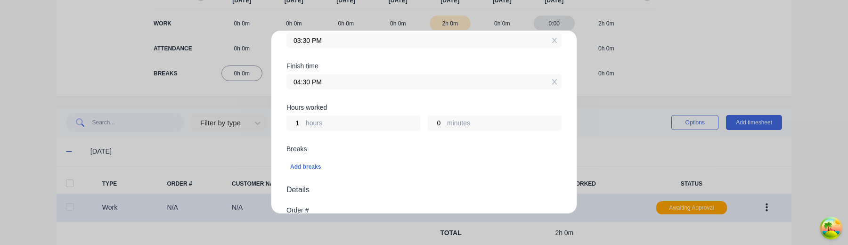
scroll to position [115, 0]
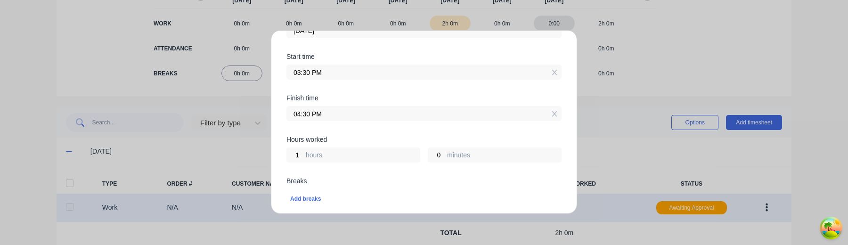
click at [341, 72] on input "03:30 PM" at bounding box center [424, 72] width 274 height 14
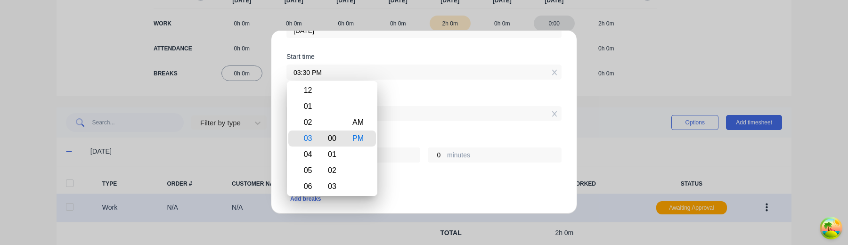
type input "03:00 PM"
type input "30"
click at [335, 136] on div "00" at bounding box center [332, 138] width 23 height 16
click at [442, 126] on div "Finish time 04:30 PM" at bounding box center [423, 115] width 275 height 41
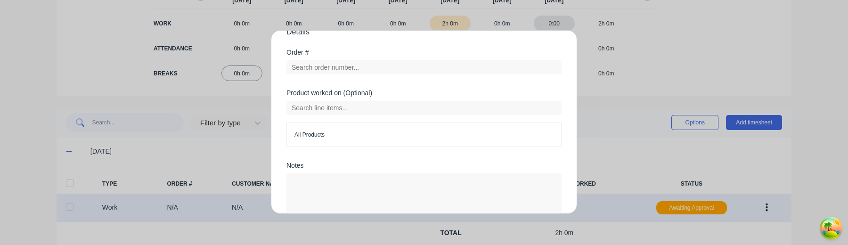
scroll to position [358, 0]
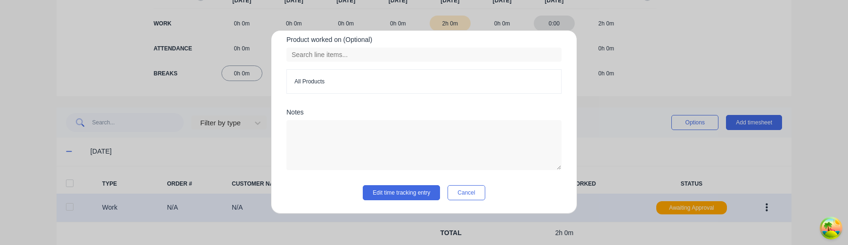
click at [389, 202] on div "Edit time tracking entry Work Attendance When Date 10/10/2025 Start time 03:00 …" at bounding box center [424, 122] width 306 height 184
click at [393, 193] on button "Edit time tracking entry" at bounding box center [401, 192] width 77 height 15
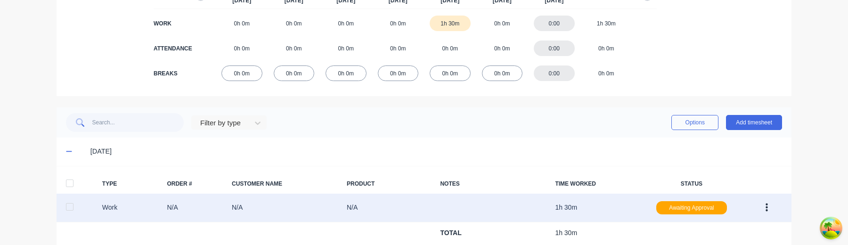
click at [767, 210] on icon "button" at bounding box center [766, 207] width 2 height 8
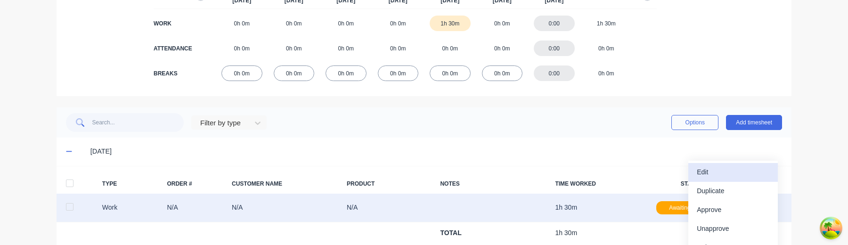
click at [753, 174] on div "Edit" at bounding box center [732, 172] width 73 height 14
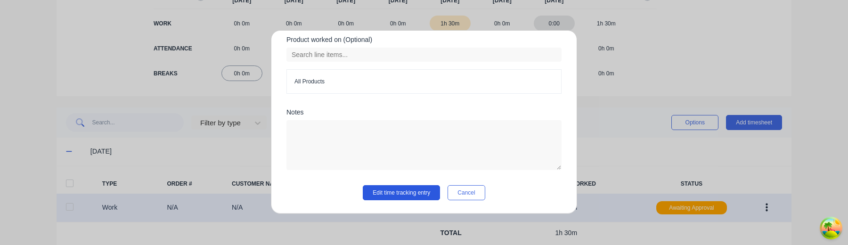
click at [402, 200] on button "Edit time tracking entry" at bounding box center [401, 192] width 77 height 15
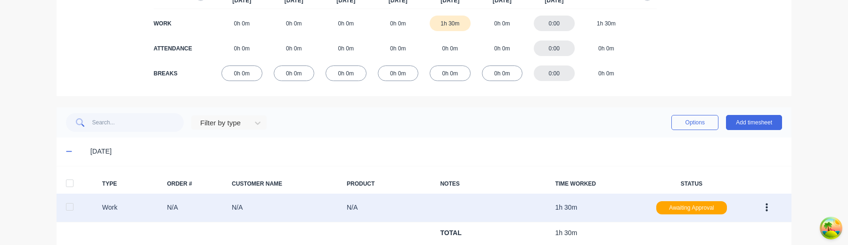
click at [761, 209] on button "button" at bounding box center [766, 207] width 22 height 17
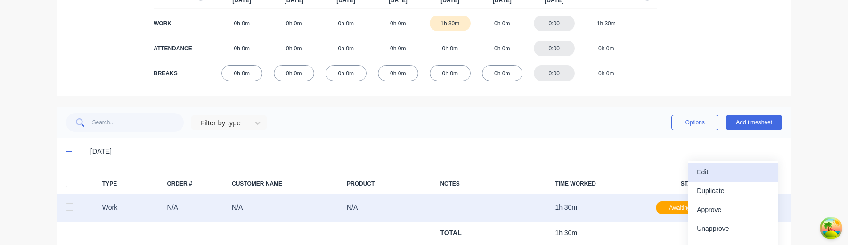
click at [726, 181] on button "Edit" at bounding box center [732, 172] width 89 height 19
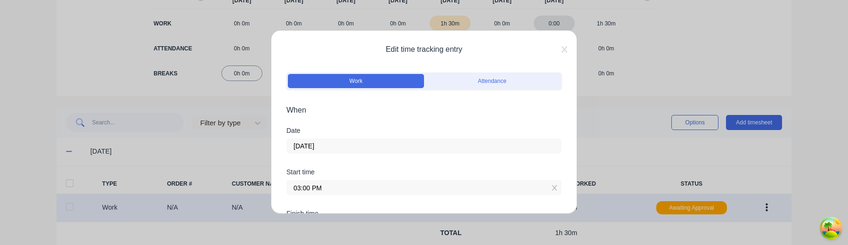
scroll to position [21, 0]
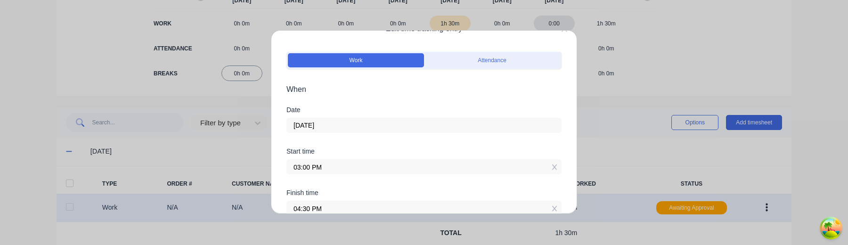
click at [362, 169] on input "03:00 PM" at bounding box center [424, 167] width 274 height 14
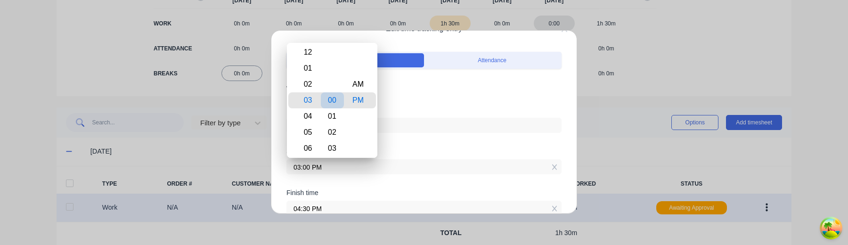
click at [332, 111] on div "01" at bounding box center [332, 116] width 23 height 16
type input "03:01 PM"
type input "29"
click at [426, 112] on div "Date" at bounding box center [423, 109] width 275 height 7
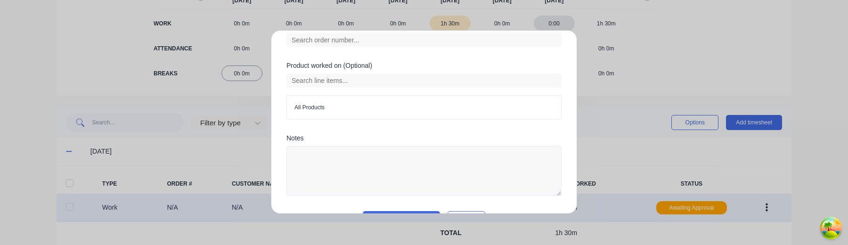
scroll to position [358, 0]
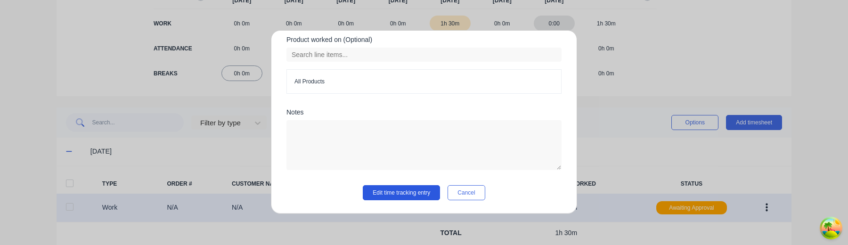
click at [408, 193] on button "Edit time tracking entry" at bounding box center [401, 192] width 77 height 15
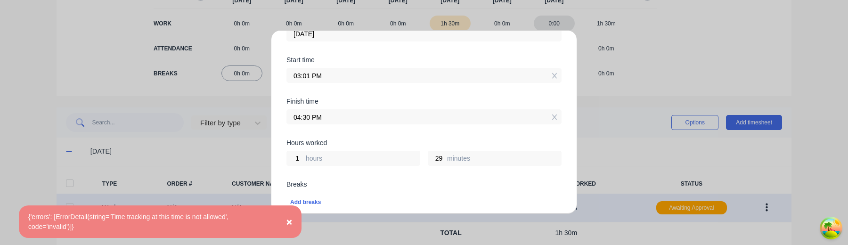
scroll to position [104, 0]
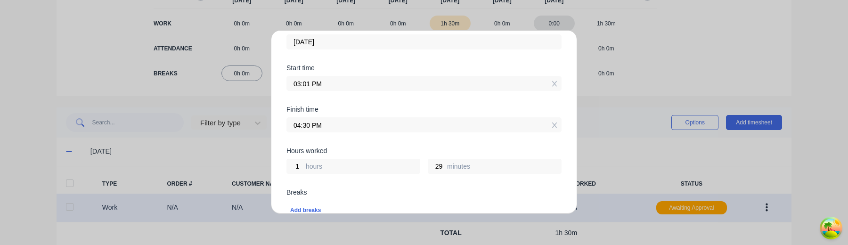
click at [312, 85] on input "03:01 PM" at bounding box center [424, 83] width 274 height 14
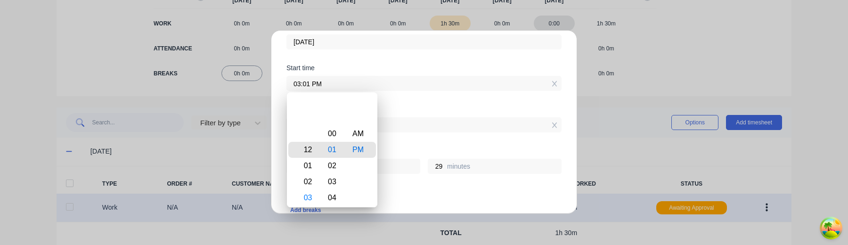
type input "12:01 PM"
type input "4"
click at [309, 148] on div "12" at bounding box center [306, 150] width 23 height 16
click at [358, 131] on div "AM" at bounding box center [358, 134] width 23 height 16
type input "12:01 AM"
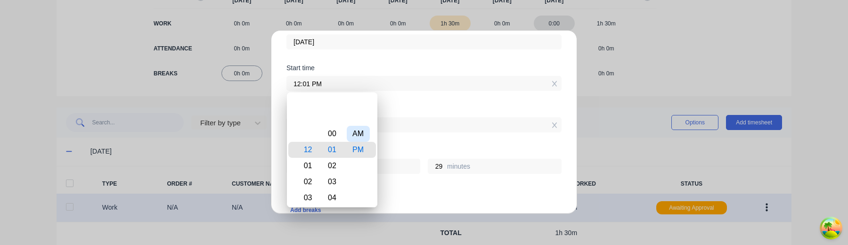
type input "16"
click at [334, 131] on div "00" at bounding box center [332, 134] width 23 height 16
type input "12:00 AM"
type input "30"
click at [423, 114] on div "Finish time 04:30 PM" at bounding box center [423, 119] width 275 height 26
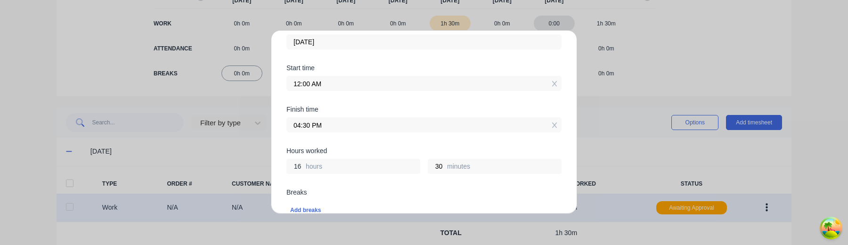
click at [301, 167] on input "16" at bounding box center [295, 166] width 16 height 14
type input "3"
type input "03:30 AM"
click at [343, 190] on div "Breaks" at bounding box center [423, 192] width 275 height 7
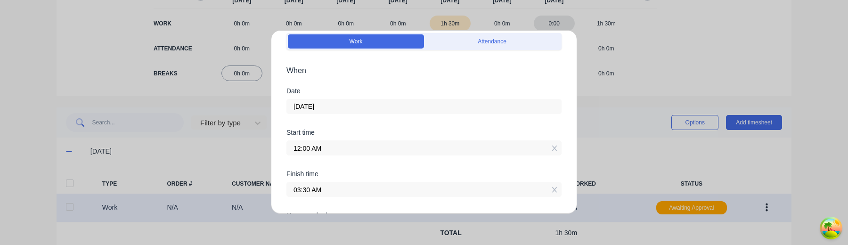
scroll to position [17, 0]
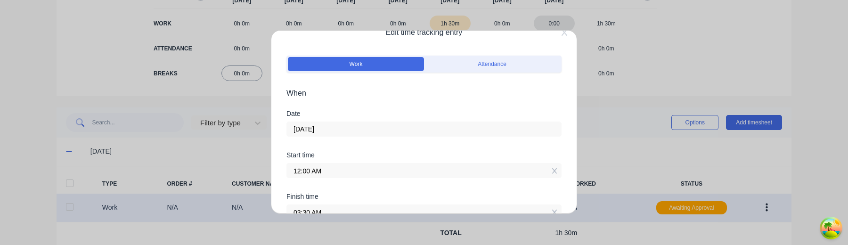
click at [345, 129] on input "[DATE]" at bounding box center [424, 129] width 274 height 14
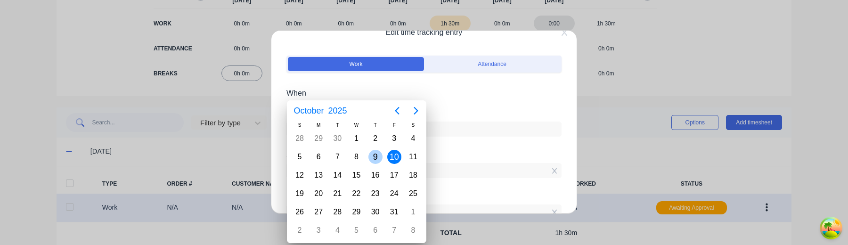
click at [382, 159] on div "9" at bounding box center [375, 157] width 19 height 18
type input "09/10/2025"
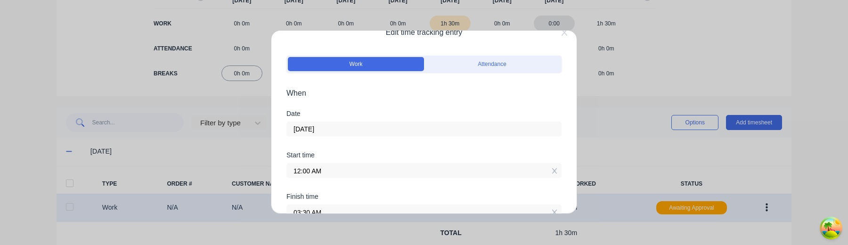
click at [468, 154] on div "Start time" at bounding box center [423, 155] width 275 height 7
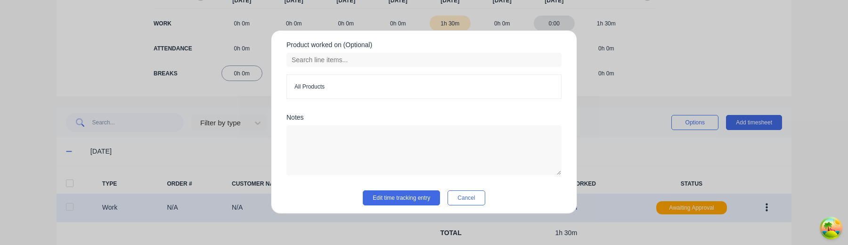
scroll to position [358, 0]
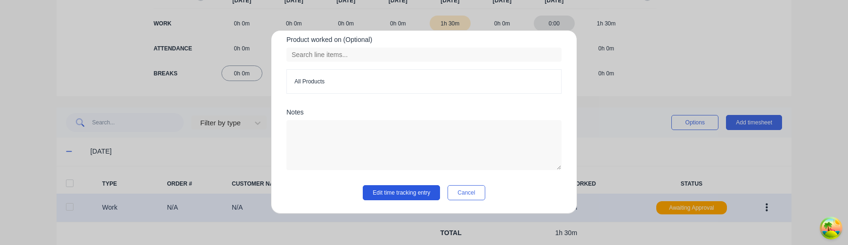
click at [391, 194] on button "Edit time tracking entry" at bounding box center [401, 192] width 77 height 15
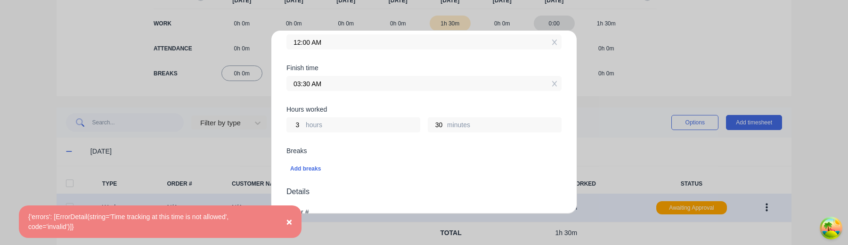
scroll to position [129, 0]
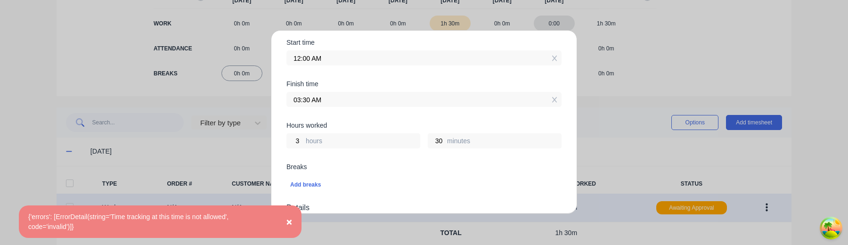
click at [321, 54] on input "12:00 AM" at bounding box center [424, 58] width 274 height 14
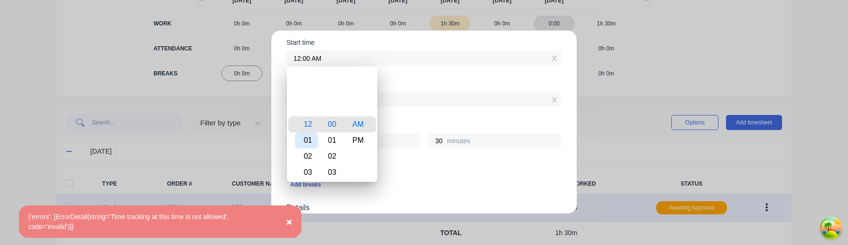
click at [308, 143] on div "01" at bounding box center [306, 140] width 23 height 16
type input "01:00 AM"
type input "2"
click at [420, 133] on div "2 hours 30 minutes" at bounding box center [423, 139] width 275 height 17
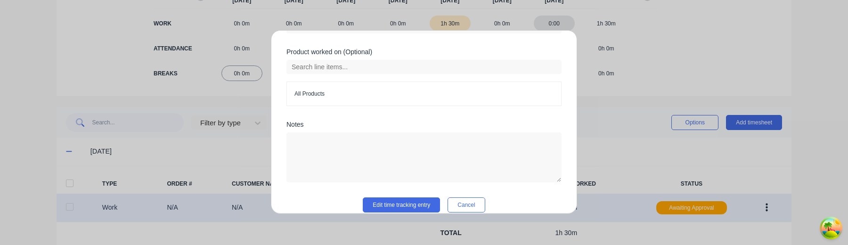
scroll to position [358, 0]
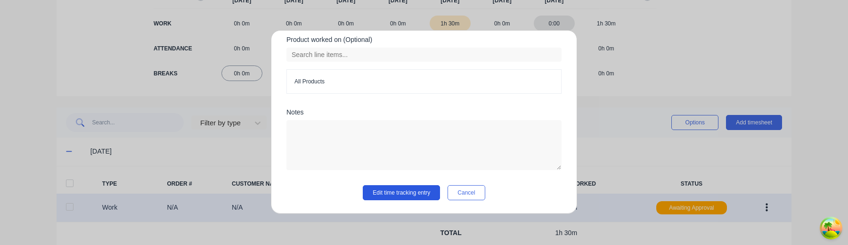
click at [409, 188] on button "Edit time tracking entry" at bounding box center [401, 192] width 77 height 15
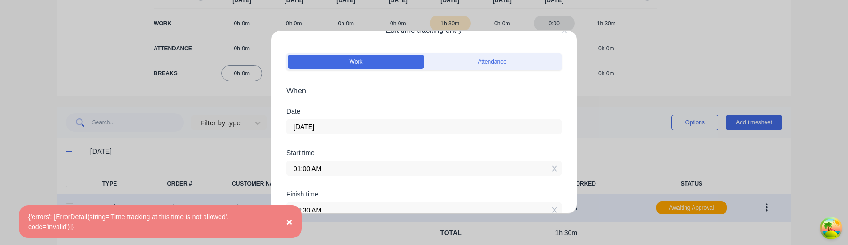
scroll to position [19, 0]
click at [321, 129] on input "09/10/2025" at bounding box center [424, 127] width 274 height 14
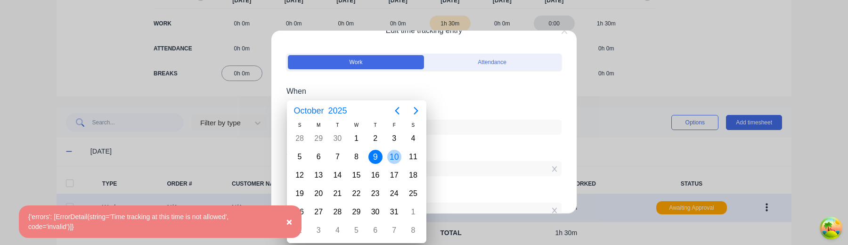
click at [394, 156] on div "10" at bounding box center [394, 157] width 14 height 14
type input "[DATE]"
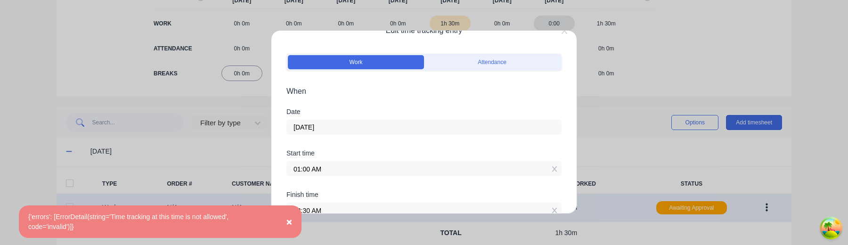
click at [441, 147] on div "Date 10/10/2025" at bounding box center [423, 128] width 275 height 41
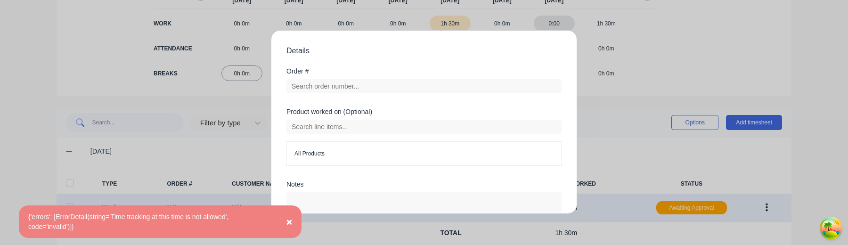
scroll to position [358, 0]
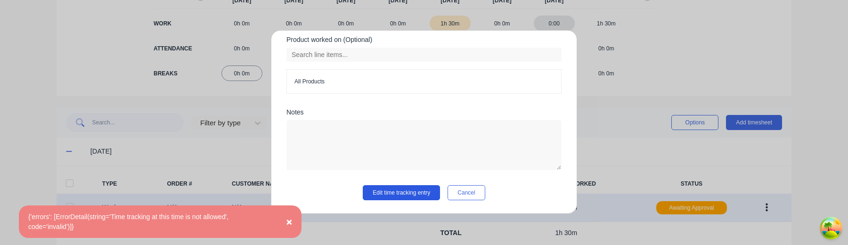
click at [402, 193] on button "Edit time tracking entry" at bounding box center [401, 192] width 77 height 15
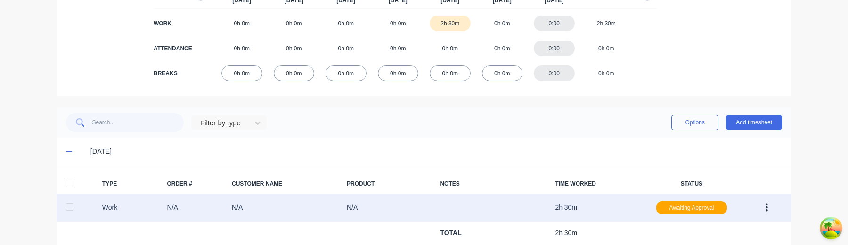
scroll to position [164, 0]
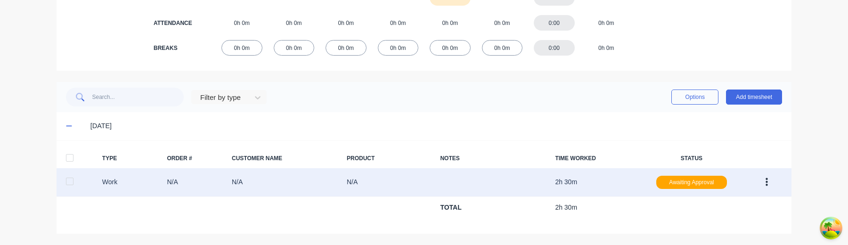
click at [769, 180] on button "button" at bounding box center [766, 182] width 22 height 17
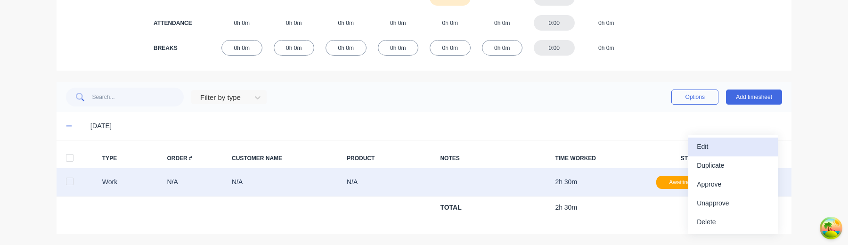
click at [748, 149] on div "Edit" at bounding box center [732, 147] width 73 height 14
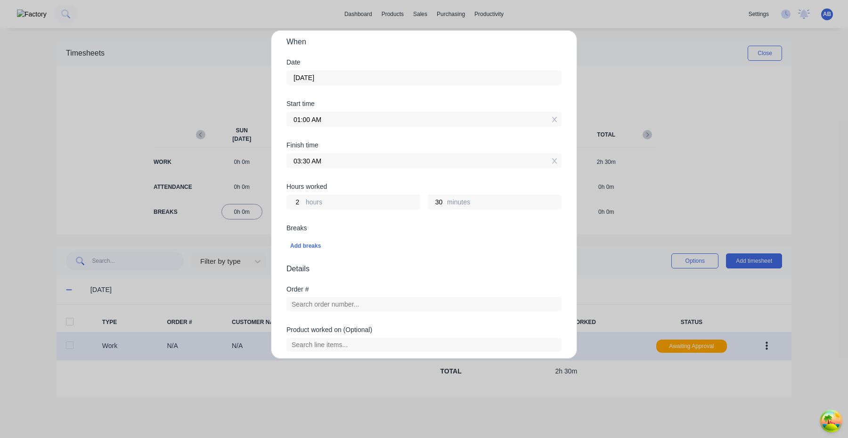
scroll to position [0, 0]
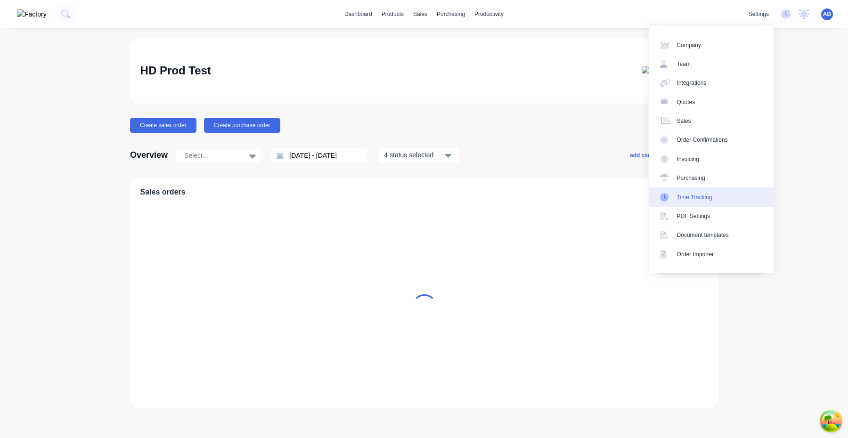
click at [711, 196] on div "Time Tracking" at bounding box center [694, 197] width 35 height 8
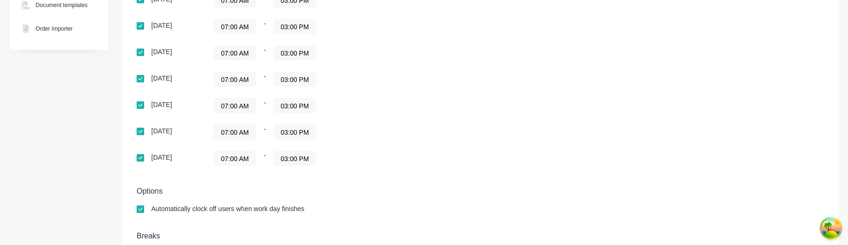
scroll to position [303, 0]
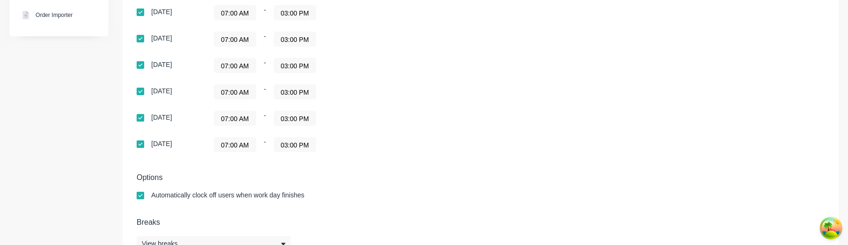
click at [235, 120] on input "07:00 AM" at bounding box center [234, 118] width 41 height 14
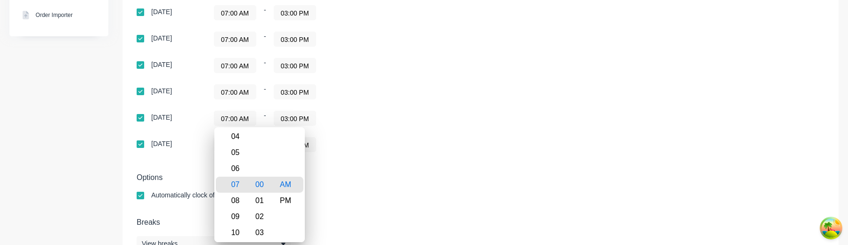
click at [402, 116] on div "07:00 AM - 03:00 PM" at bounding box center [331, 118] width 235 height 15
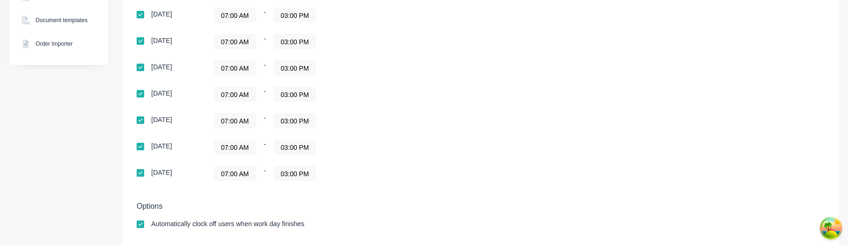
scroll to position [268, 0]
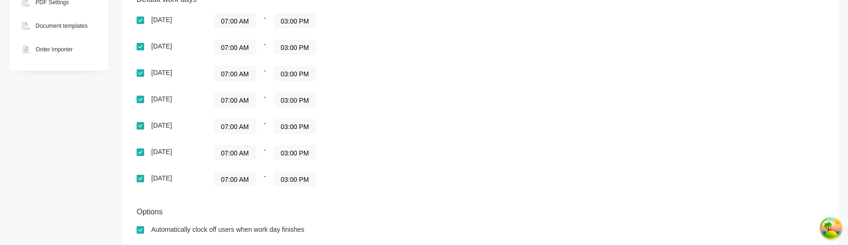
click at [239, 151] on input "07:00 AM" at bounding box center [234, 152] width 41 height 14
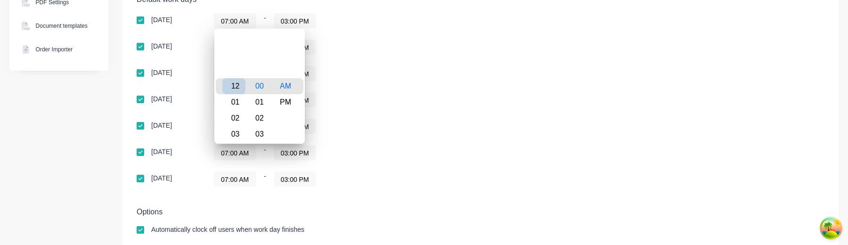
type input "12:00 AM"
click at [234, 86] on div "12" at bounding box center [233, 86] width 23 height 16
click at [351, 123] on div "07:00 AM - 03:00 PM" at bounding box center [331, 126] width 235 height 15
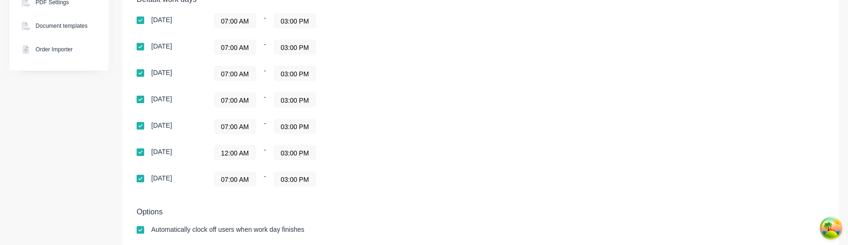
scroll to position [0, 0]
click at [302, 152] on input "03:00 PM" at bounding box center [294, 152] width 41 height 14
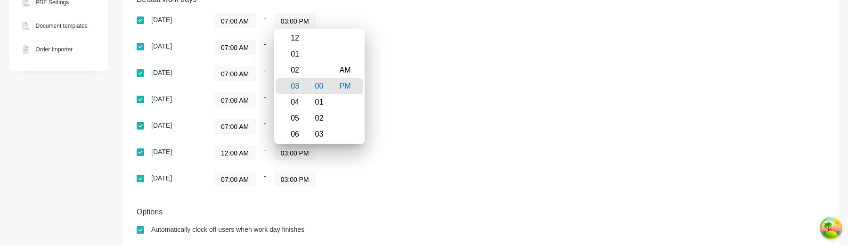
click at [450, 97] on div "Wednesday 07:00 AM - 03:00 PM" at bounding box center [302, 99] width 330 height 15
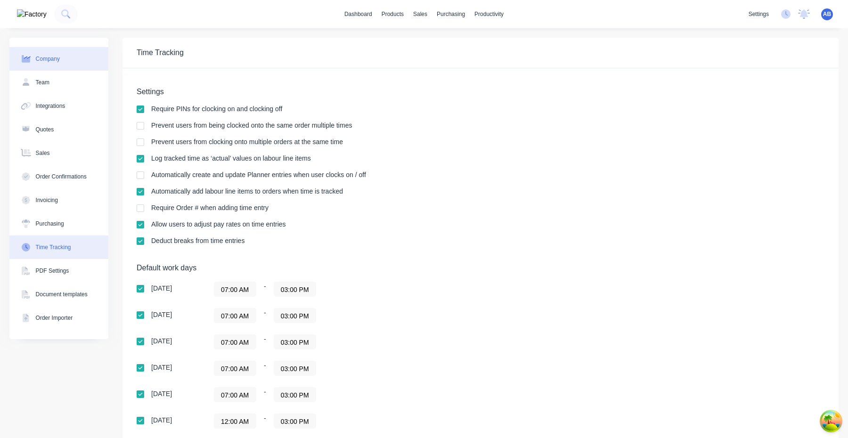
click at [68, 56] on button "Company" at bounding box center [58, 59] width 99 height 24
select select "AU"
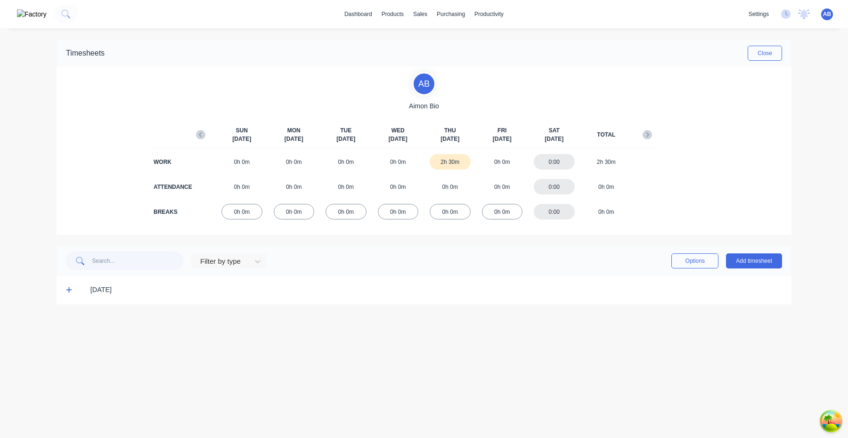
click at [66, 291] on icon at bounding box center [69, 289] width 6 height 7
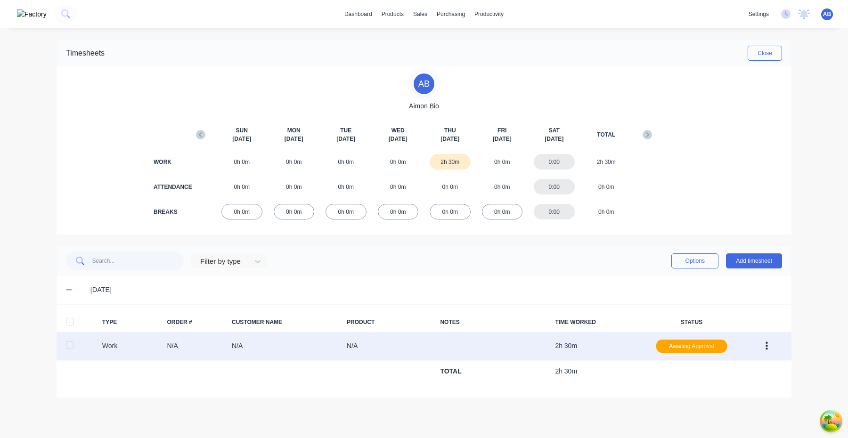
click at [768, 347] on button "button" at bounding box center [766, 346] width 22 height 17
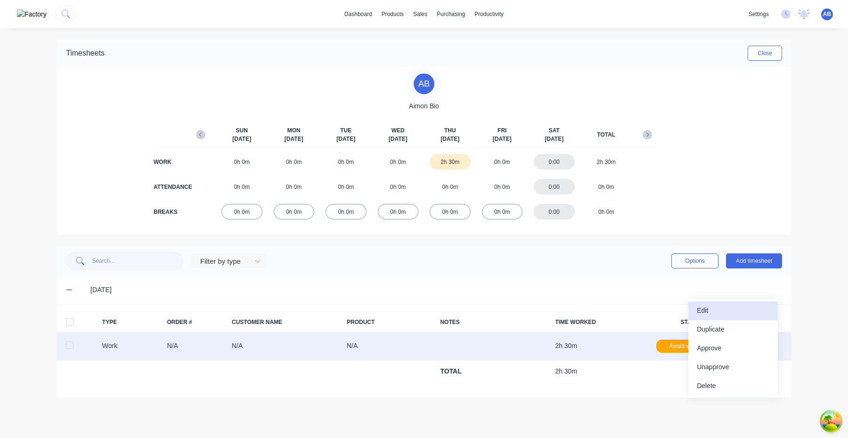
click at [752, 306] on div "Edit" at bounding box center [732, 311] width 73 height 14
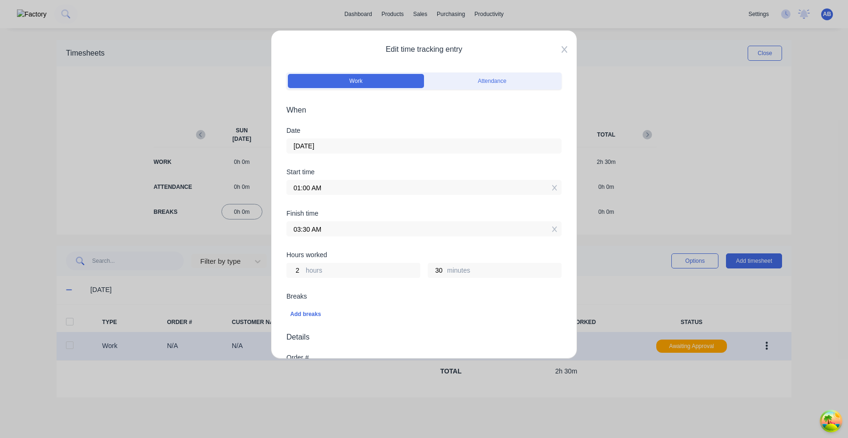
click at [566, 46] on icon at bounding box center [564, 50] width 6 height 8
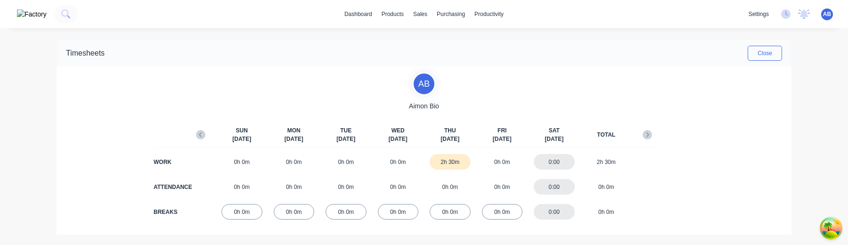
scroll to position [71, 0]
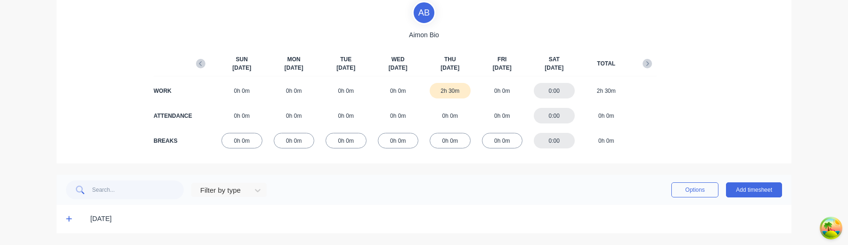
click at [71, 218] on icon at bounding box center [69, 218] width 6 height 7
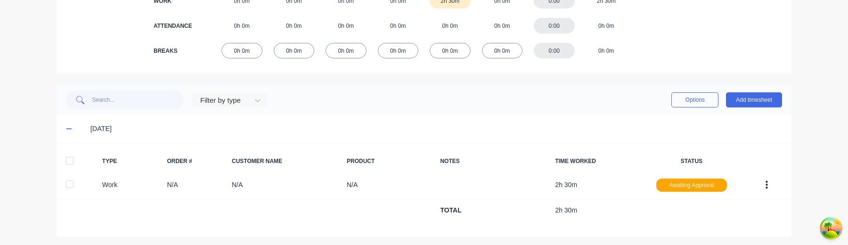
scroll to position [164, 0]
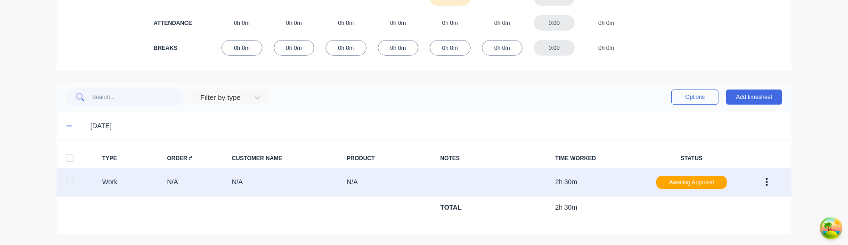
click at [767, 181] on icon "button" at bounding box center [766, 182] width 2 height 10
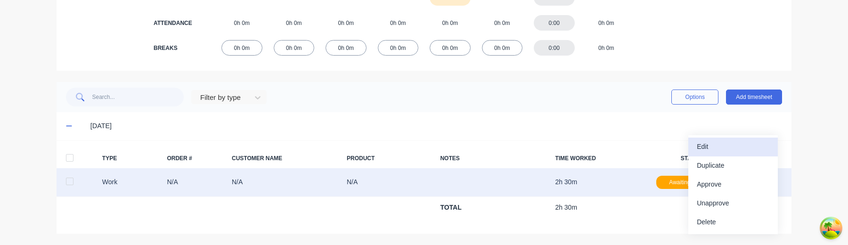
click at [738, 151] on div "Edit" at bounding box center [732, 147] width 73 height 14
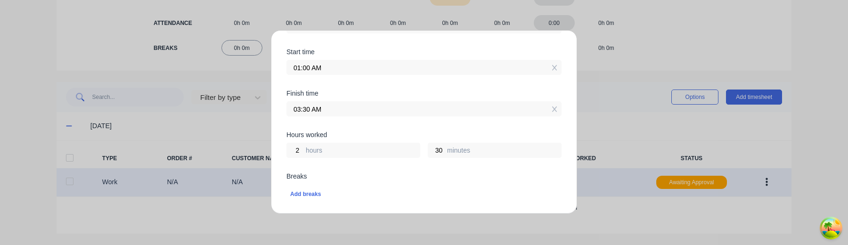
scroll to position [0, 0]
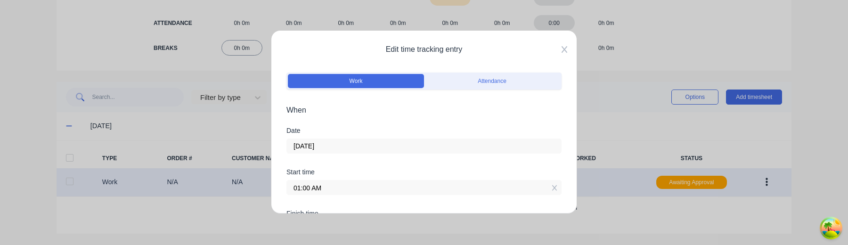
click at [565, 49] on icon at bounding box center [564, 49] width 6 height 7
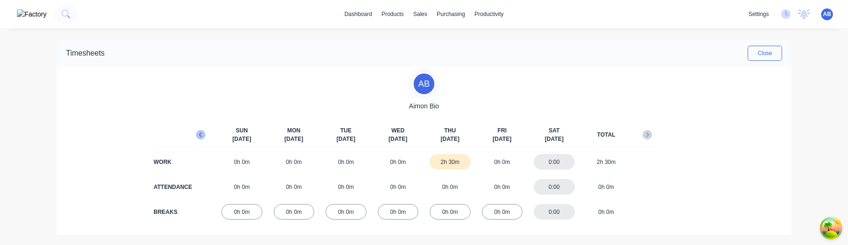
click at [199, 133] on icon "button" at bounding box center [200, 134] width 9 height 9
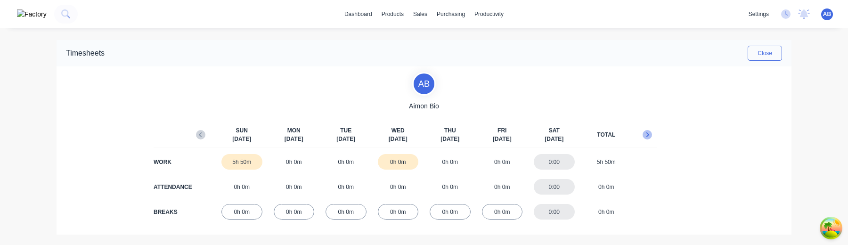
click at [647, 133] on icon "button" at bounding box center [647, 134] width 3 height 5
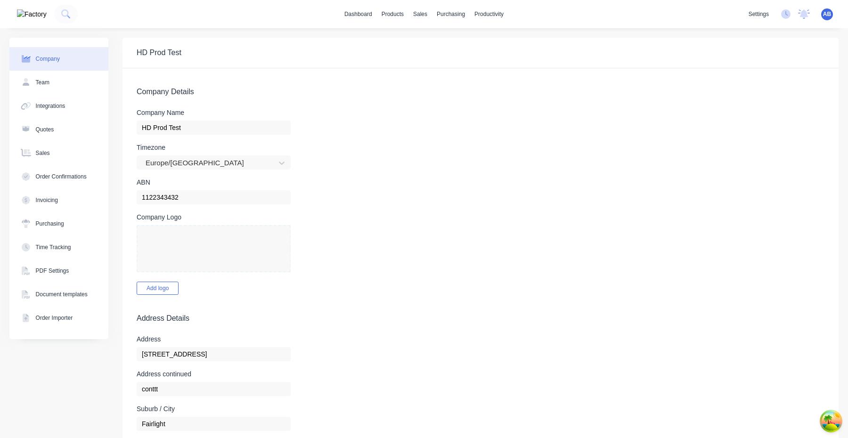
select select "AU"
click at [185, 161] on div at bounding box center [208, 163] width 126 height 12
click at [55, 251] on div "Time Tracking" at bounding box center [53, 247] width 35 height 8
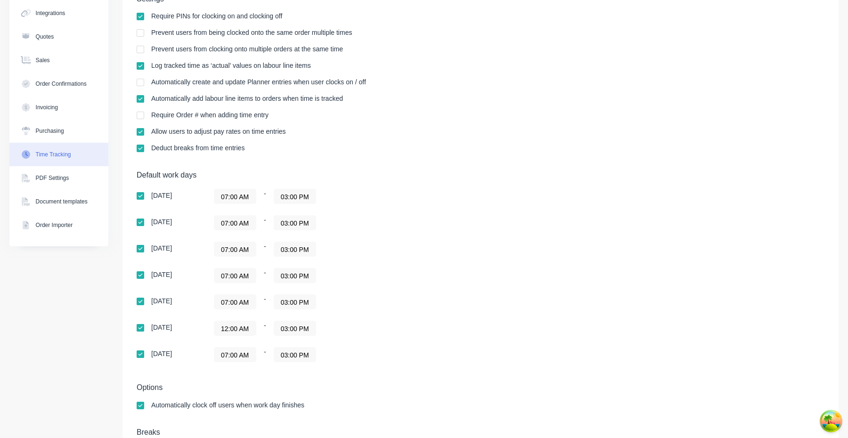
scroll to position [121, 0]
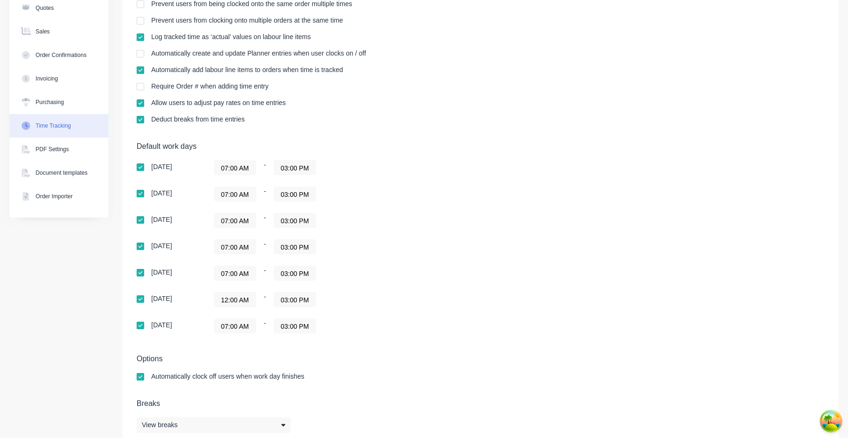
click at [234, 296] on input "12:00 AM" at bounding box center [234, 299] width 41 height 14
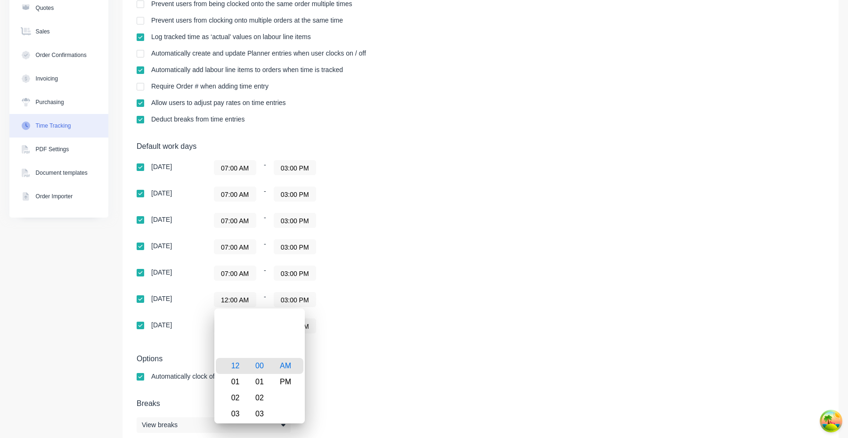
click at [388, 249] on div "07:00 AM - 03:00 PM" at bounding box center [331, 246] width 235 height 15
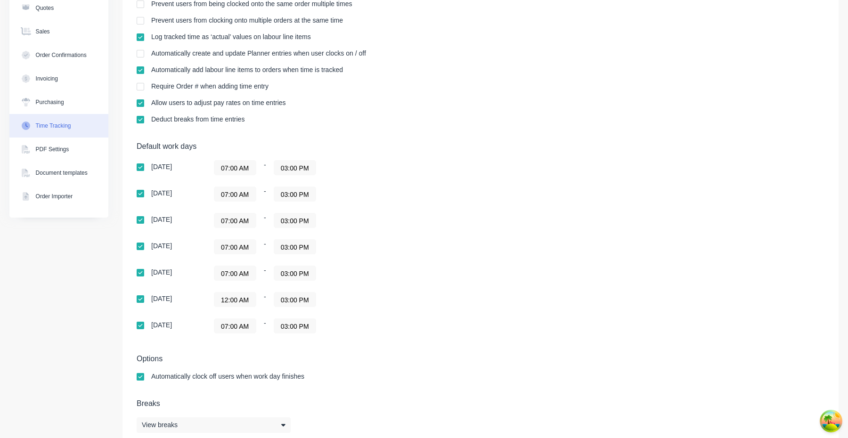
click at [235, 273] on input "07:00 AM" at bounding box center [234, 273] width 41 height 14
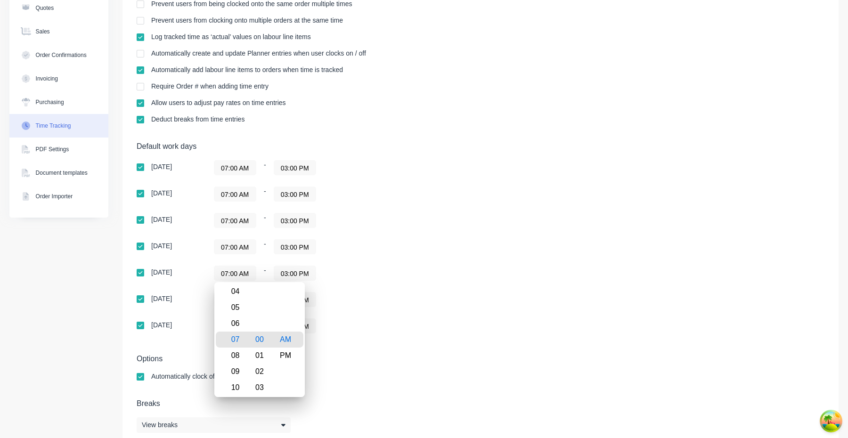
click at [425, 250] on div "07:00 AM - 03:00 PM" at bounding box center [331, 246] width 235 height 15
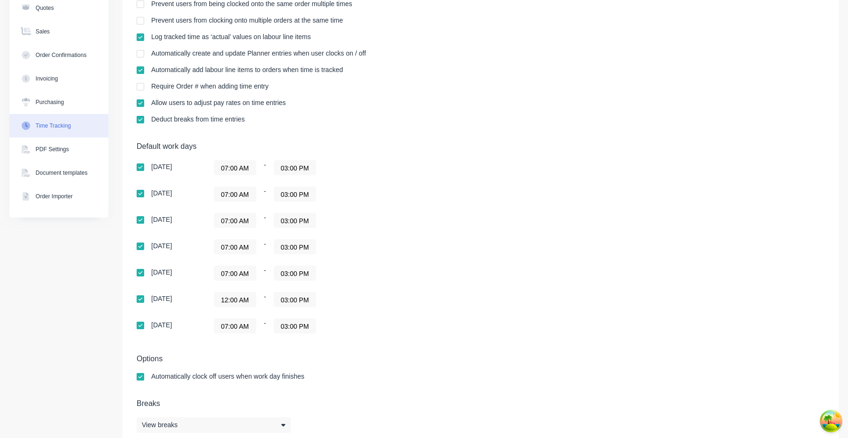
scroll to position [0, 0]
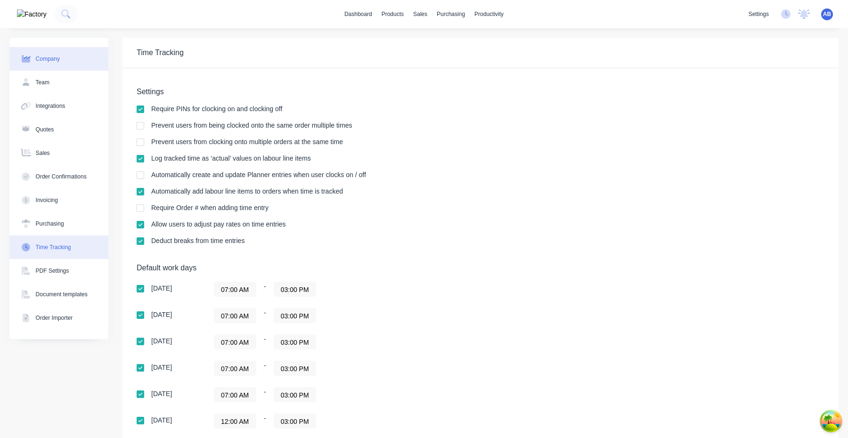
click at [52, 60] on div "Company" at bounding box center [48, 59] width 24 height 8
select select "AU"
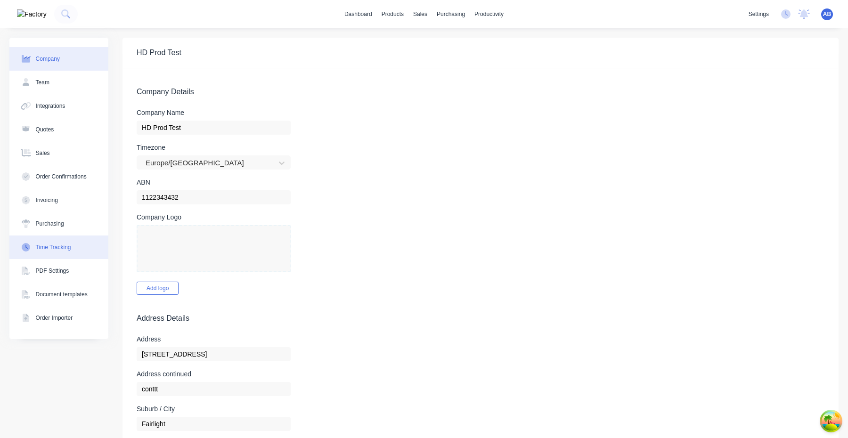
click at [56, 252] on button "Time Tracking" at bounding box center [58, 247] width 99 height 24
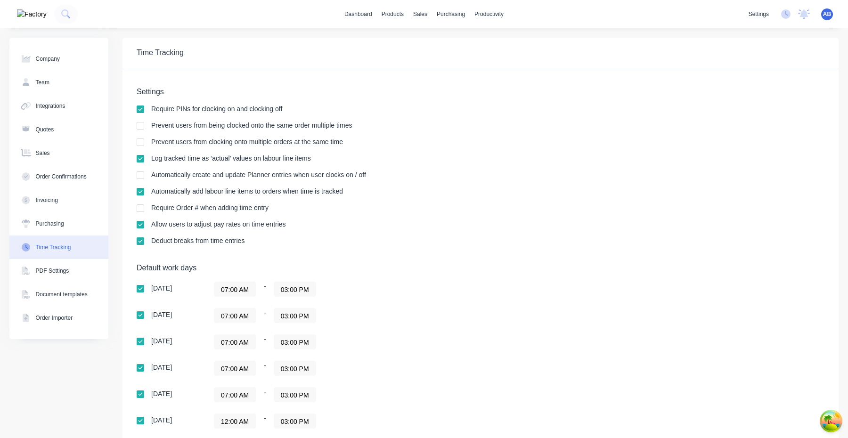
click at [826, 9] on div "AB HD Prod Test Aimon Bio Administrator Profile Sign out" at bounding box center [827, 14] width 12 height 12
click at [826, 16] on span "AB" at bounding box center [827, 14] width 8 height 8
click at [748, 97] on div "Profile" at bounding box center [742, 99] width 16 height 8
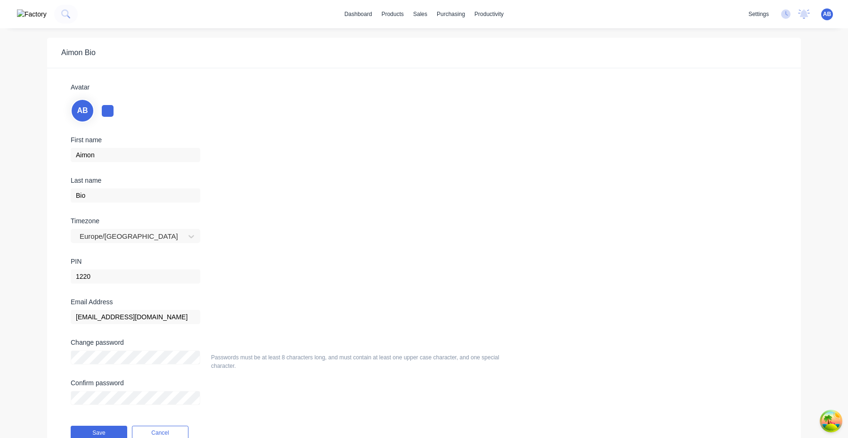
scroll to position [44, 0]
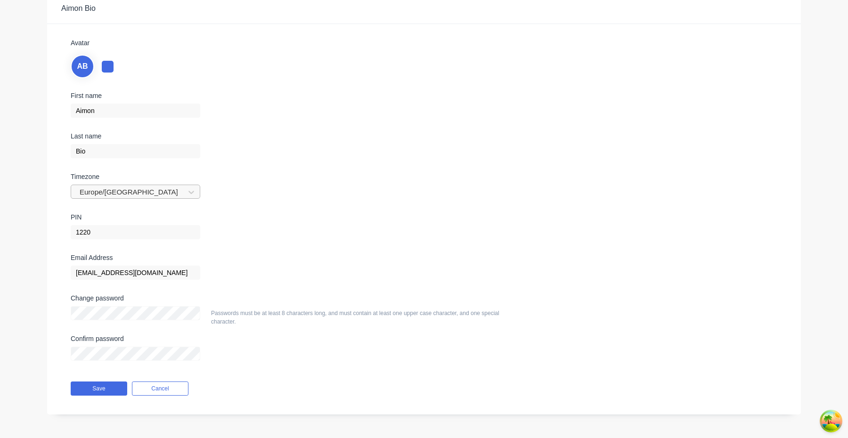
click at [119, 199] on div "Europe/London" at bounding box center [129, 192] width 107 height 14
type input "Asia/Manila"
click at [117, 214] on div "Asia/Manila" at bounding box center [135, 212] width 129 height 17
click at [95, 393] on button "Save" at bounding box center [99, 388] width 57 height 14
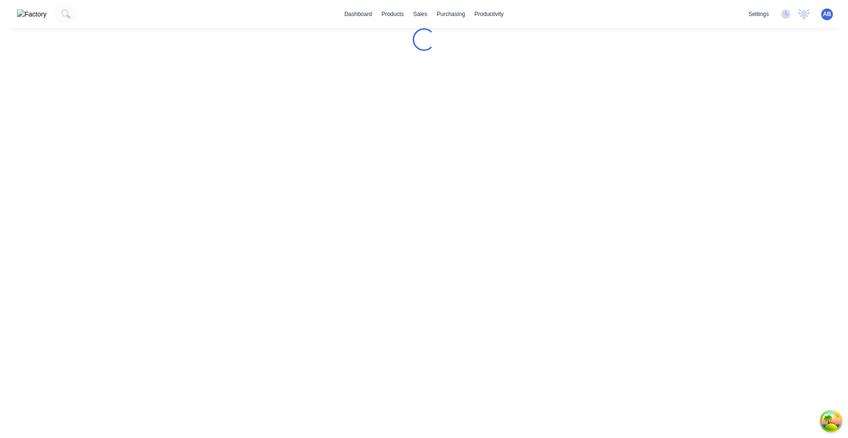
scroll to position [0, 0]
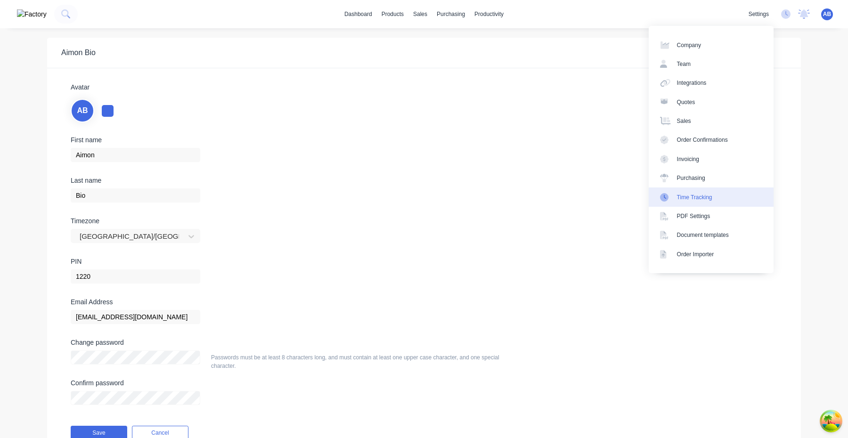
click at [712, 202] on link "Time Tracking" at bounding box center [710, 196] width 125 height 19
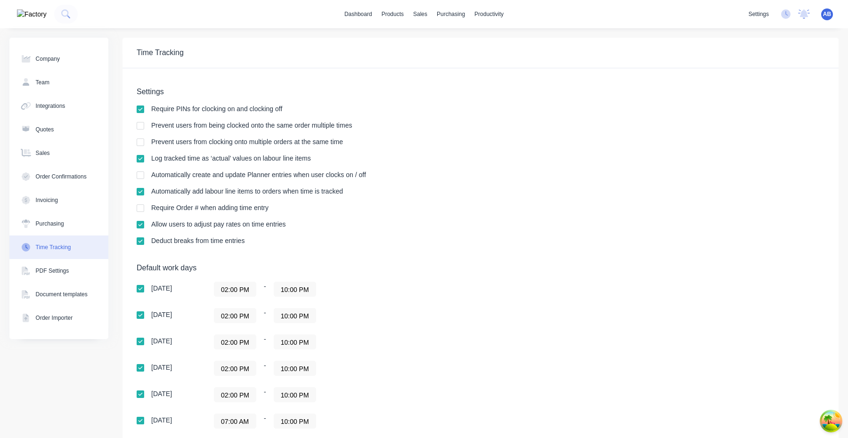
click at [821, 15] on div "AB HD Prod Test Aimon Bio Administrator Profile Sign out" at bounding box center [827, 14] width 12 height 12
click at [826, 15] on span "AB" at bounding box center [827, 14] width 8 height 8
click at [778, 98] on button "Profile" at bounding box center [767, 99] width 125 height 19
click at [57, 70] on button "Company" at bounding box center [58, 59] width 99 height 24
select select "AU"
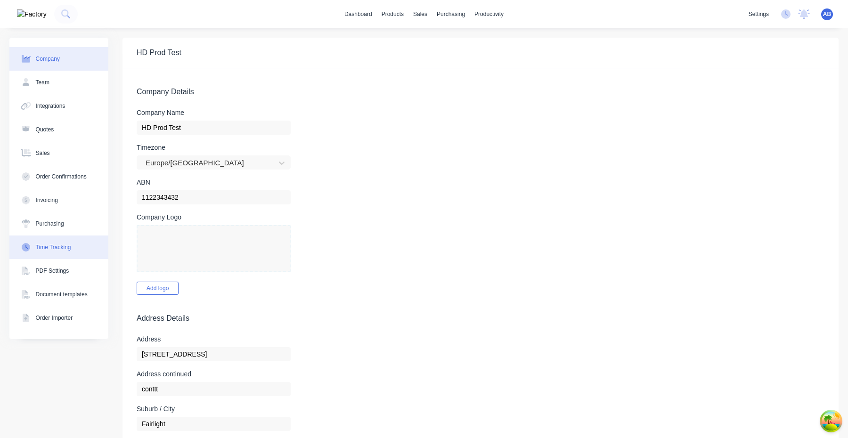
click at [74, 251] on button "Time Tracking" at bounding box center [58, 247] width 99 height 24
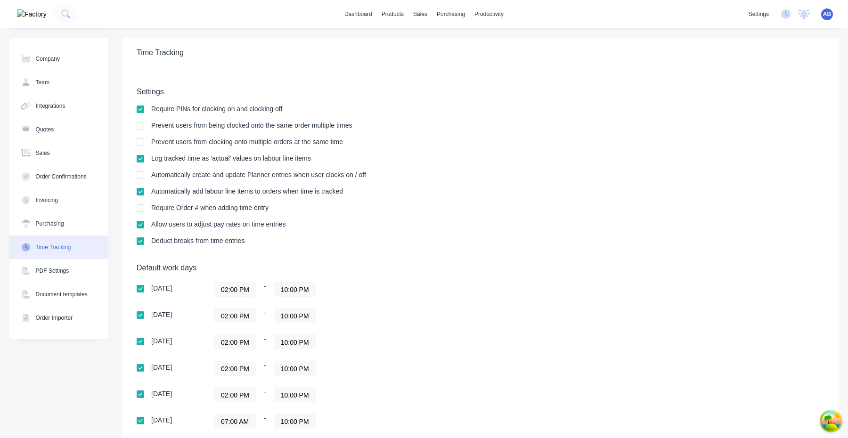
click at [827, 12] on span "AB" at bounding box center [827, 14] width 8 height 8
click at [759, 95] on button "Profile" at bounding box center [767, 99] width 125 height 19
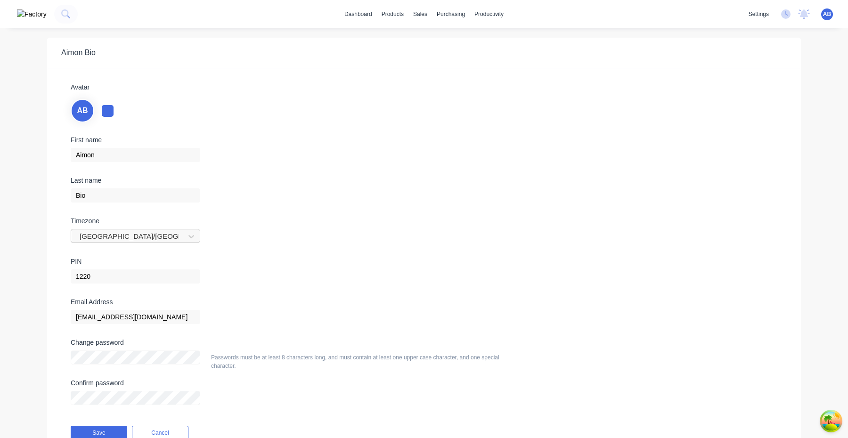
click at [172, 233] on div at bounding box center [129, 237] width 101 height 12
type input "[GEOGRAPHIC_DATA]/[PERSON_NAME]"
click at [142, 260] on div "[GEOGRAPHIC_DATA]/[GEOGRAPHIC_DATA]" at bounding box center [135, 257] width 129 height 17
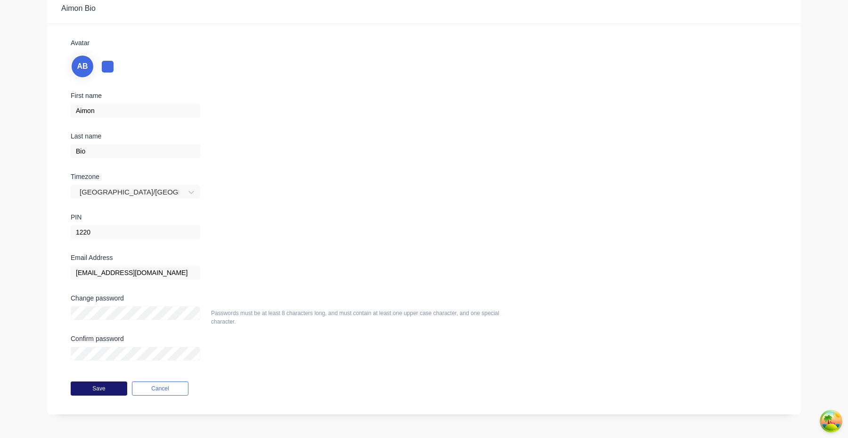
click at [99, 385] on button "Save" at bounding box center [99, 388] width 57 height 14
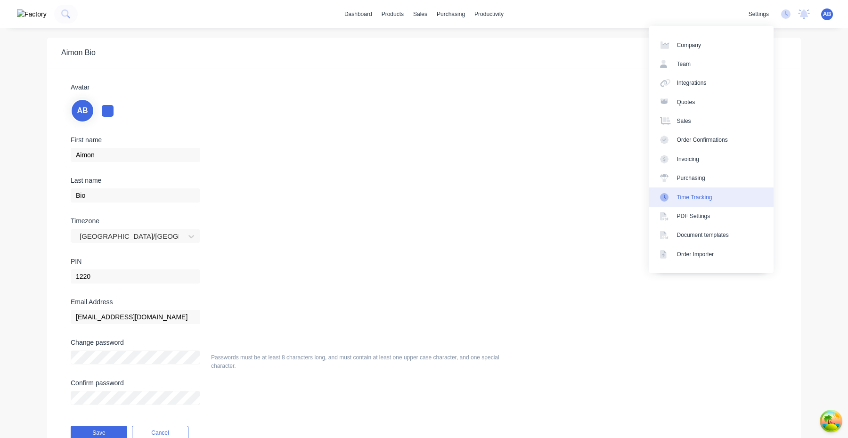
click at [707, 201] on div "Time Tracking" at bounding box center [694, 197] width 35 height 8
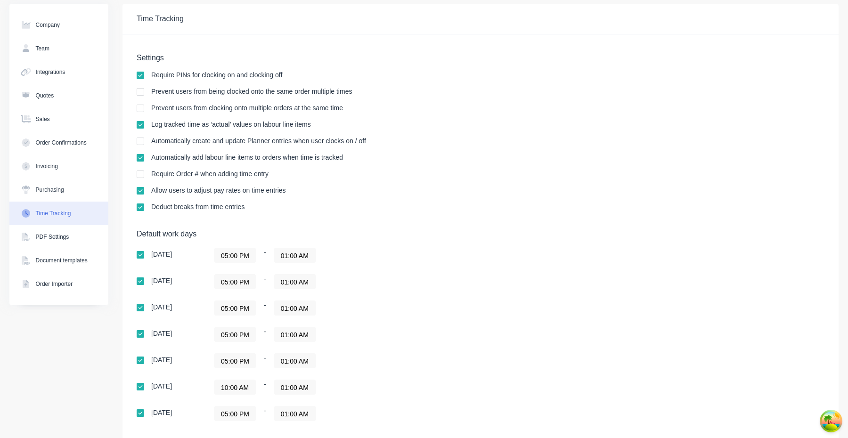
scroll to position [36, 0]
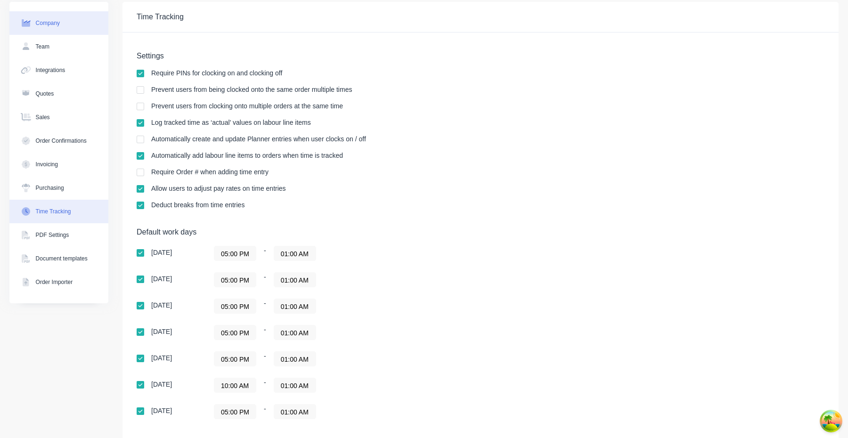
click at [71, 16] on button "Company" at bounding box center [58, 23] width 99 height 24
select select "AU"
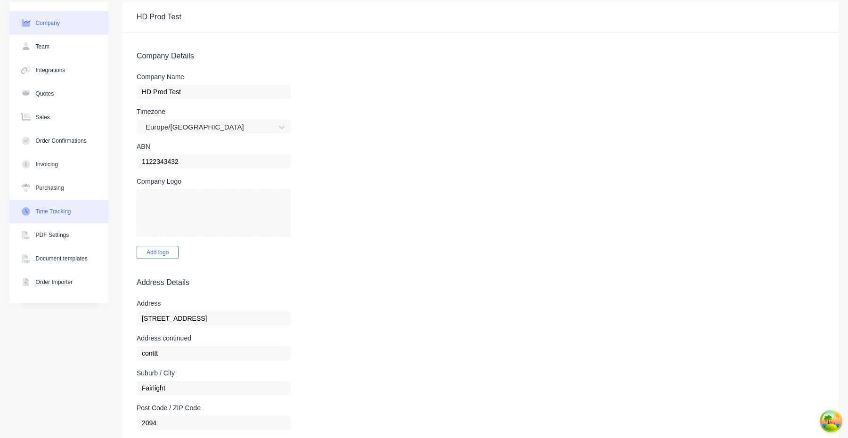
click at [77, 212] on button "Time Tracking" at bounding box center [58, 212] width 99 height 24
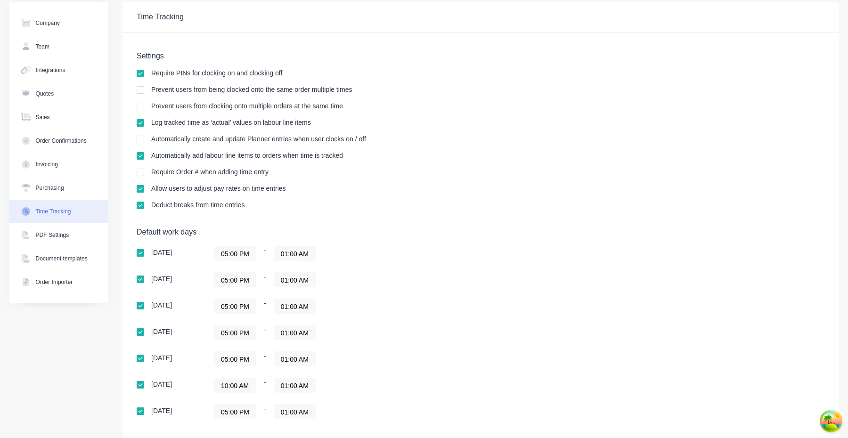
drag, startPoint x: 242, startPoint y: 357, endPoint x: 286, endPoint y: 353, distance: 44.9
click at [242, 357] on input "05:00 PM" at bounding box center [234, 359] width 41 height 14
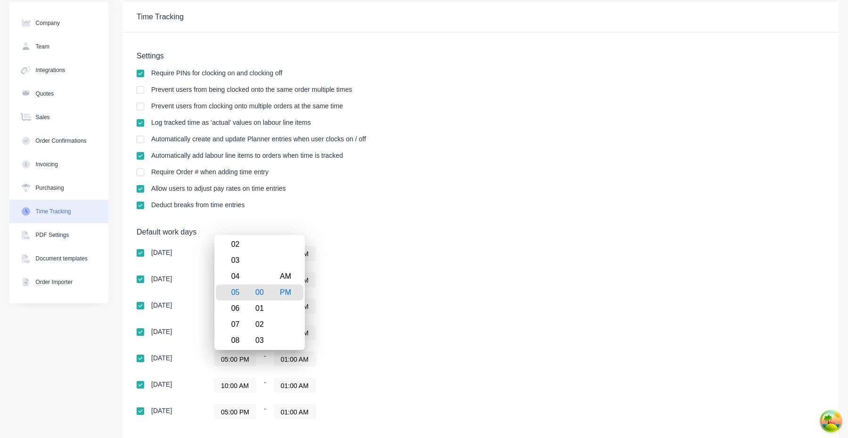
click at [428, 348] on div "Sunday 05:00 PM - 01:00 AM Monday 05:00 PM - 01:00 AM Tuesday 05:00 PM - 01:00 …" at bounding box center [302, 332] width 330 height 173
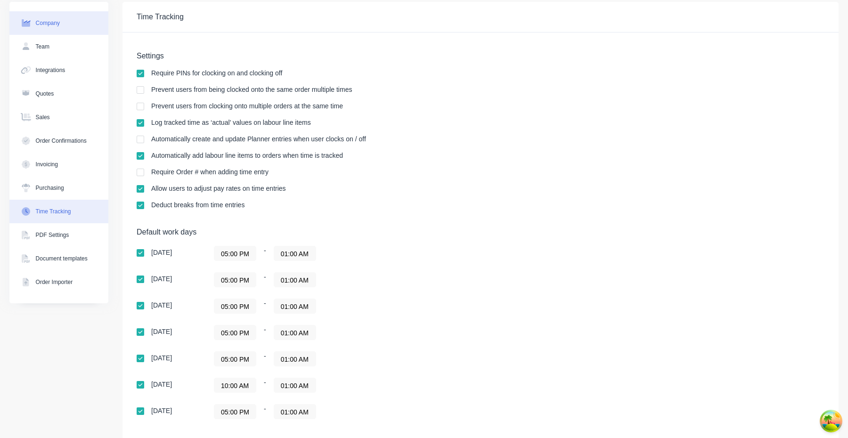
click at [73, 24] on button "Company" at bounding box center [58, 23] width 99 height 24
select select "AU"
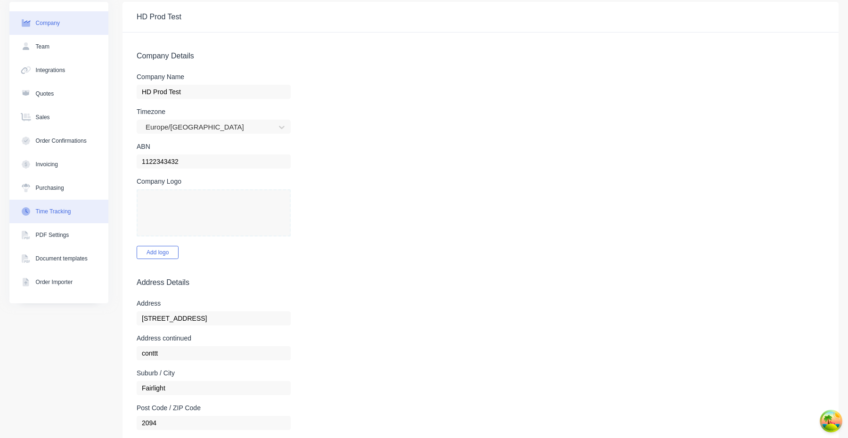
click at [69, 216] on button "Time Tracking" at bounding box center [58, 212] width 99 height 24
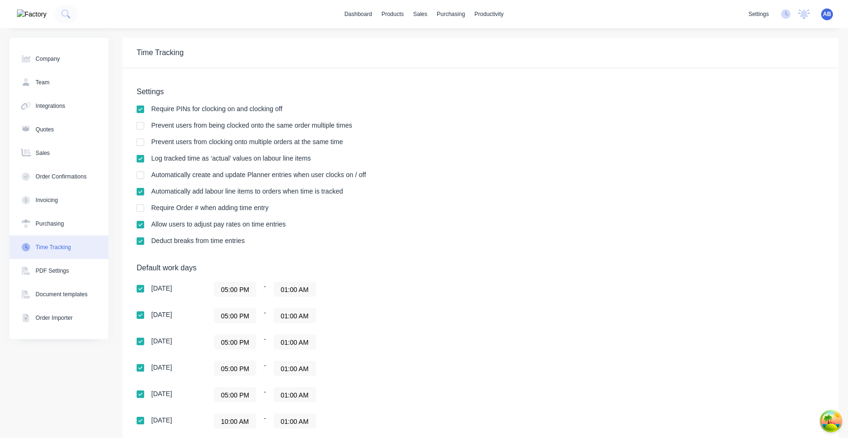
click at [829, 17] on span "AB" at bounding box center [827, 14] width 8 height 8
click at [739, 105] on button "Profile" at bounding box center [767, 99] width 125 height 19
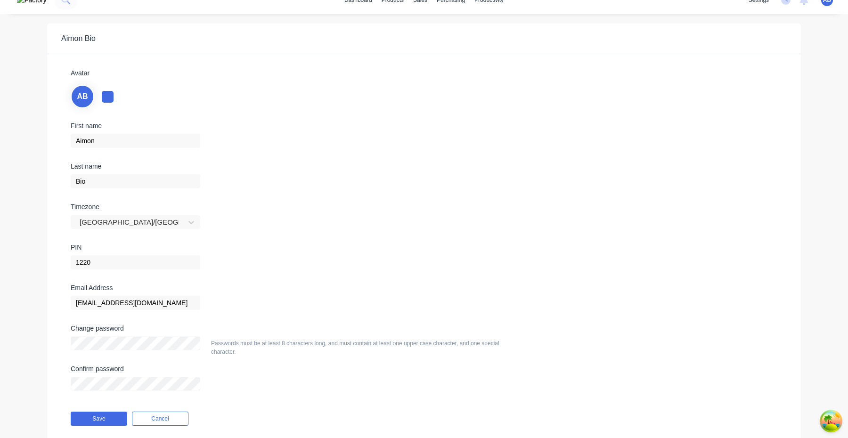
scroll to position [44, 0]
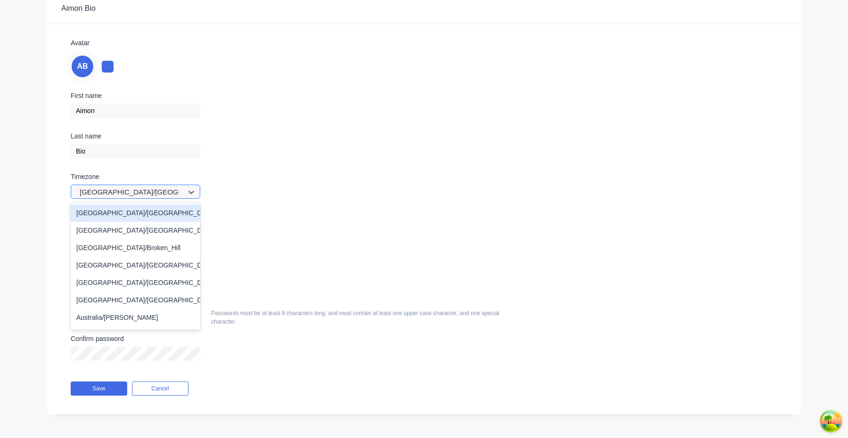
click at [148, 195] on div at bounding box center [129, 192] width 101 height 12
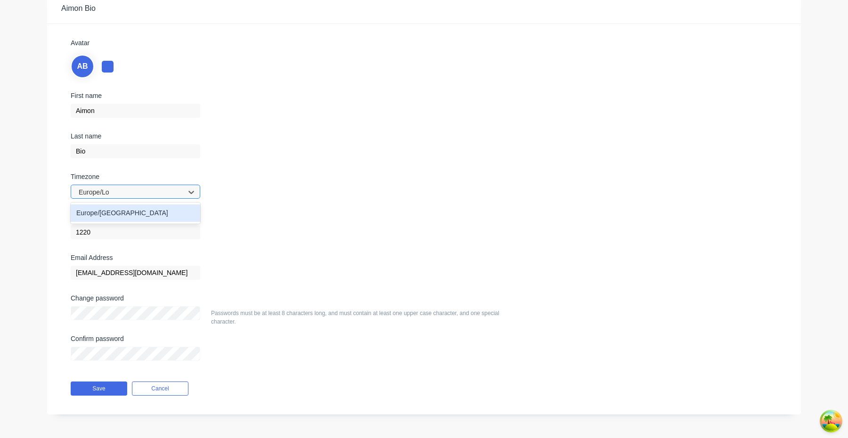
type input "Europe/Lon"
click at [120, 214] on div "Europe/[GEOGRAPHIC_DATA]" at bounding box center [135, 212] width 129 height 17
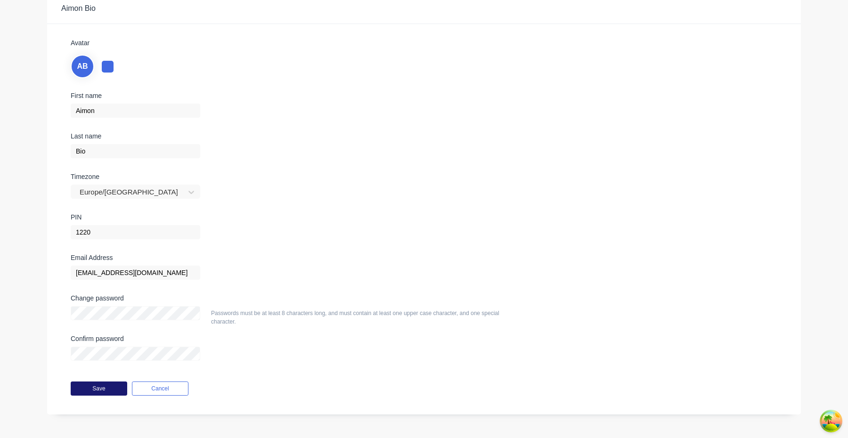
click at [88, 390] on button "Save" at bounding box center [99, 388] width 57 height 14
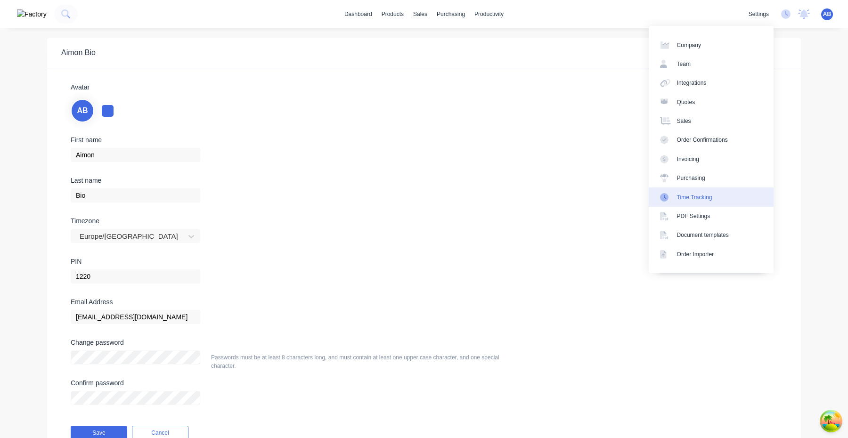
click at [708, 200] on div "Time Tracking" at bounding box center [694, 197] width 35 height 8
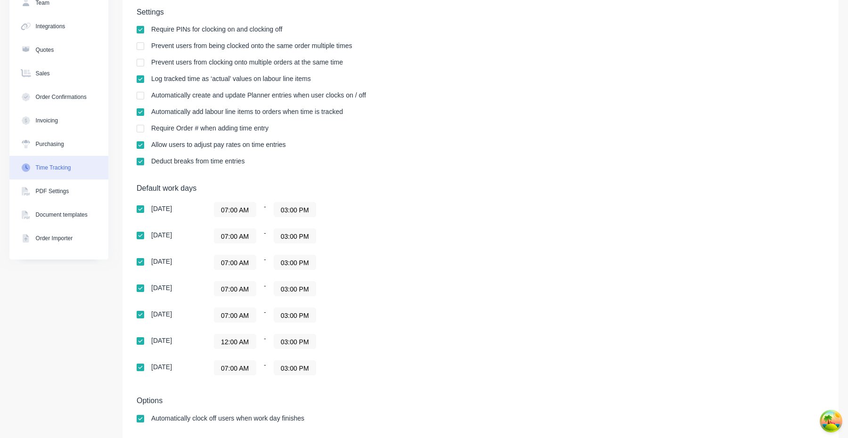
scroll to position [80, 0]
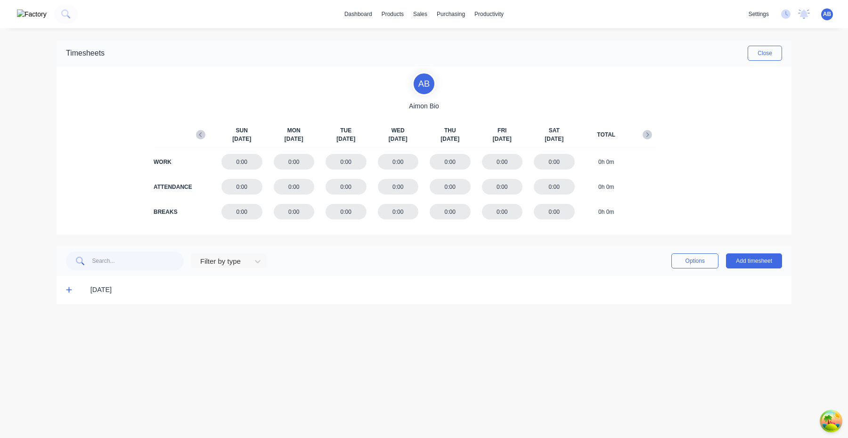
click at [67, 291] on icon at bounding box center [69, 289] width 6 height 7
click at [766, 48] on button "Close" at bounding box center [764, 53] width 34 height 15
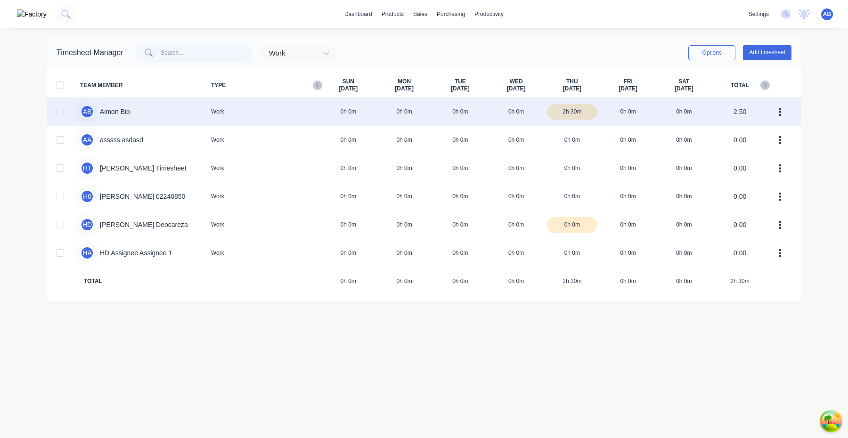
click at [432, 112] on div "A B Aimon Bio Work 0h 0m 0h 0m 0h 0m 0h 0m 2h 30m 0h 0m 0h 0m 2.50" at bounding box center [423, 111] width 753 height 28
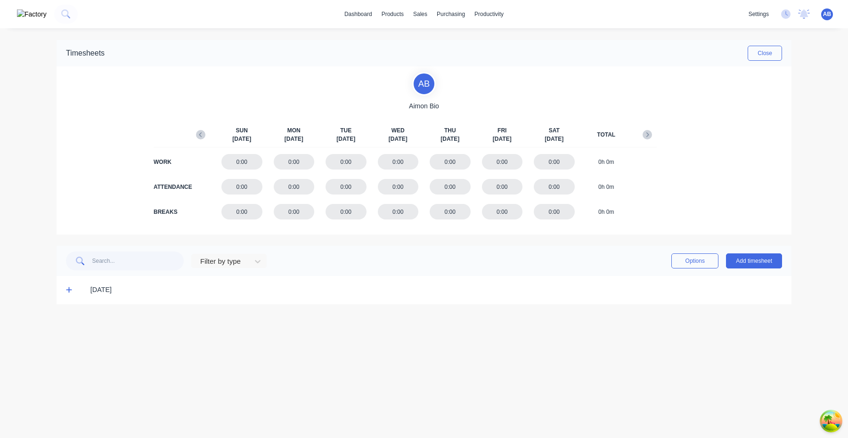
click at [65, 289] on div "10/10/25" at bounding box center [424, 290] width 735 height 28
click at [68, 291] on icon at bounding box center [69, 289] width 6 height 7
click at [647, 133] on icon "button" at bounding box center [647, 134] width 3 height 5
click at [202, 135] on icon "button" at bounding box center [200, 134] width 9 height 9
click at [202, 134] on icon "button" at bounding box center [200, 134] width 9 height 9
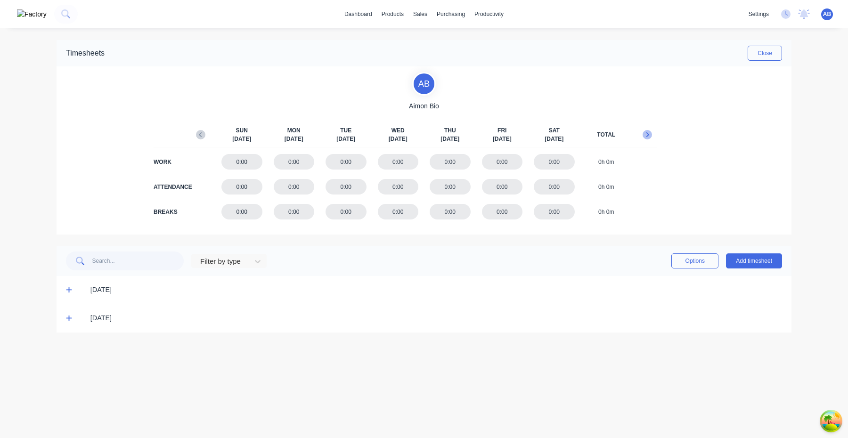
click at [643, 132] on icon "button" at bounding box center [646, 134] width 9 height 9
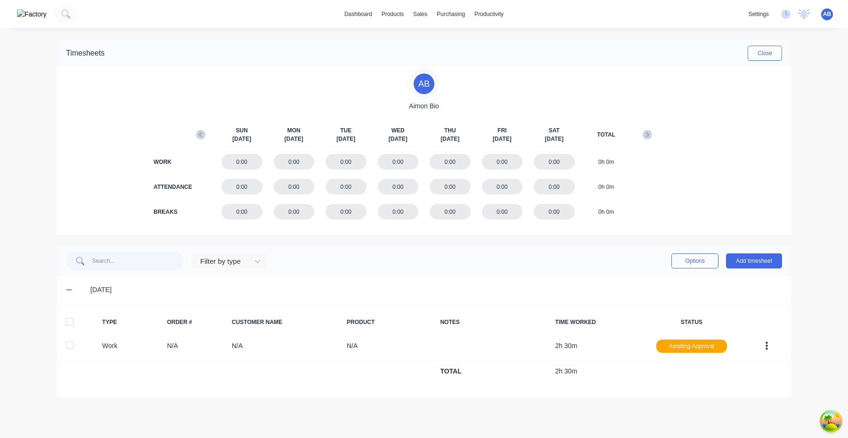
click at [509, 161] on div "0:00" at bounding box center [502, 162] width 41 height 16
click at [506, 200] on div "WORK 0:00 0:00 0:00 0:00 0:00 0:00 0:00 0h 0m ATTENDANCE 0:00 0:00 0:00 0:00 0:…" at bounding box center [423, 186] width 465 height 71
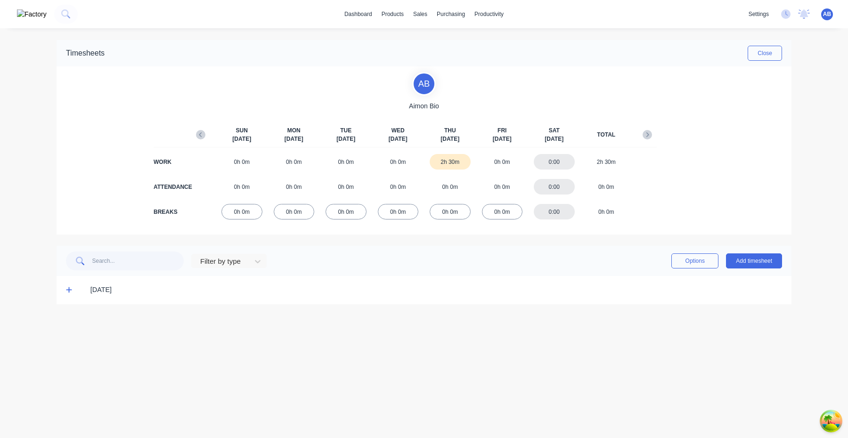
click at [449, 162] on div "2h 30m" at bounding box center [449, 162] width 41 height 16
click at [449, 168] on div "2h 30m" at bounding box center [449, 162] width 41 height 16
click at [443, 166] on div "2h 30m" at bounding box center [449, 162] width 41 height 16
click at [442, 159] on div "2h 30m" at bounding box center [449, 162] width 41 height 16
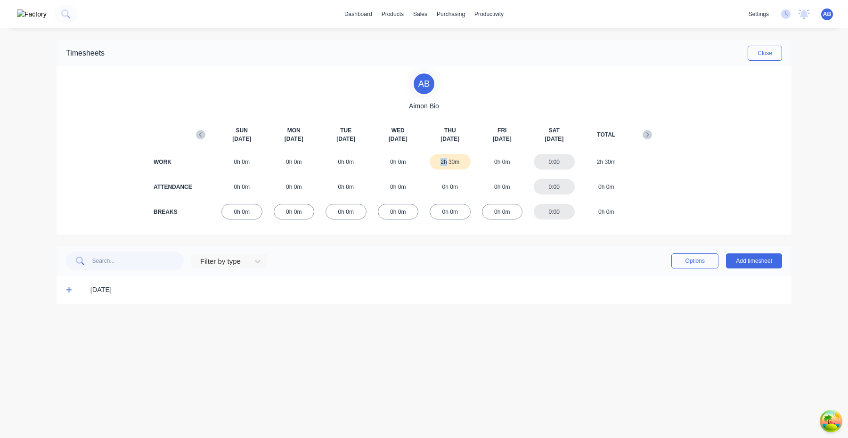
click at [442, 159] on div "2h 30m" at bounding box center [449, 162] width 41 height 16
click at [462, 155] on div "2h 30m" at bounding box center [449, 162] width 41 height 16
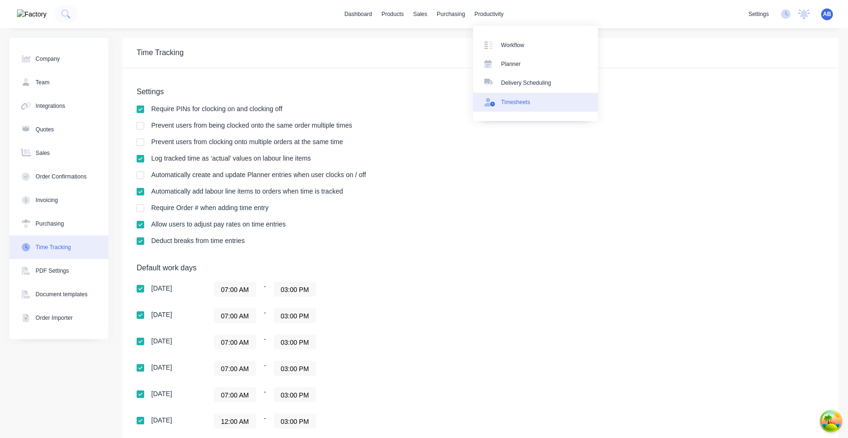
click at [509, 98] on div "Timesheets" at bounding box center [515, 102] width 29 height 8
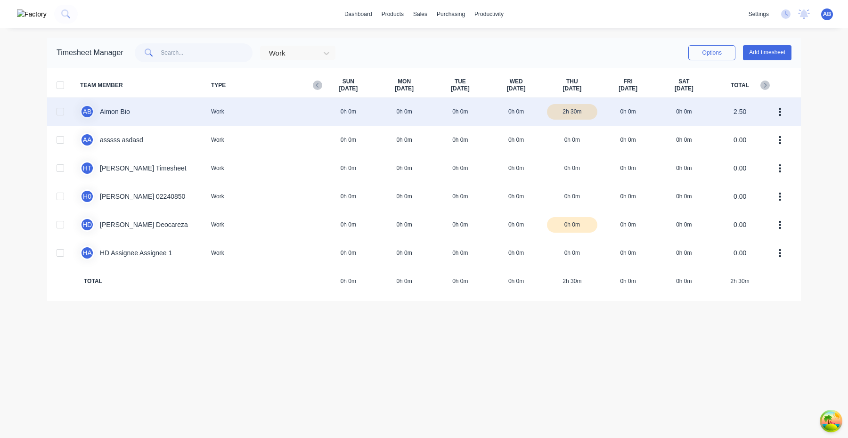
click at [451, 112] on div "A B Aimon Bio Work 0h 0m 0h 0m 0h 0m 0h 0m 2h 30m 0h 0m 0h 0m 2.50" at bounding box center [423, 111] width 753 height 28
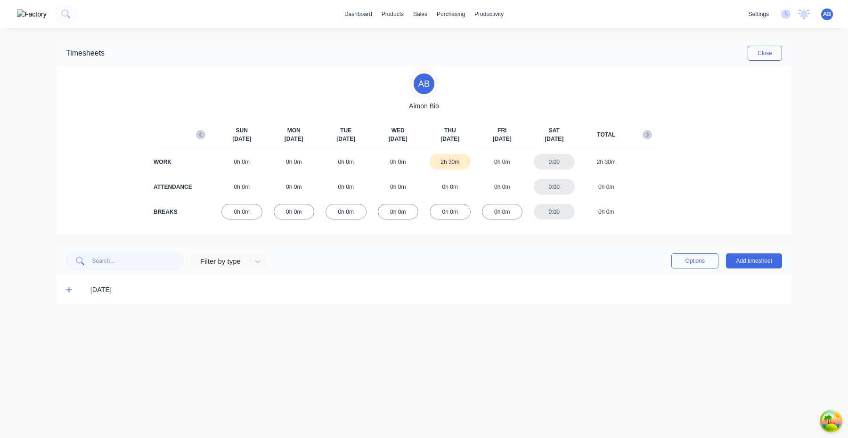
click at [66, 288] on icon at bounding box center [69, 289] width 6 height 7
click at [67, 292] on icon at bounding box center [69, 289] width 6 height 7
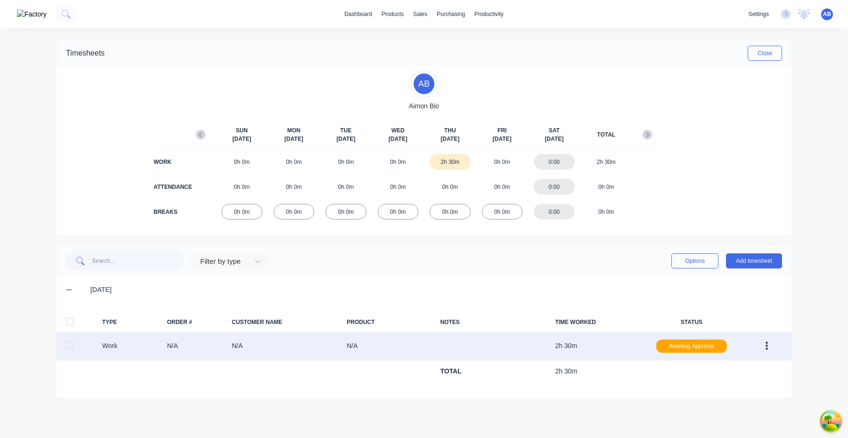
click at [766, 344] on icon "button" at bounding box center [766, 346] width 2 height 10
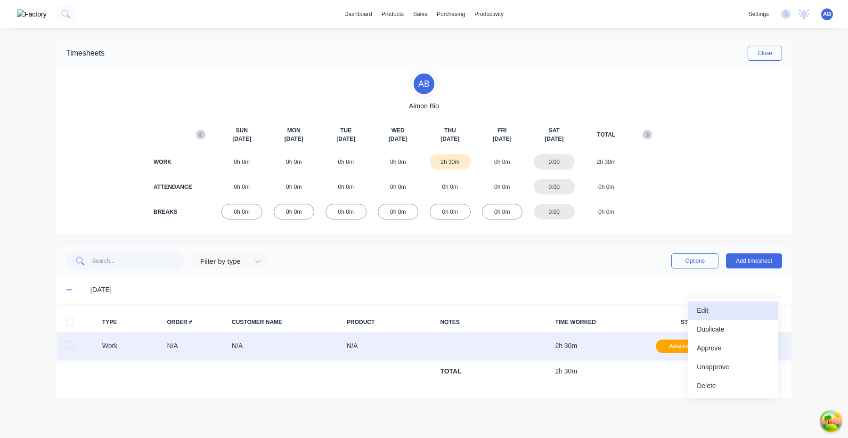
click at [747, 312] on div "Edit" at bounding box center [732, 311] width 73 height 14
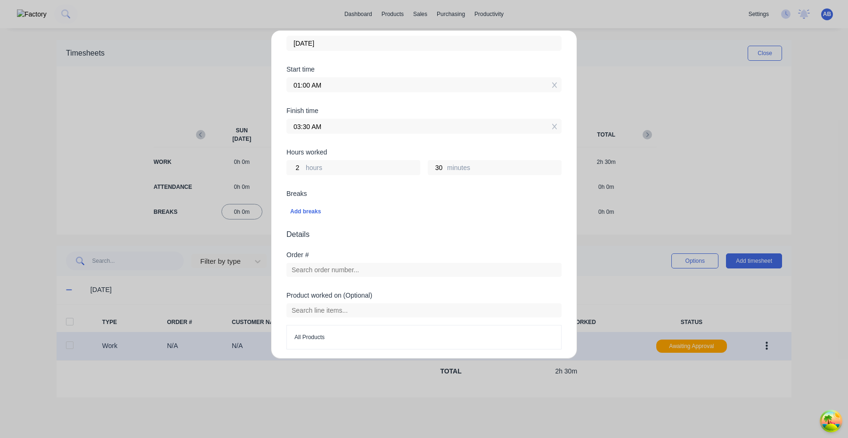
scroll to position [213, 0]
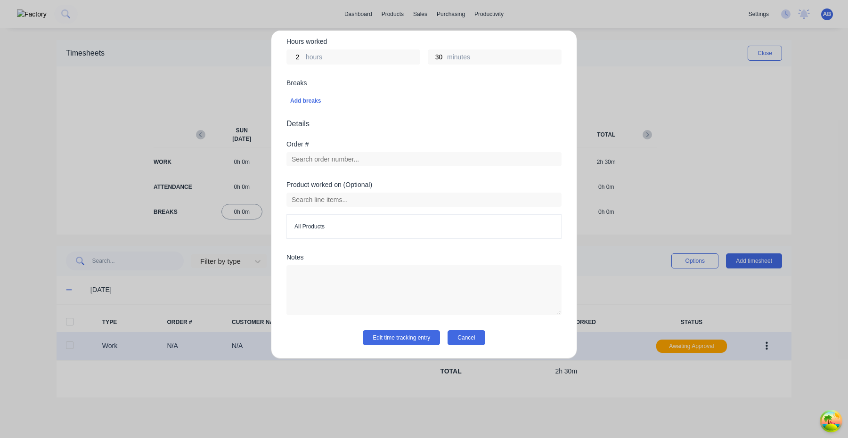
click at [484, 341] on button "Cancel" at bounding box center [465, 337] width 37 height 15
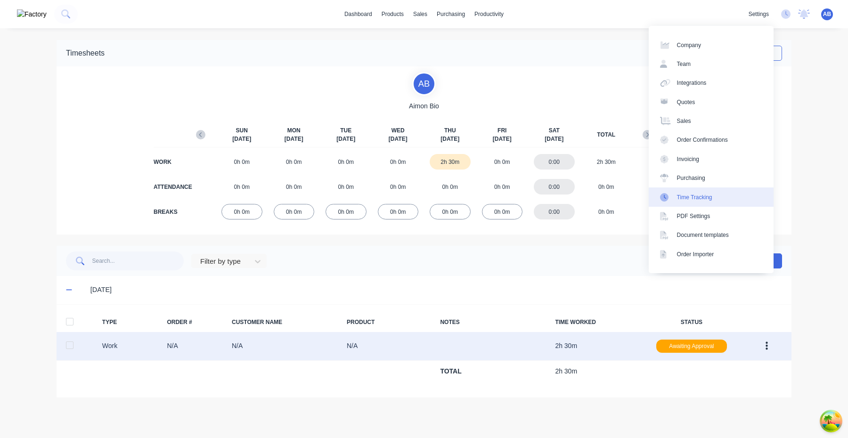
click at [701, 197] on div "Time Tracking" at bounding box center [694, 197] width 35 height 8
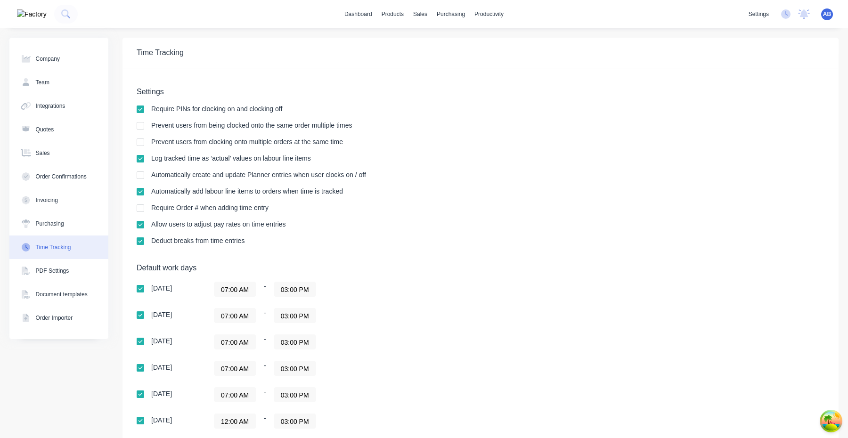
scroll to position [140, 0]
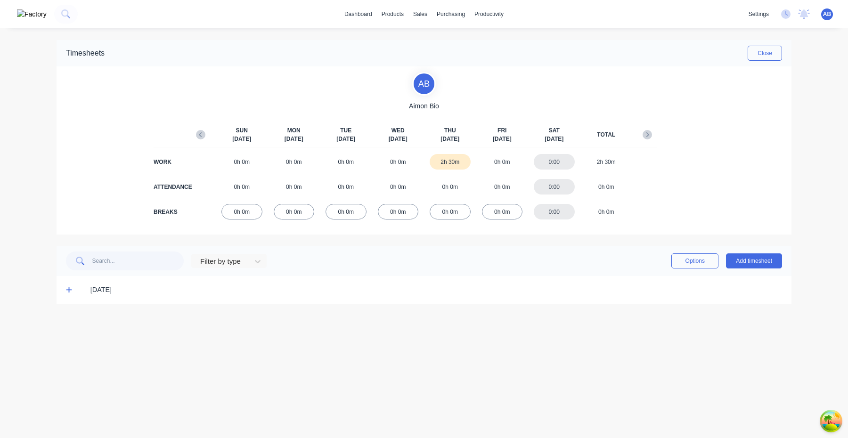
click at [68, 289] on icon at bounding box center [69, 289] width 6 height 7
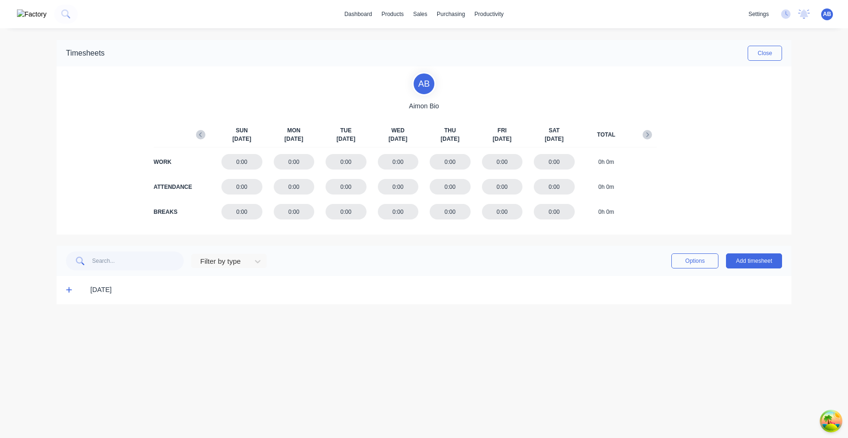
click at [67, 288] on icon at bounding box center [69, 289] width 6 height 7
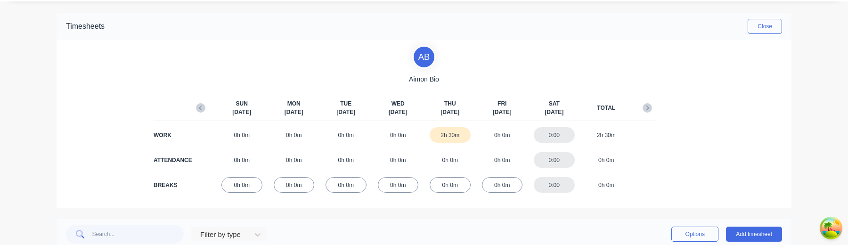
scroll to position [71, 0]
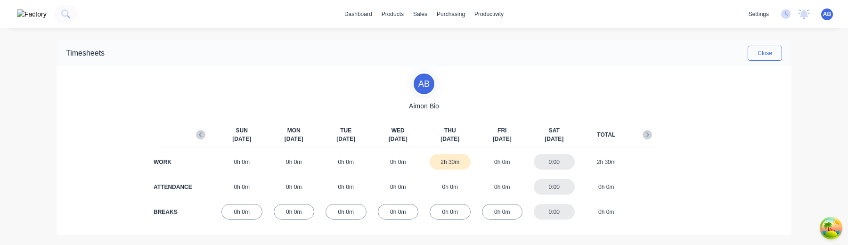
scroll to position [71, 0]
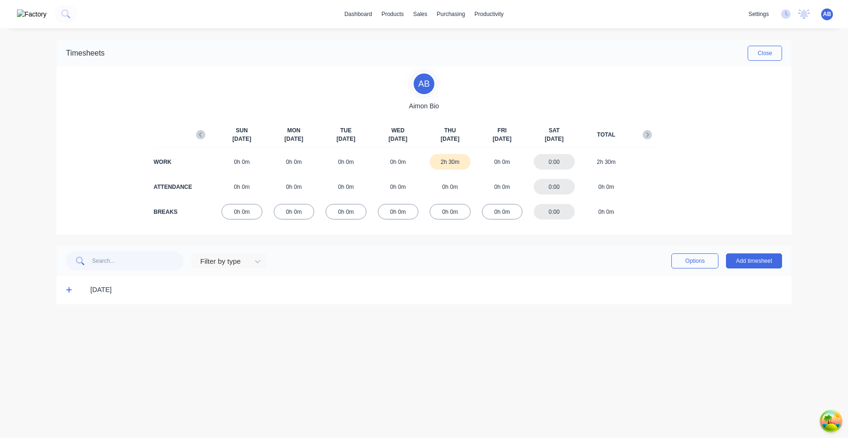
click at [154, 238] on div "Timesheets Close A B Aimon Bio SUN Oct 5th MON Oct 6th TUE Oct 7th WED Oct 8th …" at bounding box center [424, 172] width 735 height 264
click at [86, 216] on div "A B Aimon Bio SUN Oct 5th MON Oct 6th TUE Oct 7th WED Oct 8th THU Oct 9th FRI O…" at bounding box center [424, 150] width 735 height 168
click at [30, 237] on div "dashboard products sales purchasing productivity dashboard products Product Cat…" at bounding box center [424, 219] width 848 height 438
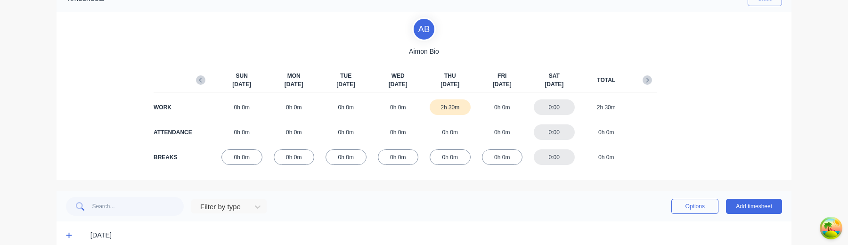
scroll to position [59, 0]
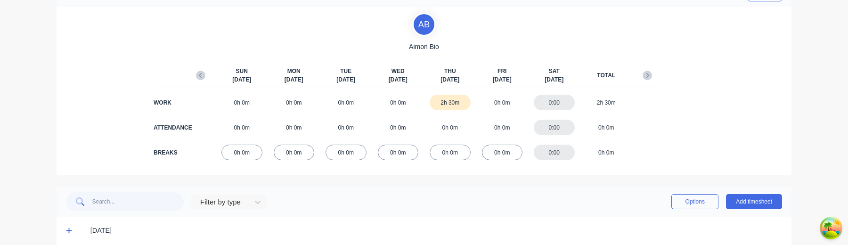
click at [85, 161] on div "A B Aimon Bio SUN Oct 5th MON Oct 6th TUE Oct 7th WED Oct 8th THU Oct 9th FRI O…" at bounding box center [424, 91] width 735 height 168
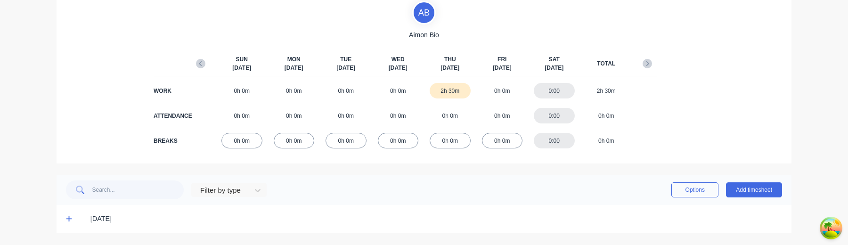
click at [69, 223] on span at bounding box center [70, 218] width 9 height 9
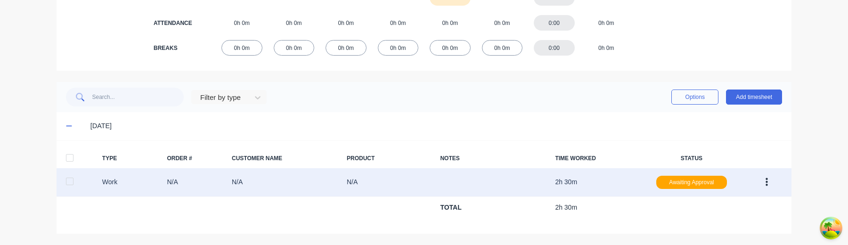
click at [765, 187] on button "button" at bounding box center [766, 182] width 22 height 17
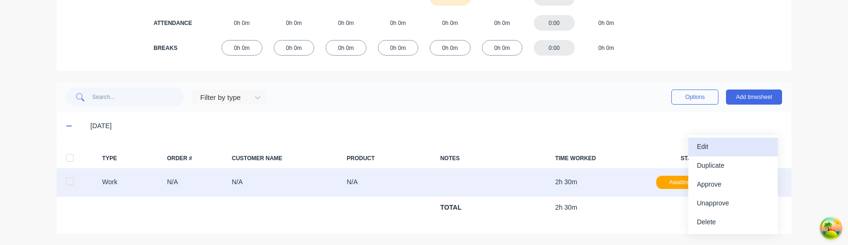
click at [746, 152] on div "Edit" at bounding box center [732, 147] width 73 height 14
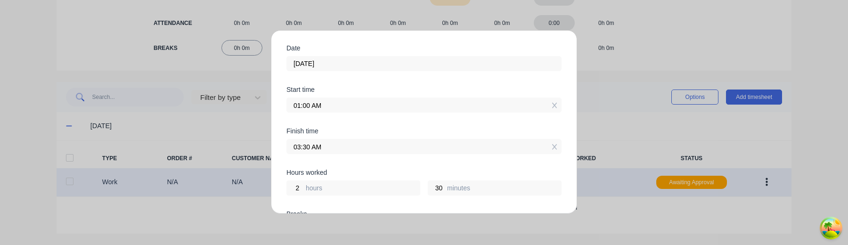
scroll to position [81, 0]
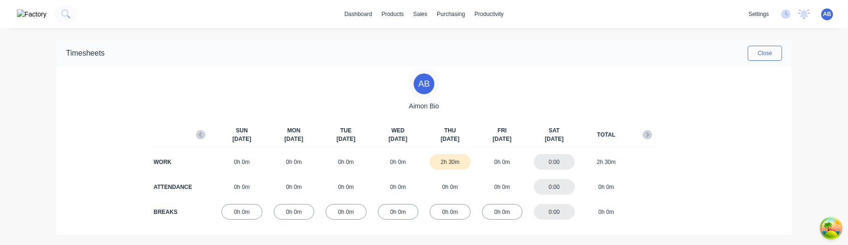
scroll to position [71, 0]
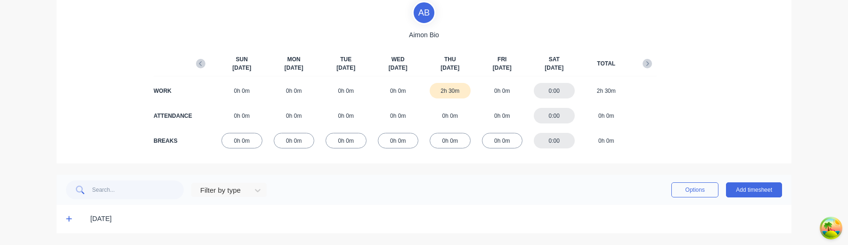
click at [67, 218] on icon at bounding box center [69, 218] width 6 height 7
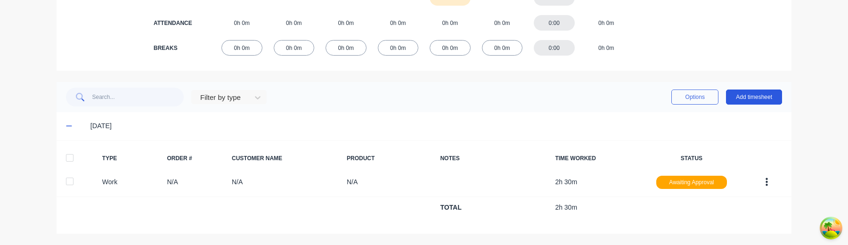
scroll to position [0, 0]
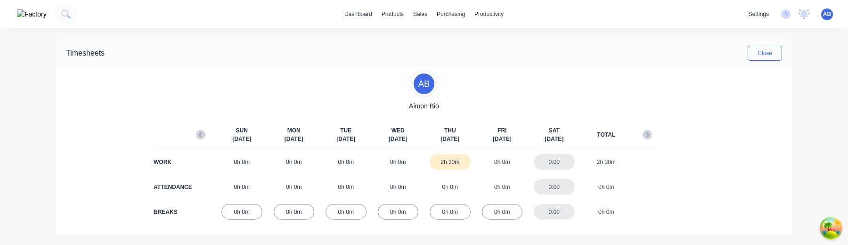
click at [830, 13] on span "AB" at bounding box center [827, 14] width 8 height 8
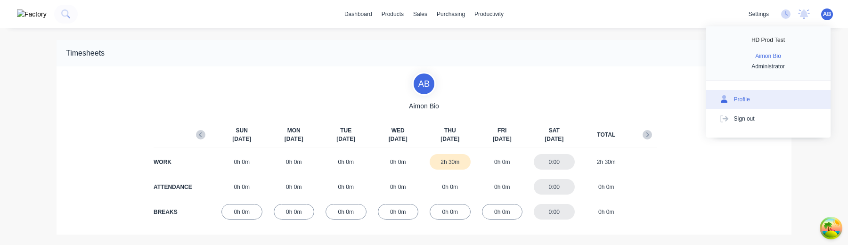
click at [766, 94] on button "Profile" at bounding box center [767, 99] width 125 height 19
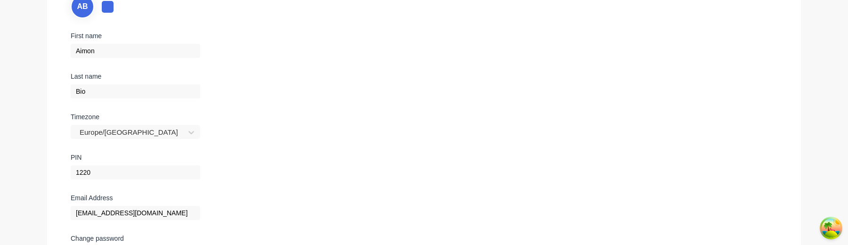
scroll to position [105, 0]
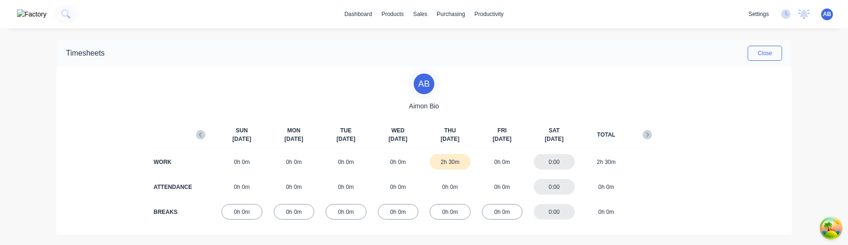
scroll to position [71, 0]
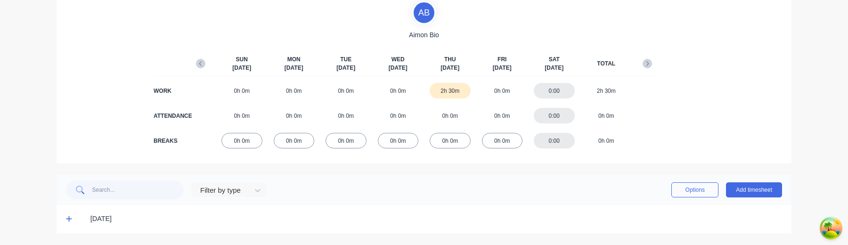
click at [69, 221] on icon at bounding box center [69, 218] width 6 height 7
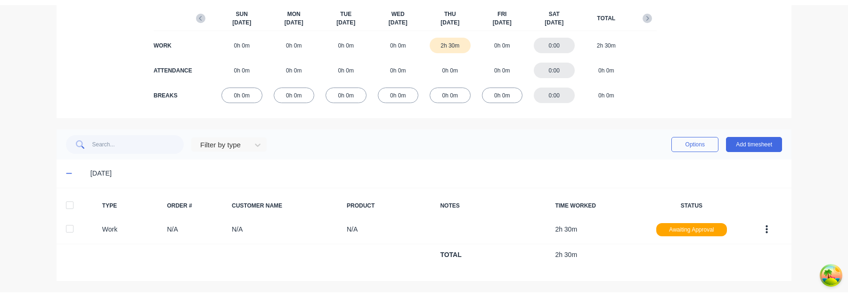
scroll to position [112, 0]
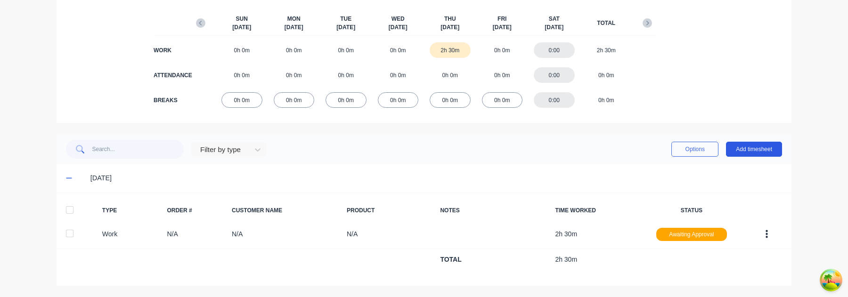
click at [750, 145] on button "Add timesheet" at bounding box center [754, 149] width 56 height 15
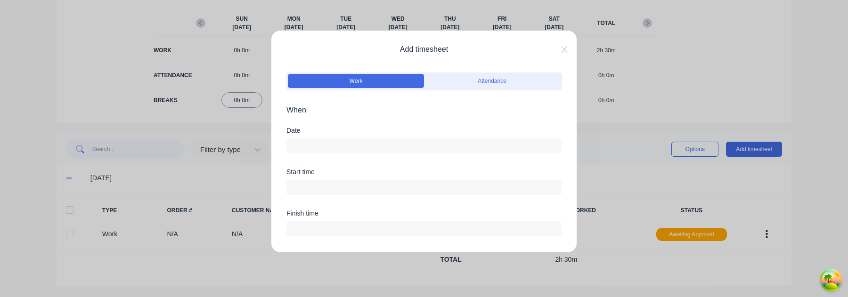
click at [382, 143] on input at bounding box center [424, 146] width 274 height 14
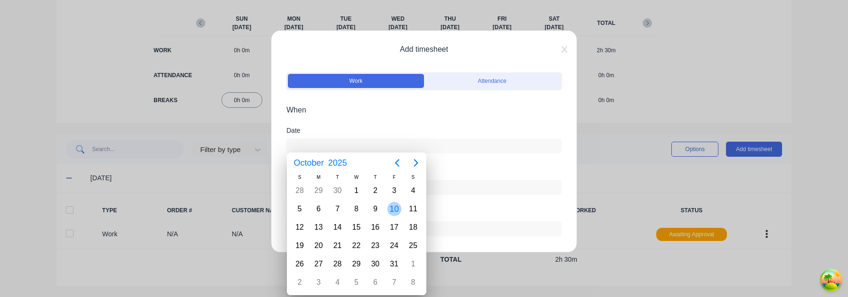
click at [395, 208] on div "10" at bounding box center [394, 209] width 14 height 14
type input "[DATE]"
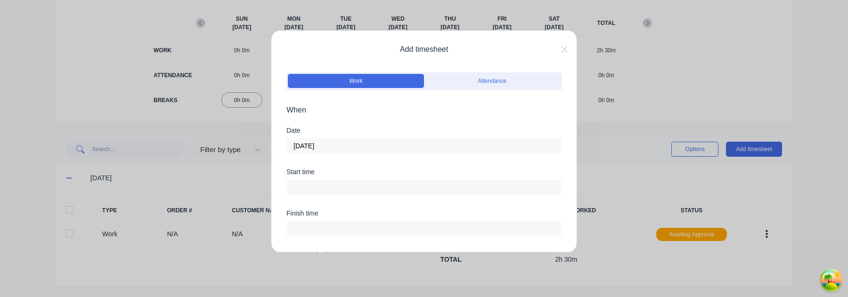
click at [351, 181] on input at bounding box center [424, 187] width 274 height 14
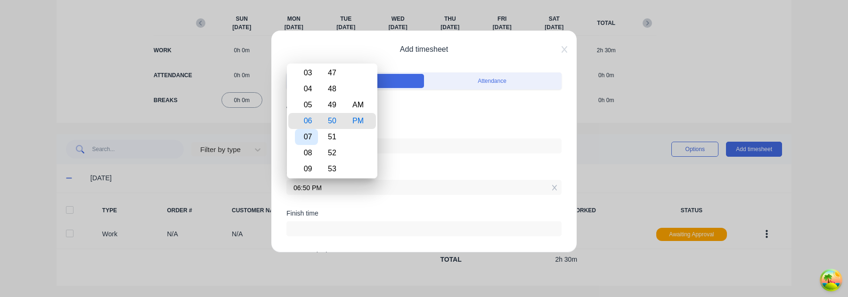
click at [314, 138] on div "07" at bounding box center [306, 137] width 23 height 16
click at [309, 135] on div "08" at bounding box center [306, 137] width 23 height 16
click at [359, 110] on div "AM" at bounding box center [358, 105] width 23 height 16
type input "08:50 AM"
click at [412, 117] on form "Work Attendance When Date [DATE] Start time 08:50 AM Finish time Hours worked h…" at bounding box center [423, 298] width 275 height 456
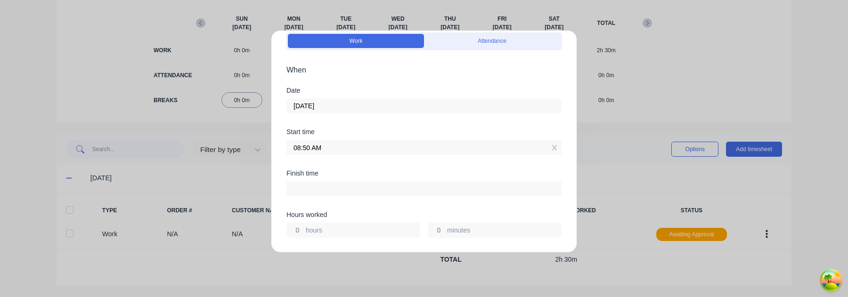
scroll to position [66, 0]
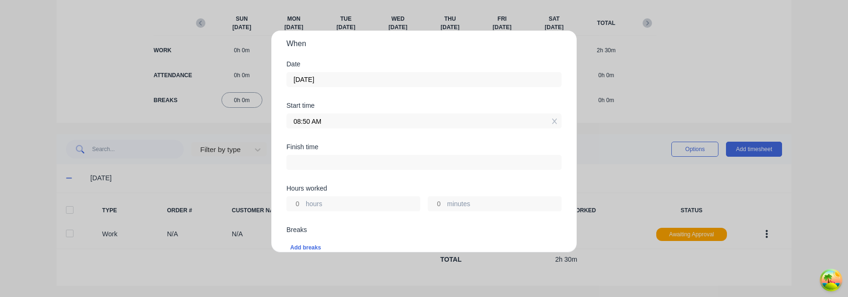
click at [299, 204] on input "hours" at bounding box center [295, 204] width 16 height 14
type input "3"
type input "11:50 AM"
type input "0"
click at [351, 186] on div "Hours worked" at bounding box center [423, 188] width 275 height 7
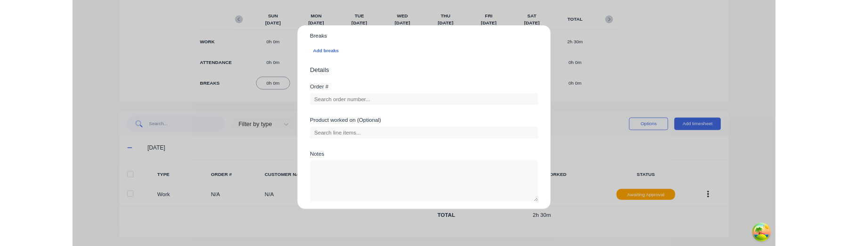
scroll to position [287, 0]
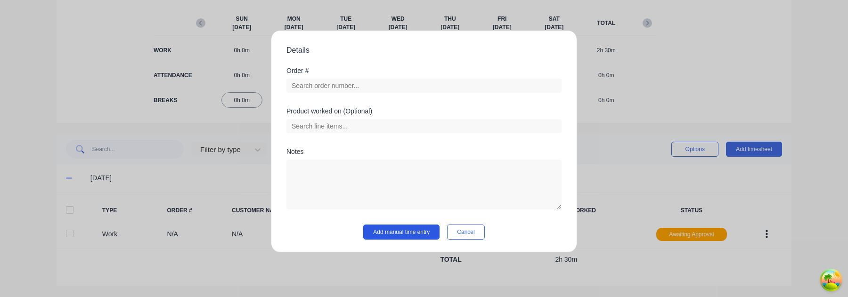
click at [402, 234] on button "Add manual time entry" at bounding box center [401, 232] width 76 height 15
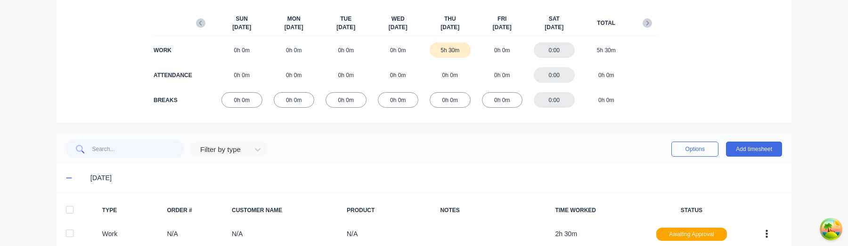
scroll to position [191, 0]
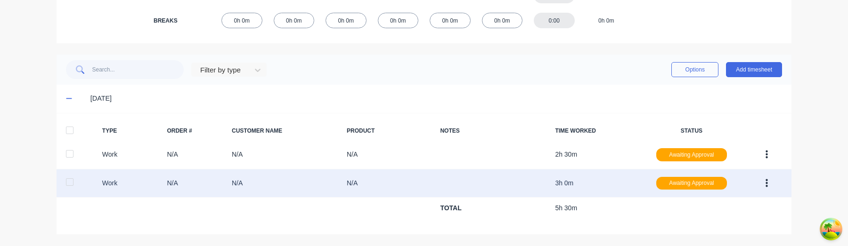
click at [770, 182] on button "button" at bounding box center [766, 183] width 22 height 17
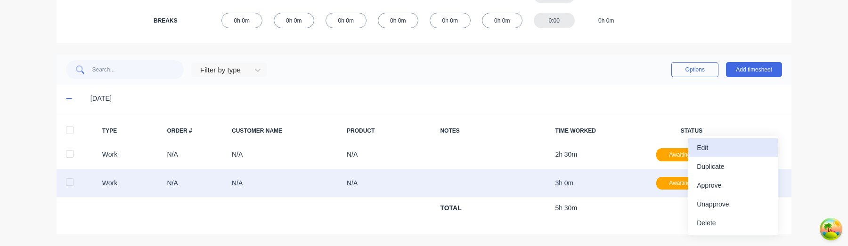
click at [746, 147] on div "Edit" at bounding box center [732, 148] width 73 height 14
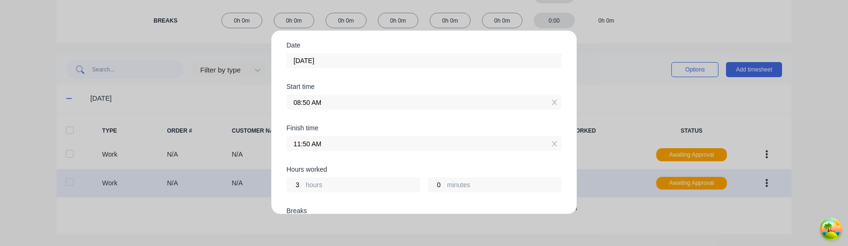
scroll to position [89, 0]
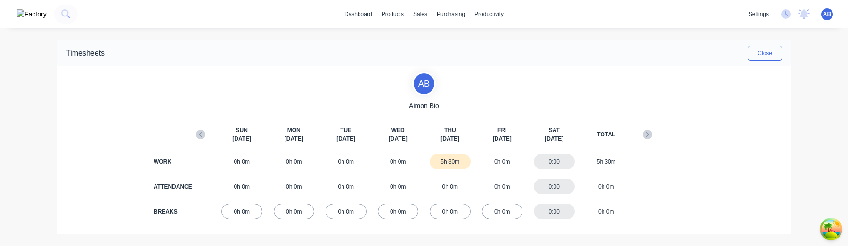
scroll to position [70, 0]
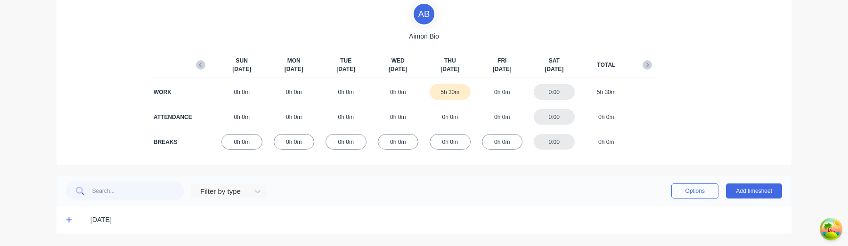
click at [68, 223] on icon at bounding box center [69, 220] width 6 height 7
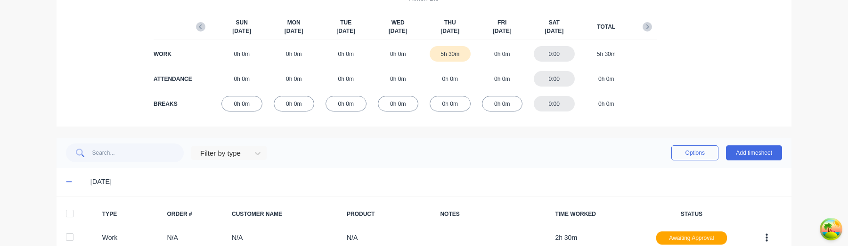
scroll to position [191, 0]
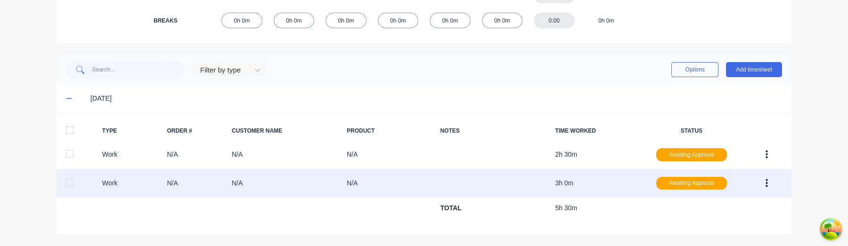
click at [764, 181] on button "button" at bounding box center [766, 183] width 22 height 17
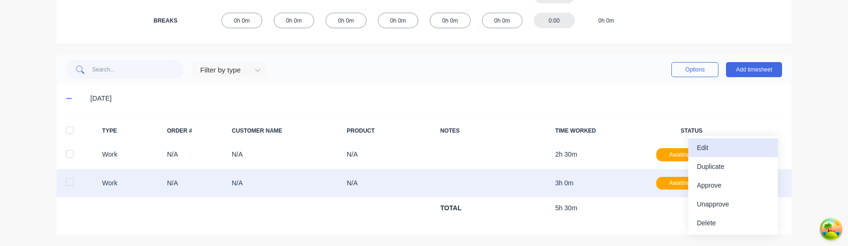
click at [736, 151] on div "Edit" at bounding box center [732, 148] width 73 height 14
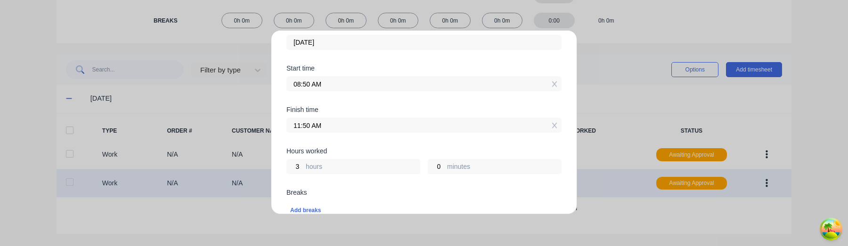
scroll to position [106, 0]
click at [622, 123] on div "Edit time tracking entry Work Attendance When Date [DATE] Start time 08:50 AM F…" at bounding box center [424, 123] width 848 height 246
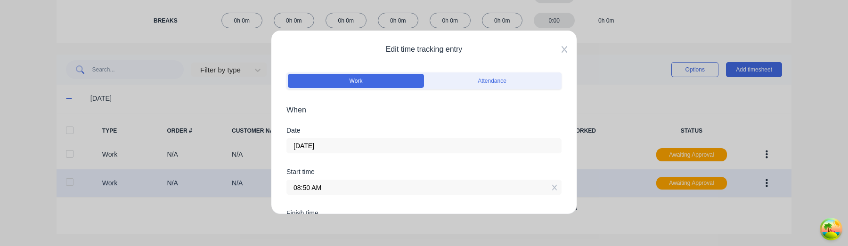
click at [563, 51] on icon at bounding box center [564, 49] width 6 height 7
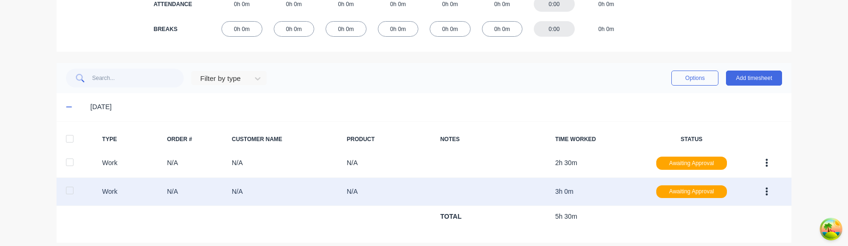
scroll to position [191, 0]
